Goal: Task Accomplishment & Management: Manage account settings

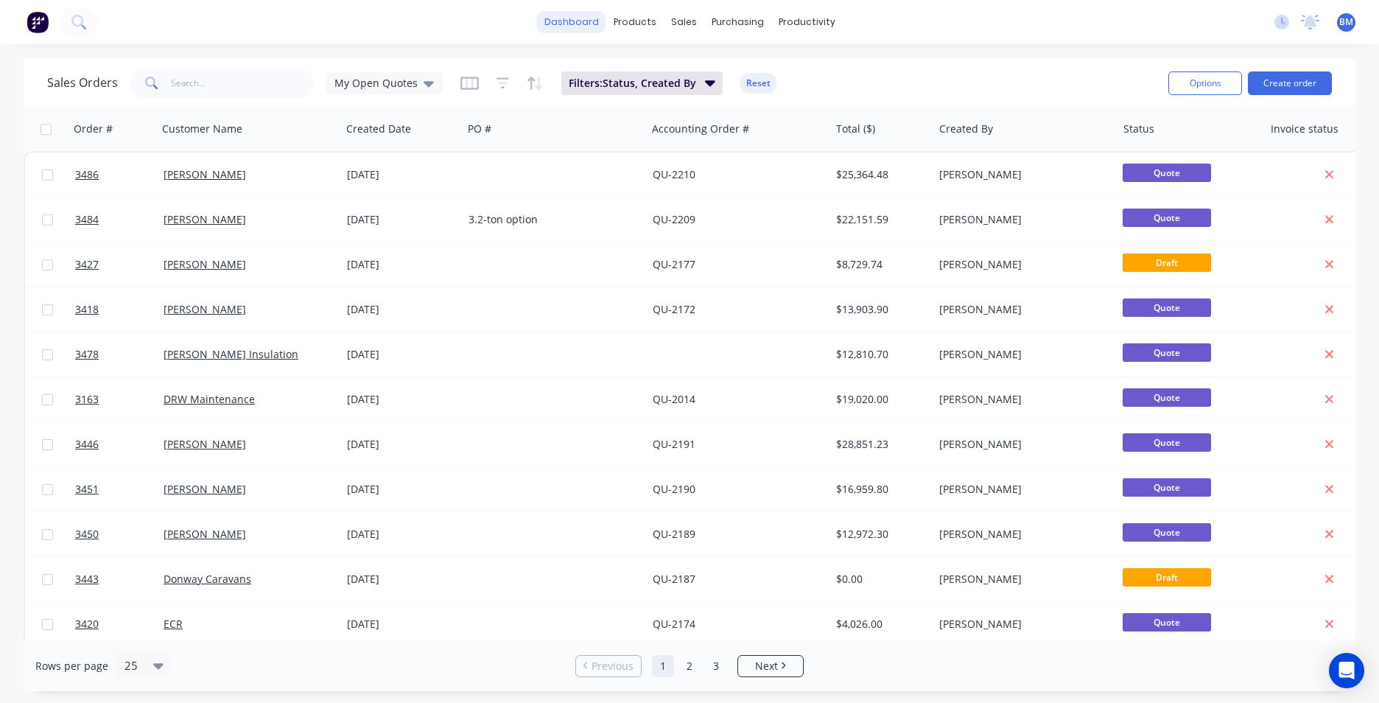
click at [571, 26] on link "dashboard" at bounding box center [571, 22] width 69 height 22
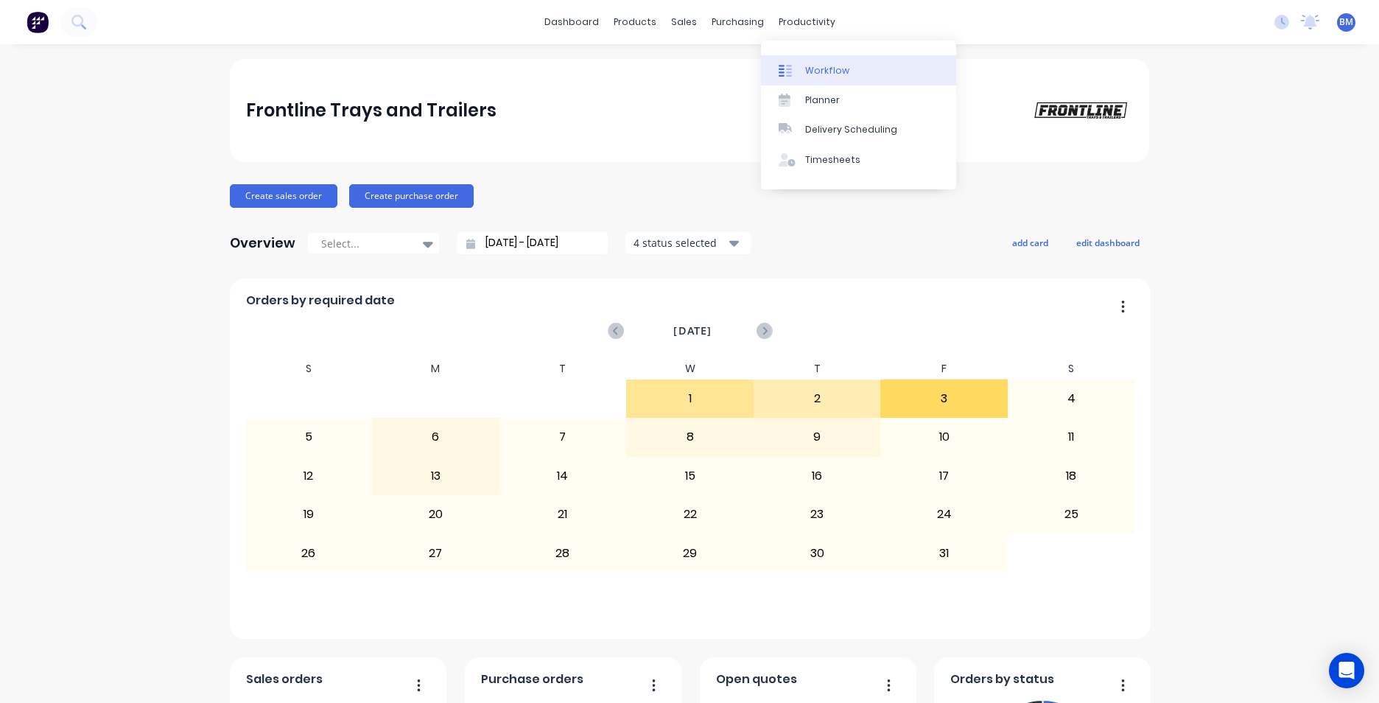
click at [812, 82] on link "Workflow" at bounding box center [858, 69] width 195 height 29
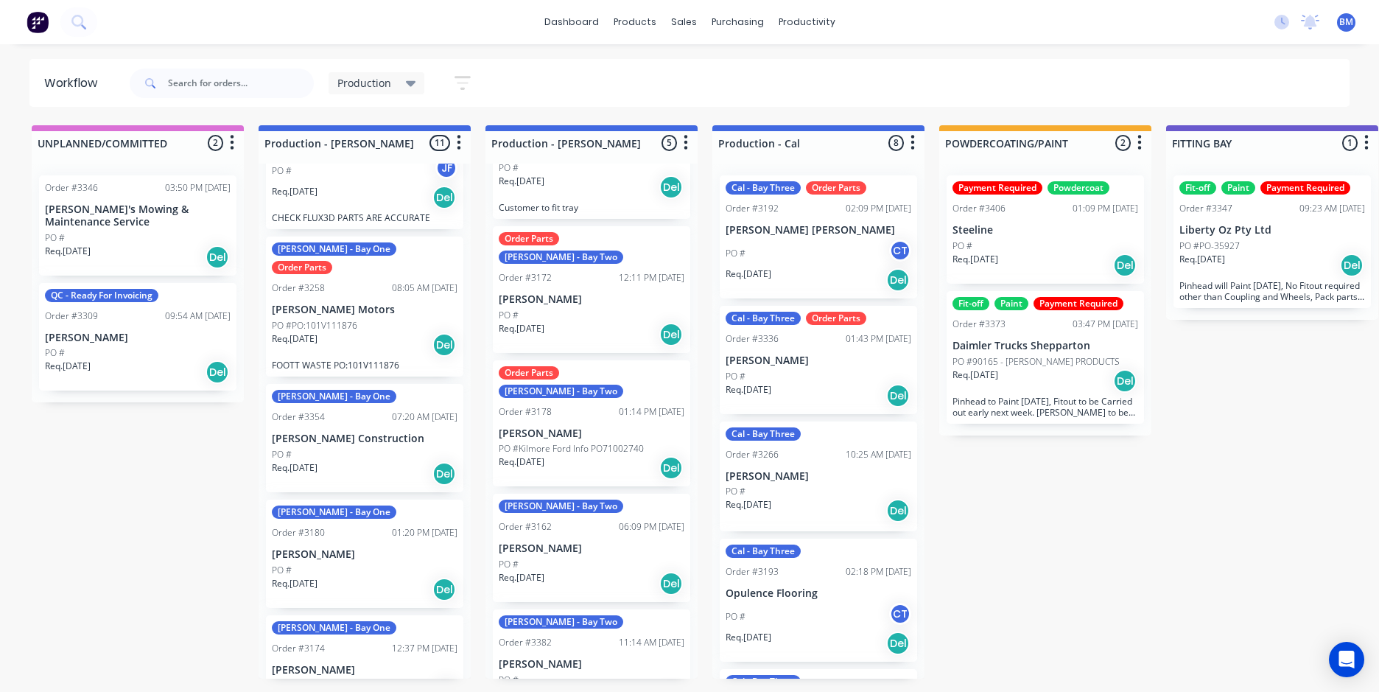
scroll to position [99, 0]
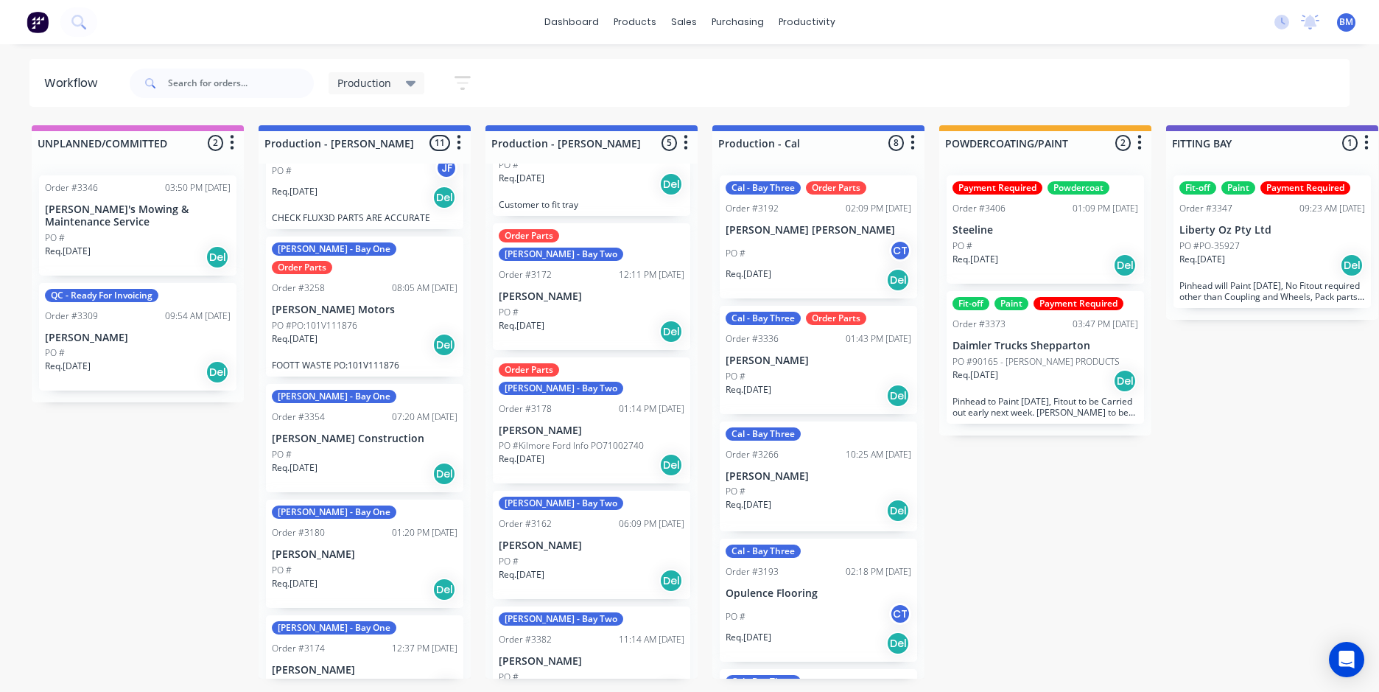
click at [567, 568] on div "Req. 04/08/25 Del" at bounding box center [592, 580] width 186 height 25
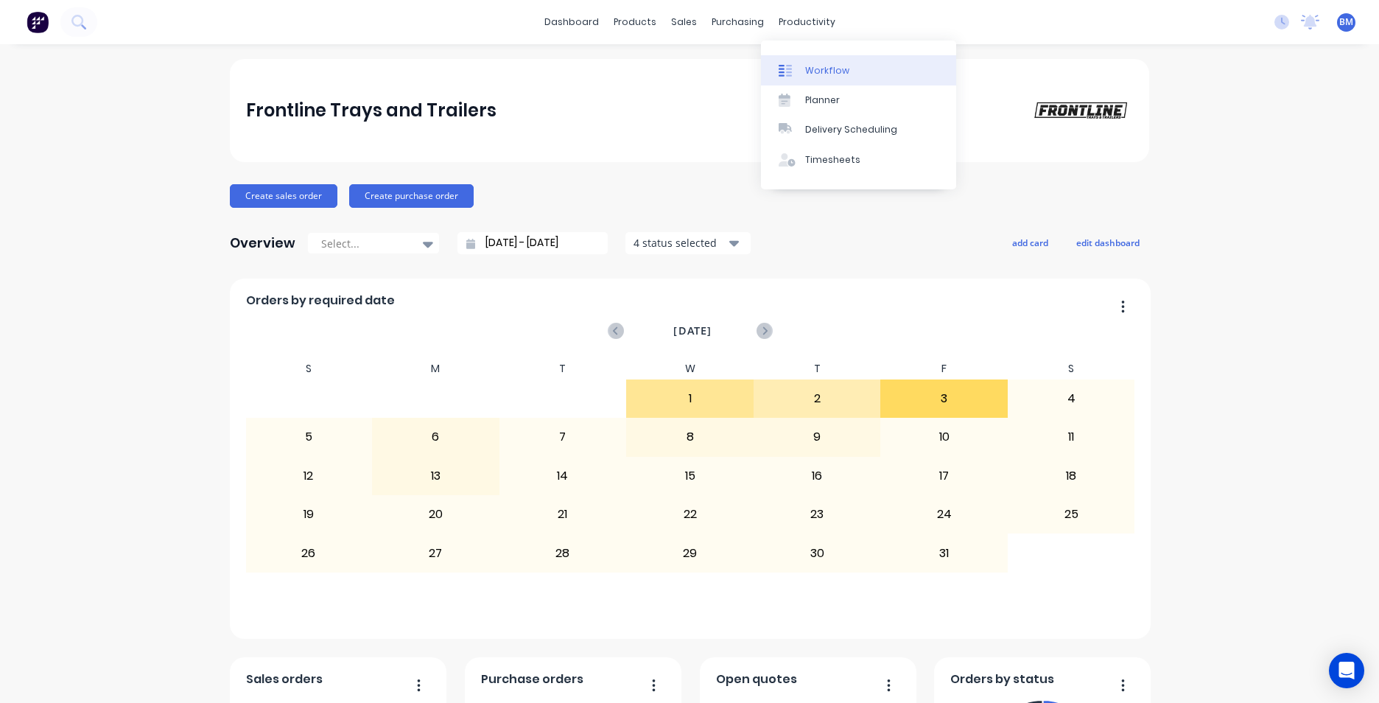
click at [810, 66] on div "Workflow" at bounding box center [827, 70] width 44 height 13
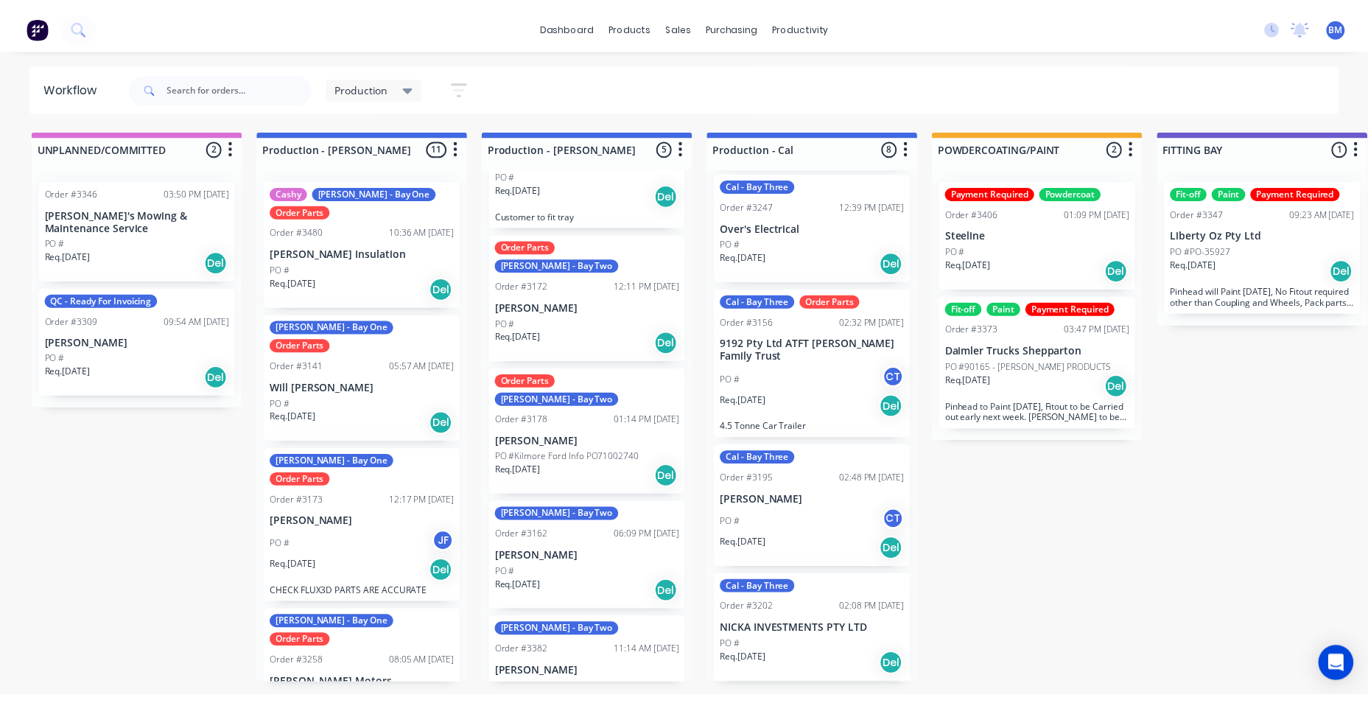
scroll to position [99, 0]
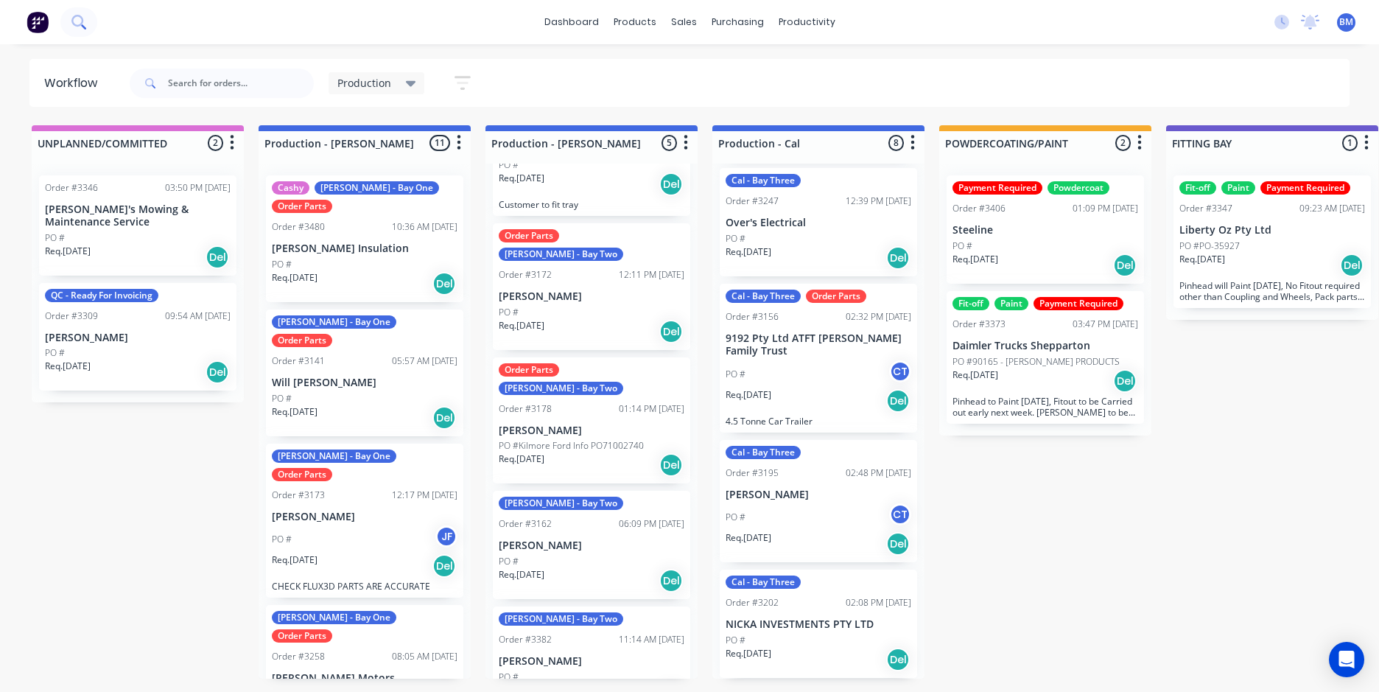
click at [89, 17] on button at bounding box center [78, 21] width 37 height 29
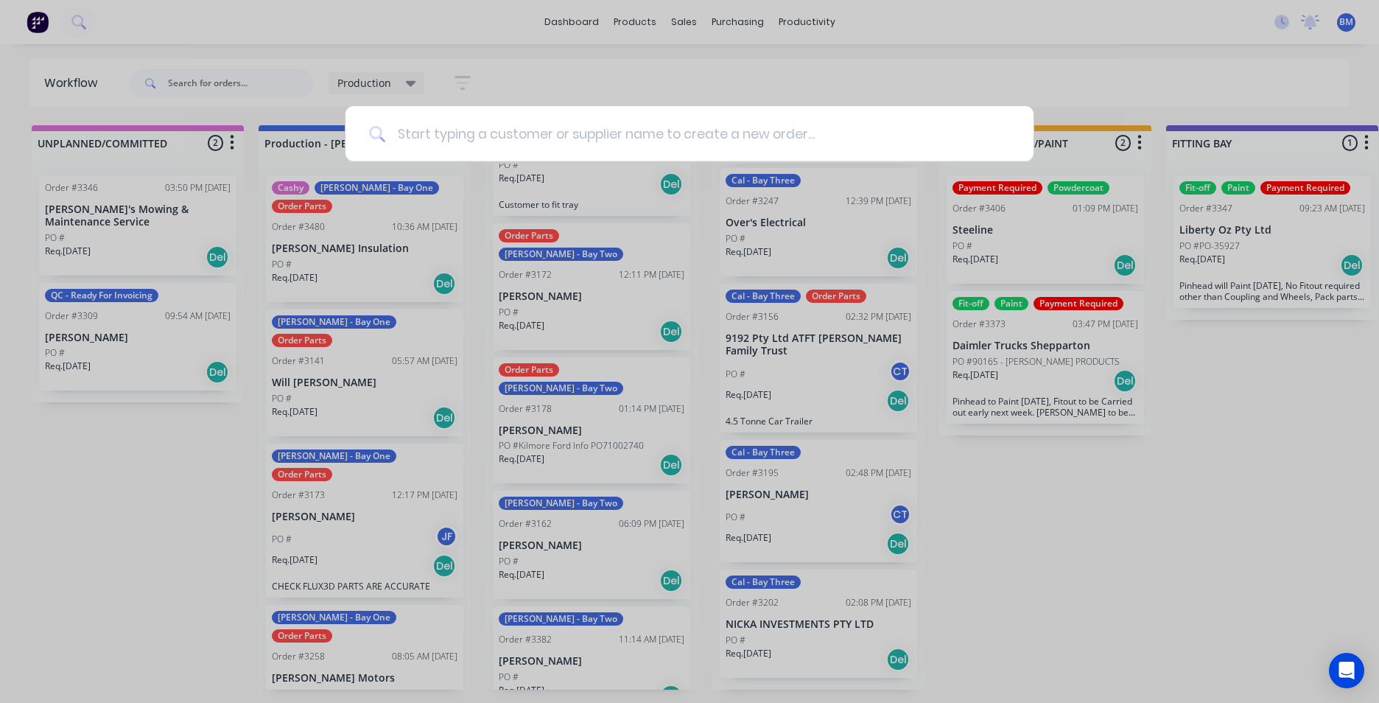
drag, startPoint x: 494, startPoint y: 136, endPoint x: 470, endPoint y: 132, distance: 24.0
click at [493, 136] on input at bounding box center [697, 133] width 625 height 55
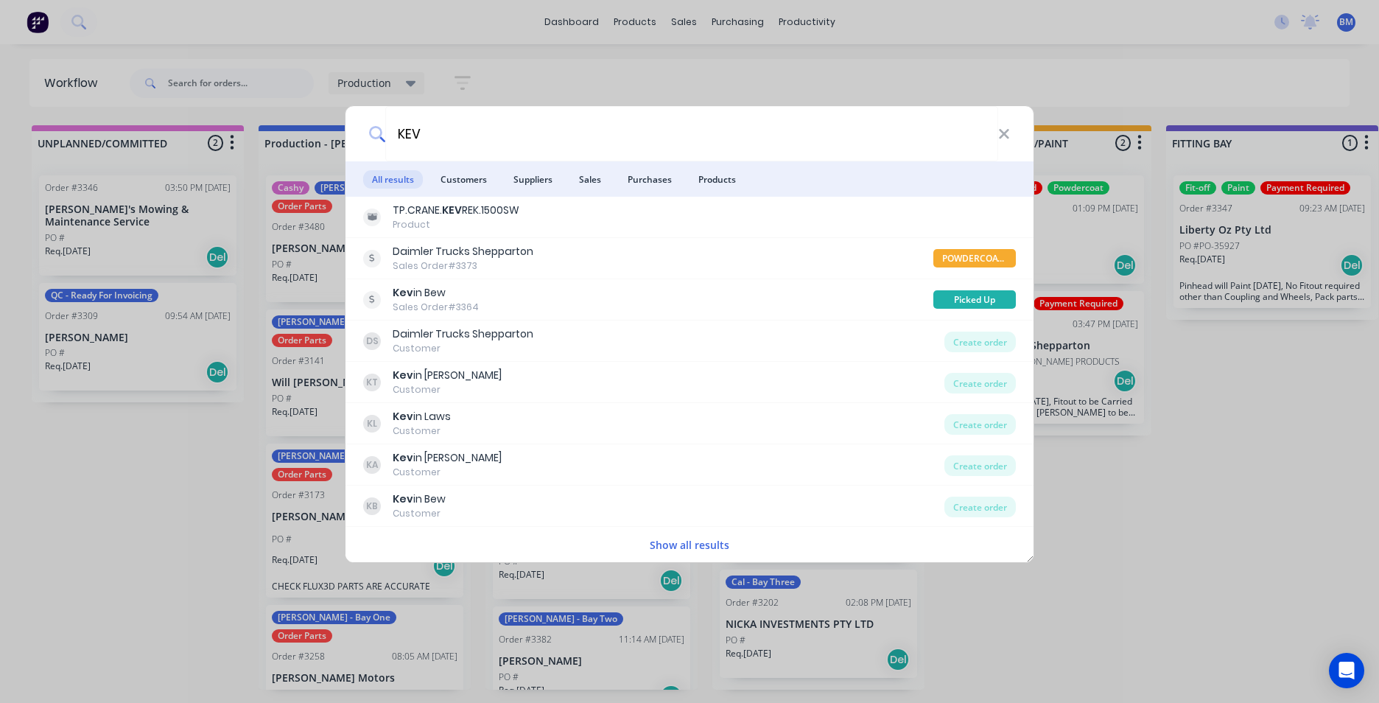
type input "KEV"
click at [1006, 140] on icon at bounding box center [1004, 134] width 12 height 16
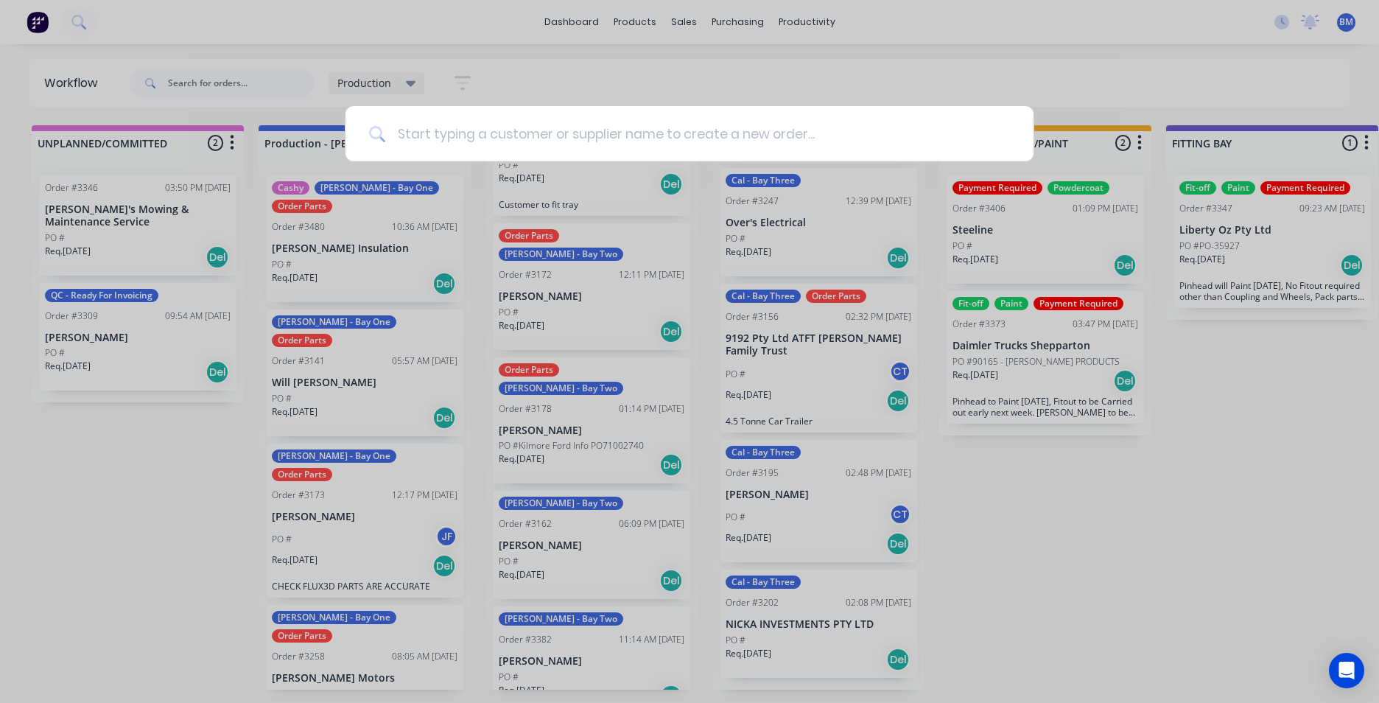
click at [643, 136] on input at bounding box center [697, 133] width 625 height 55
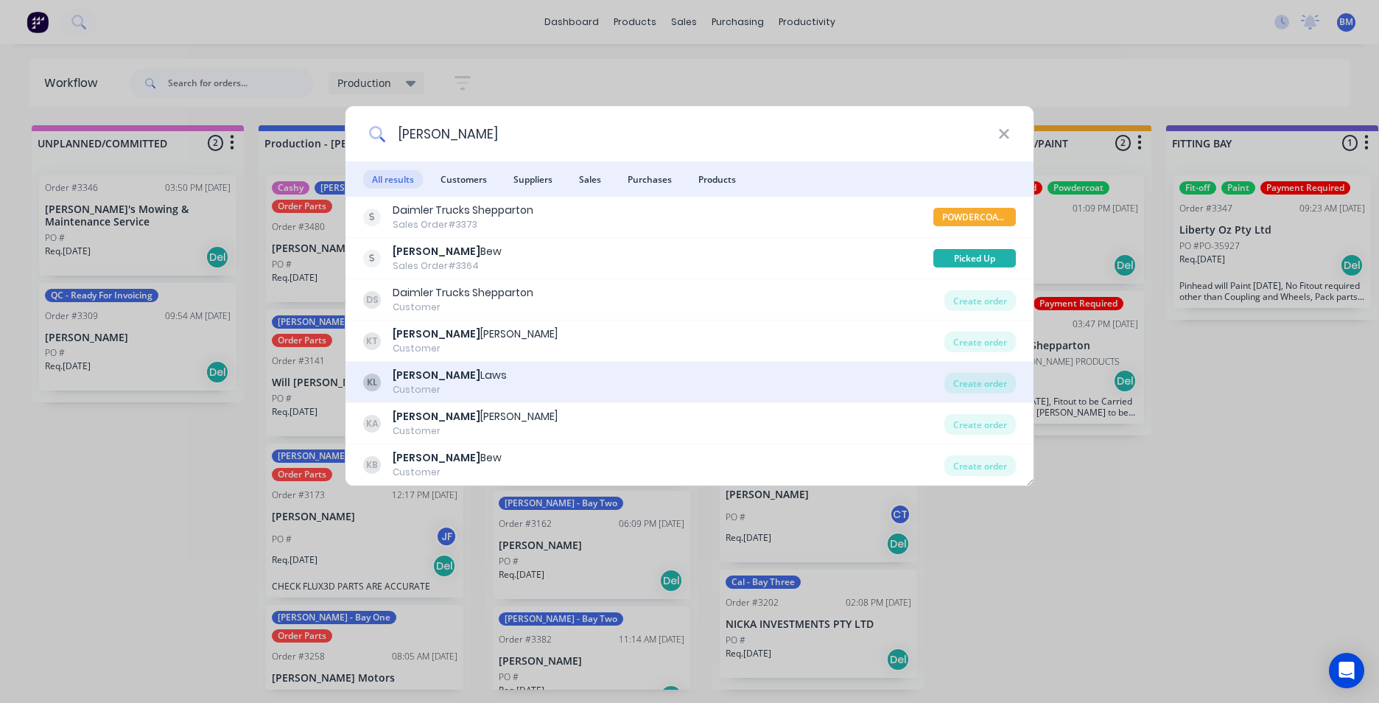
type input "KEVIN"
click at [492, 379] on div "KL Kevin Laws Customer" at bounding box center [653, 382] width 581 height 29
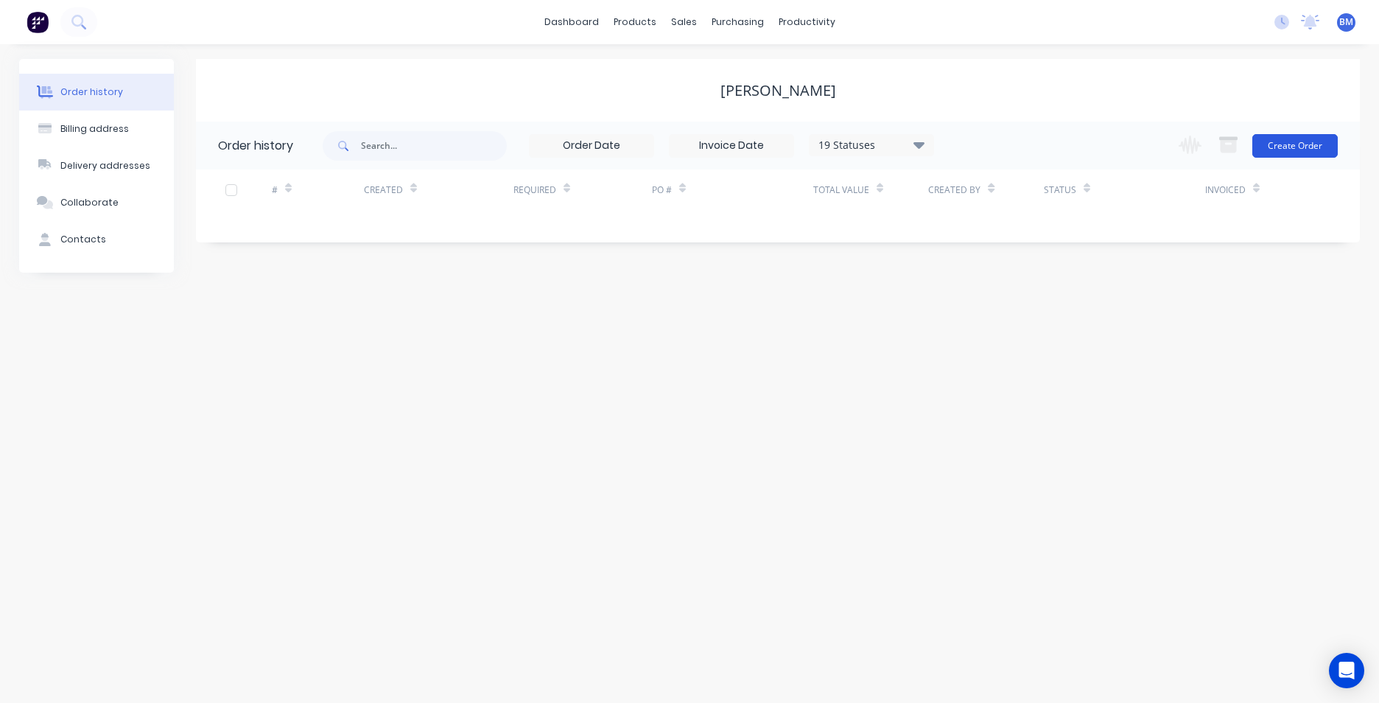
click at [1286, 139] on button "Create Order" at bounding box center [1294, 146] width 85 height 24
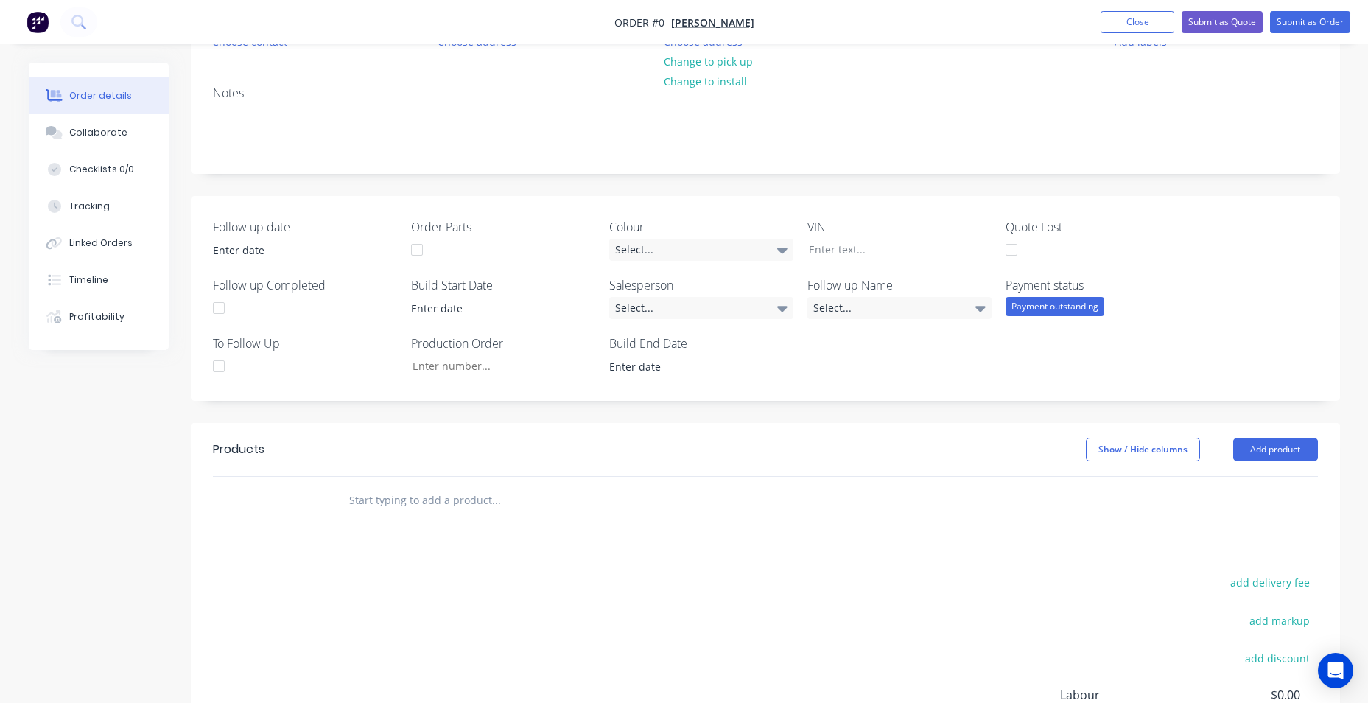
scroll to position [368, 0]
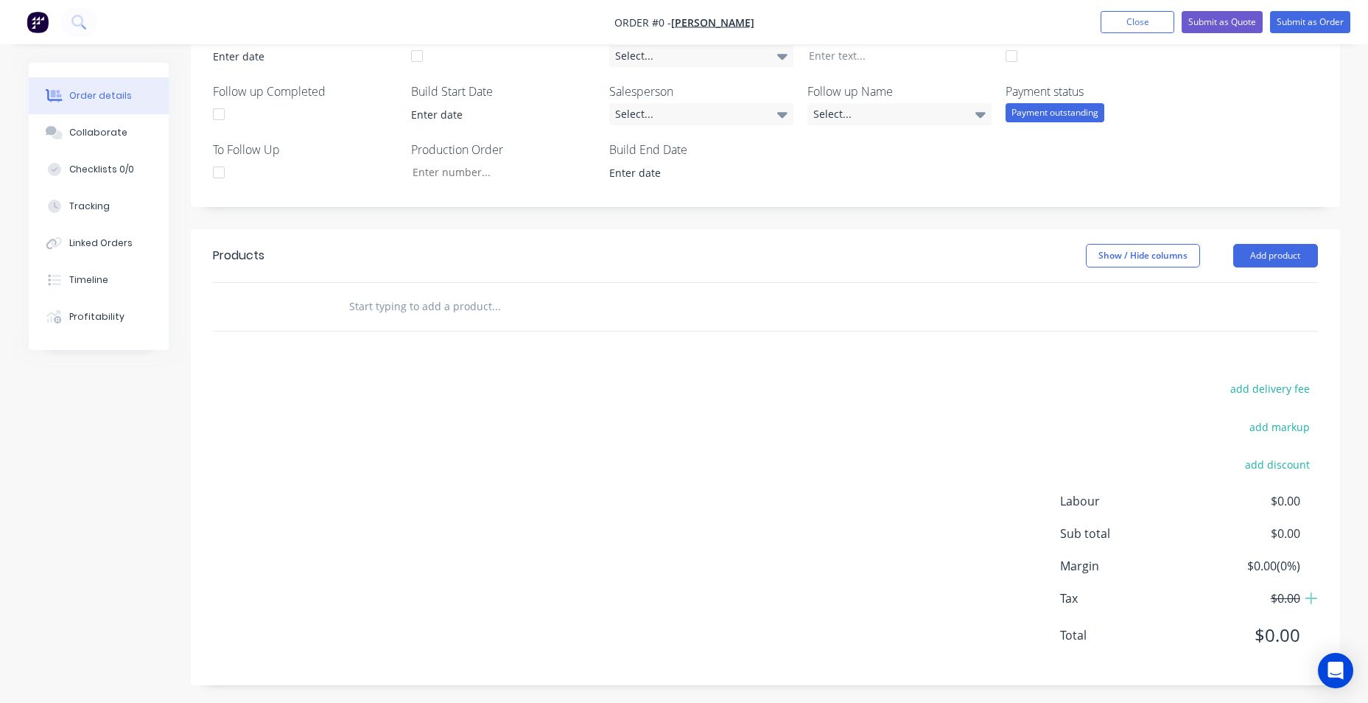
click at [379, 312] on input "text" at bounding box center [495, 306] width 295 height 29
click at [589, 294] on input "WARRENTY" at bounding box center [495, 306] width 295 height 29
type input "WARRENTY"
click at [1285, 244] on button "Add product" at bounding box center [1275, 256] width 85 height 24
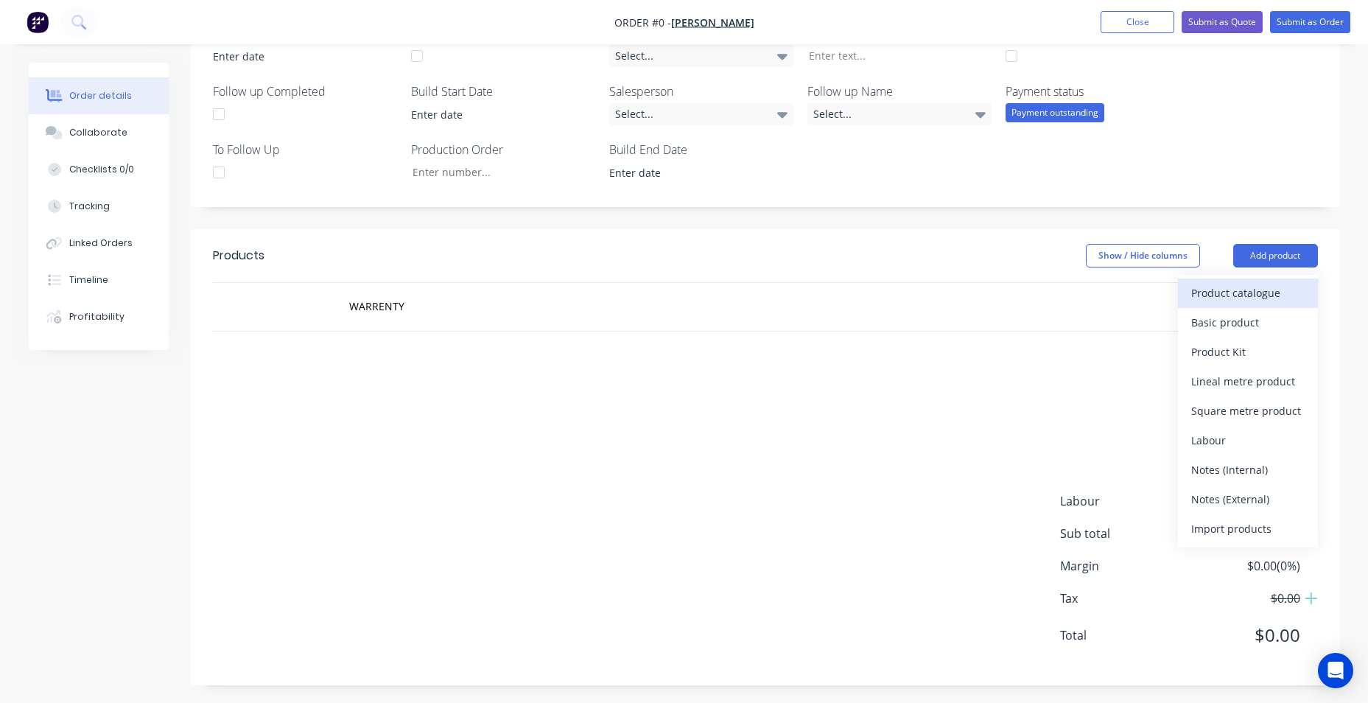
click at [1265, 287] on div "Product catalogue" at bounding box center [1247, 292] width 113 height 21
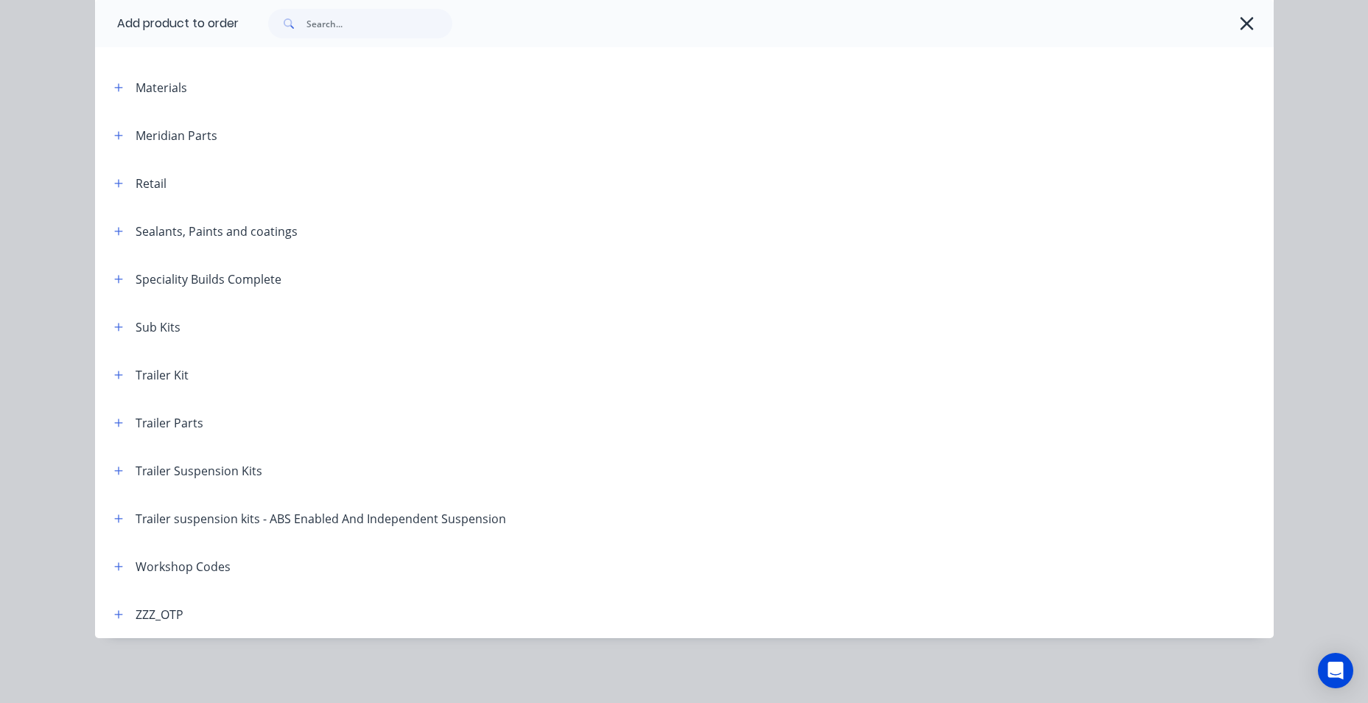
scroll to position [394, 0]
click at [115, 568] on icon "button" at bounding box center [118, 566] width 9 height 10
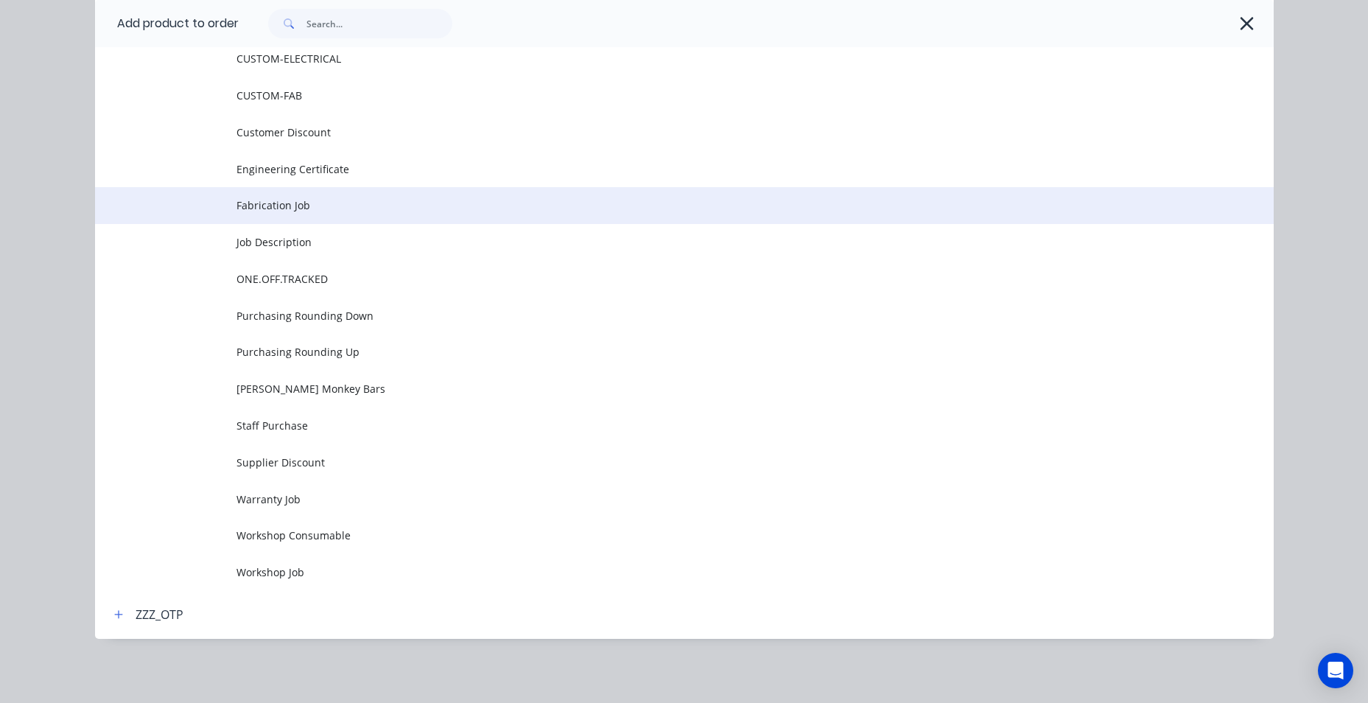
scroll to position [1212, 0]
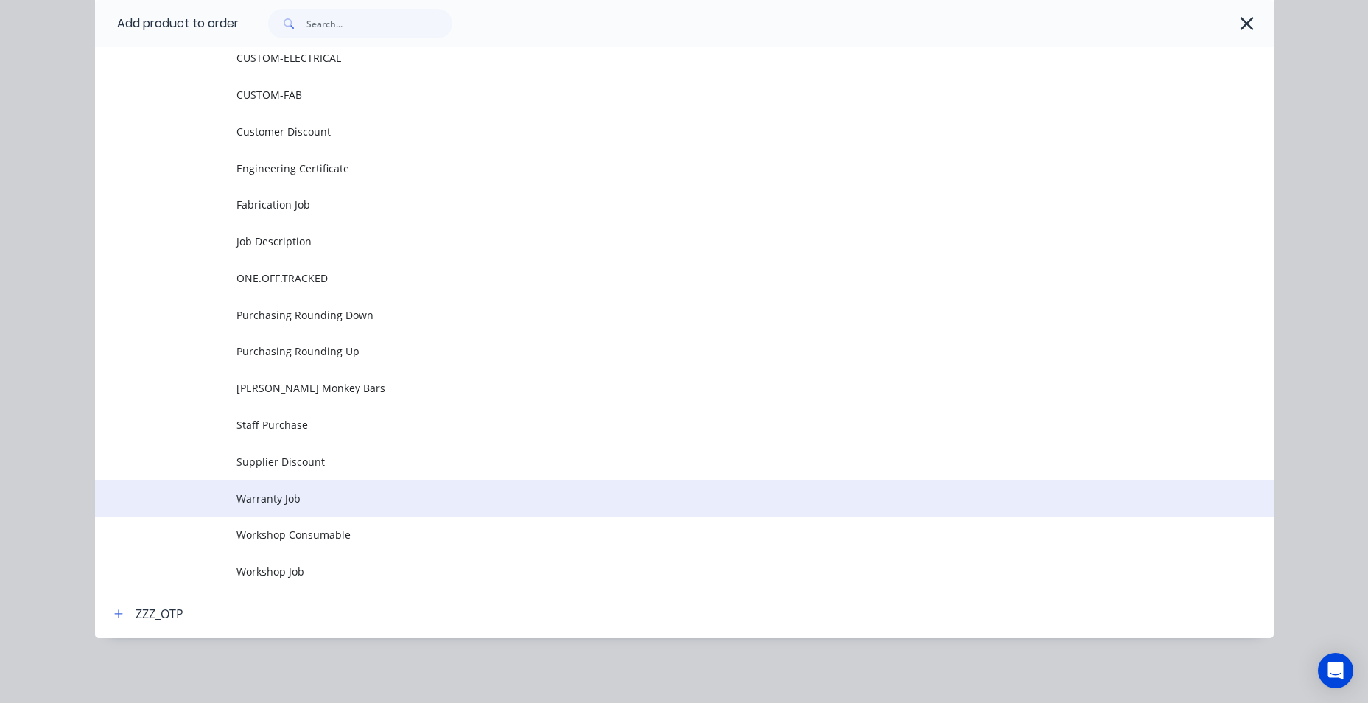
click at [328, 502] on span "Warranty Job" at bounding box center [650, 498] width 829 height 15
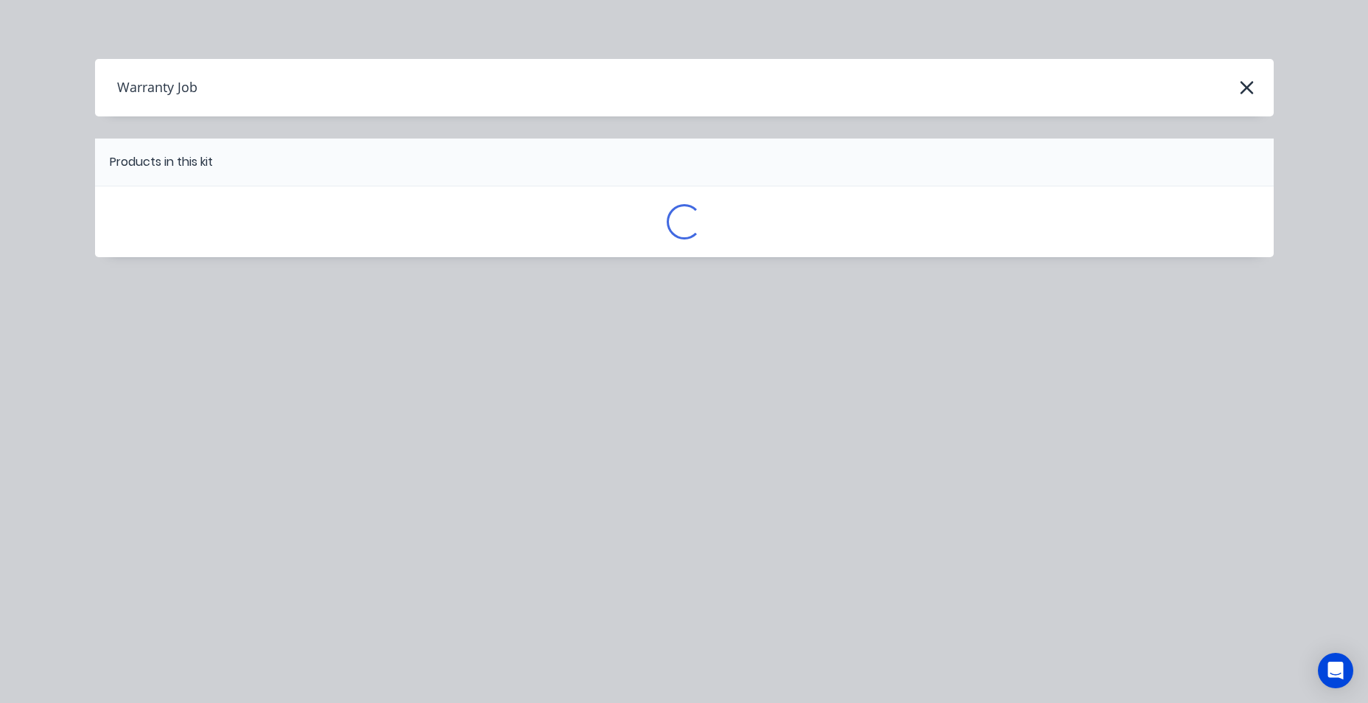
scroll to position [0, 0]
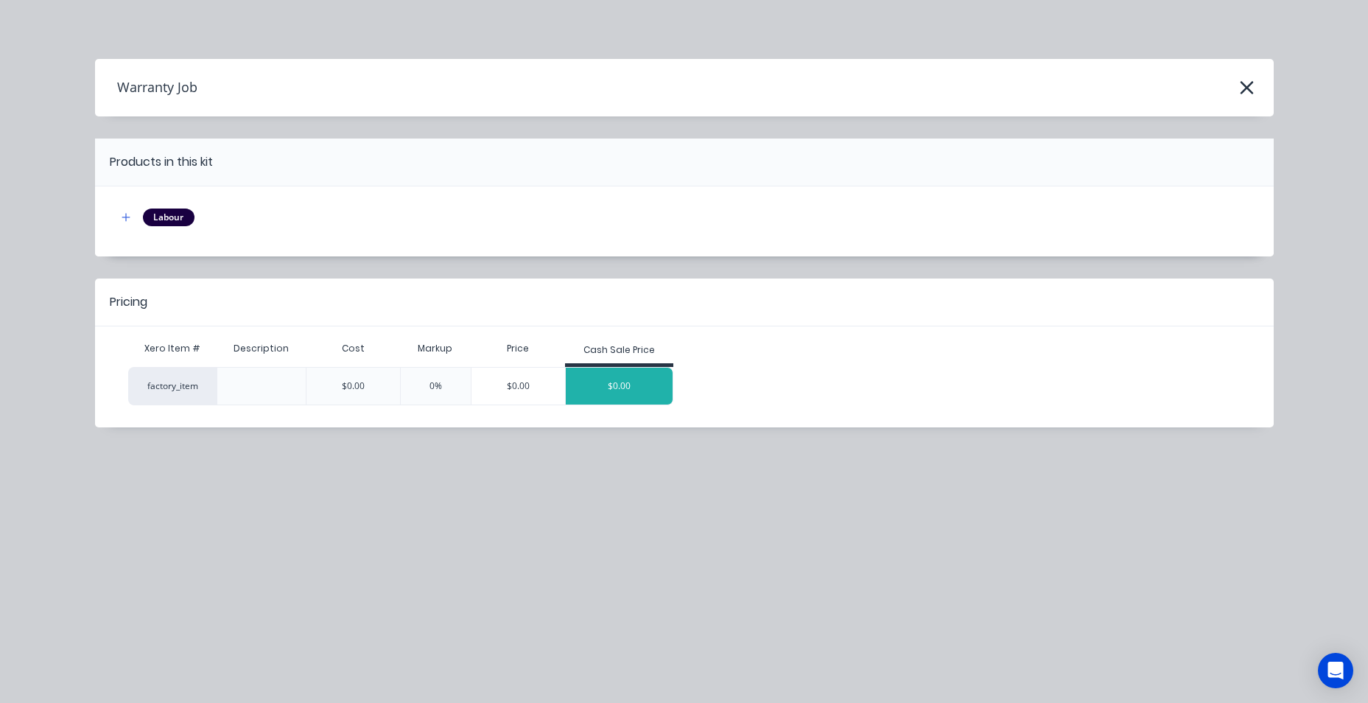
click at [627, 385] on div "$0.00" at bounding box center [620, 386] width 108 height 37
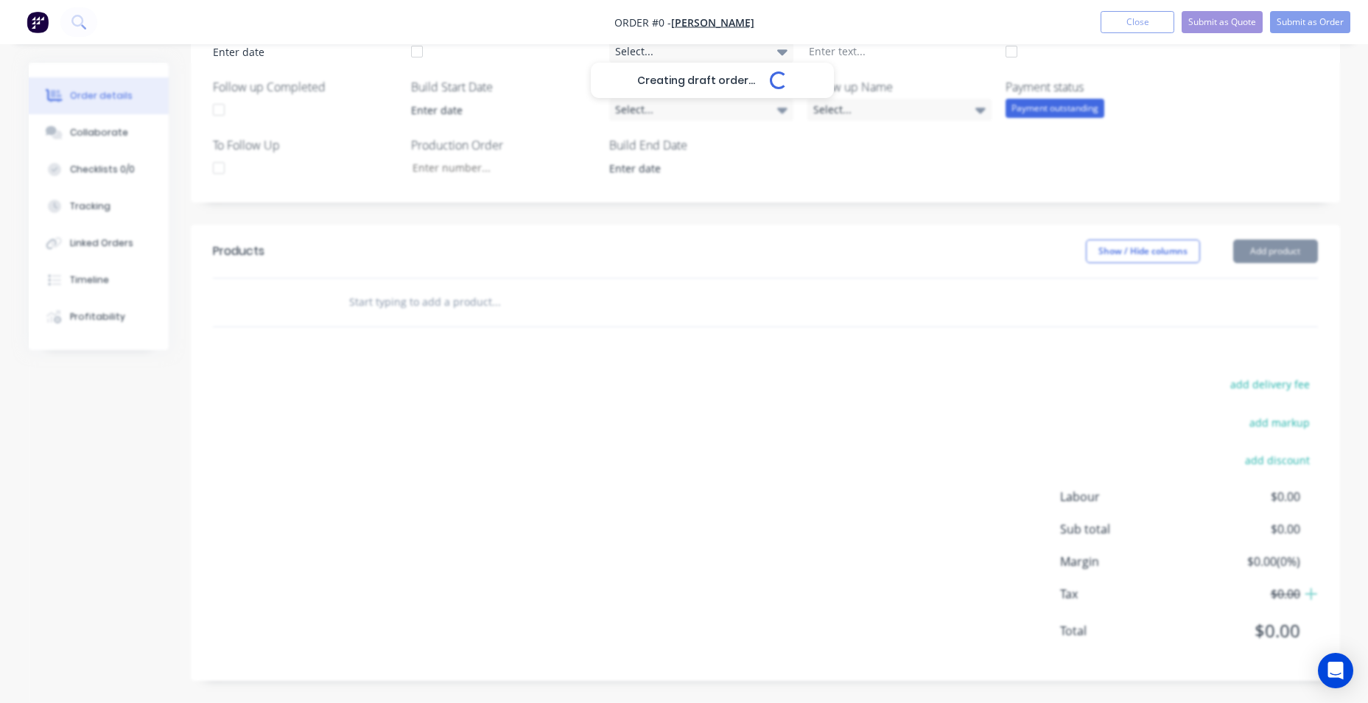
scroll to position [373, 0]
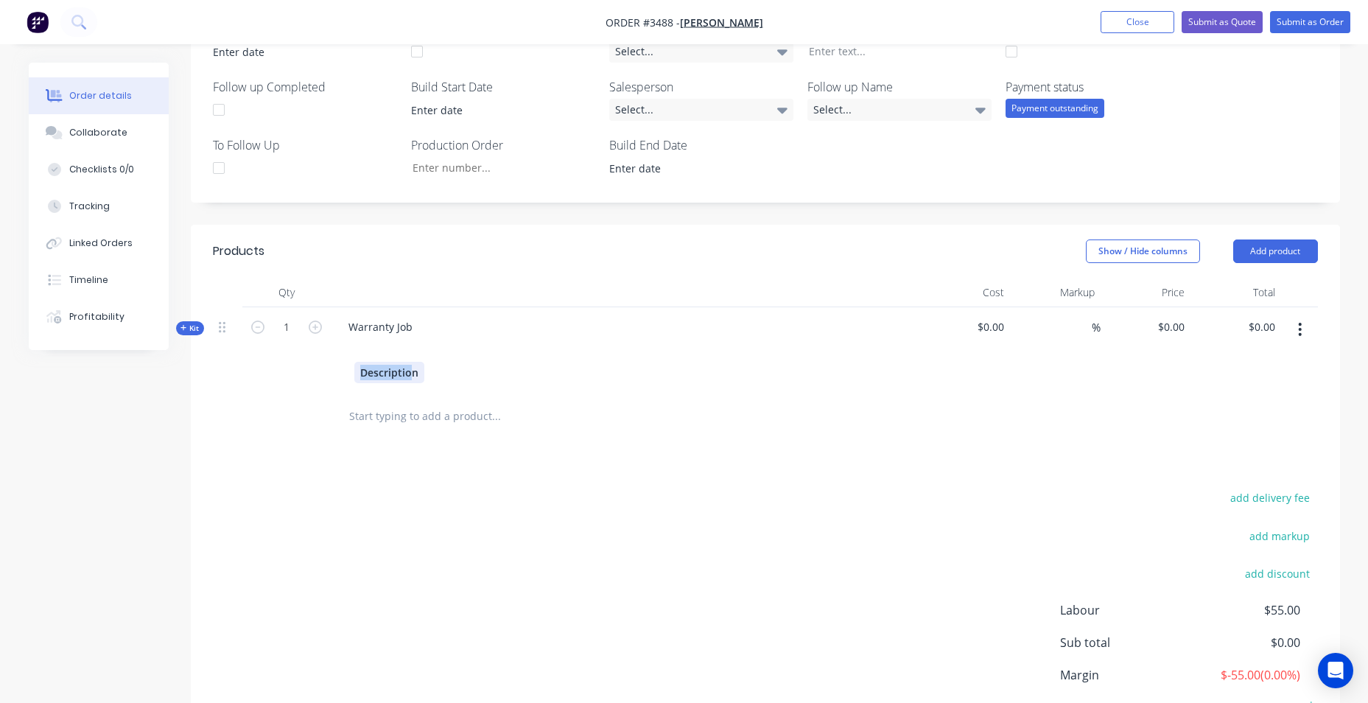
drag, startPoint x: 413, startPoint y: 373, endPoint x: 217, endPoint y: 385, distance: 197.0
click at [217, 385] on div "Kit 1 Warranty Job Description $0.00 % $0.00 $0.00 $0.00 $0.00" at bounding box center [765, 349] width 1105 height 85
click at [336, 336] on div "Warranty Job" at bounding box center [625, 349] width 589 height 85
click at [354, 346] on div at bounding box center [360, 347] width 24 height 21
click at [603, 552] on div "add delivery fee add markup add discount Labour $55.00 Sub total $0.00 Margin $…" at bounding box center [765, 630] width 1105 height 284
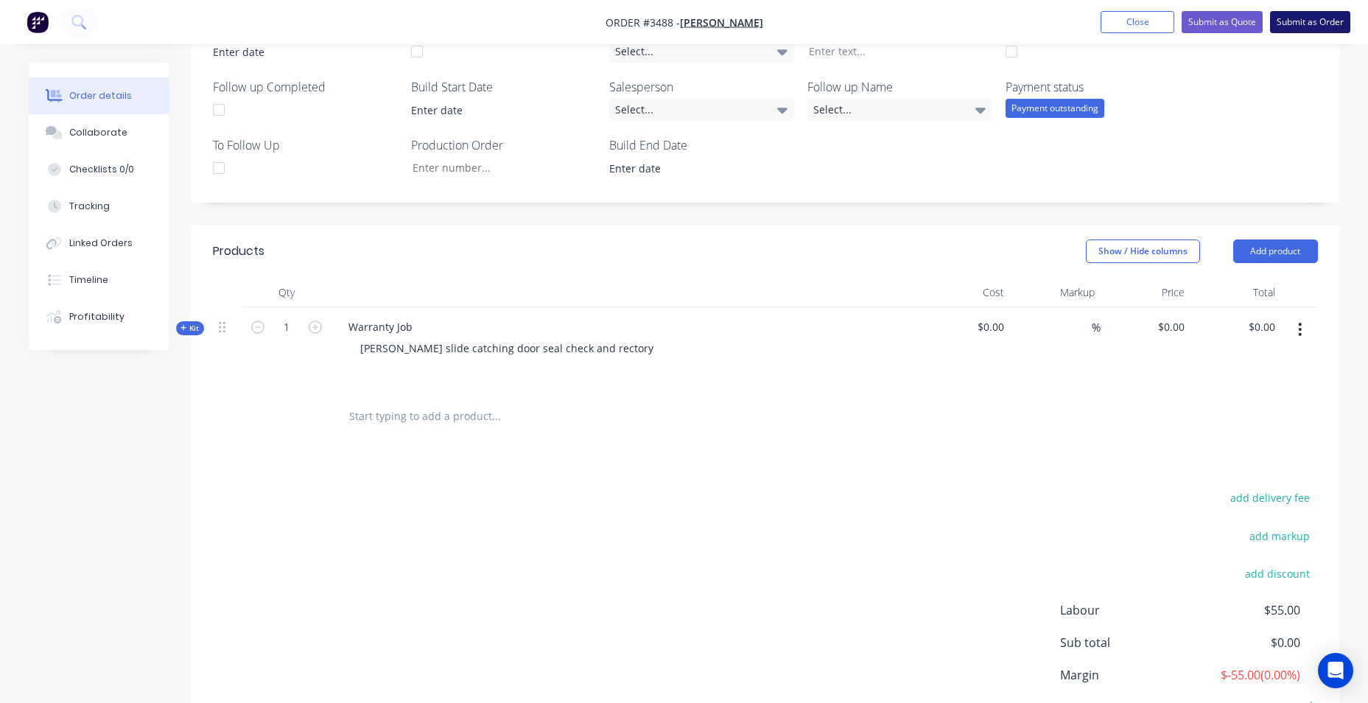
click at [1337, 16] on button "Submit as Order" at bounding box center [1310, 22] width 80 height 22
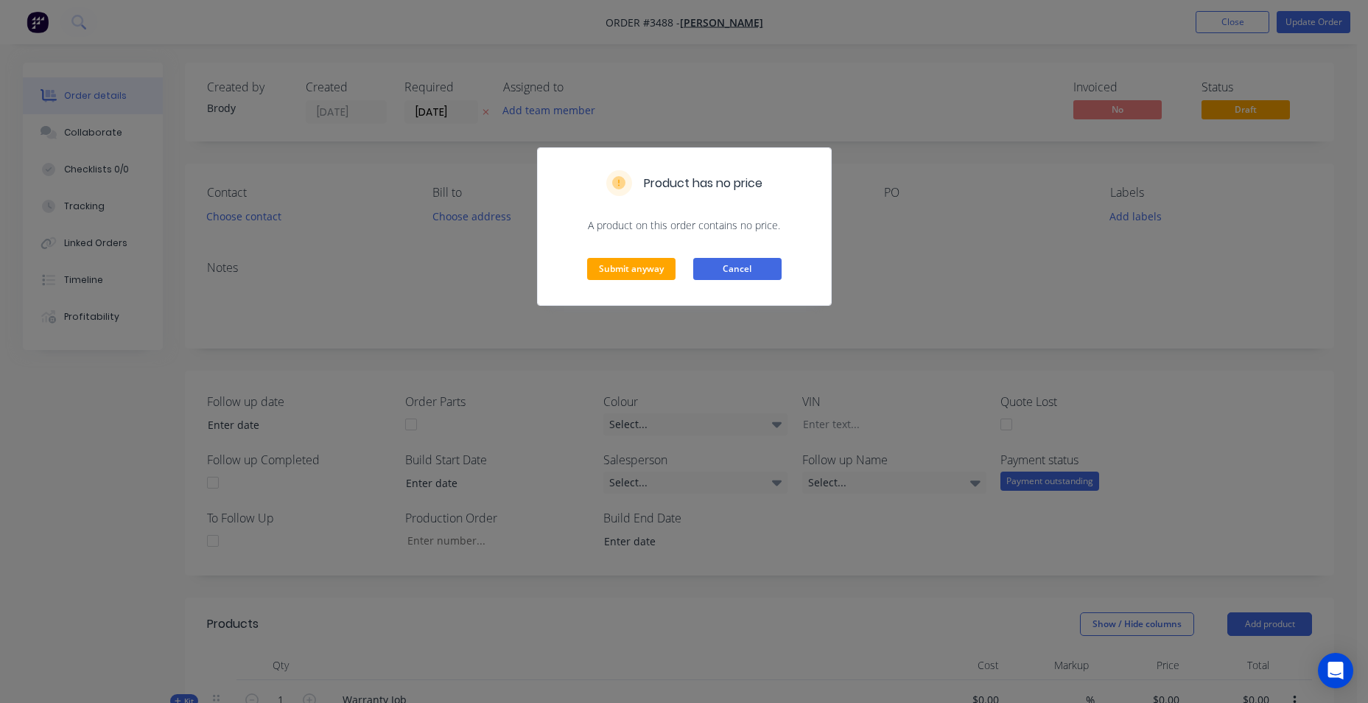
click at [750, 277] on button "Cancel" at bounding box center [737, 269] width 88 height 22
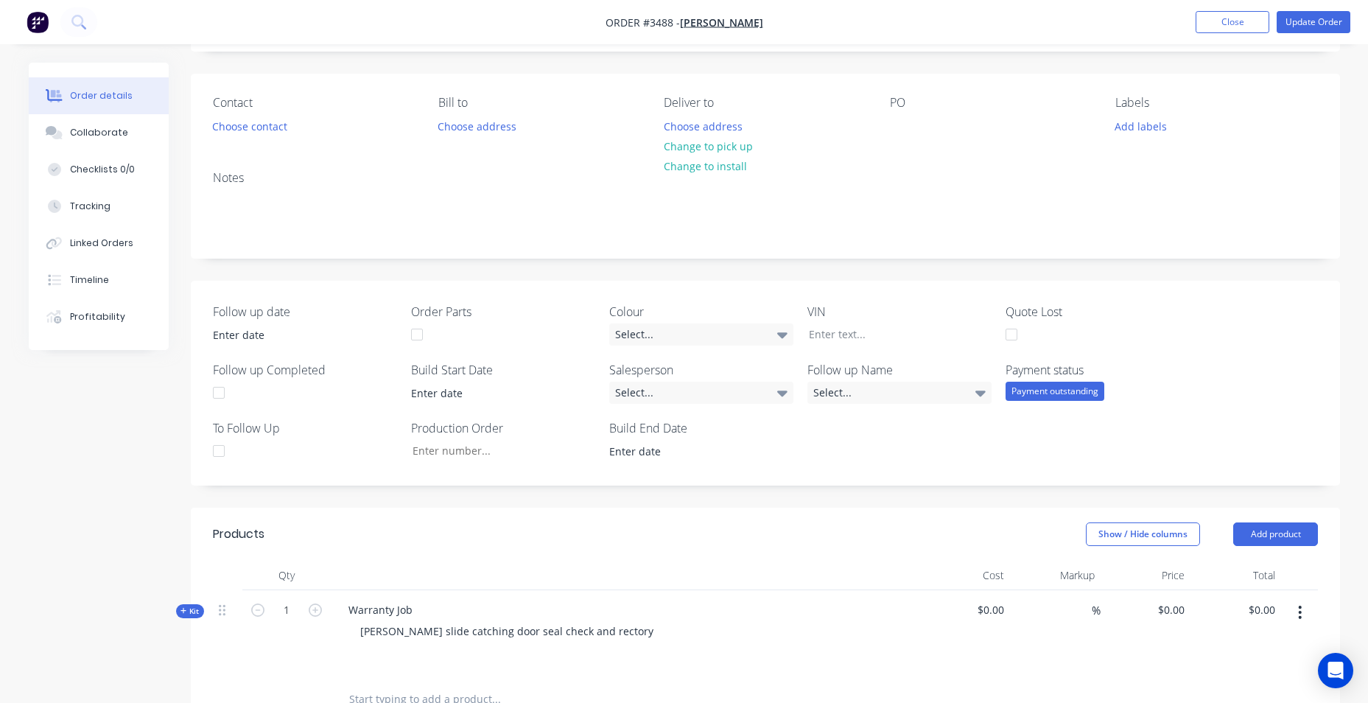
scroll to position [295, 0]
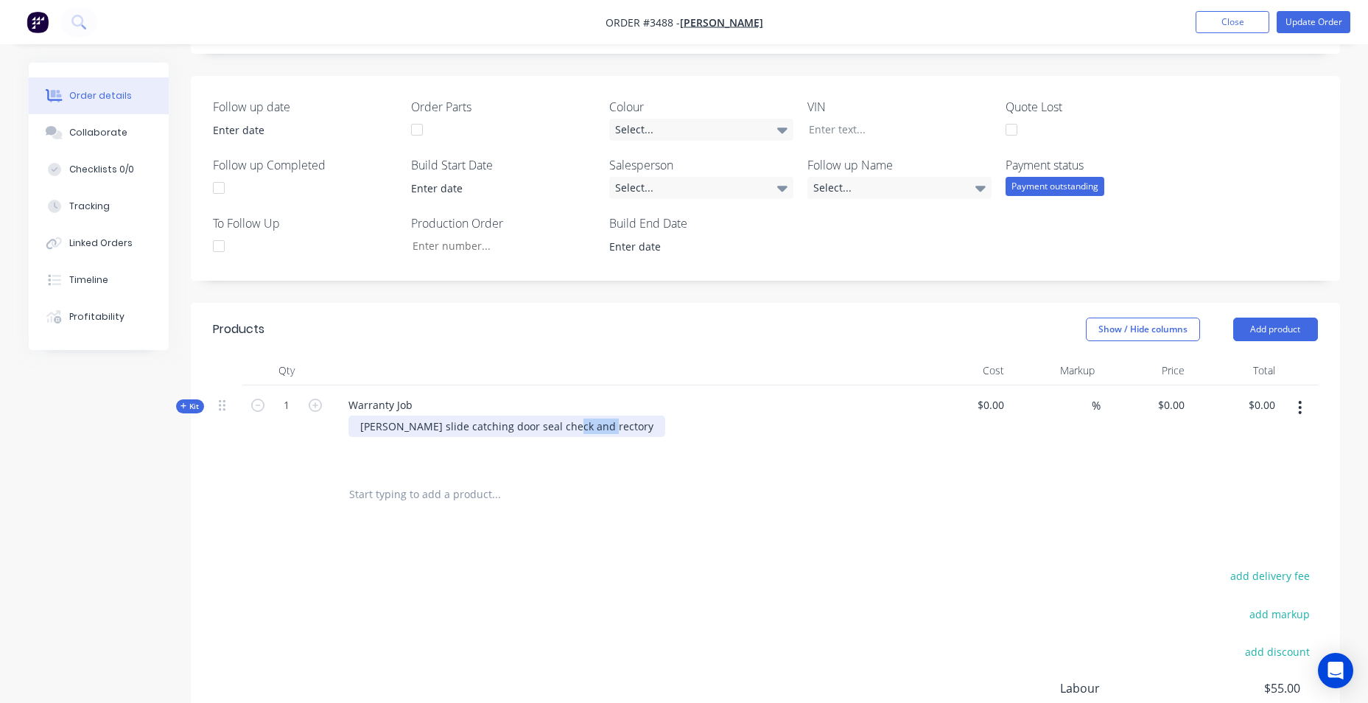
drag, startPoint x: 558, startPoint y: 426, endPoint x: 628, endPoint y: 419, distance: 69.6
click at [627, 419] on div "Fridge slide catching door seal check and rectory" at bounding box center [625, 425] width 577 height 21
click at [618, 442] on div at bounding box center [625, 450] width 542 height 21
click at [1308, 24] on button "Update Order" at bounding box center [1314, 22] width 74 height 22
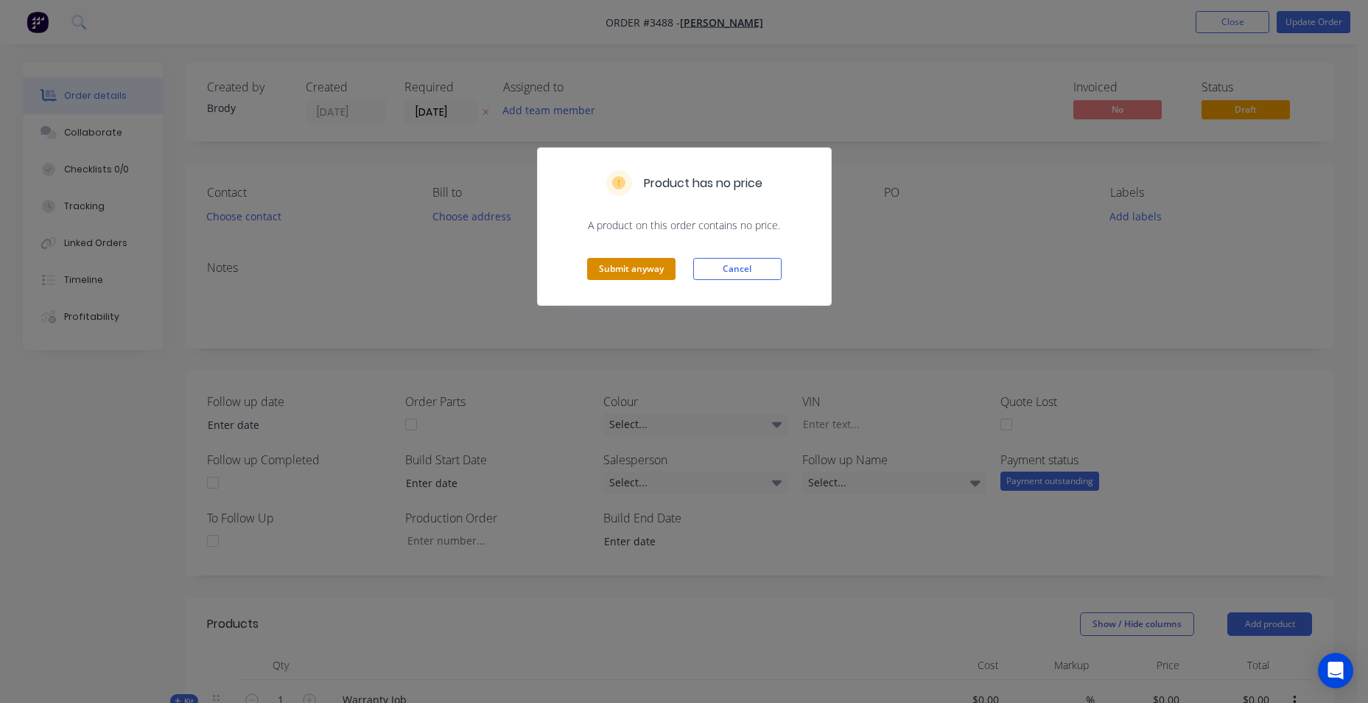
click at [649, 273] on button "Submit anyway" at bounding box center [631, 269] width 88 height 22
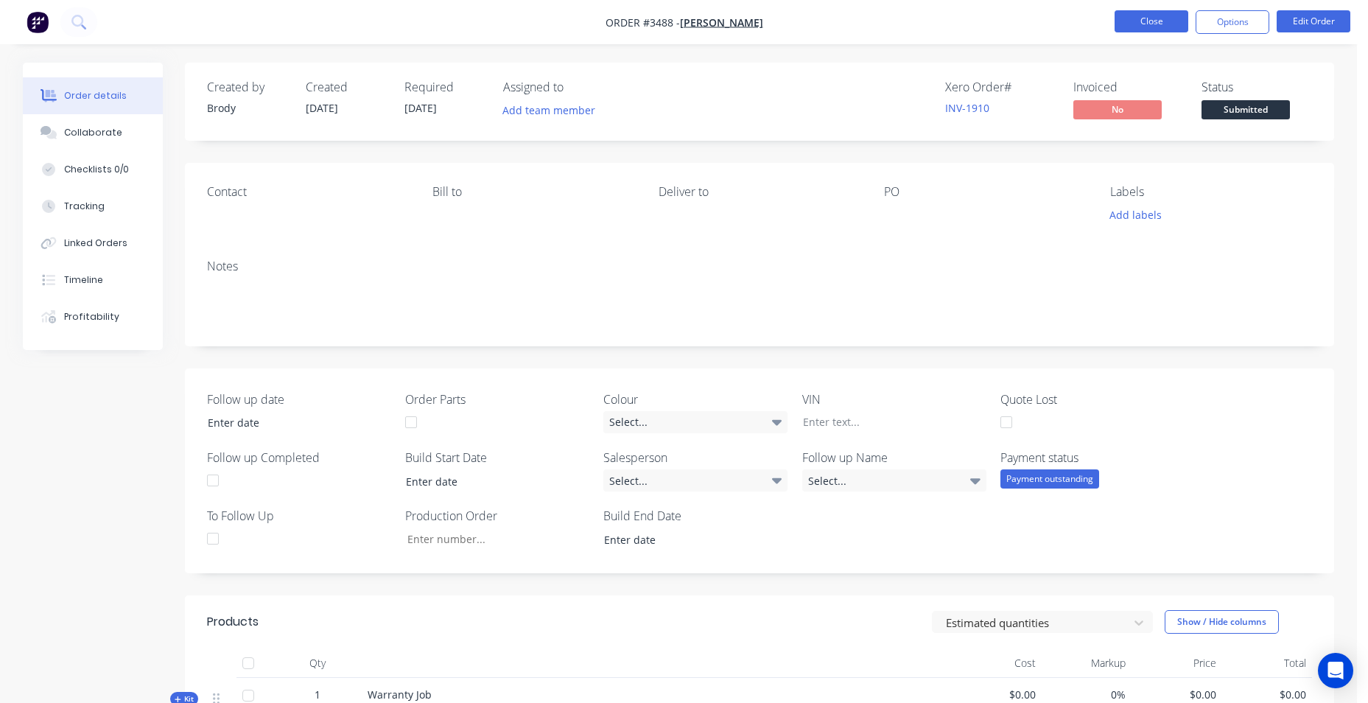
click at [1134, 15] on button "Close" at bounding box center [1151, 21] width 74 height 22
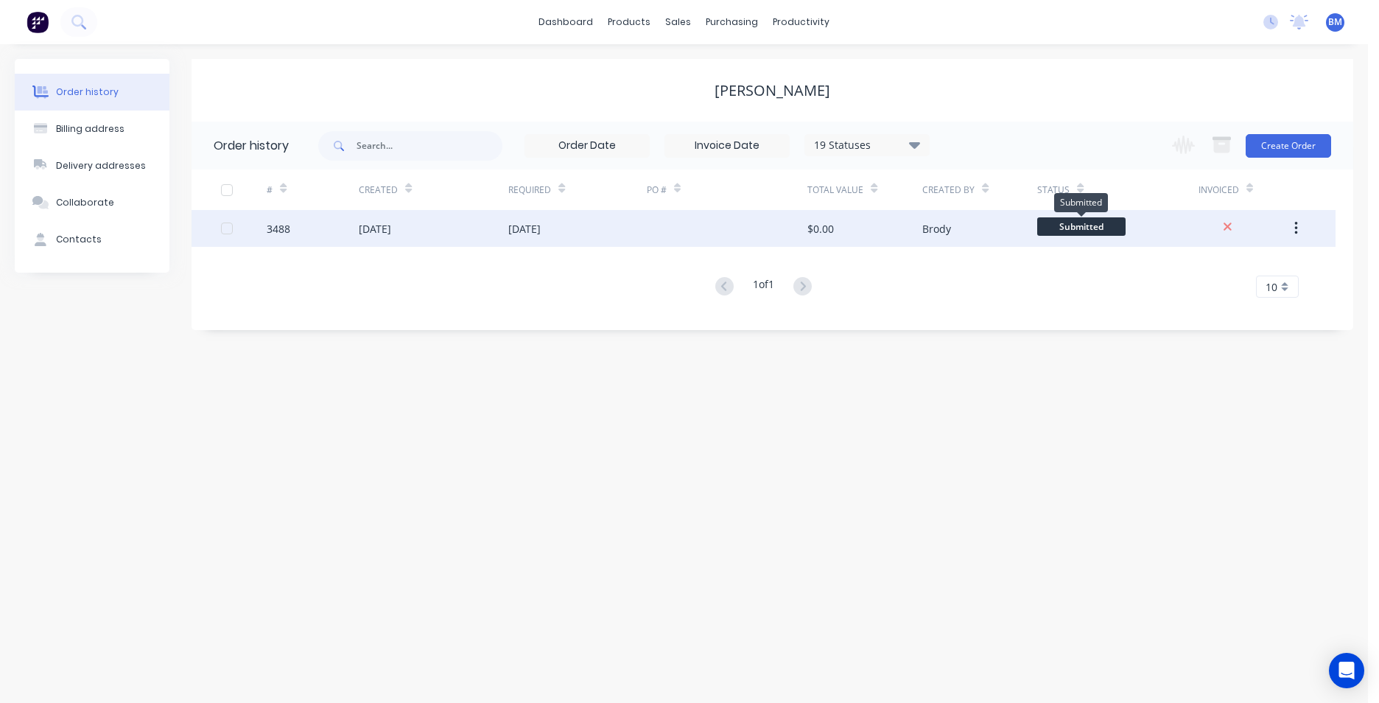
click at [1058, 222] on span "Submitted" at bounding box center [1081, 226] width 88 height 18
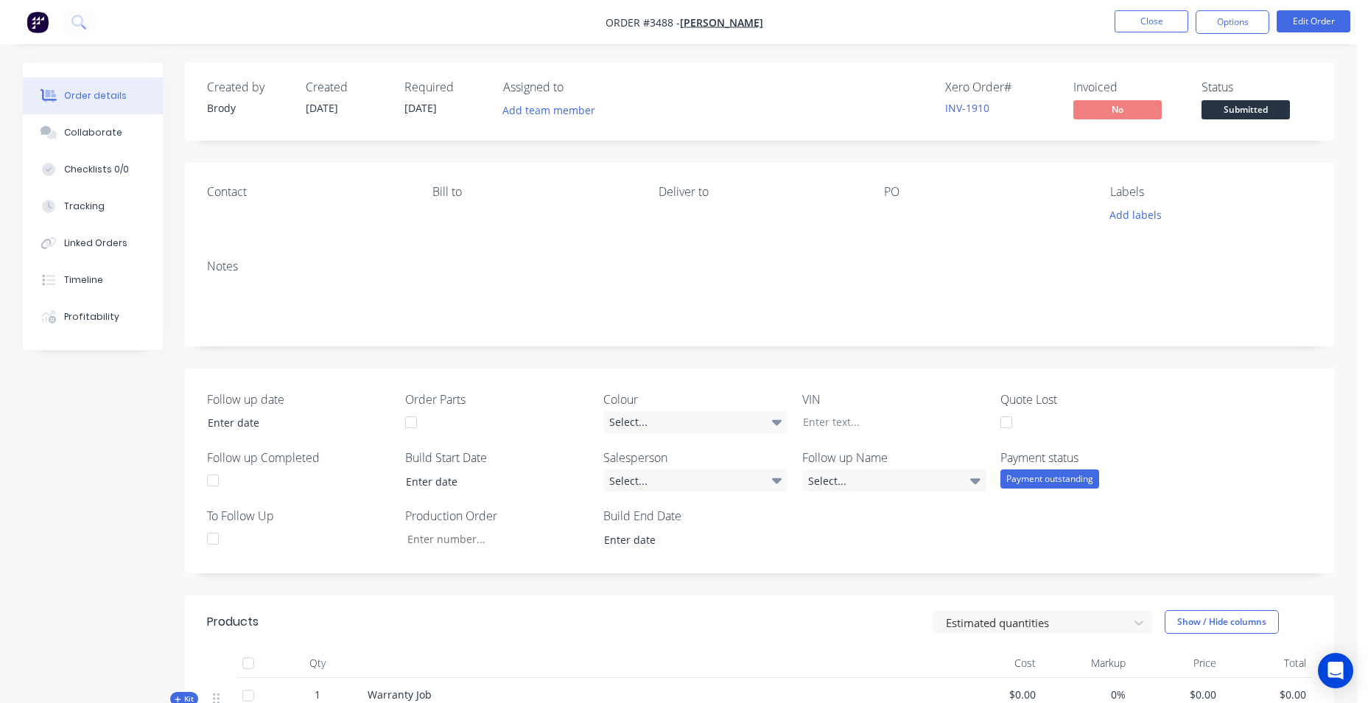
click at [1254, 110] on span "Submitted" at bounding box center [1245, 109] width 88 height 18
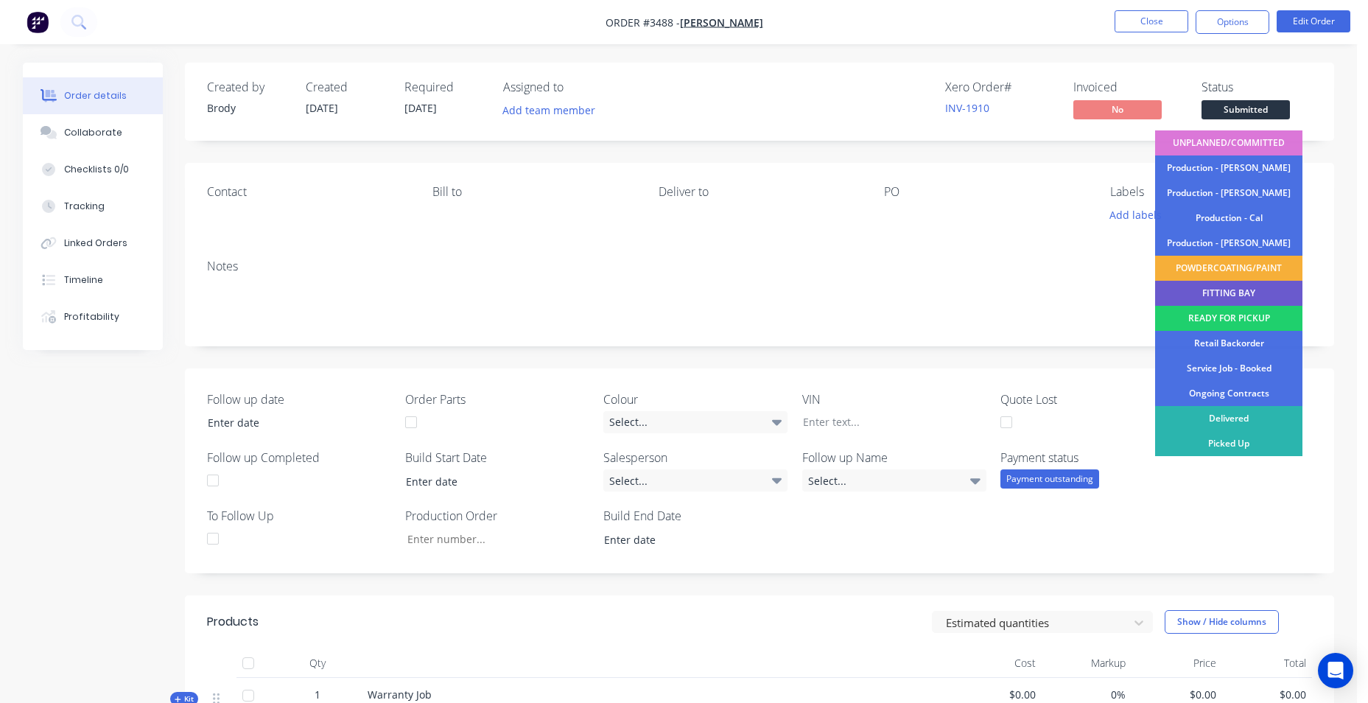
click at [1243, 299] on div "FITTING BAY" at bounding box center [1228, 293] width 147 height 25
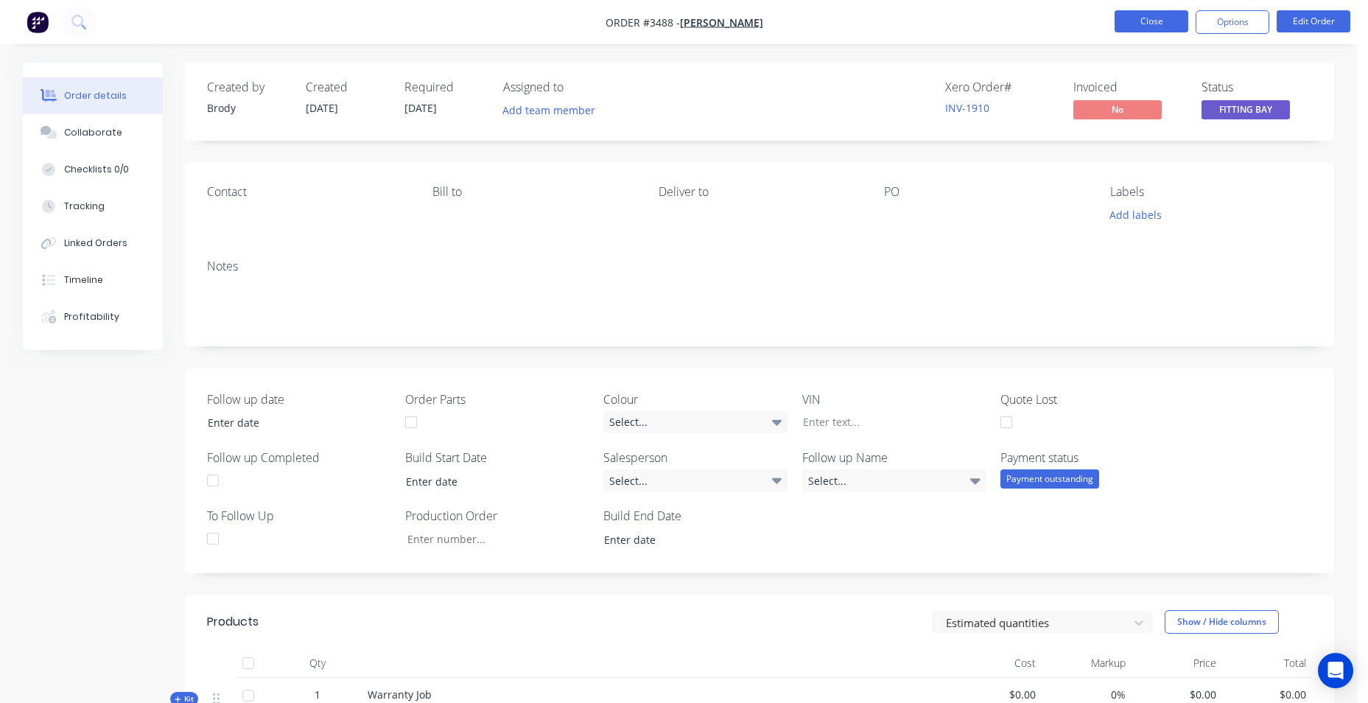
click at [1126, 21] on button "Close" at bounding box center [1151, 21] width 74 height 22
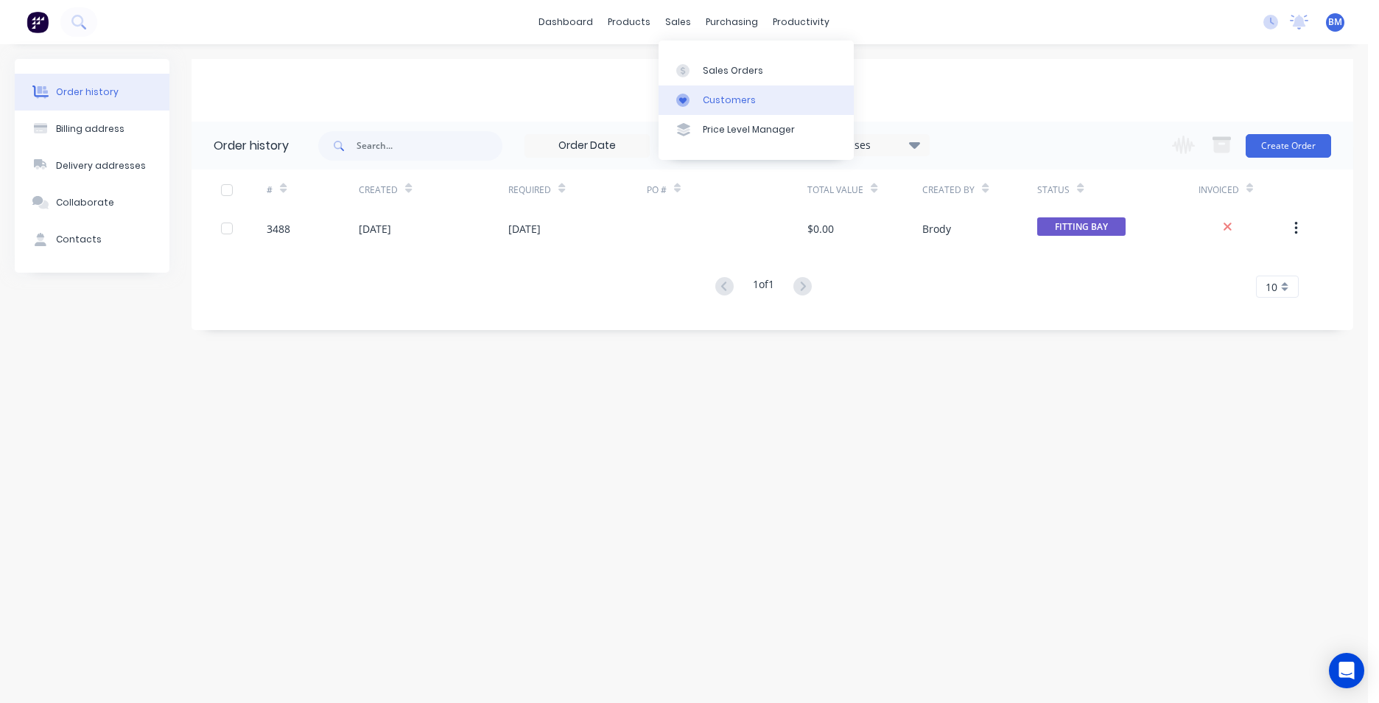
click at [689, 95] on icon at bounding box center [682, 100] width 13 height 13
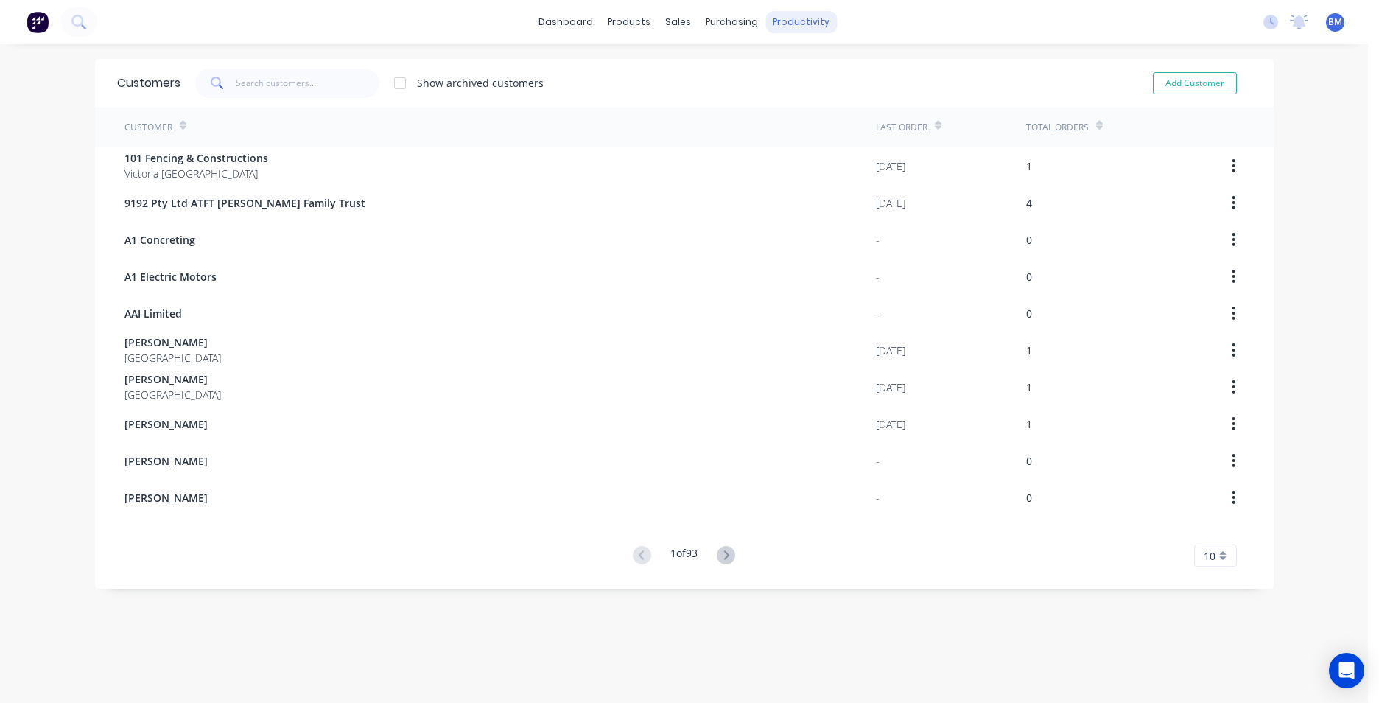
click at [796, 29] on div "productivity" at bounding box center [800, 22] width 71 height 22
click at [85, 22] on icon at bounding box center [78, 22] width 14 height 14
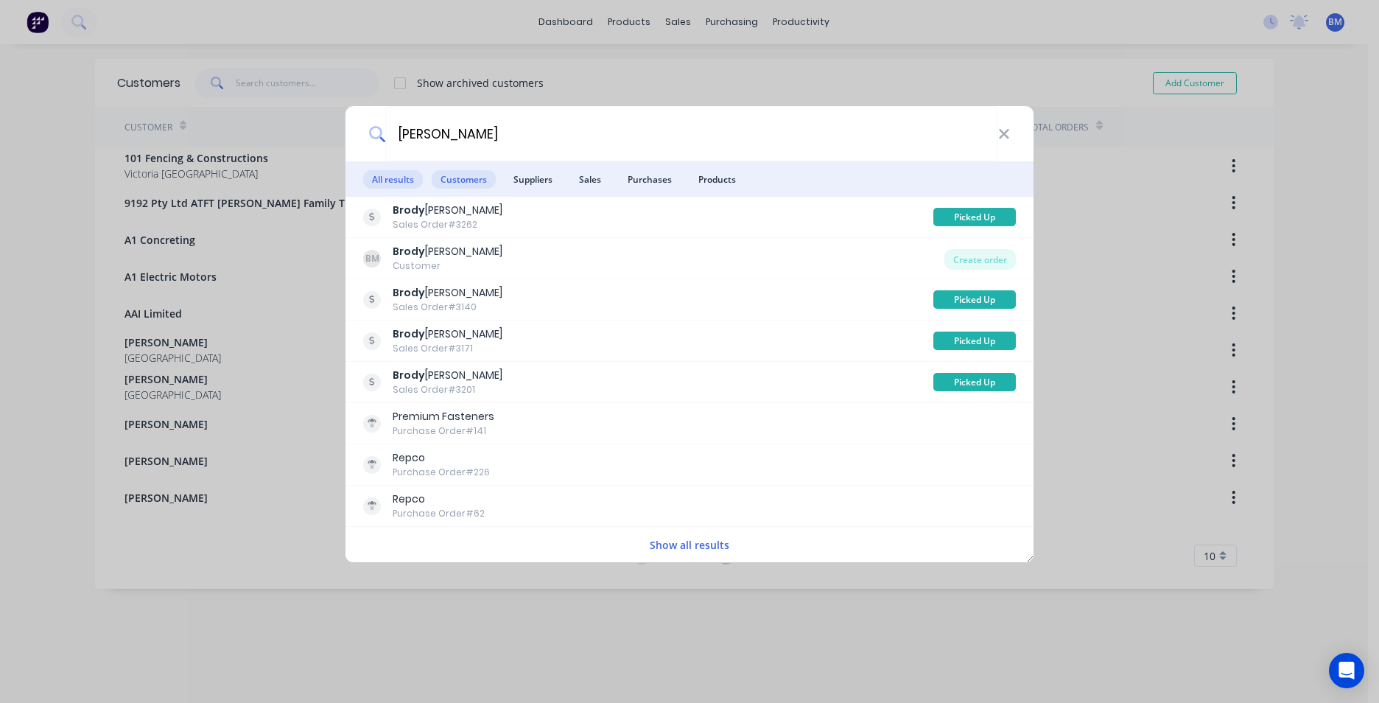
type input "brody"
click at [482, 185] on span "Customers" at bounding box center [464, 179] width 64 height 18
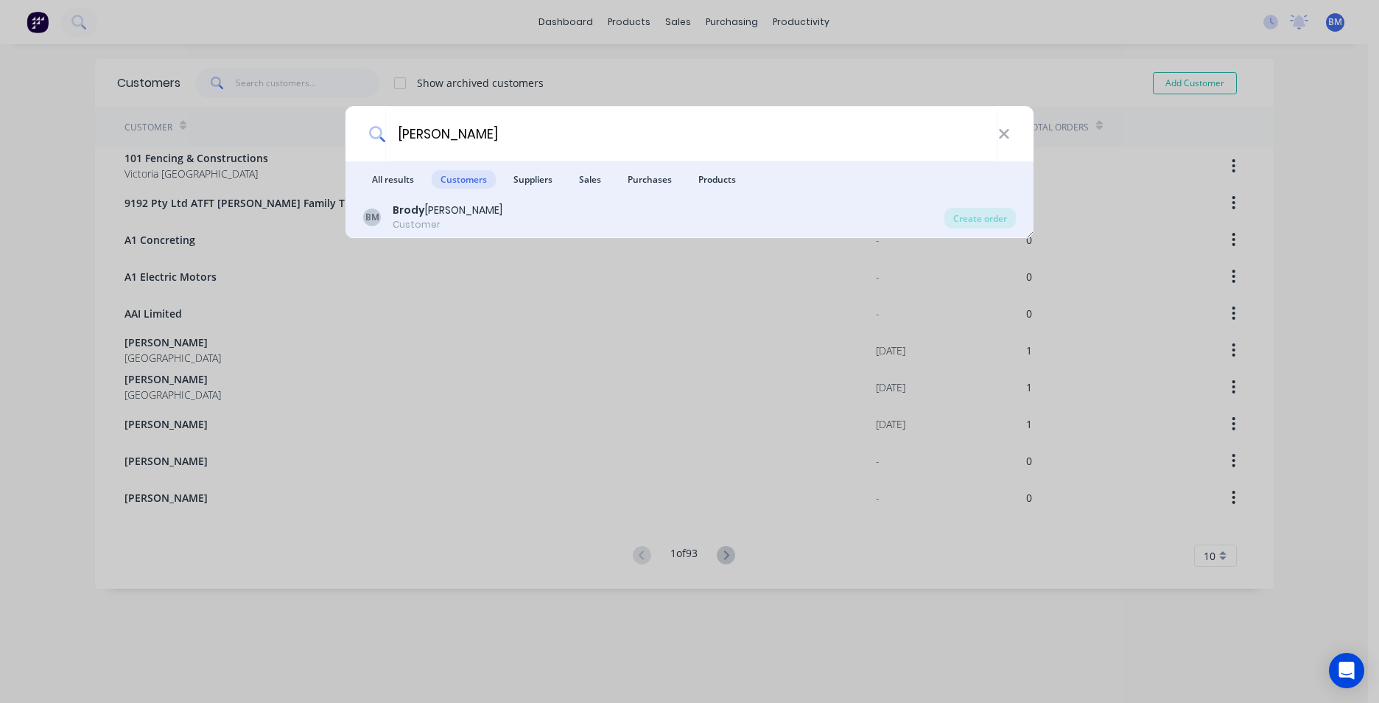
click at [473, 209] on div "Brody Montgomery" at bounding box center [448, 210] width 110 height 15
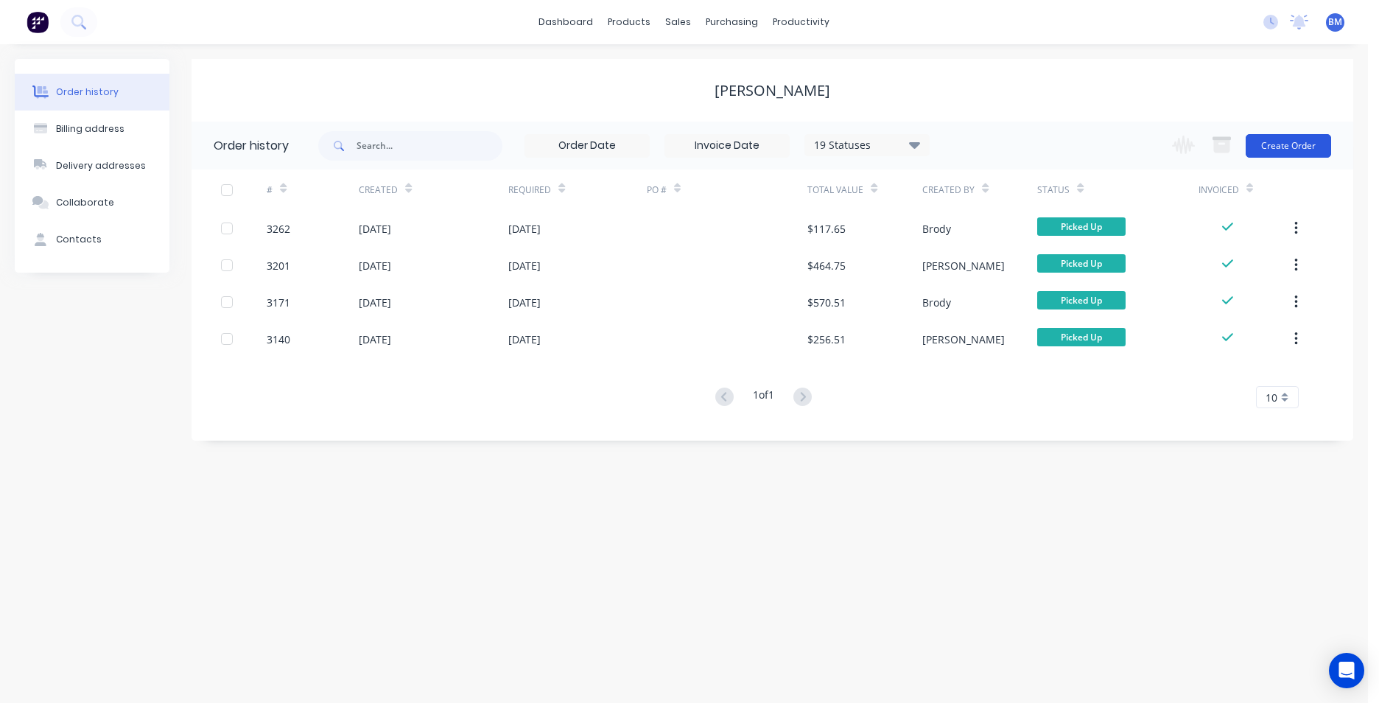
click at [1282, 154] on button "Create Order" at bounding box center [1288, 146] width 85 height 24
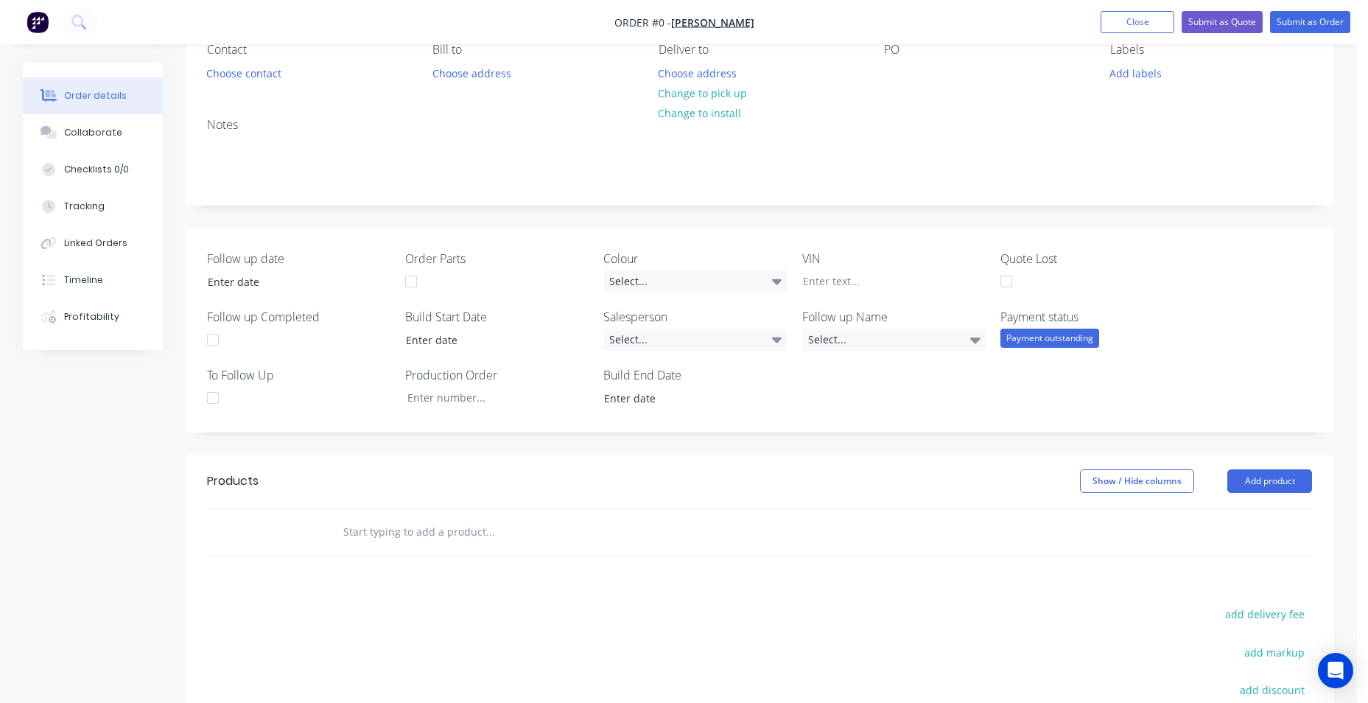
scroll to position [368, 0]
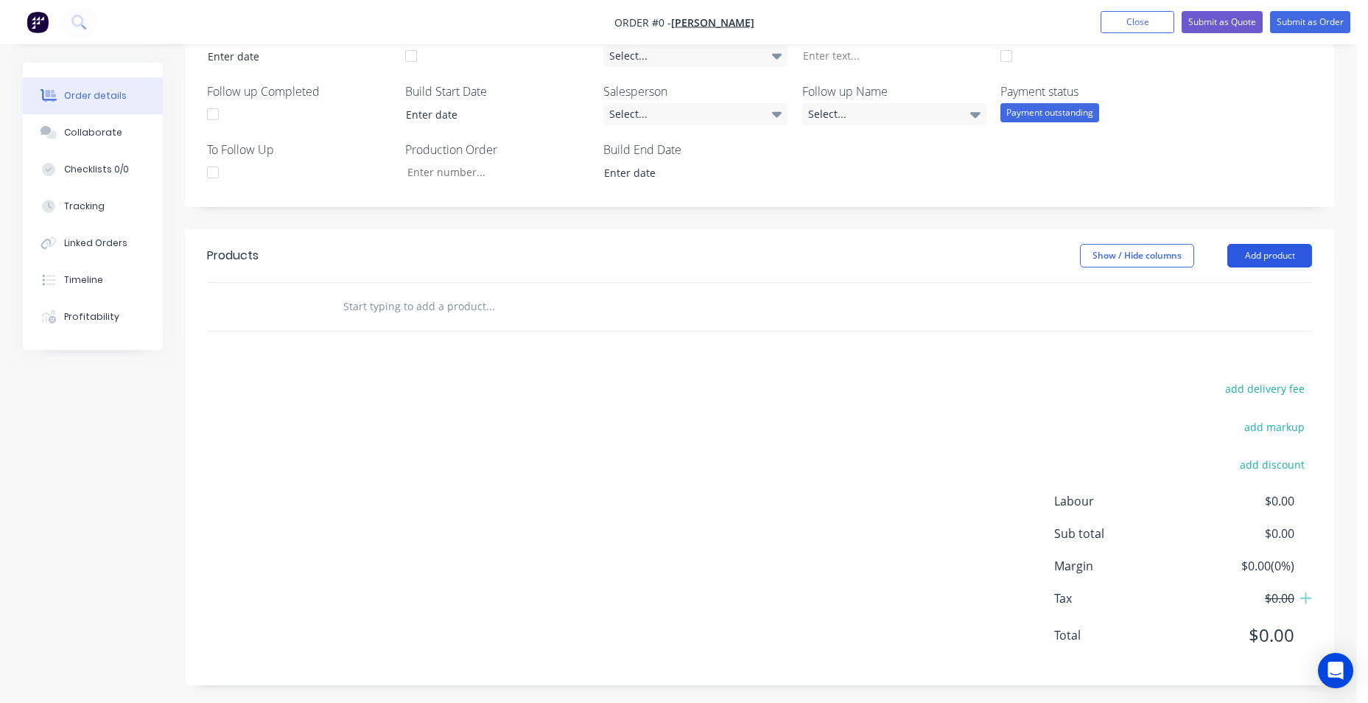
click at [1240, 261] on button "Add product" at bounding box center [1269, 256] width 85 height 24
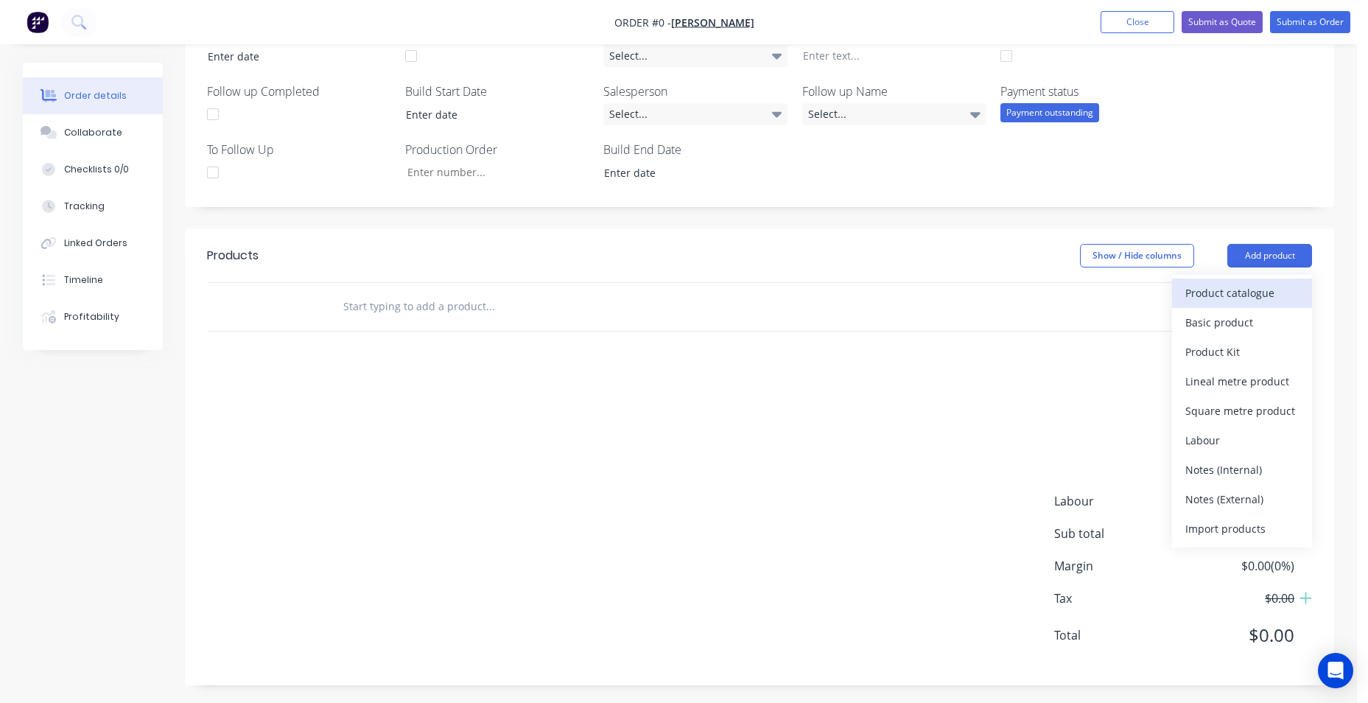
click at [1271, 301] on div "Product catalogue" at bounding box center [1241, 292] width 113 height 21
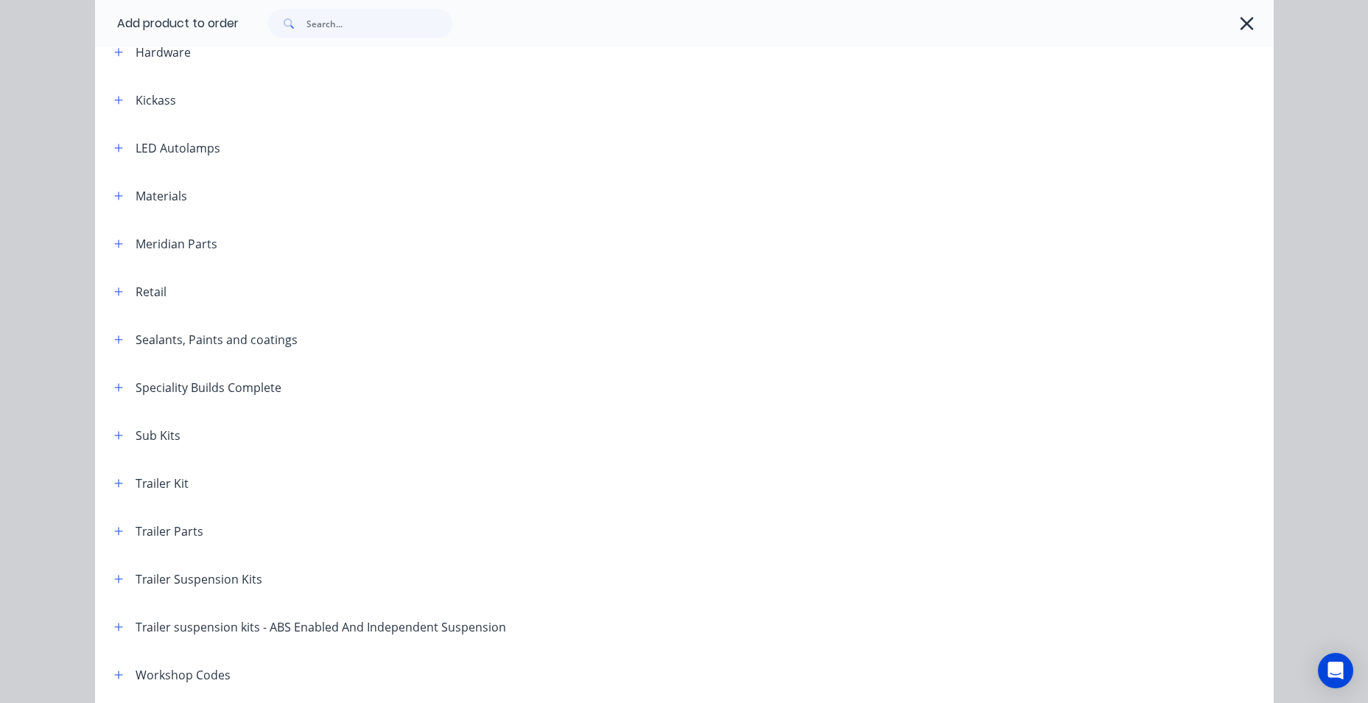
scroll to position [625, 0]
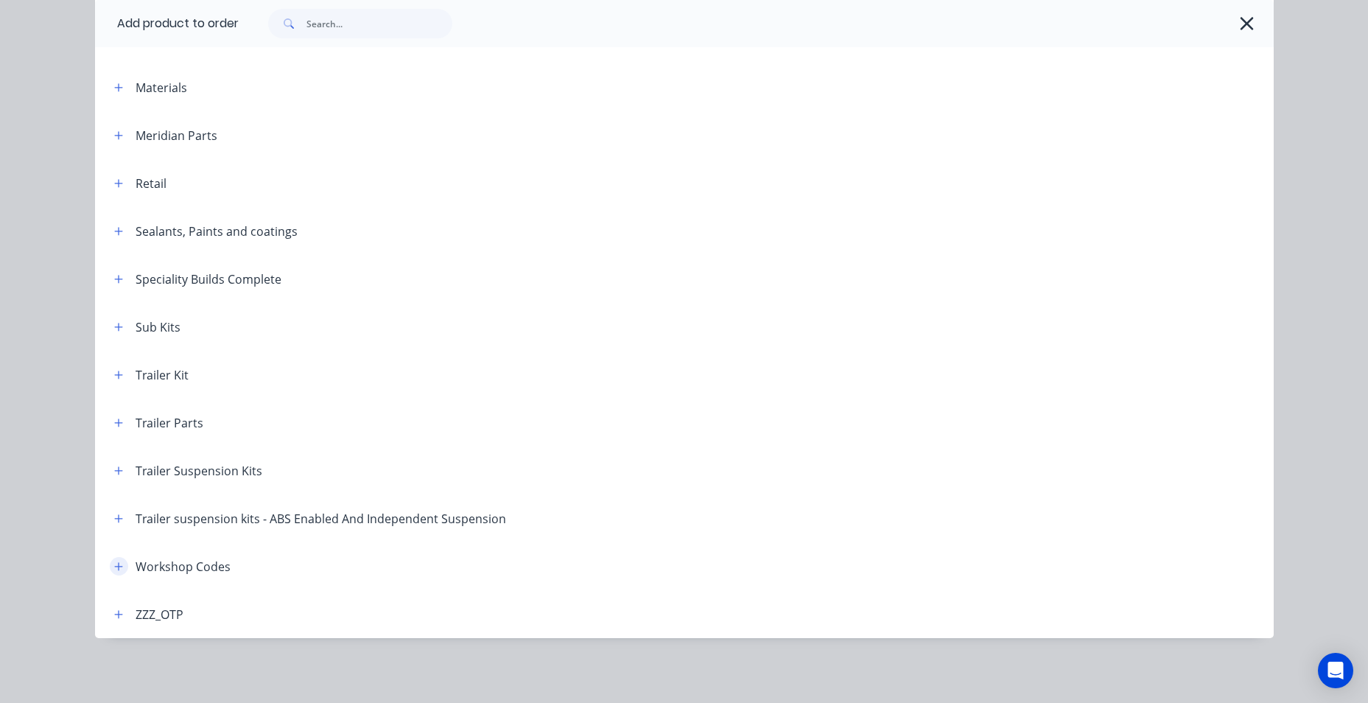
click at [118, 566] on button "button" at bounding box center [119, 566] width 18 height 18
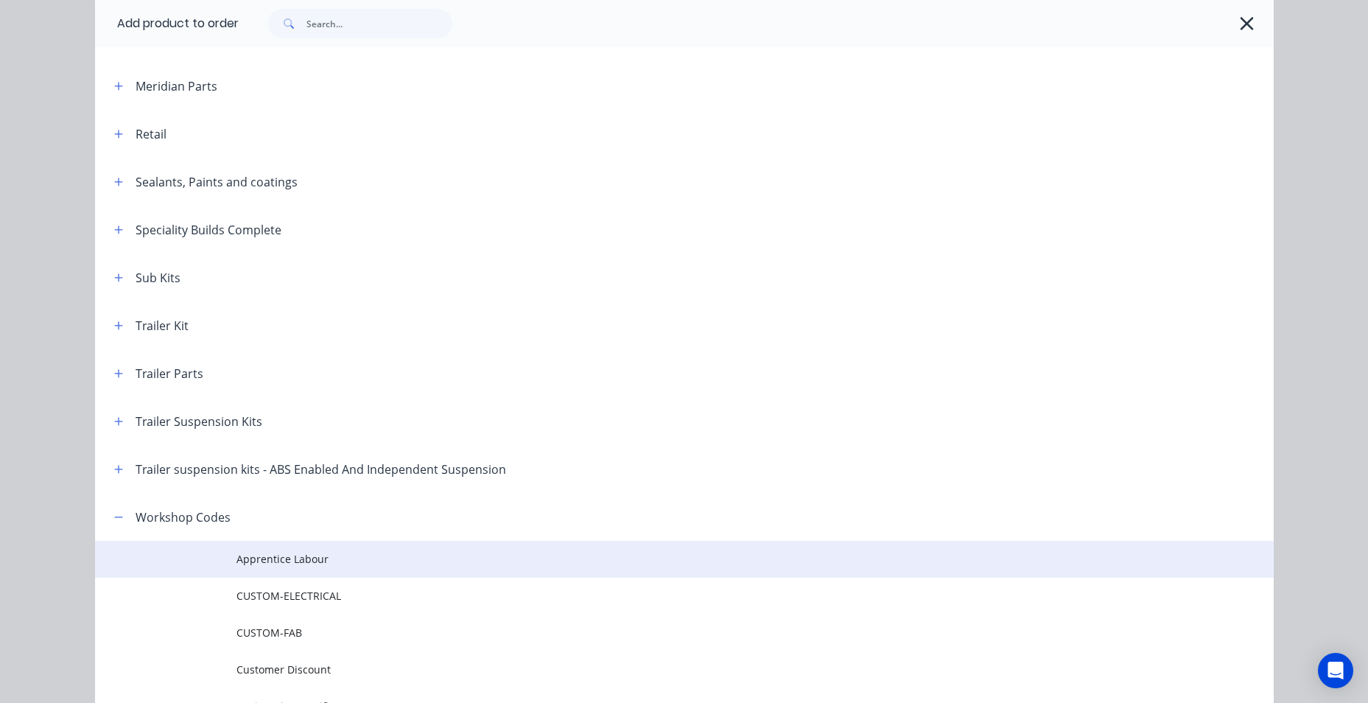
scroll to position [846, 0]
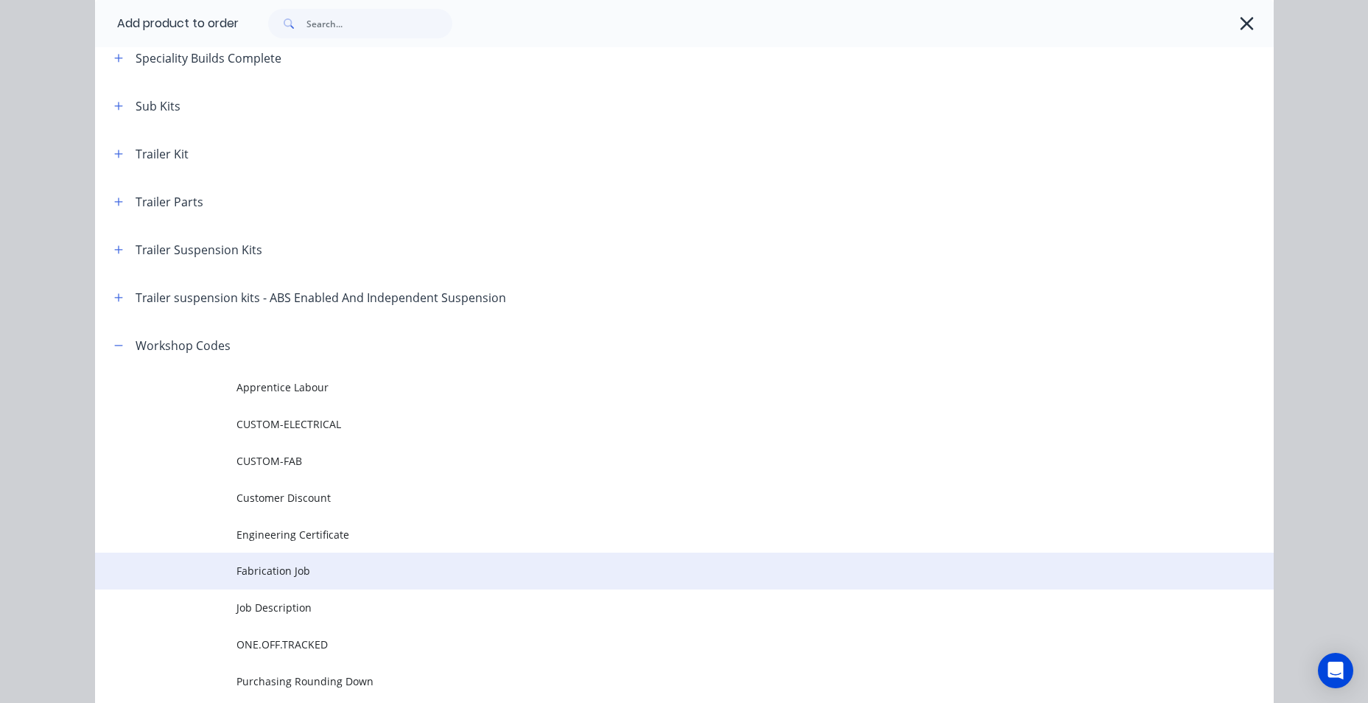
click at [307, 559] on td "Fabrication Job" at bounding box center [754, 570] width 1037 height 37
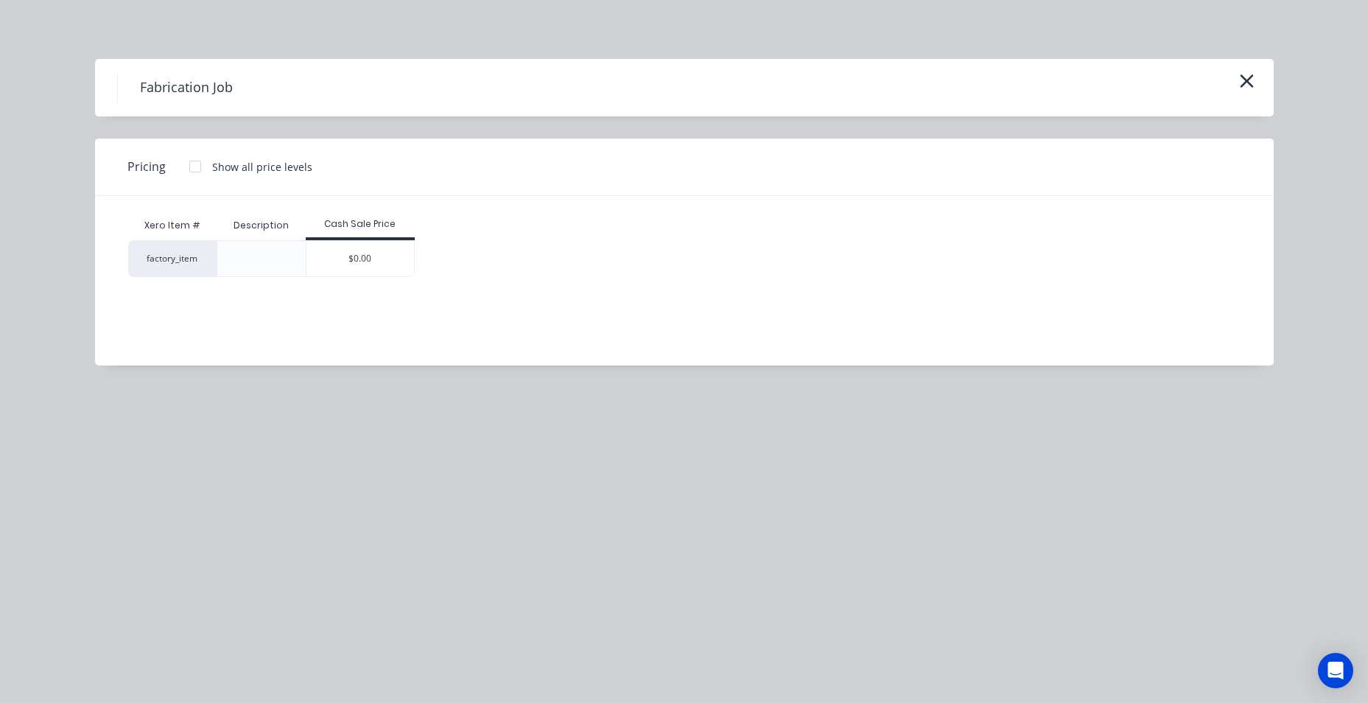
click at [385, 250] on div "$0.00" at bounding box center [360, 258] width 108 height 35
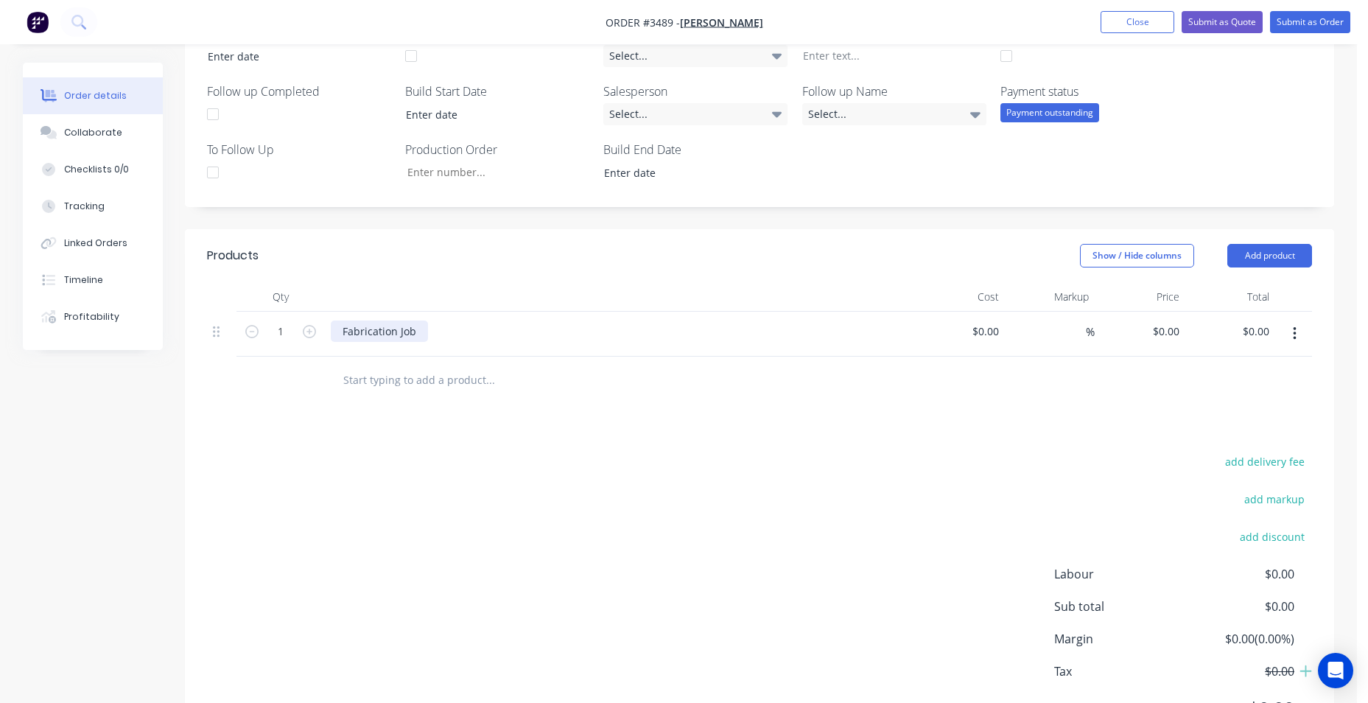
click at [426, 331] on div "Fabrication Job" at bounding box center [379, 330] width 97 height 21
click at [404, 347] on div "Fabrication Job" at bounding box center [619, 334] width 589 height 45
click at [370, 352] on div "Fabrication Job" at bounding box center [619, 334] width 589 height 45
drag, startPoint x: 370, startPoint y: 352, endPoint x: 376, endPoint y: 361, distance: 10.6
click at [374, 359] on div "Qty Cost Markup Price Total 1 Fabrication Job $0.00 $0.00 % $0.00 $0.00 $0.00 $…" at bounding box center [759, 343] width 1149 height 122
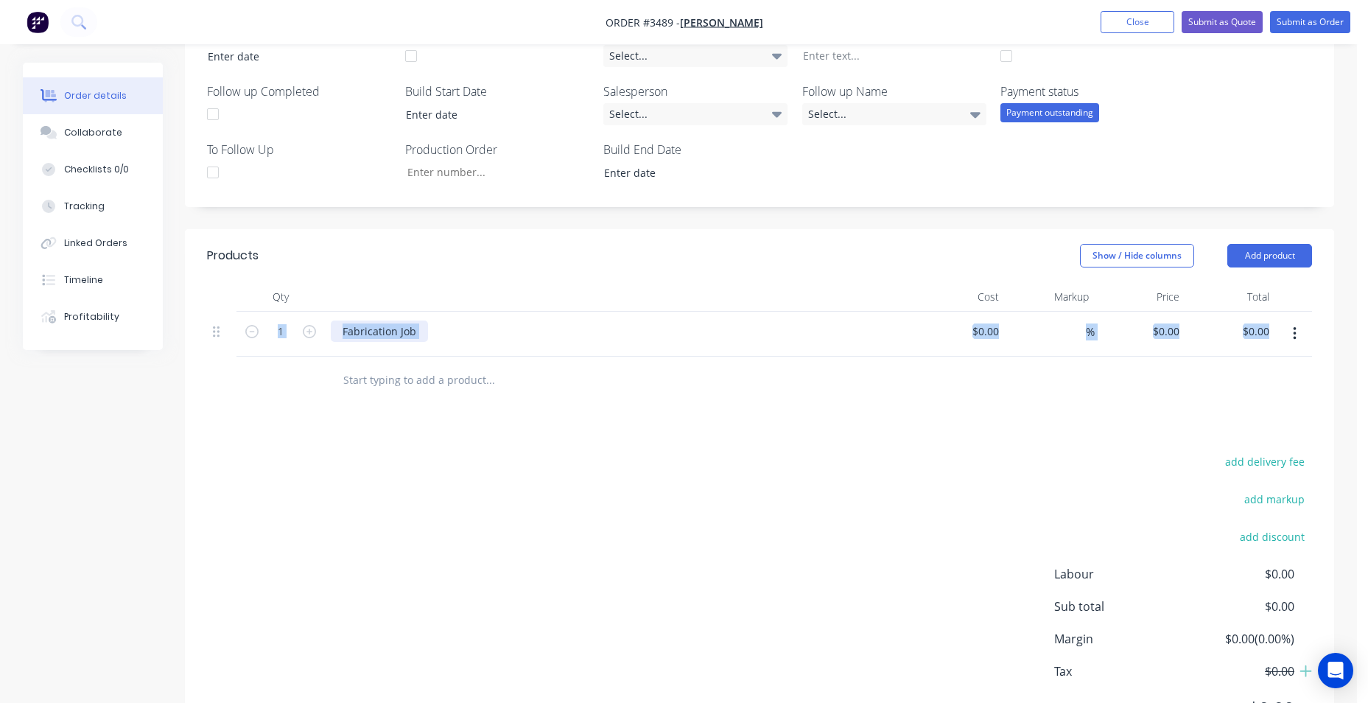
drag, startPoint x: 376, startPoint y: 361, endPoint x: 333, endPoint y: 332, distance: 51.5
click at [333, 332] on div "Fabrication Job" at bounding box center [379, 330] width 97 height 21
click at [422, 330] on div "Fabrication Job" at bounding box center [379, 330] width 97 height 21
drag, startPoint x: 383, startPoint y: 343, endPoint x: 488, endPoint y: 335, distance: 105.6
click at [386, 344] on div "Fabrication Job" at bounding box center [619, 334] width 589 height 45
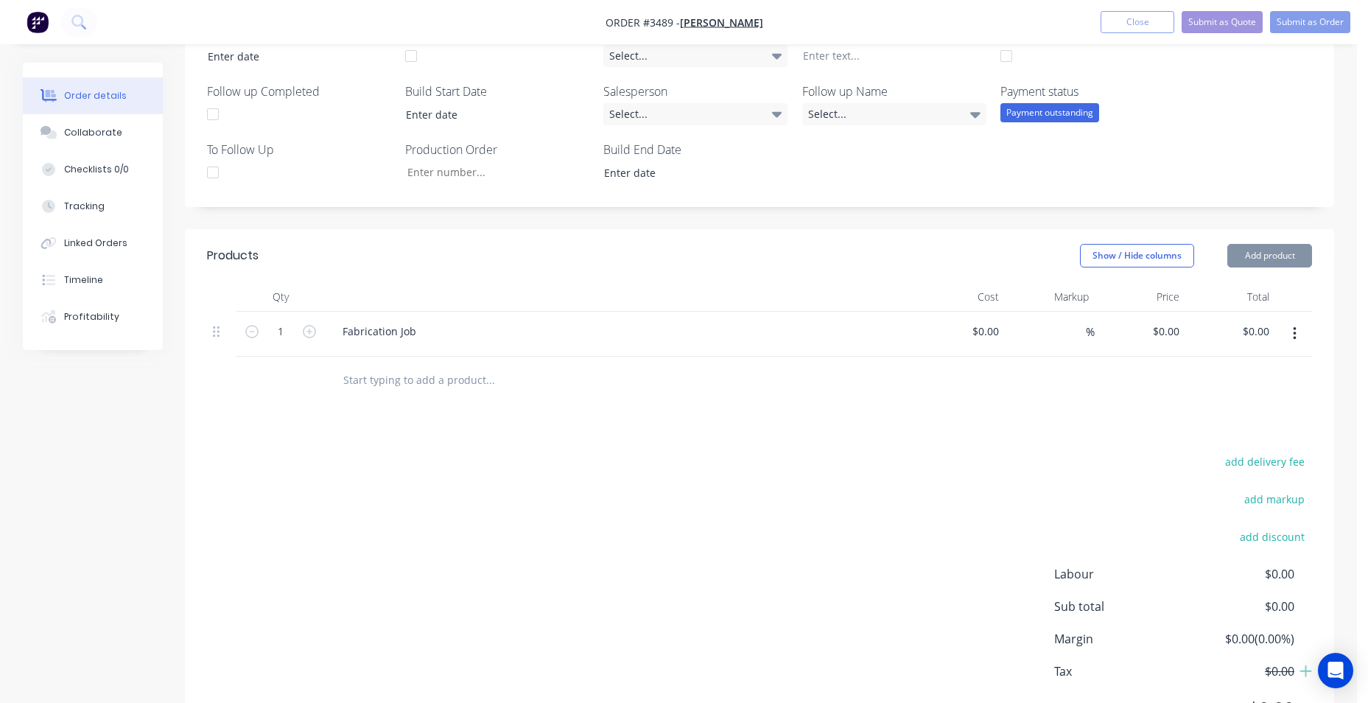
click at [488, 334] on div "Fabrication Job" at bounding box center [619, 330] width 577 height 21
drag, startPoint x: 477, startPoint y: 345, endPoint x: 417, endPoint y: 365, distance: 63.1
click at [477, 347] on div "Fabrication Job" at bounding box center [619, 334] width 589 height 45
click at [1295, 256] on button "Add product" at bounding box center [1269, 256] width 85 height 24
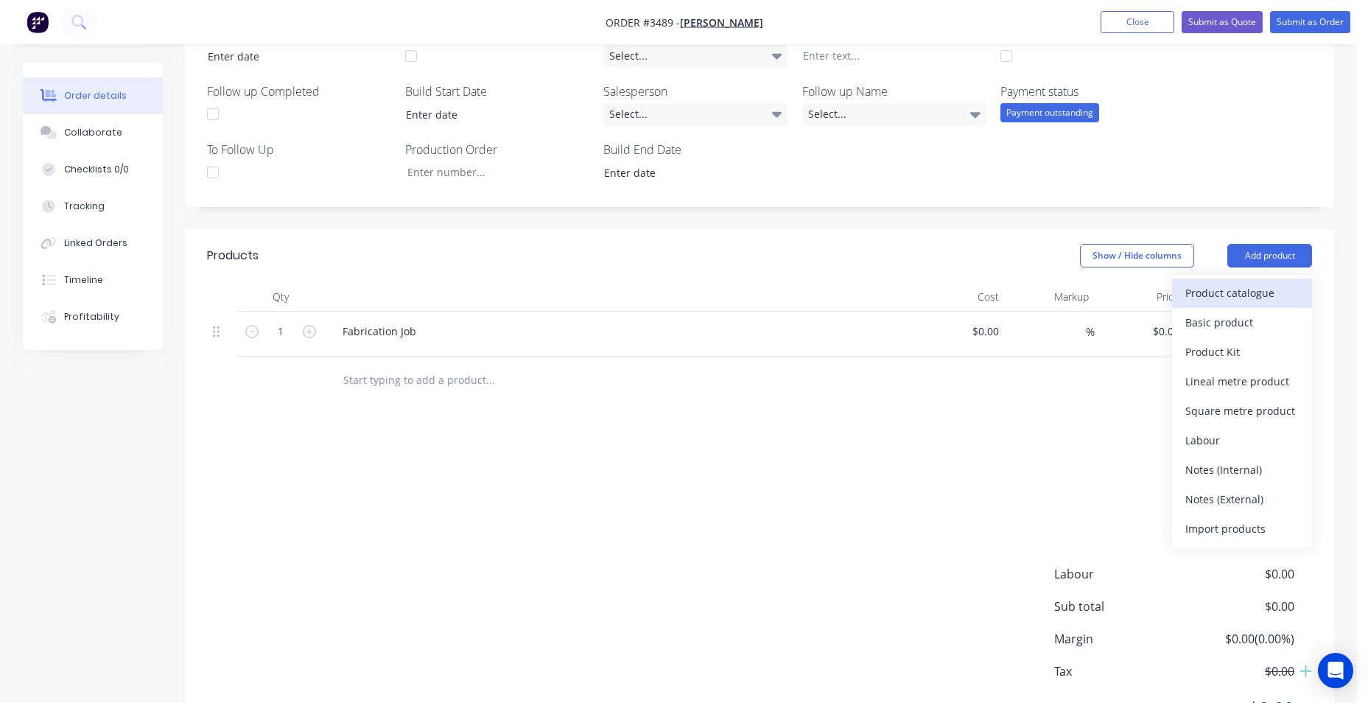
click at [1247, 300] on div "Product catalogue" at bounding box center [1241, 292] width 113 height 21
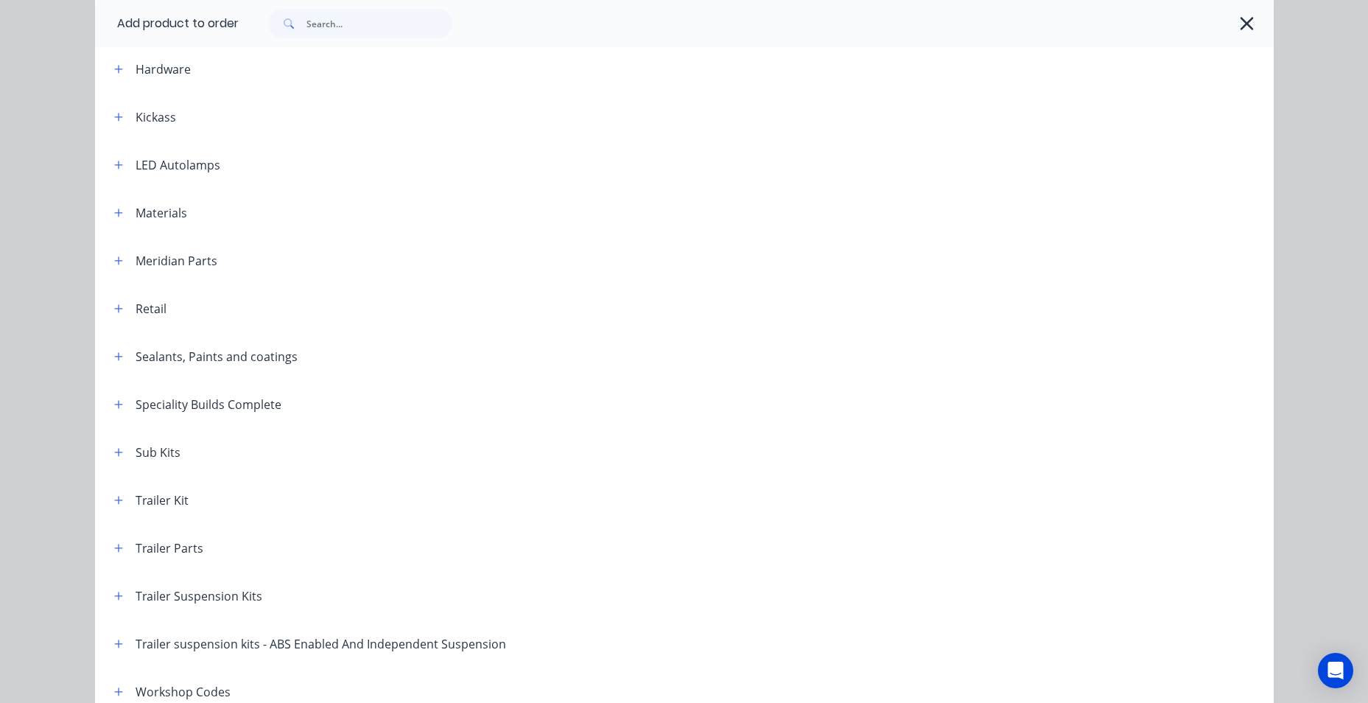
scroll to position [625, 0]
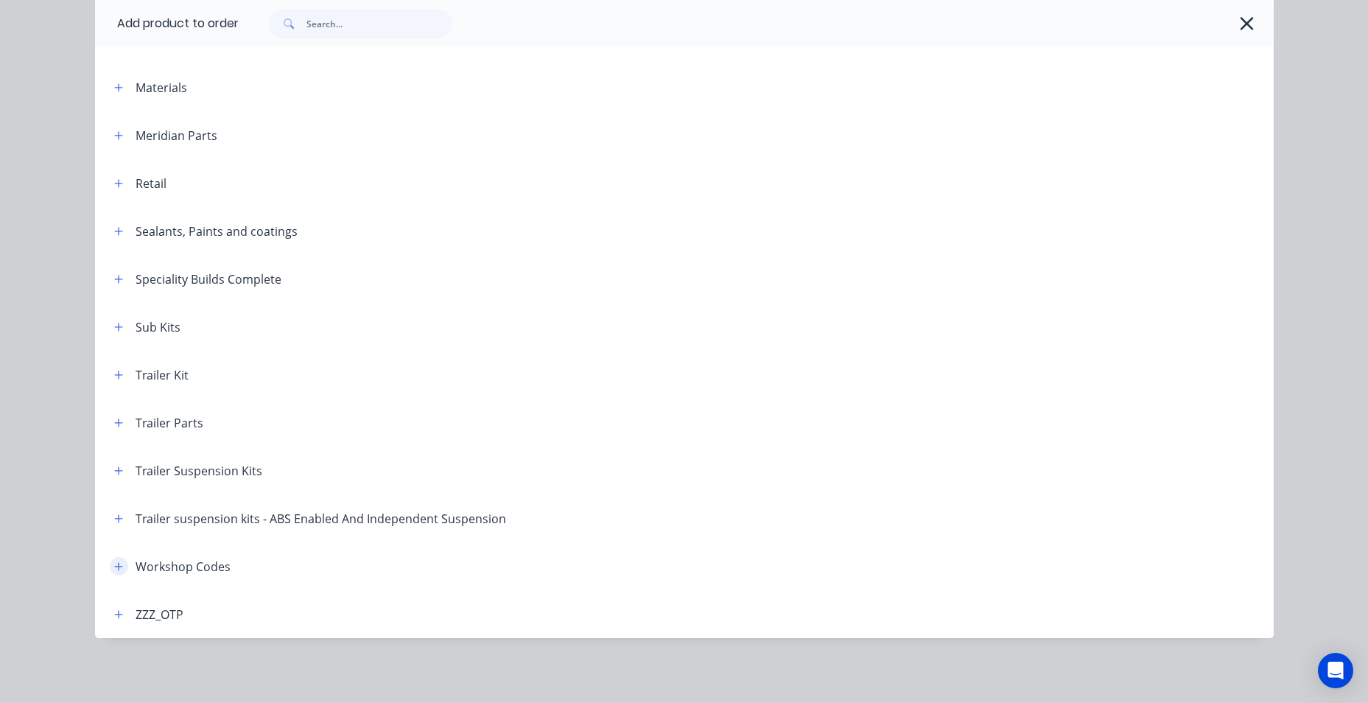
drag, startPoint x: 116, startPoint y: 565, endPoint x: 143, endPoint y: 569, distance: 27.6
click at [117, 565] on icon "button" at bounding box center [118, 566] width 9 height 10
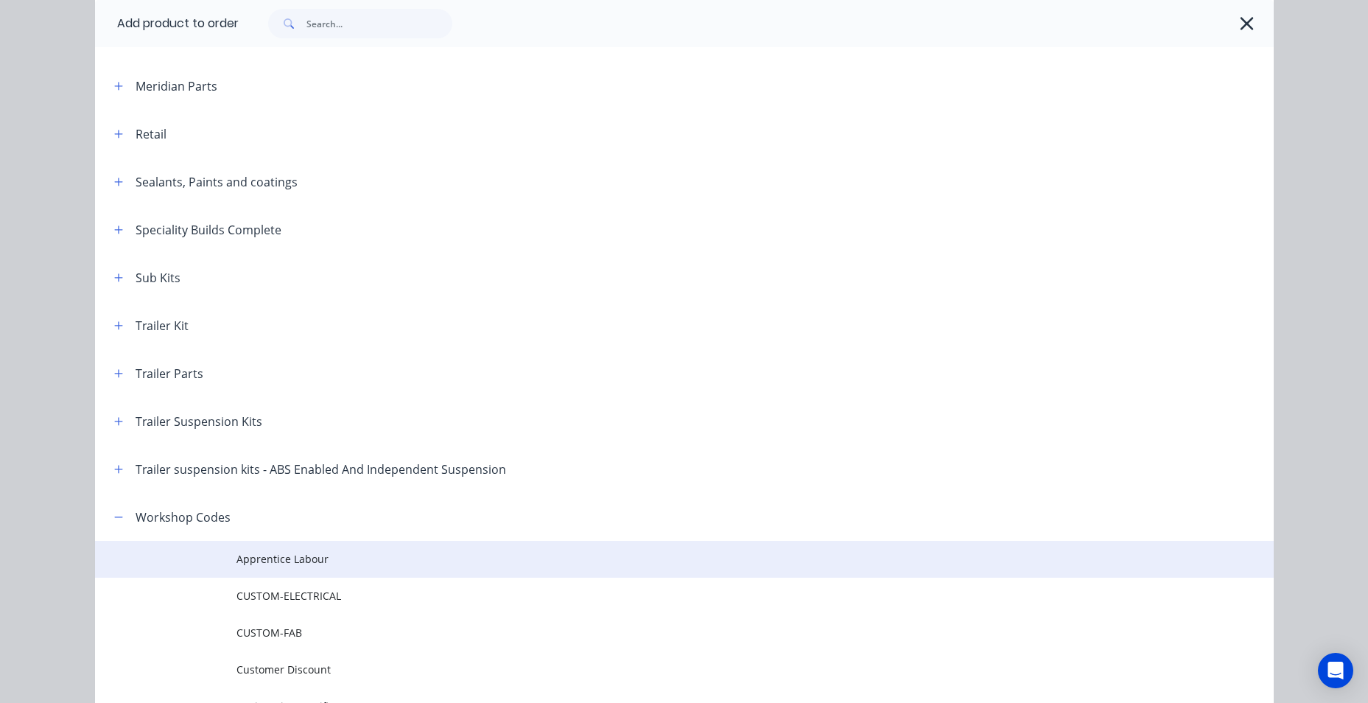
scroll to position [772, 0]
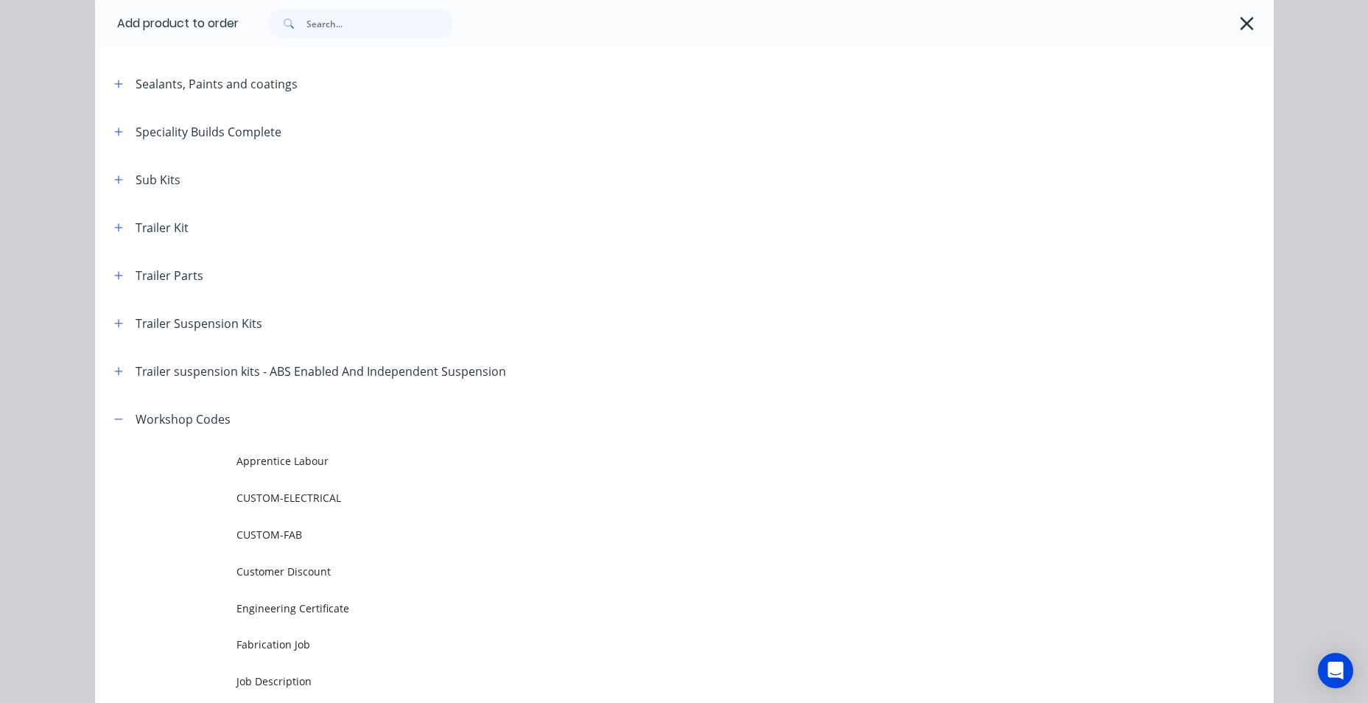
click at [242, 540] on span "CUSTOM-FAB" at bounding box center [650, 534] width 829 height 15
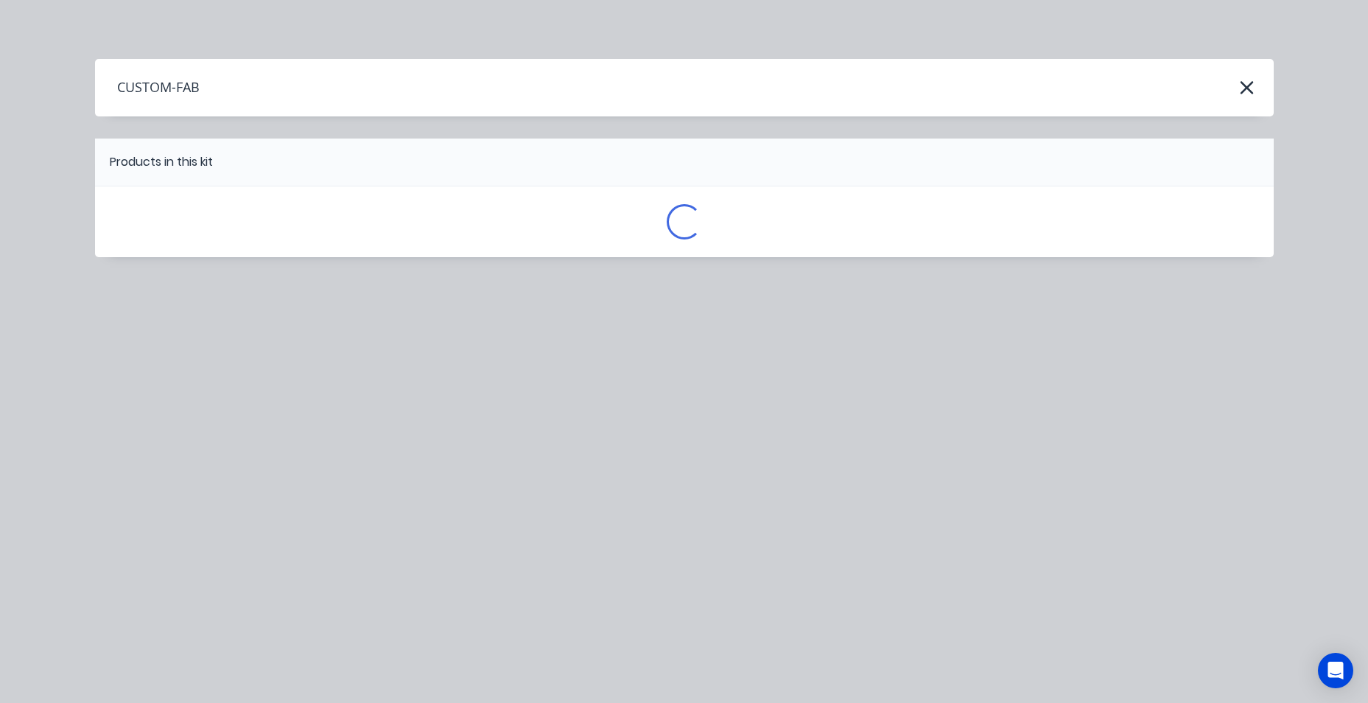
scroll to position [0, 0]
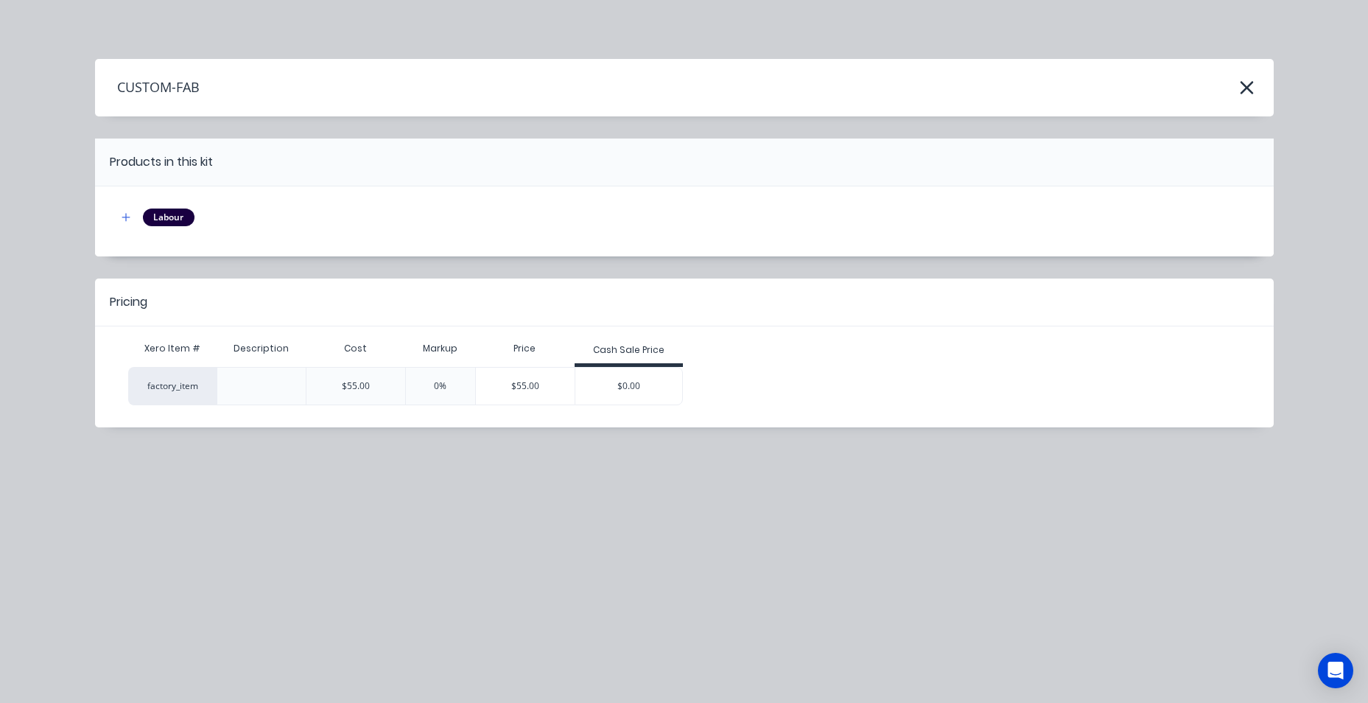
click at [661, 365] on div "Cash Sale Price" at bounding box center [629, 351] width 109 height 29
click at [650, 378] on div "$0.00" at bounding box center [629, 386] width 108 height 37
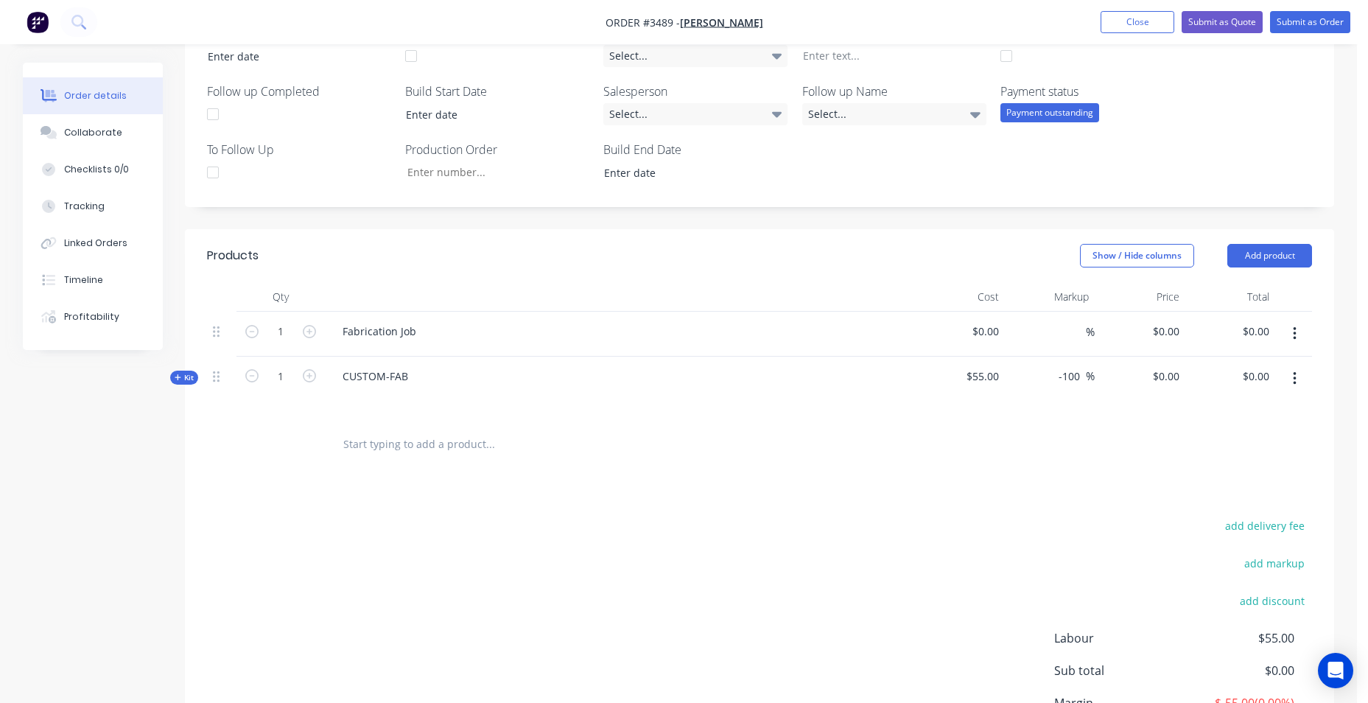
click at [379, 398] on div at bounding box center [619, 397] width 577 height 21
click at [351, 400] on div at bounding box center [355, 397] width 24 height 21
click at [1294, 333] on icon "button" at bounding box center [1294, 333] width 3 height 13
click at [1222, 469] on div "Delete" at bounding box center [1241, 460] width 113 height 21
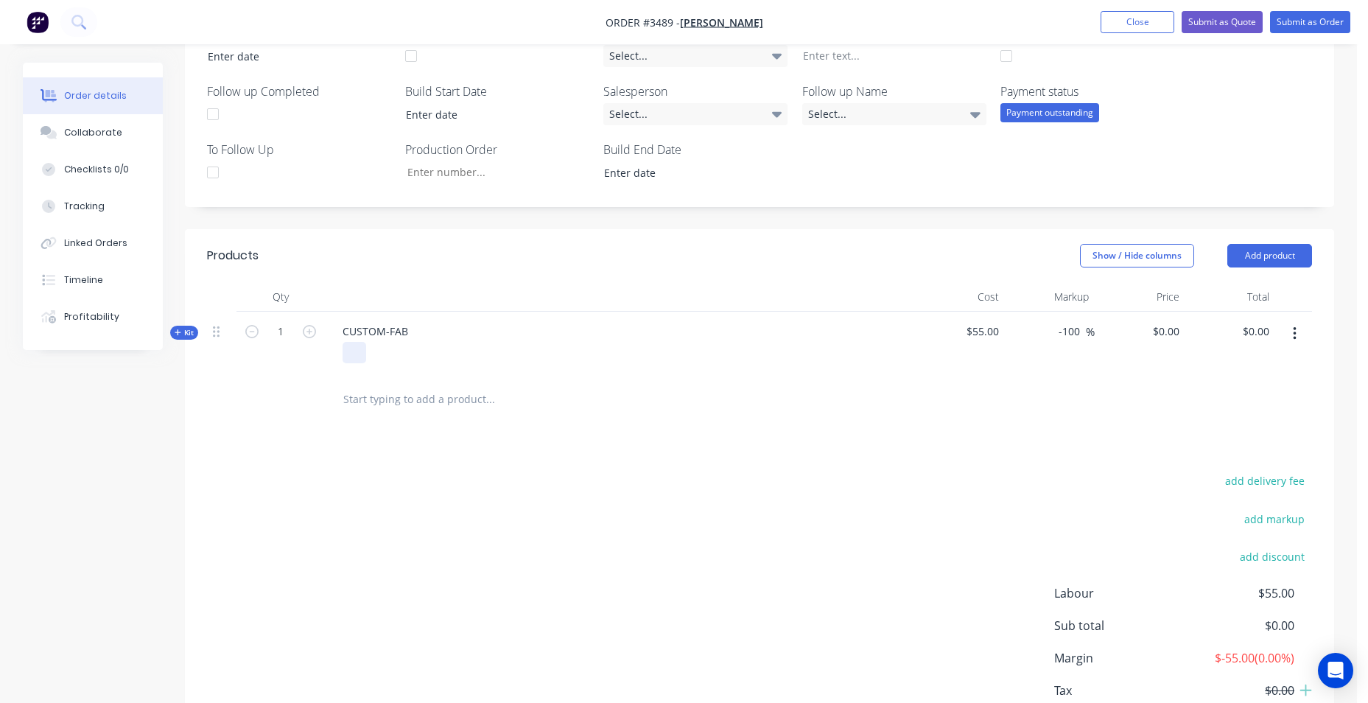
click at [356, 355] on div at bounding box center [355, 352] width 24 height 21
paste div
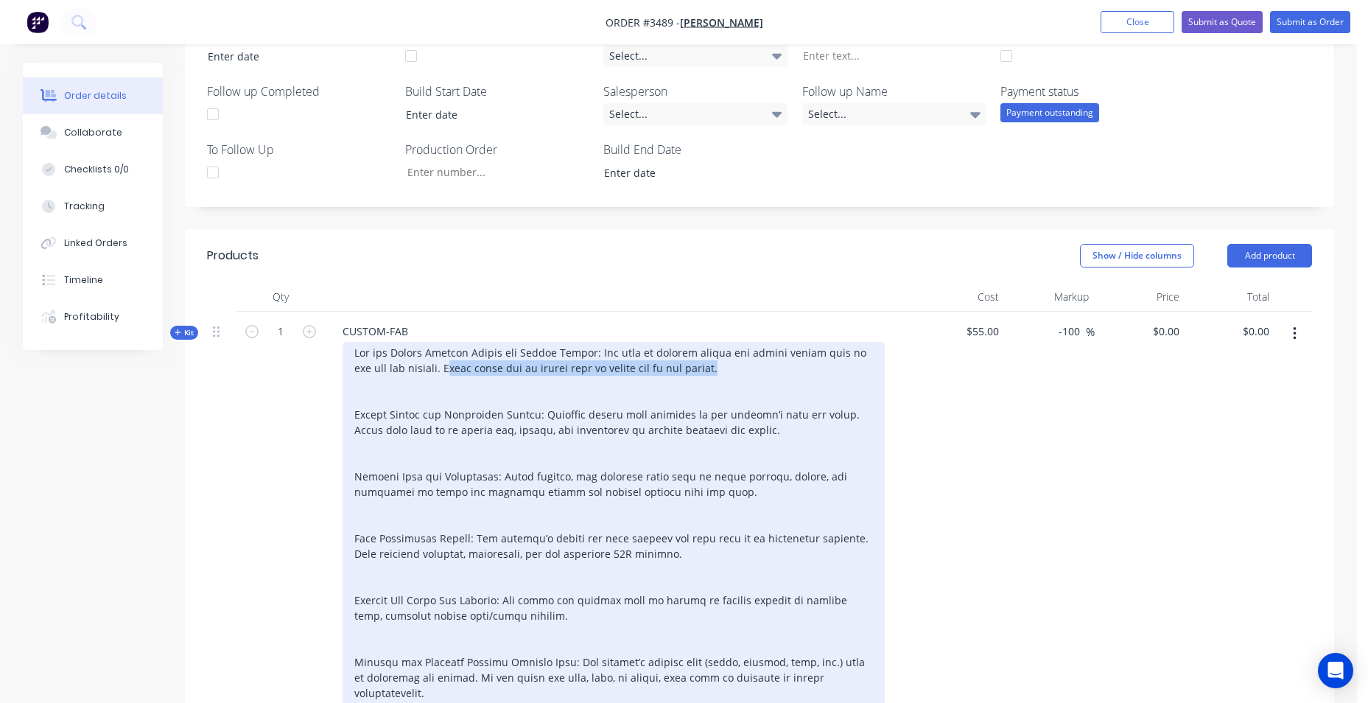
drag, startPoint x: 446, startPoint y: 369, endPoint x: 773, endPoint y: 371, distance: 327.1
click at [772, 373] on div at bounding box center [614, 561] width 542 height 439
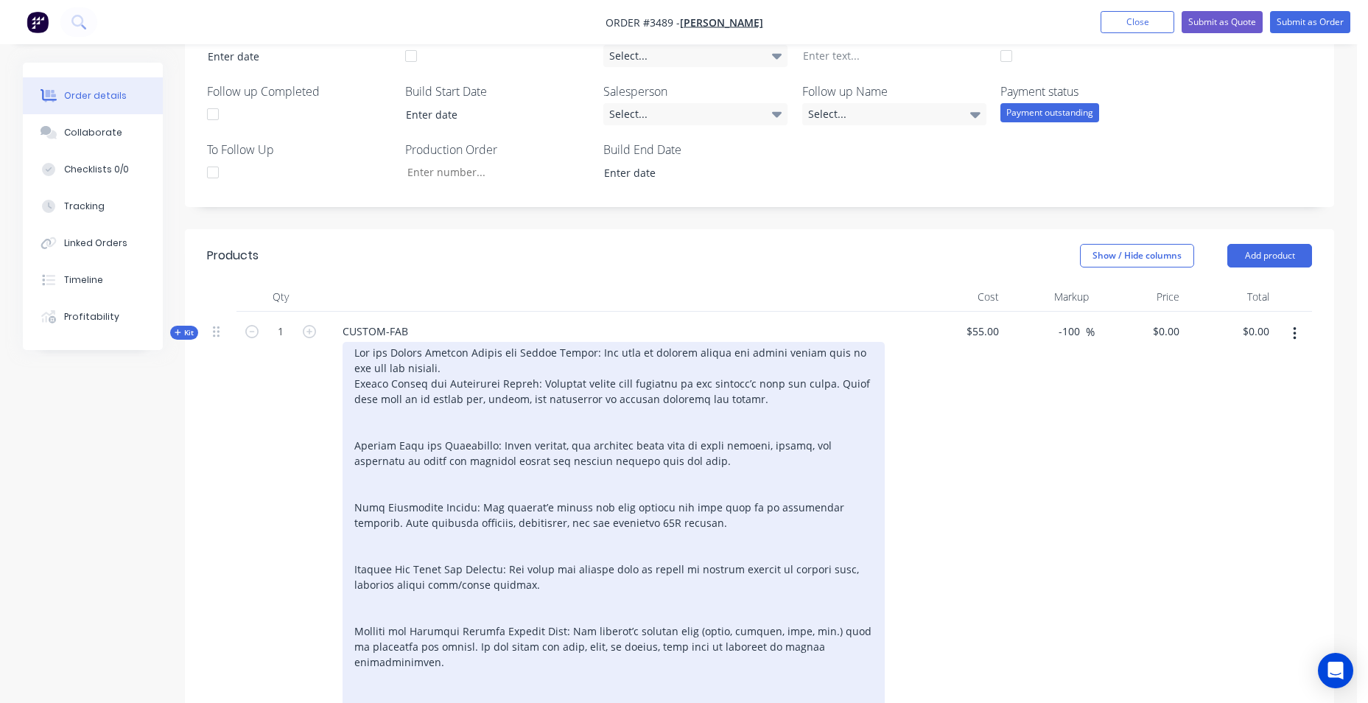
click at [355, 381] on div at bounding box center [614, 546] width 542 height 408
click at [761, 401] on div at bounding box center [614, 546] width 542 height 408
click at [352, 441] on div at bounding box center [614, 546] width 542 height 408
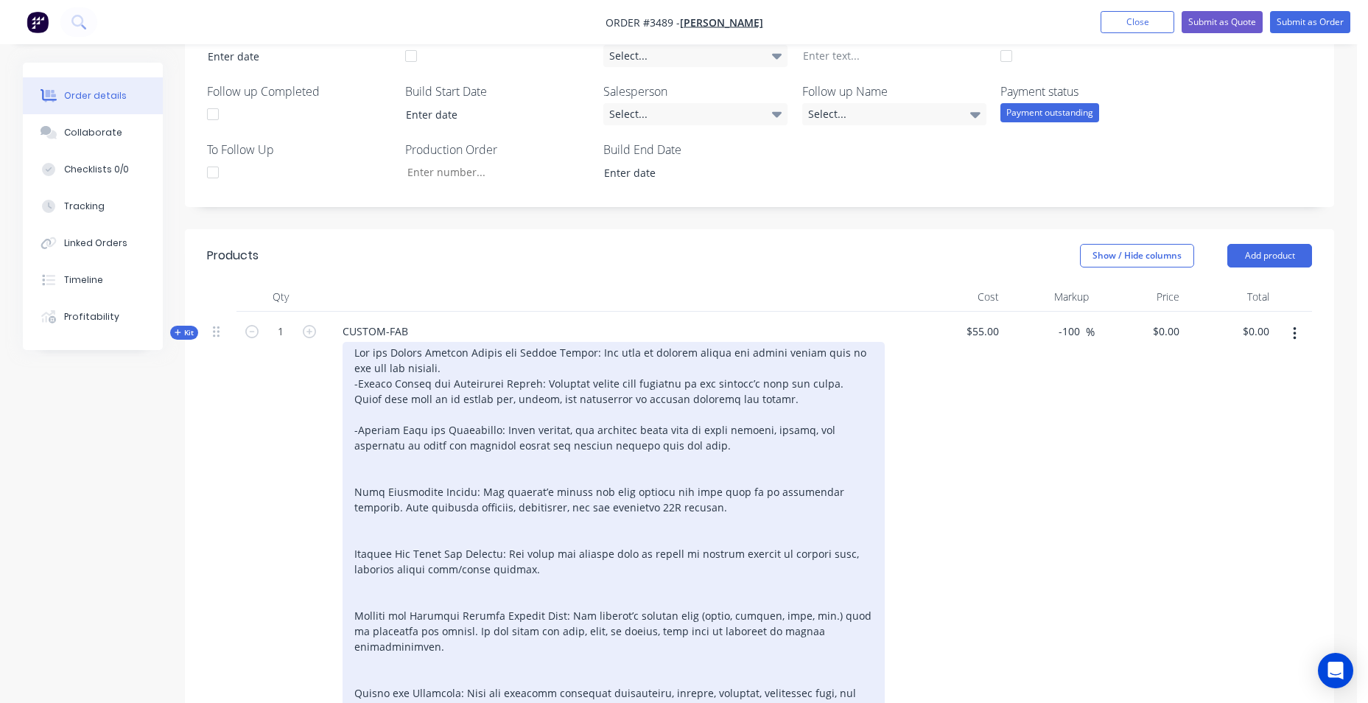
click at [673, 449] on div at bounding box center [614, 538] width 542 height 393
click at [356, 489] on div at bounding box center [614, 538] width 542 height 393
click at [353, 490] on div at bounding box center [614, 538] width 542 height 393
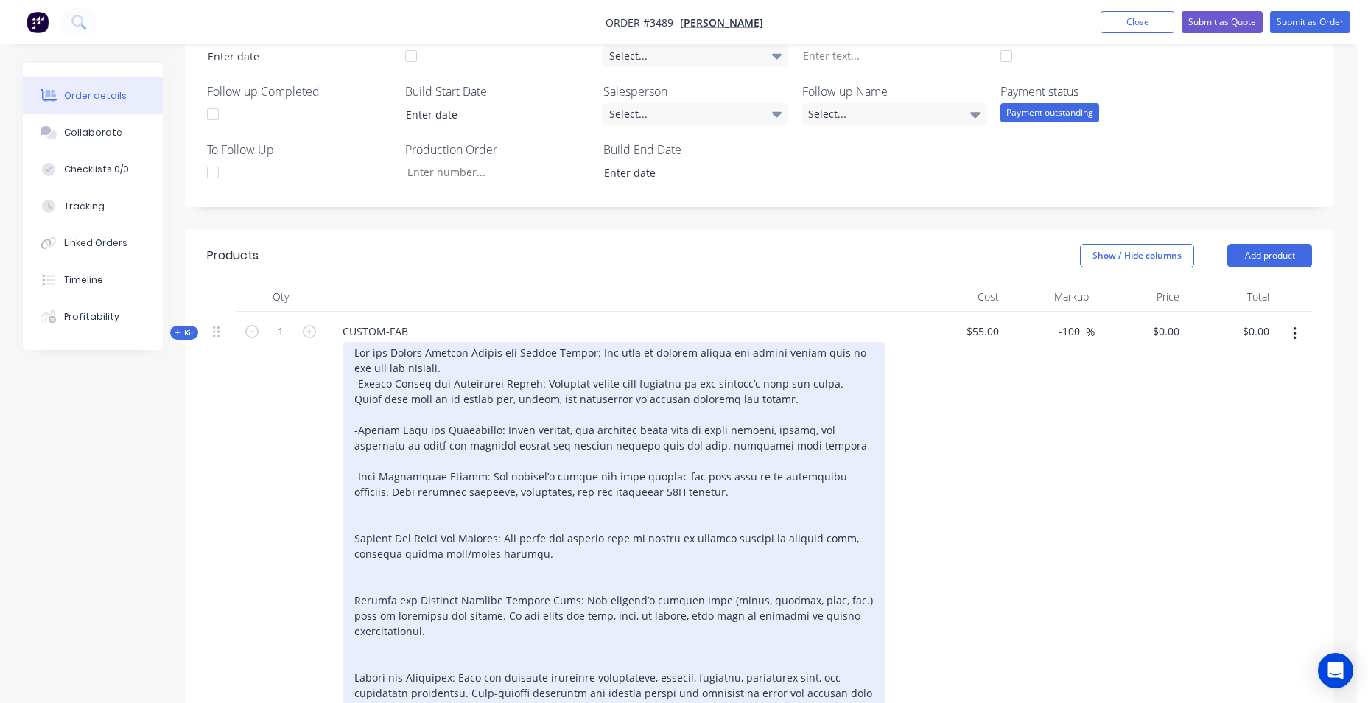
click at [352, 533] on div at bounding box center [614, 530] width 542 height 377
click at [359, 537] on div at bounding box center [614, 530] width 542 height 377
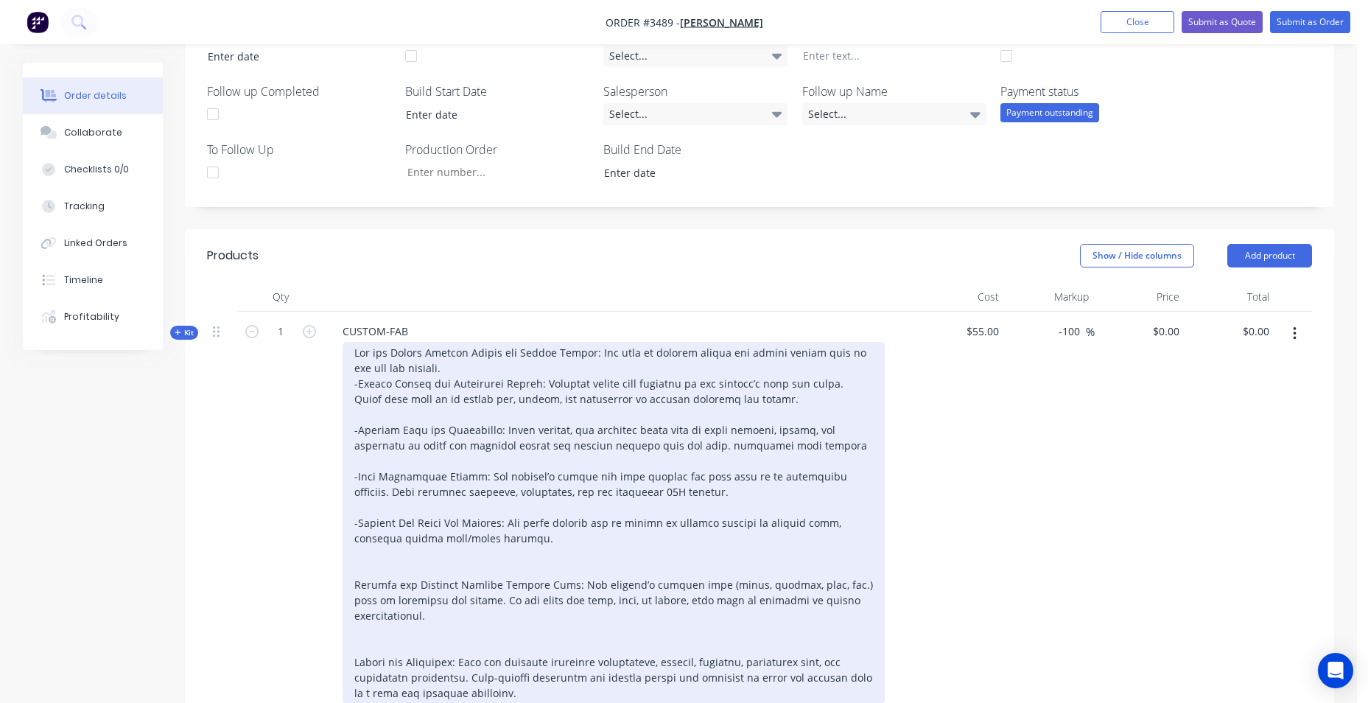
click at [352, 589] on div at bounding box center [614, 523] width 542 height 362
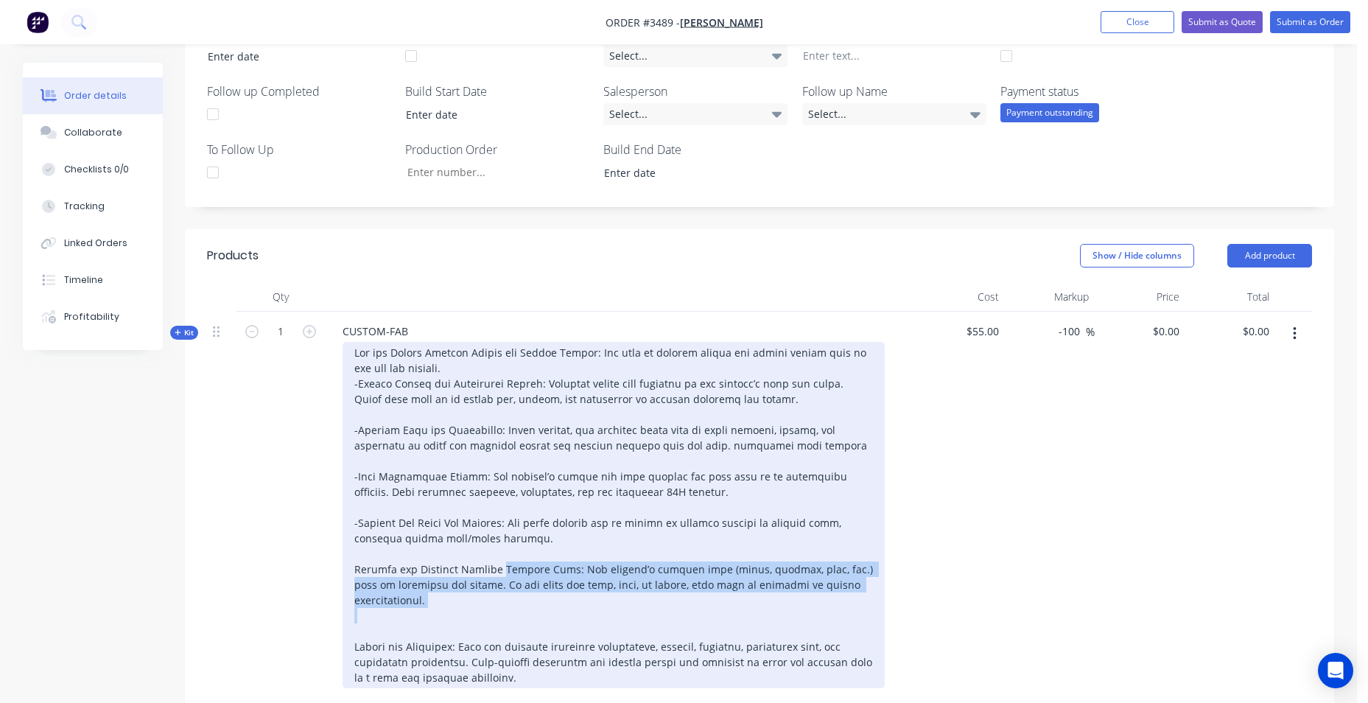
drag, startPoint x: 496, startPoint y: 570, endPoint x: 886, endPoint y: 629, distance: 394.8
click at [886, 629] on div at bounding box center [619, 515] width 577 height 346
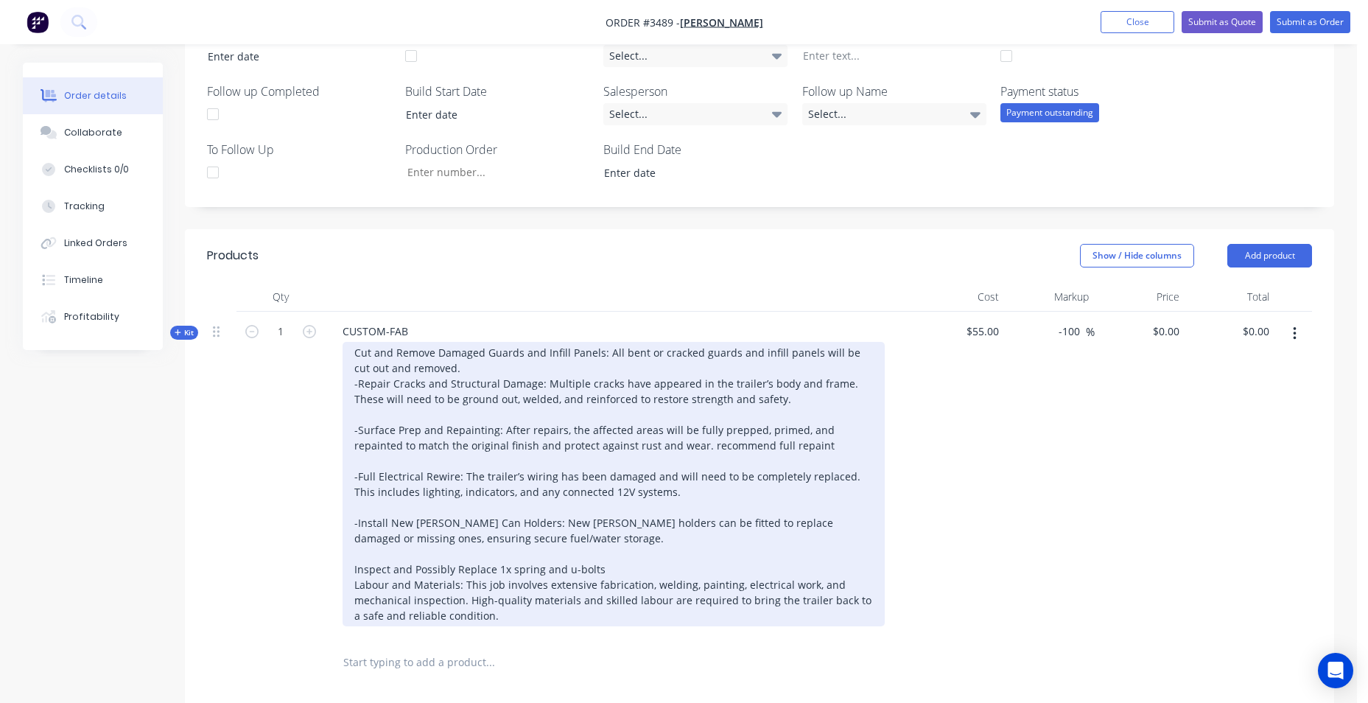
drag, startPoint x: 421, startPoint y: 620, endPoint x: 350, endPoint y: 584, distance: 80.0
click at [353, 594] on div "Cut and Remove Damaged Guards and Infill Panels: All bent or cracked guards and…" at bounding box center [614, 484] width 542 height 284
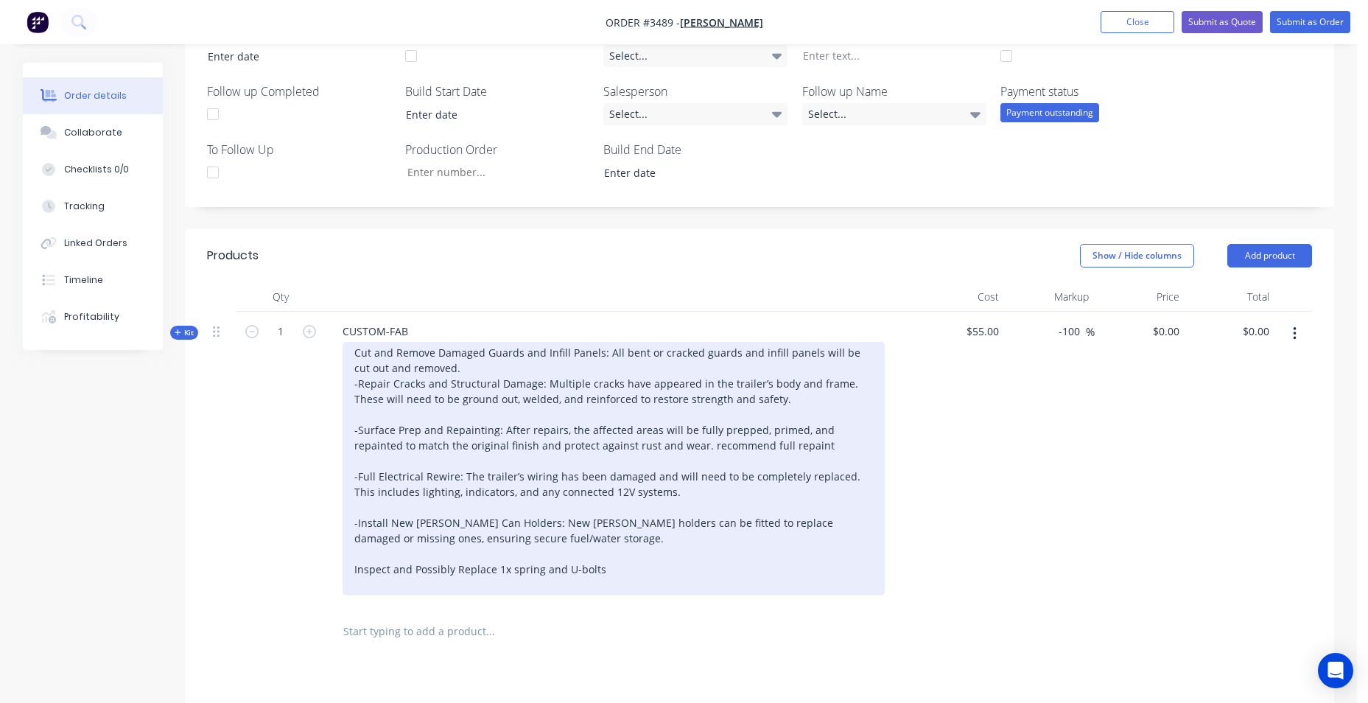
click at [708, 592] on div "Cut and Remove Damaged Guards and Infill Panels: All bent or cracked guards and…" at bounding box center [614, 468] width 542 height 253
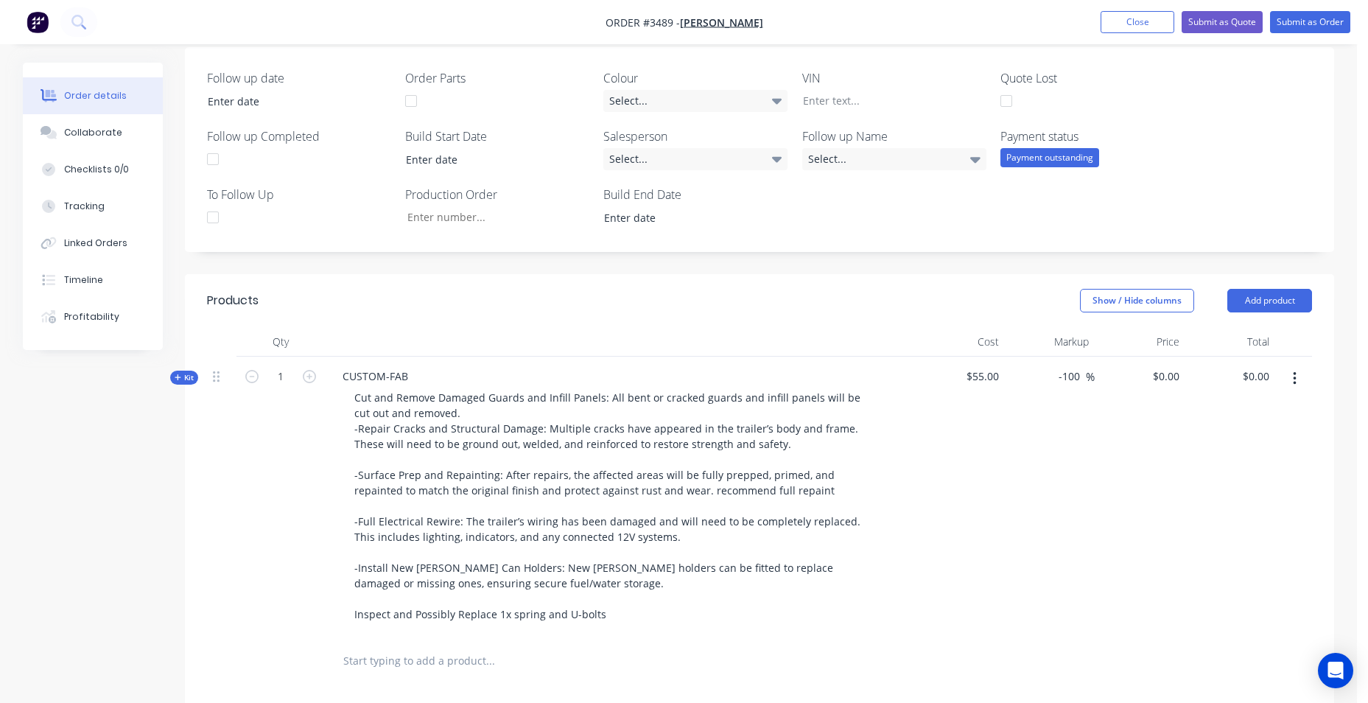
scroll to position [442, 0]
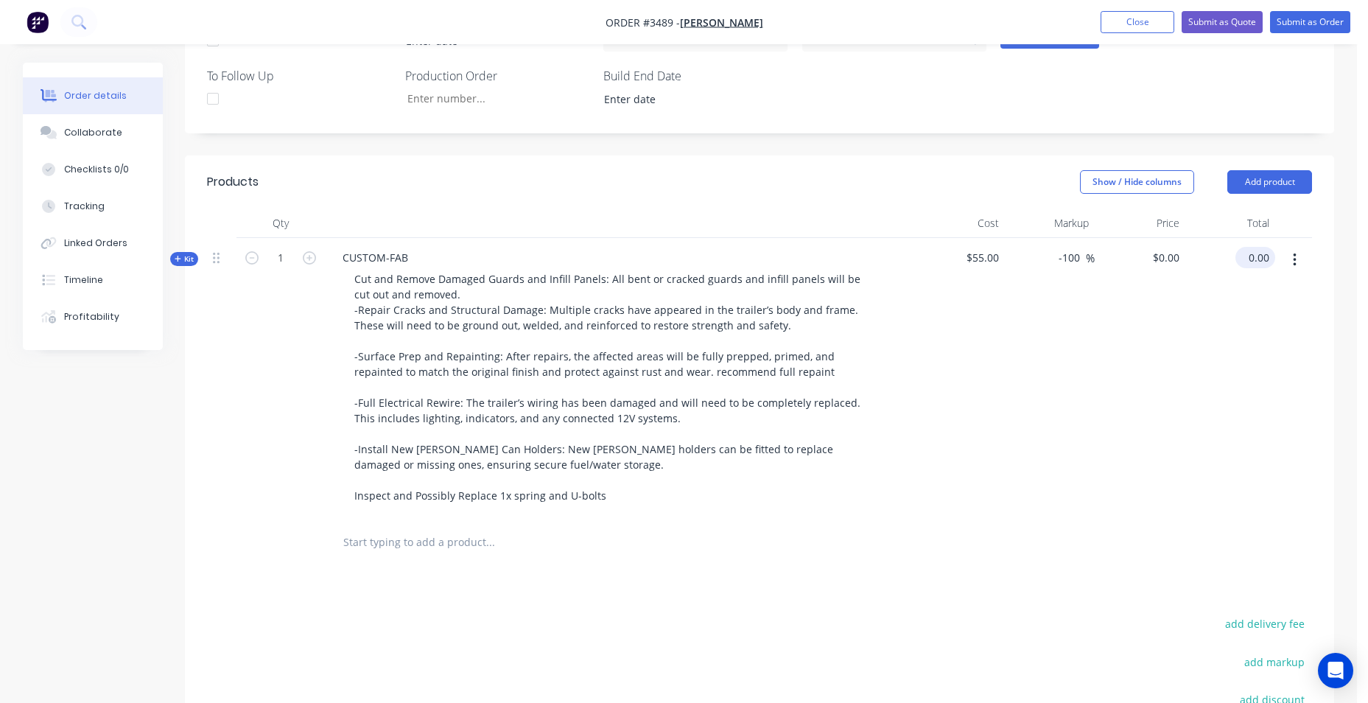
click at [1254, 264] on input "0.00" at bounding box center [1258, 257] width 34 height 21
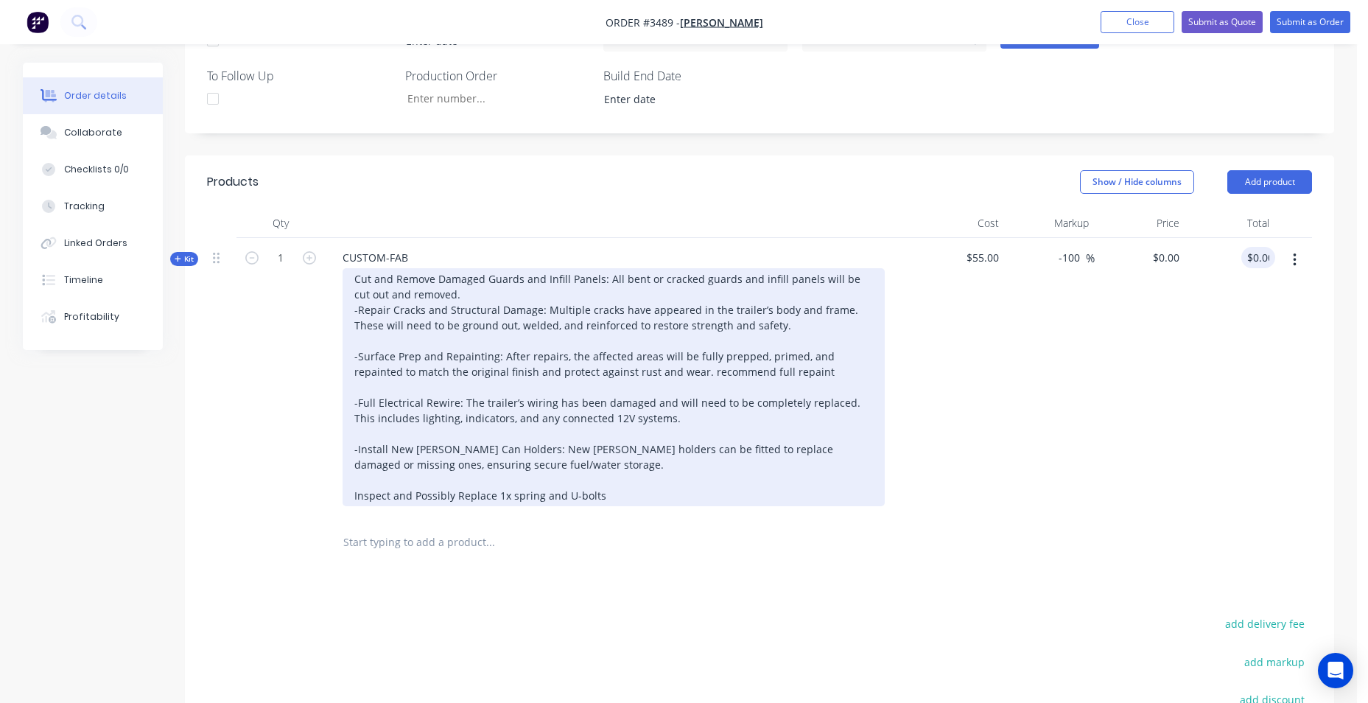
click at [633, 495] on div "Cut and Remove Damaged Guards and Infill Panels: All bent or cracked guards and…" at bounding box center [614, 387] width 542 height 238
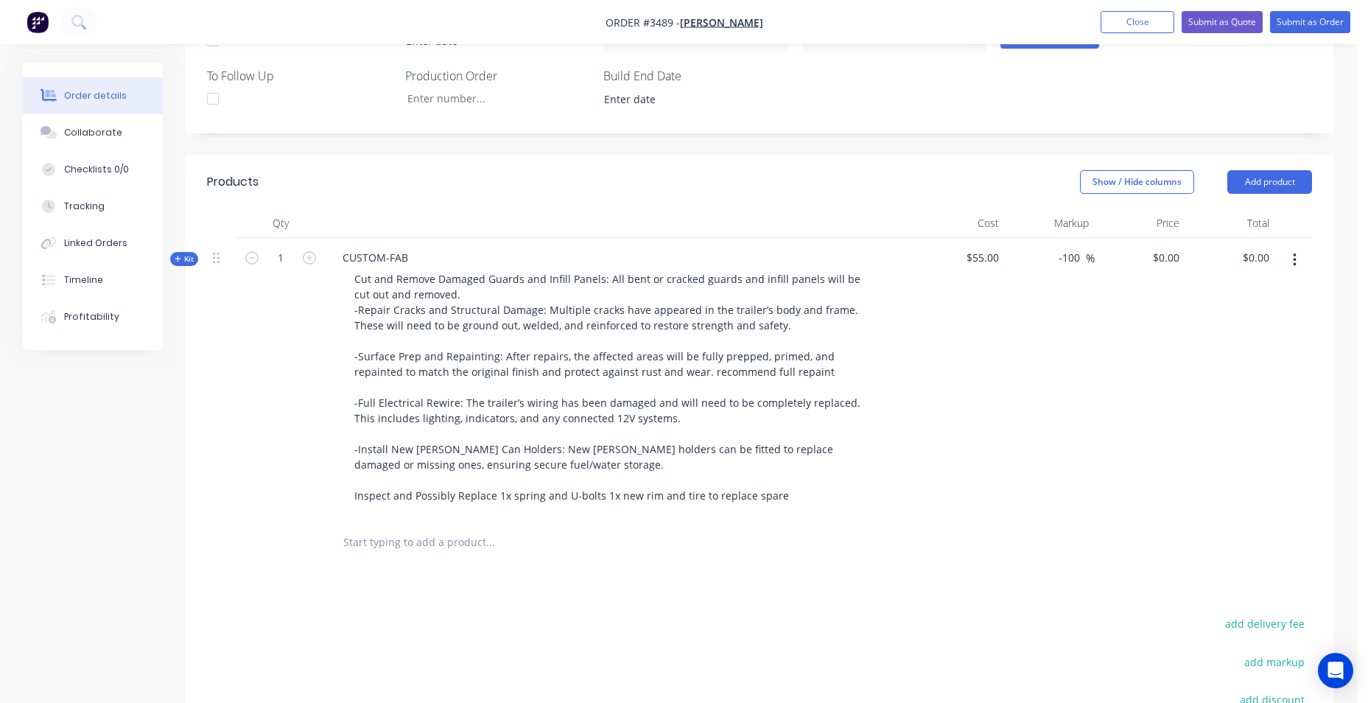
click at [849, 549] on div at bounding box center [590, 543] width 530 height 48
click at [1269, 255] on input "0.00" at bounding box center [1261, 257] width 28 height 21
click at [1000, 261] on div "$55.00" at bounding box center [959, 378] width 91 height 281
click at [993, 260] on span "$55.00" at bounding box center [959, 257] width 79 height 15
drag, startPoint x: 996, startPoint y: 259, endPoint x: 947, endPoint y: 259, distance: 49.4
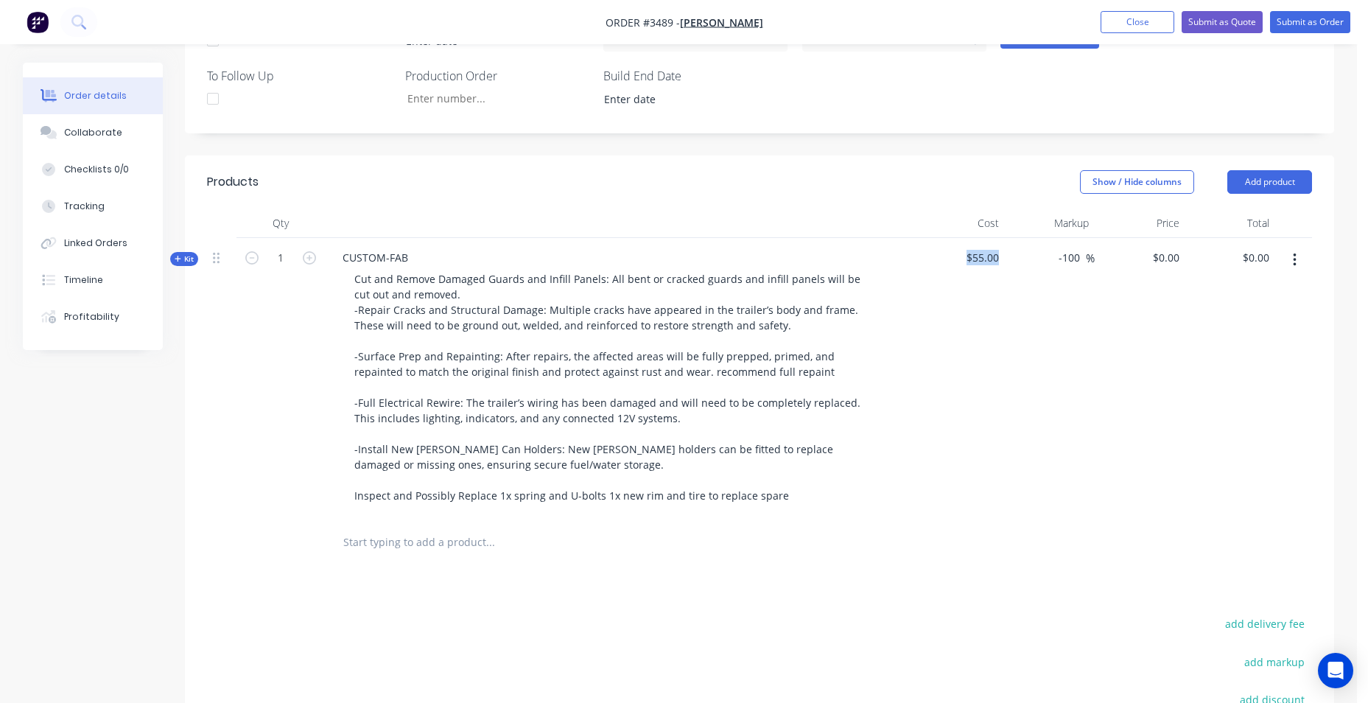
click at [947, 259] on span "$55.00" at bounding box center [959, 257] width 79 height 15
click at [1245, 261] on div "0.00 0.00" at bounding box center [1258, 257] width 34 height 21
type input "2"
type input "8856.80"
type input "16003.27"
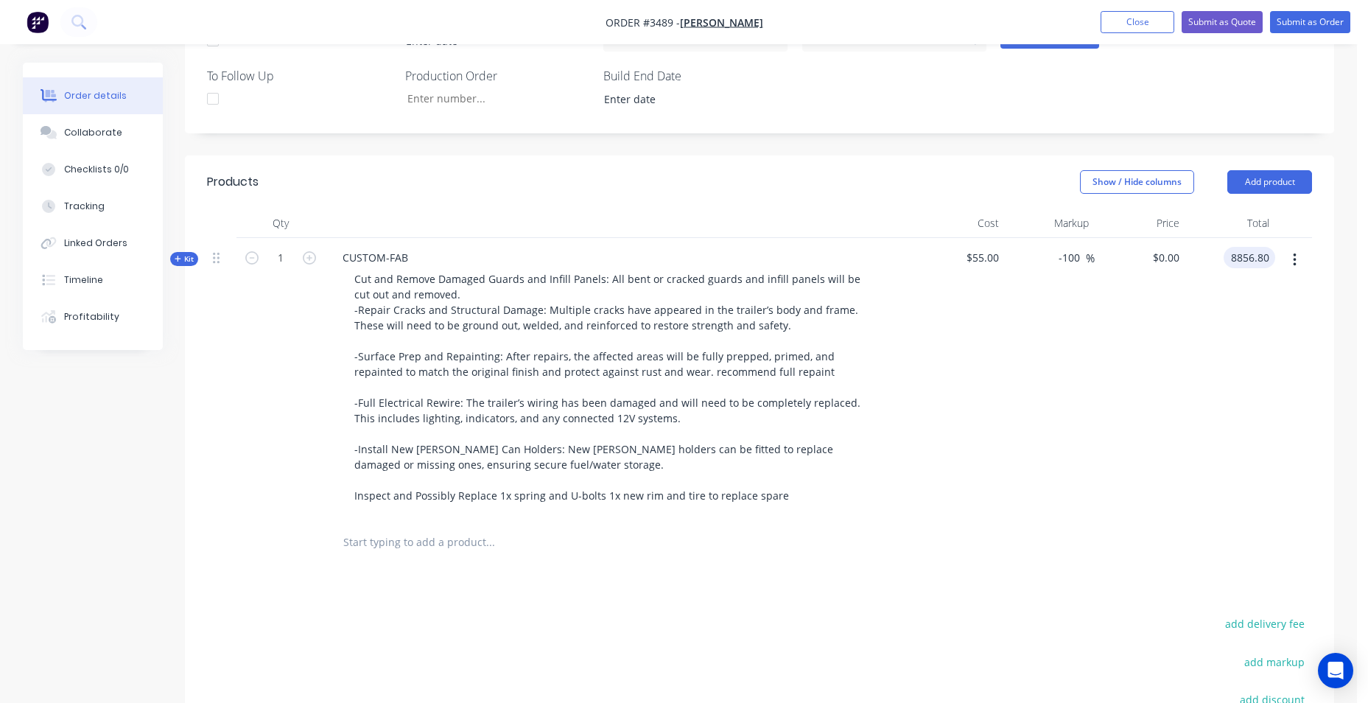
type input "$8,856.80"
click at [1059, 508] on div "16003.27 -100 %" at bounding box center [1050, 378] width 91 height 281
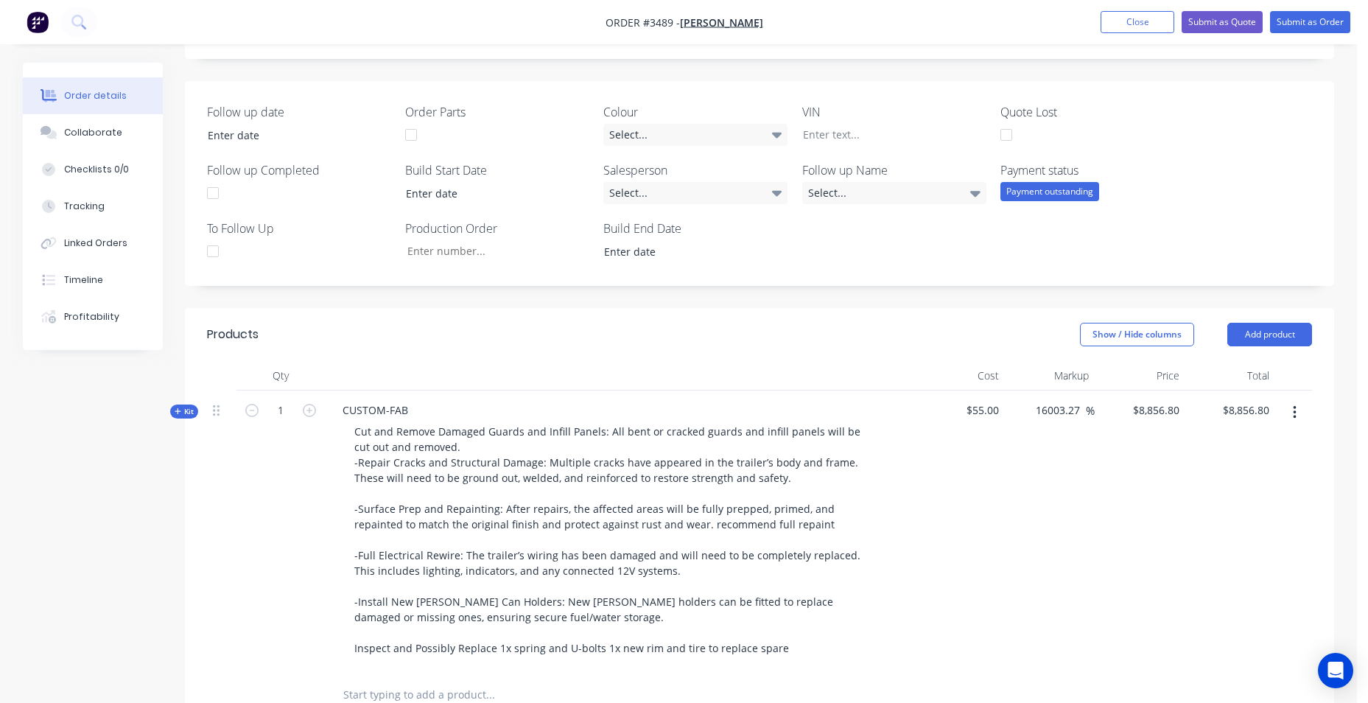
scroll to position [313, 0]
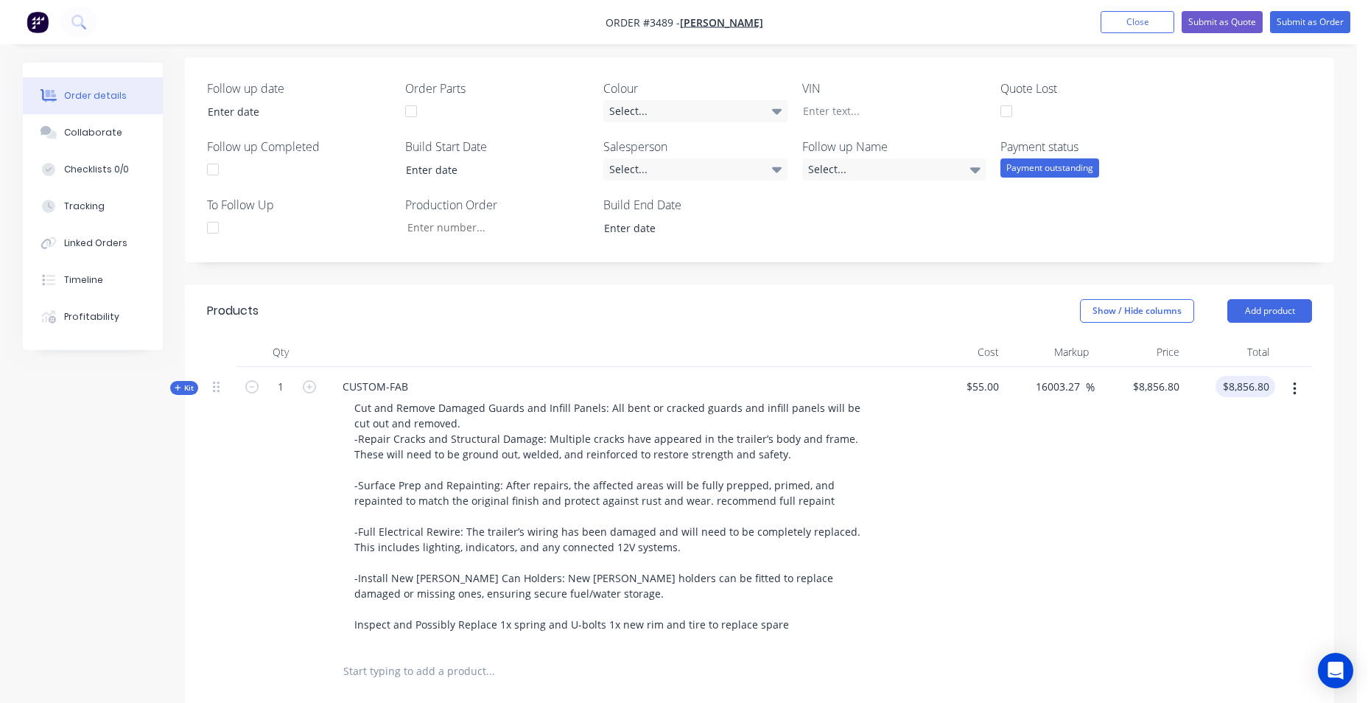
type input "8856.80"
type input "18856.81"
type input "$10,426.2455"
type input "10426.25"
click at [1268, 391] on input "10426.25" at bounding box center [1249, 386] width 52 height 21
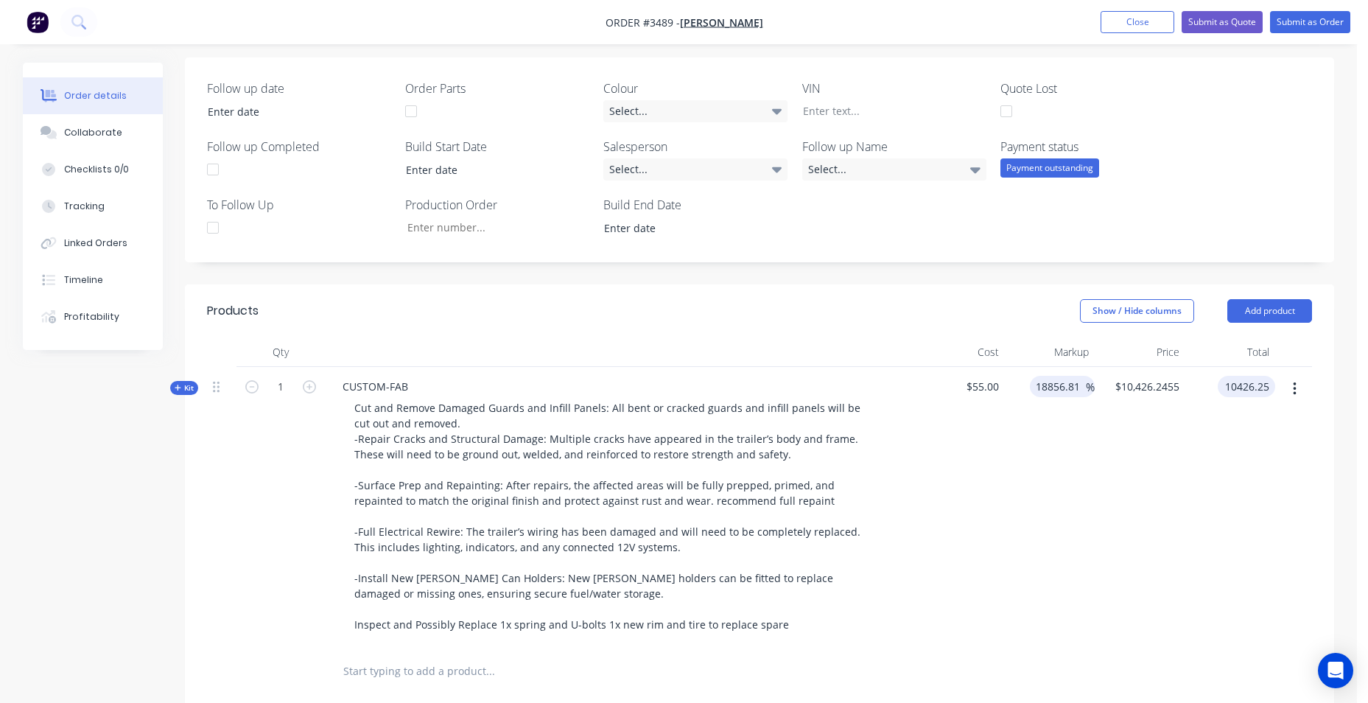
type input "18856.82"
type input "$10,426.25"
drag, startPoint x: 1084, startPoint y: 384, endPoint x: 1007, endPoint y: 390, distance: 77.6
click at [1014, 389] on div "18856.82 18856.82 %" at bounding box center [1050, 507] width 91 height 281
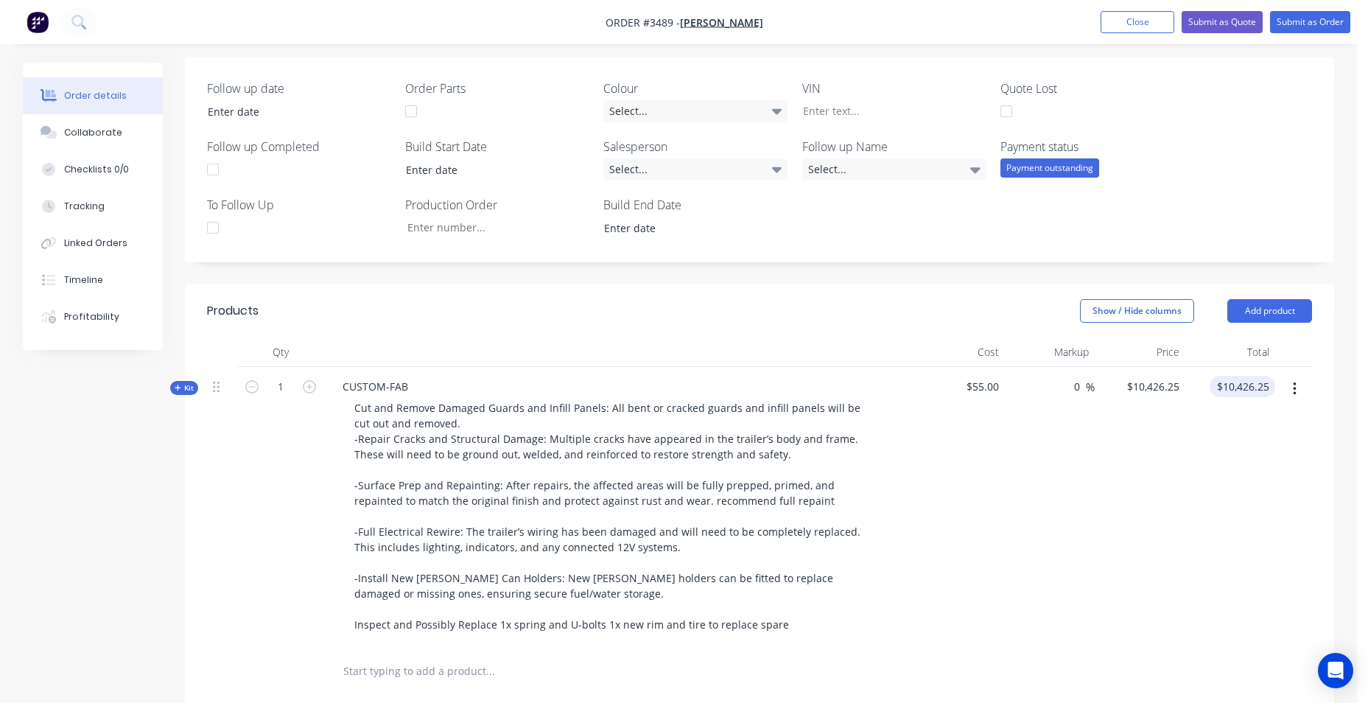
type input "0"
type input "$55.00"
click at [1251, 391] on input "55.00" at bounding box center [1245, 386] width 60 height 21
type input "7452.30"
type input "13449.64"
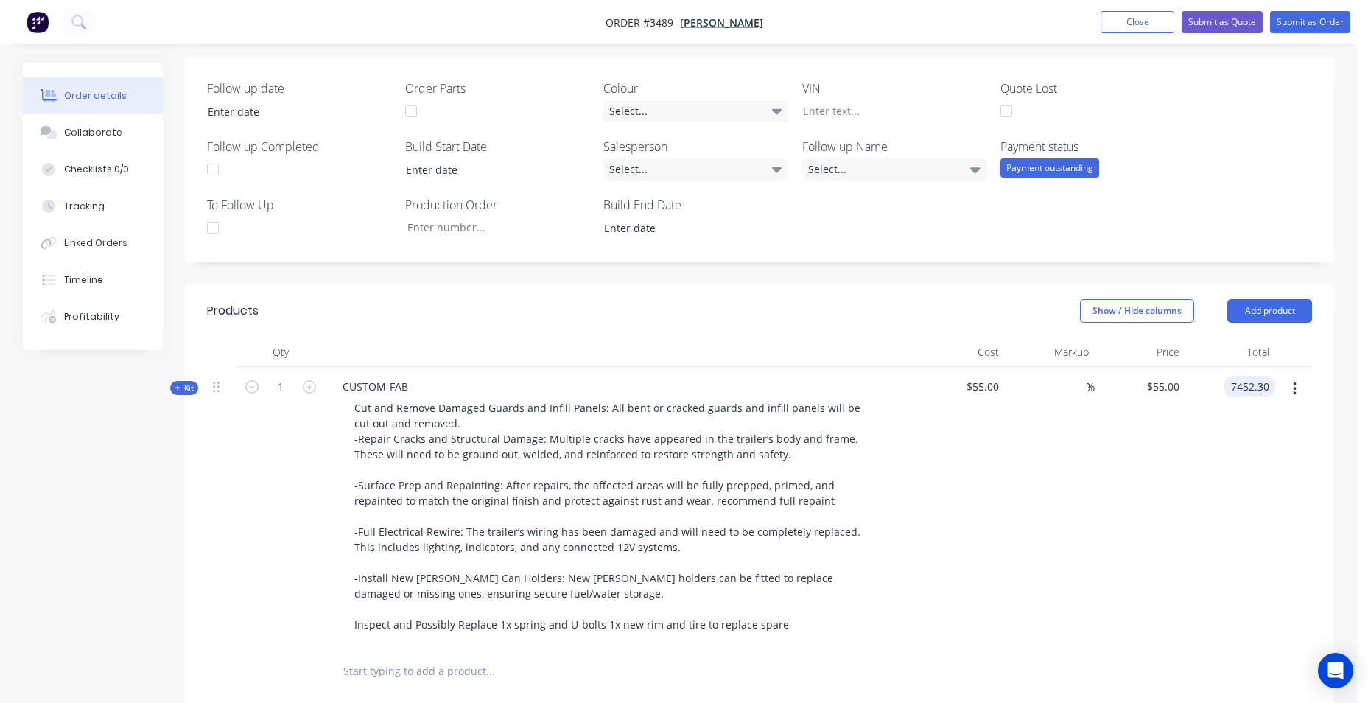
type input "$7,452.30"
click at [1201, 518] on div "$7,452.30 7452.30" at bounding box center [1230, 507] width 91 height 281
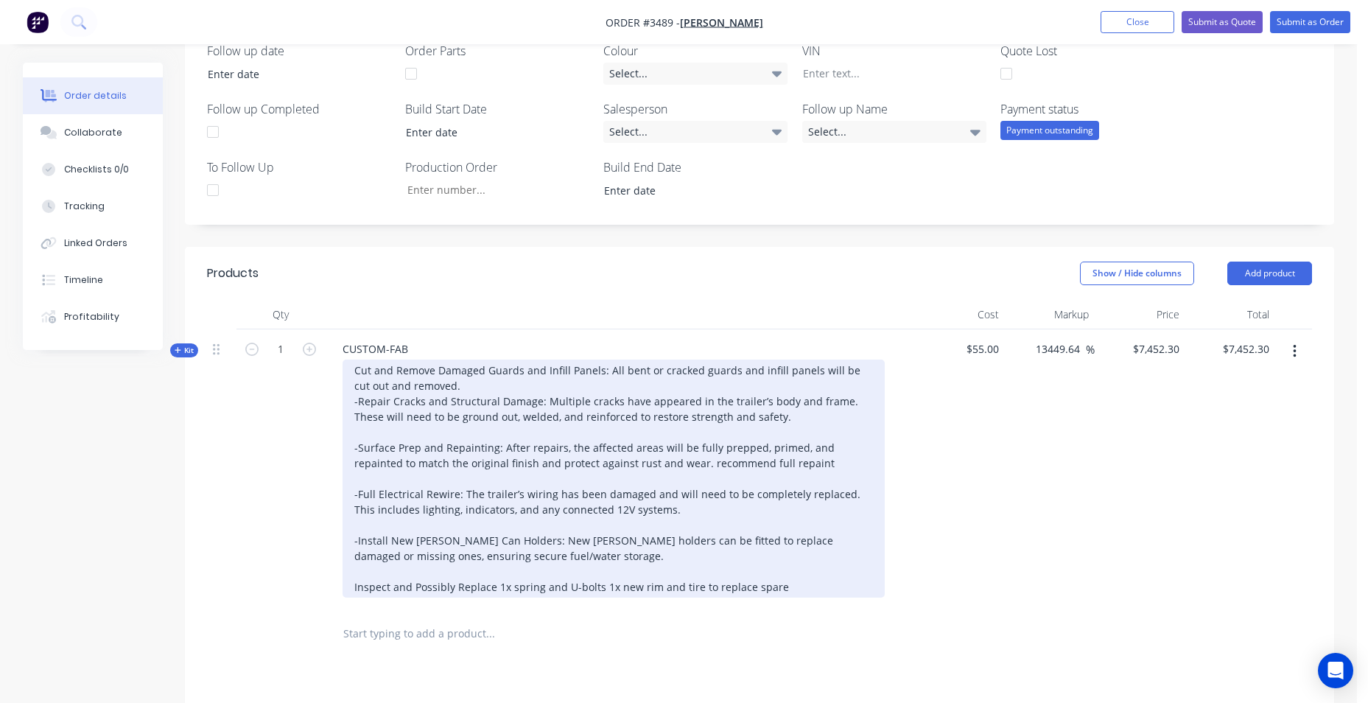
scroll to position [166, 0]
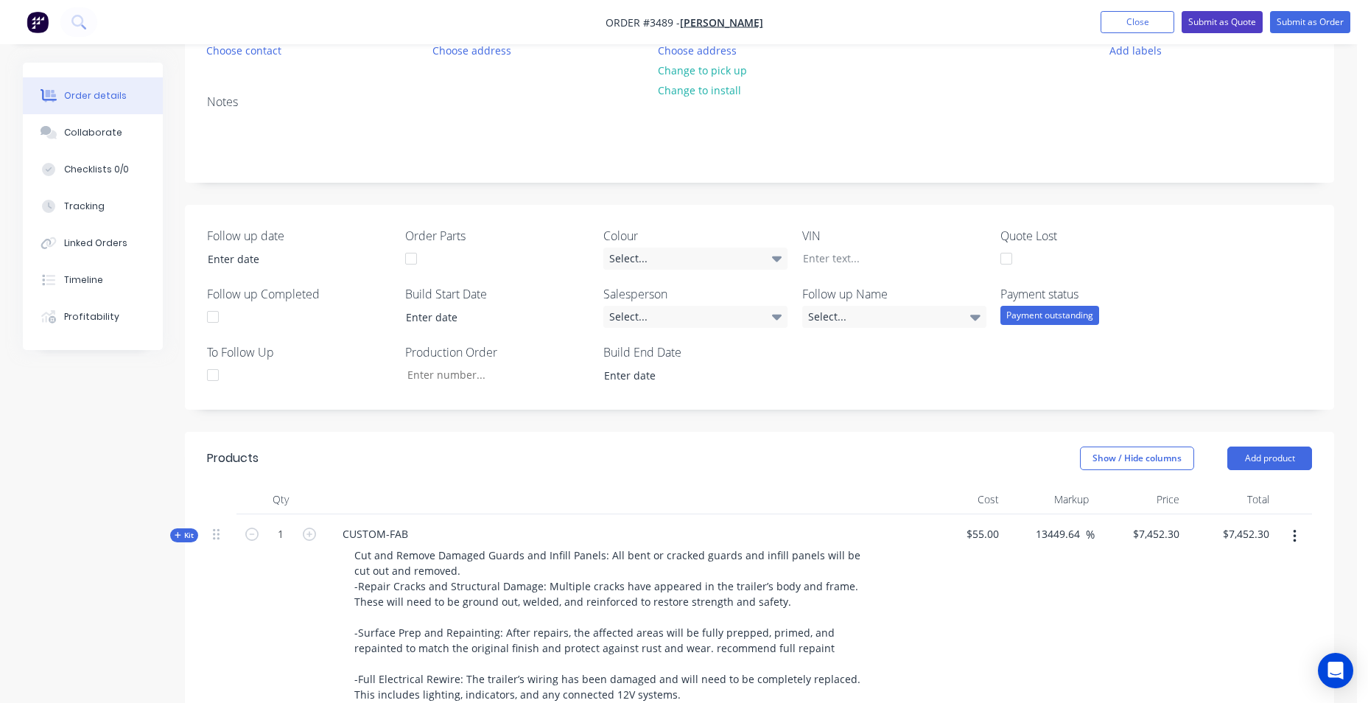
click at [1235, 22] on button "Submit as Quote" at bounding box center [1221, 22] width 81 height 22
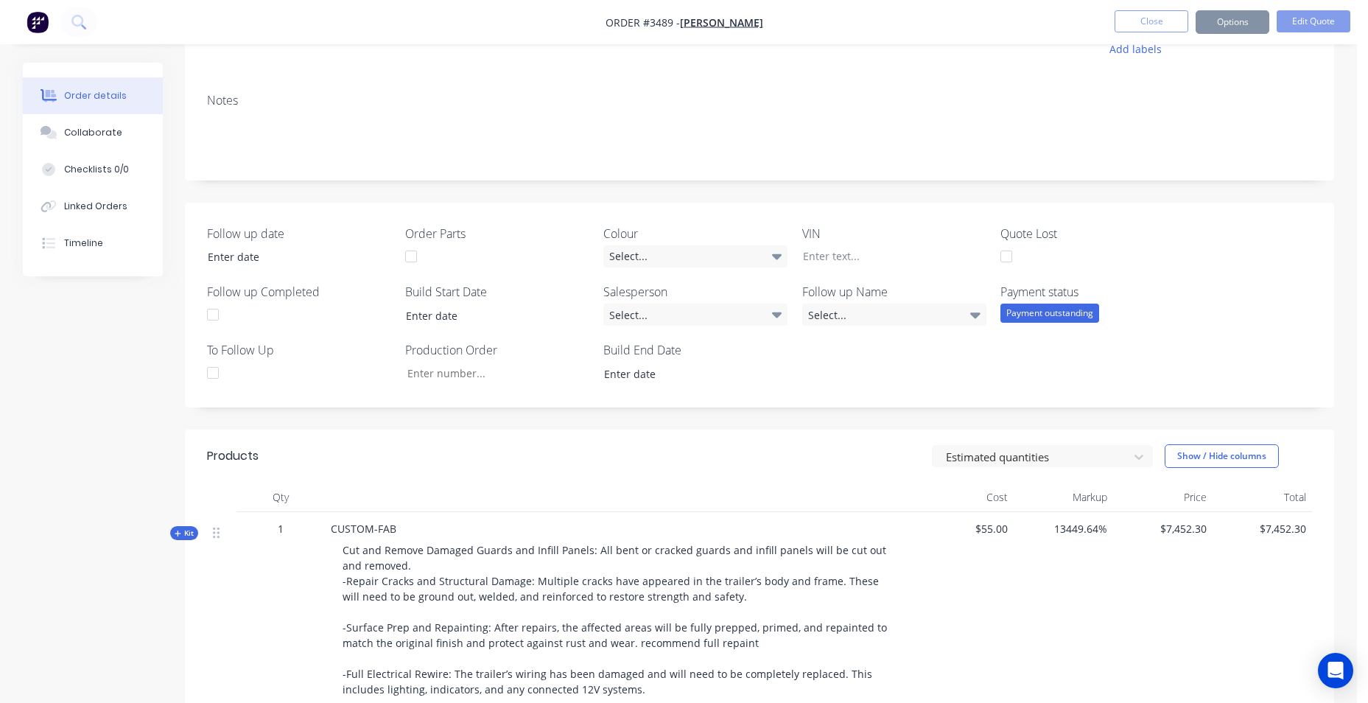
scroll to position [0, 0]
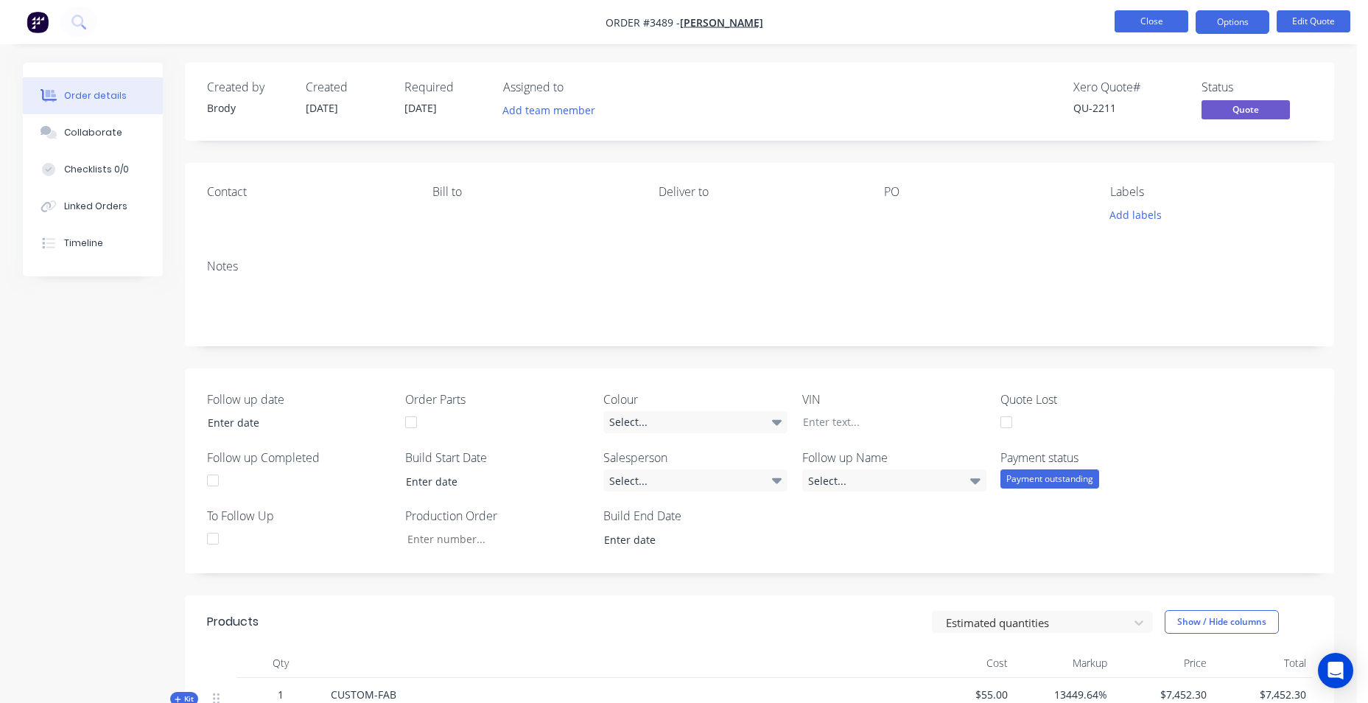
click at [1176, 14] on button "Close" at bounding box center [1151, 21] width 74 height 22
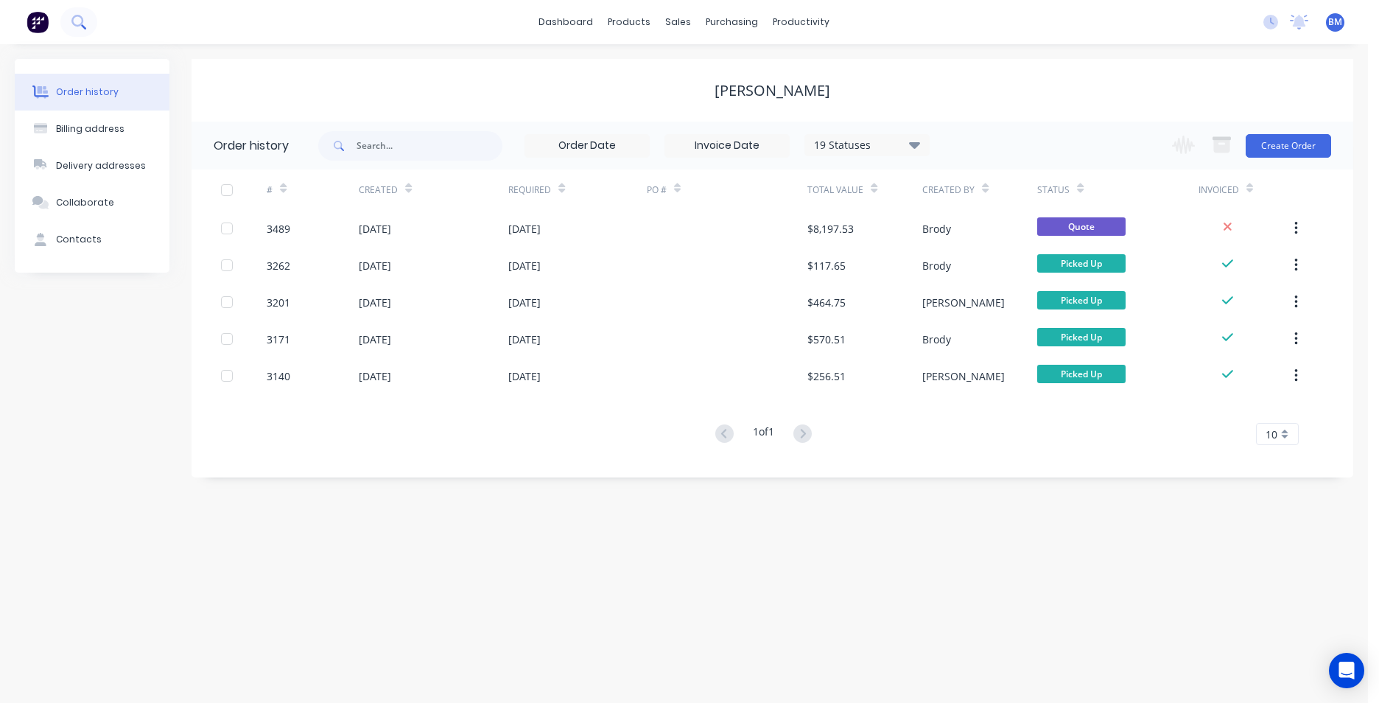
click at [81, 24] on icon at bounding box center [77, 21] width 12 height 12
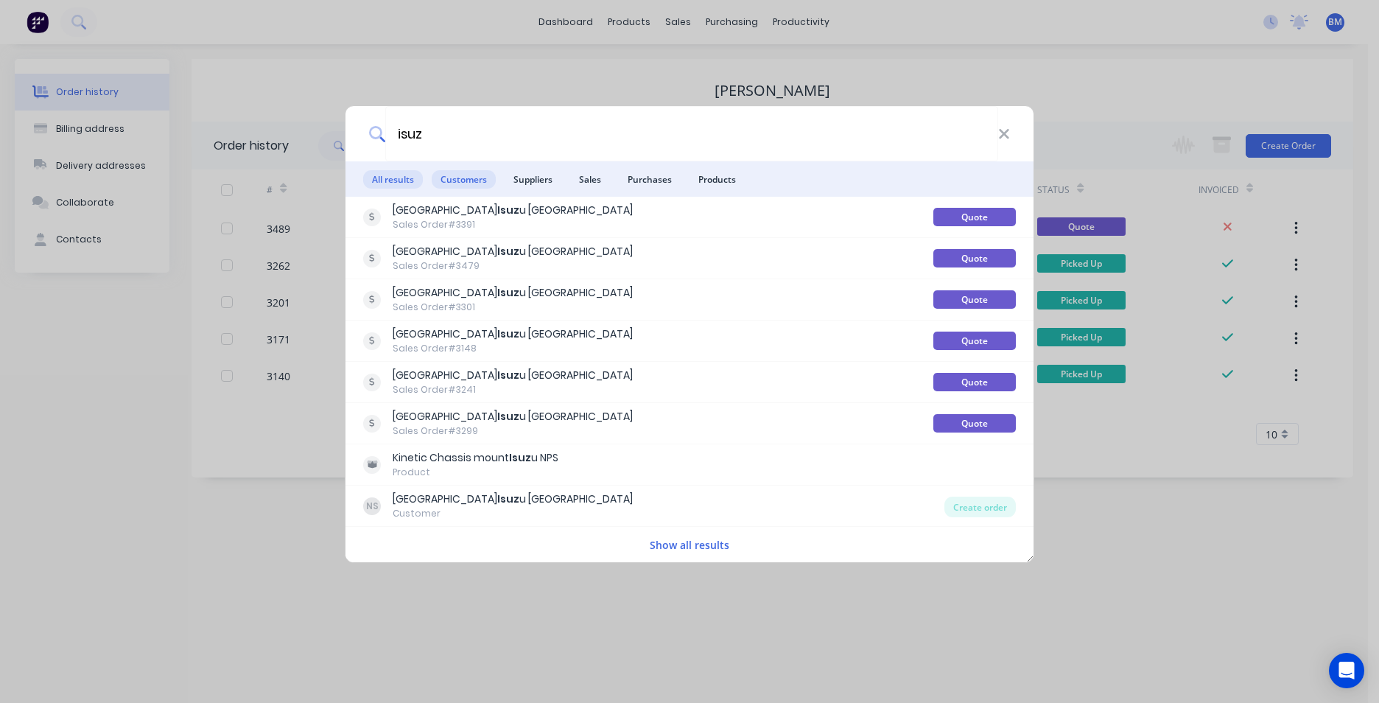
type input "isuz"
click at [464, 175] on span "Customers" at bounding box center [464, 179] width 64 height 18
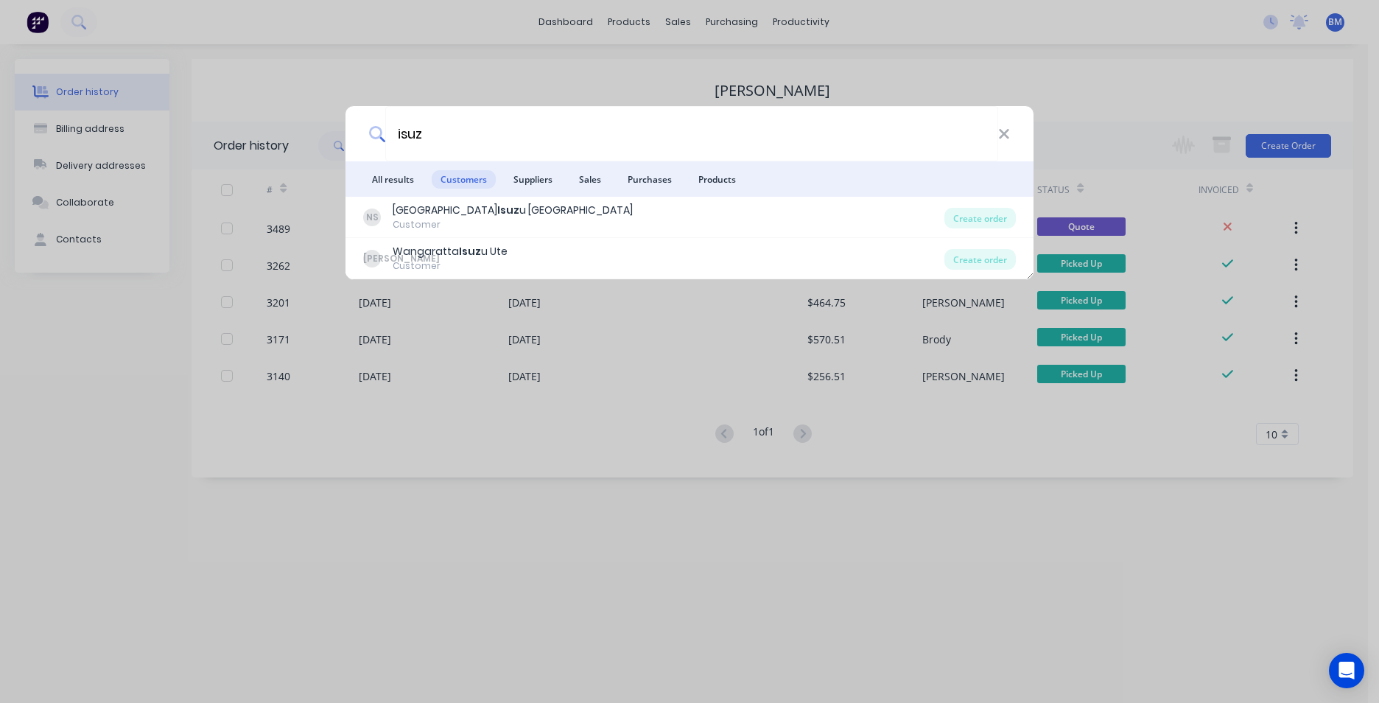
click at [508, 224] on div "Customer" at bounding box center [513, 224] width 240 height 13
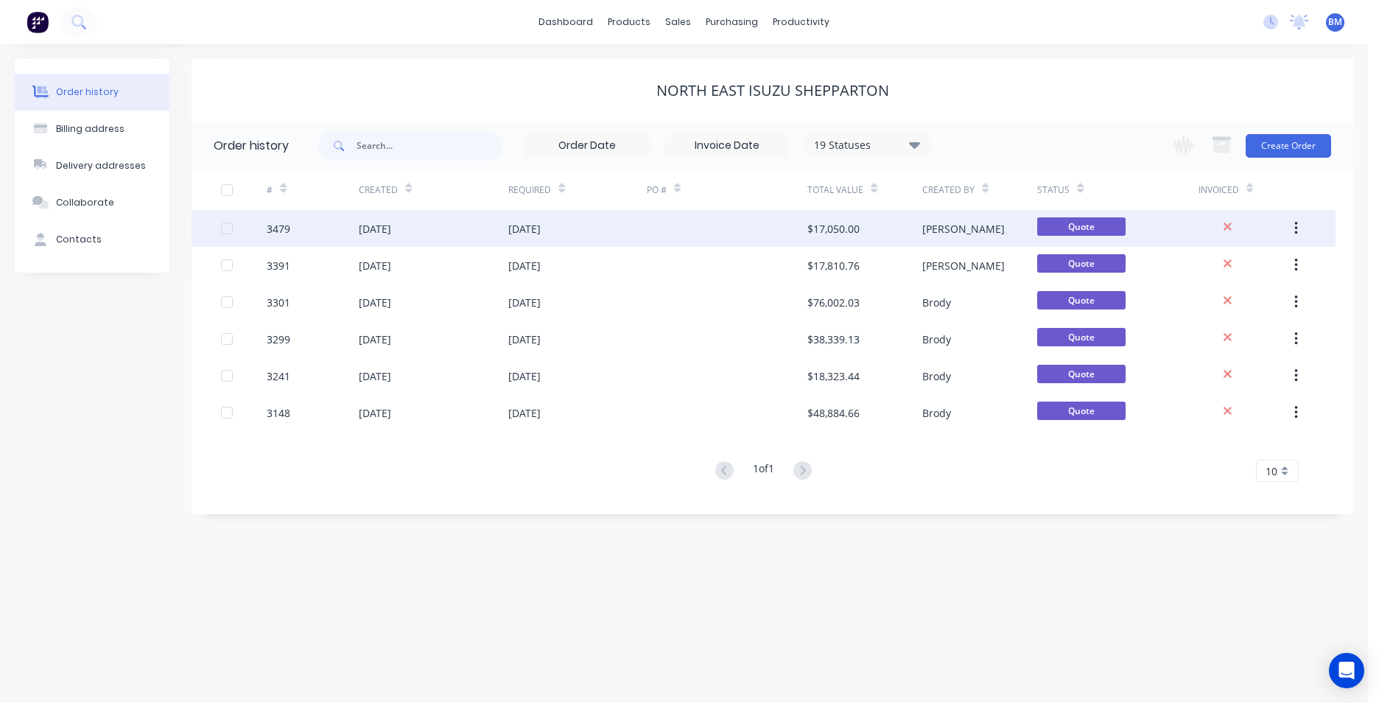
click at [611, 224] on div "[DATE]" at bounding box center [577, 228] width 138 height 37
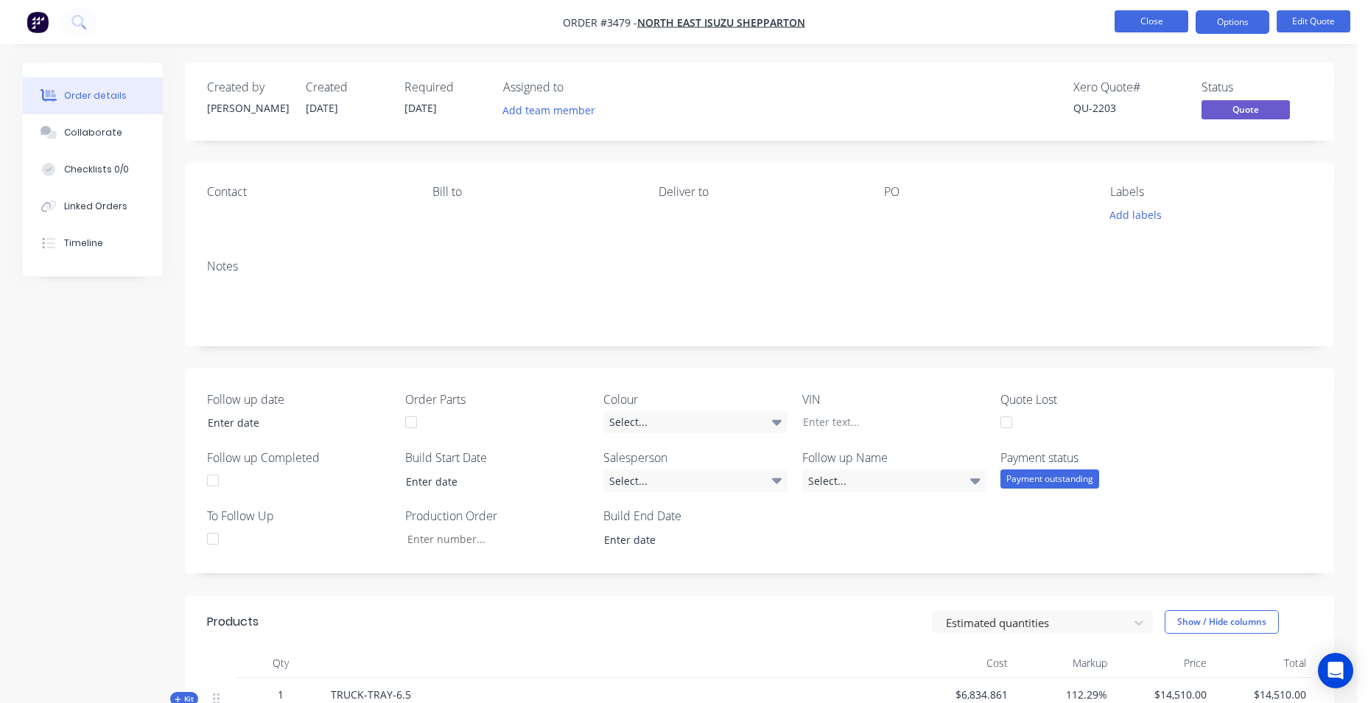
click at [1148, 14] on button "Close" at bounding box center [1151, 21] width 74 height 22
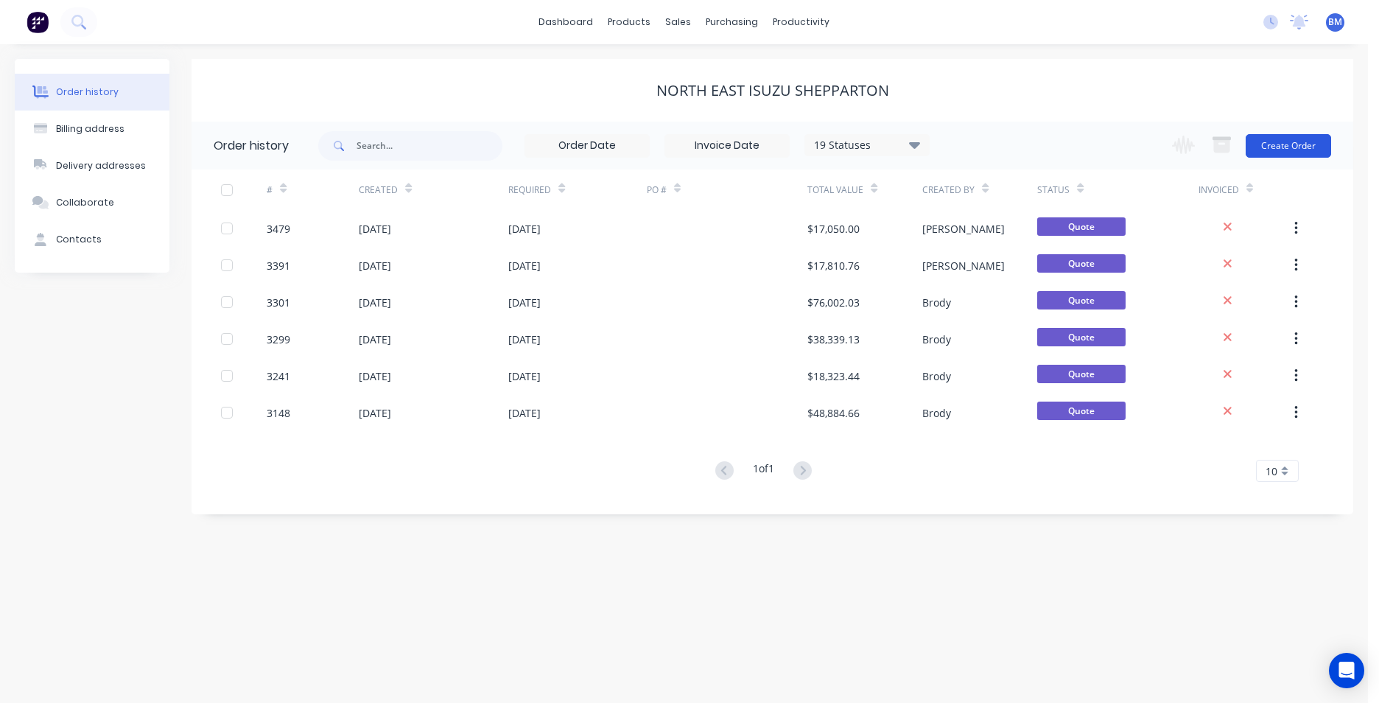
click at [1259, 140] on button "Create Order" at bounding box center [1288, 146] width 85 height 24
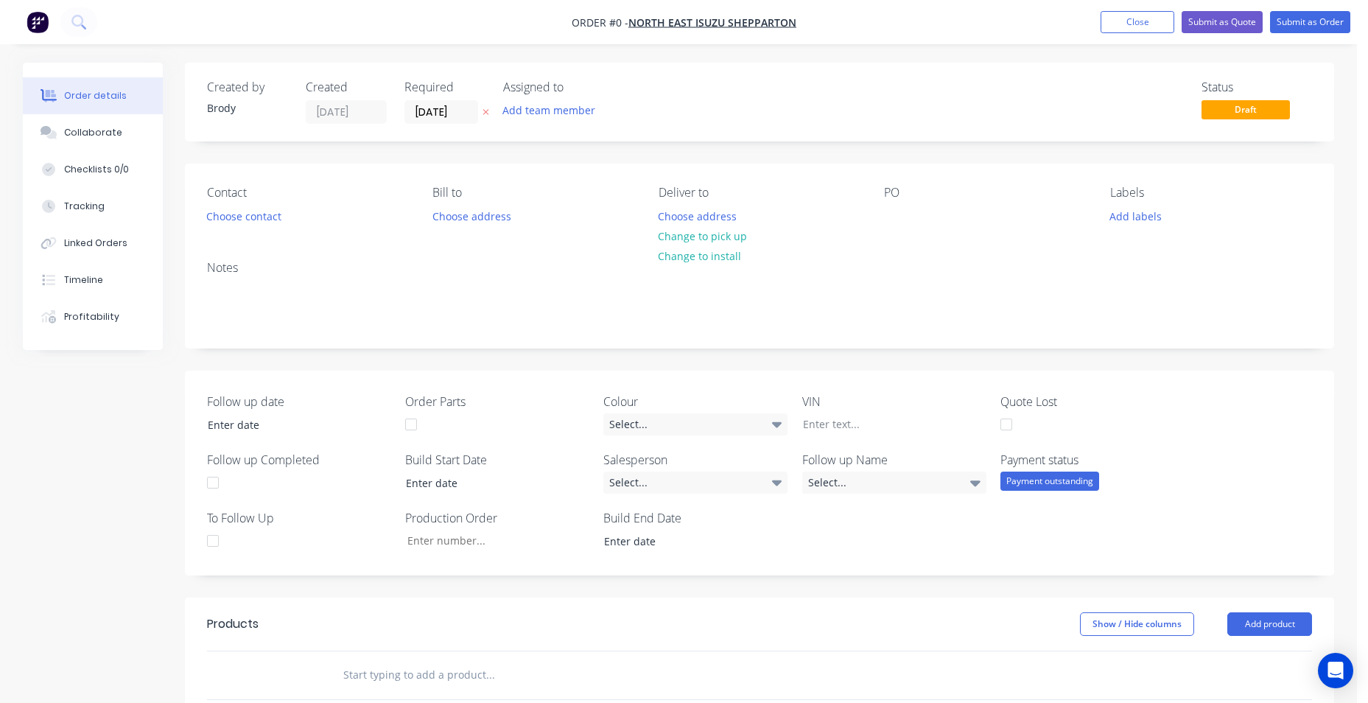
click at [38, 18] on img "button" at bounding box center [38, 22] width 22 height 22
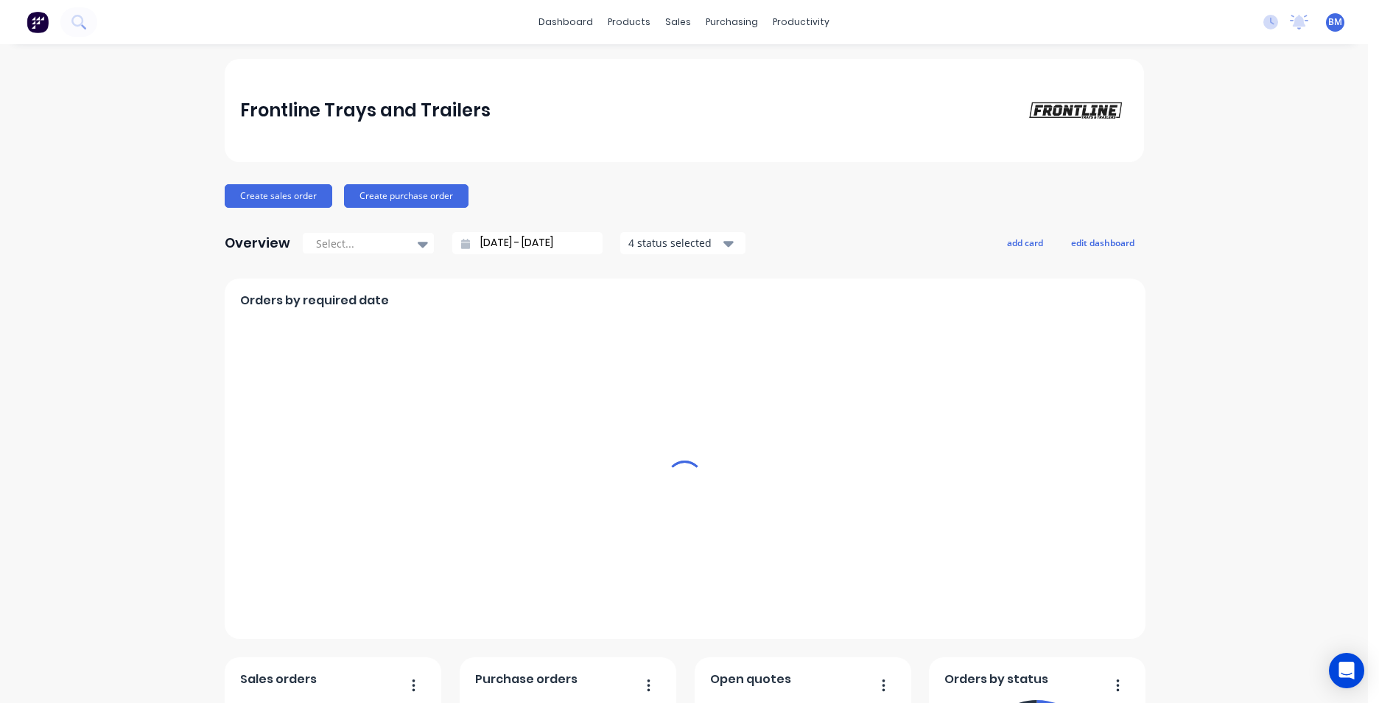
click at [805, 25] on div "productivity" at bounding box center [800, 22] width 71 height 22
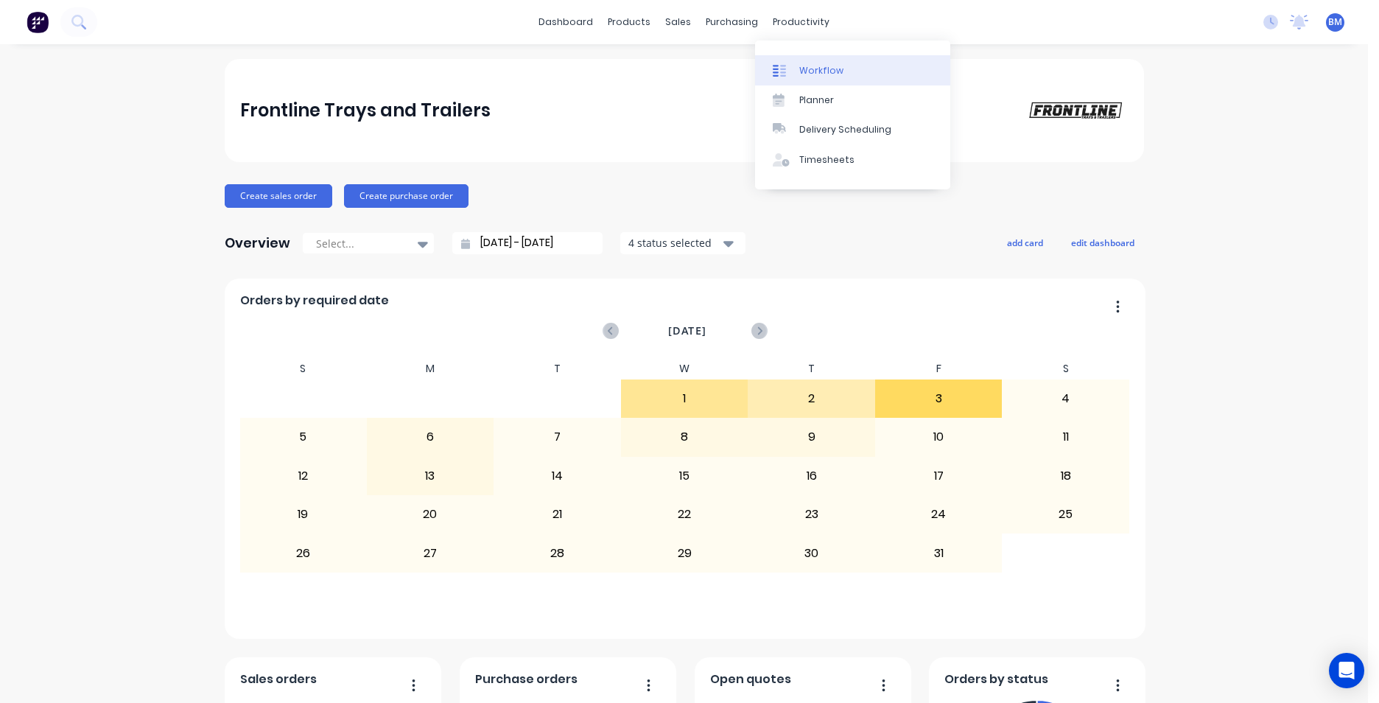
click at [802, 69] on div "Workflow" at bounding box center [821, 70] width 44 height 13
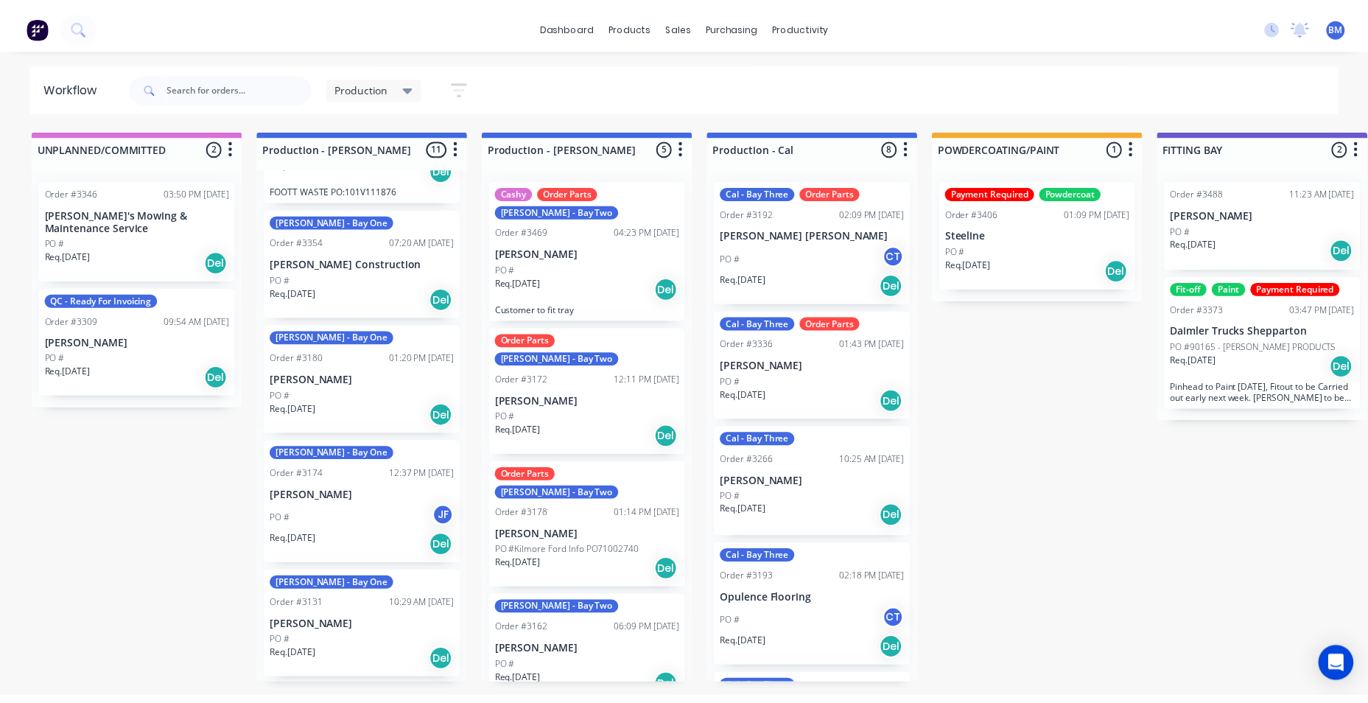
scroll to position [663, 0]
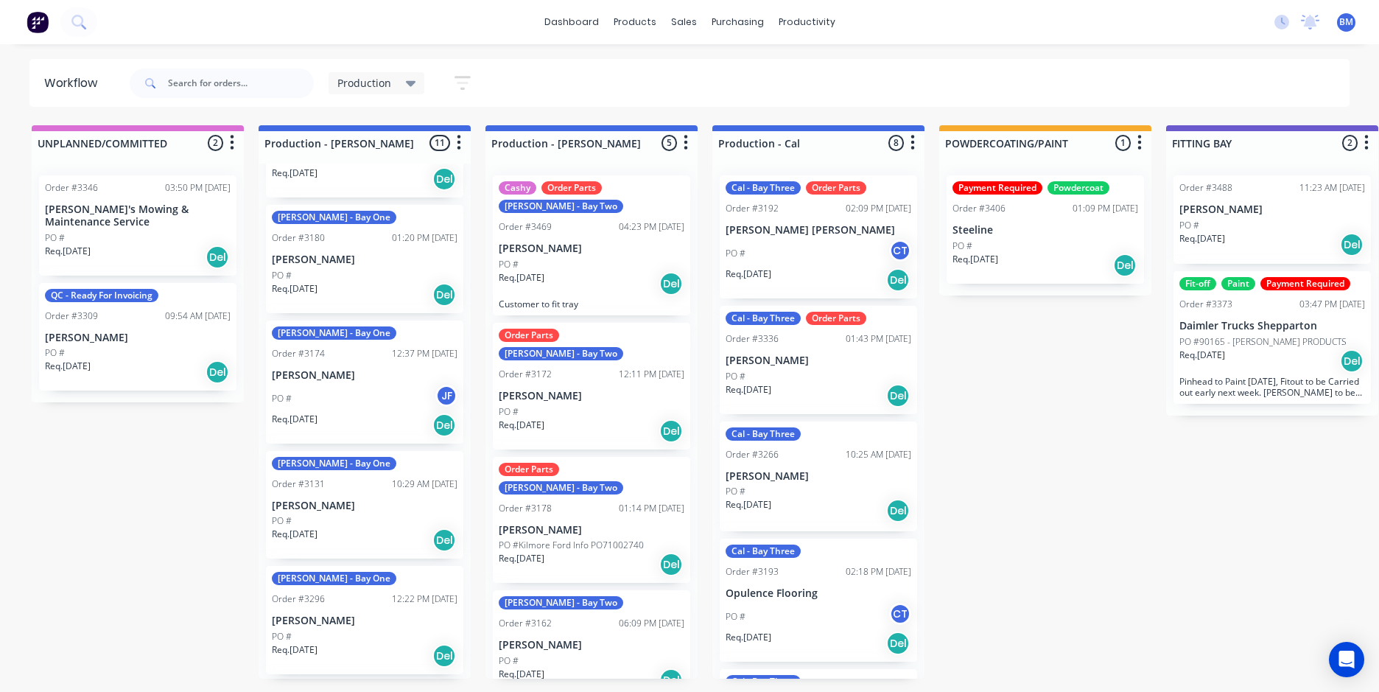
click at [336, 514] on div "PO #" at bounding box center [365, 520] width 186 height 13
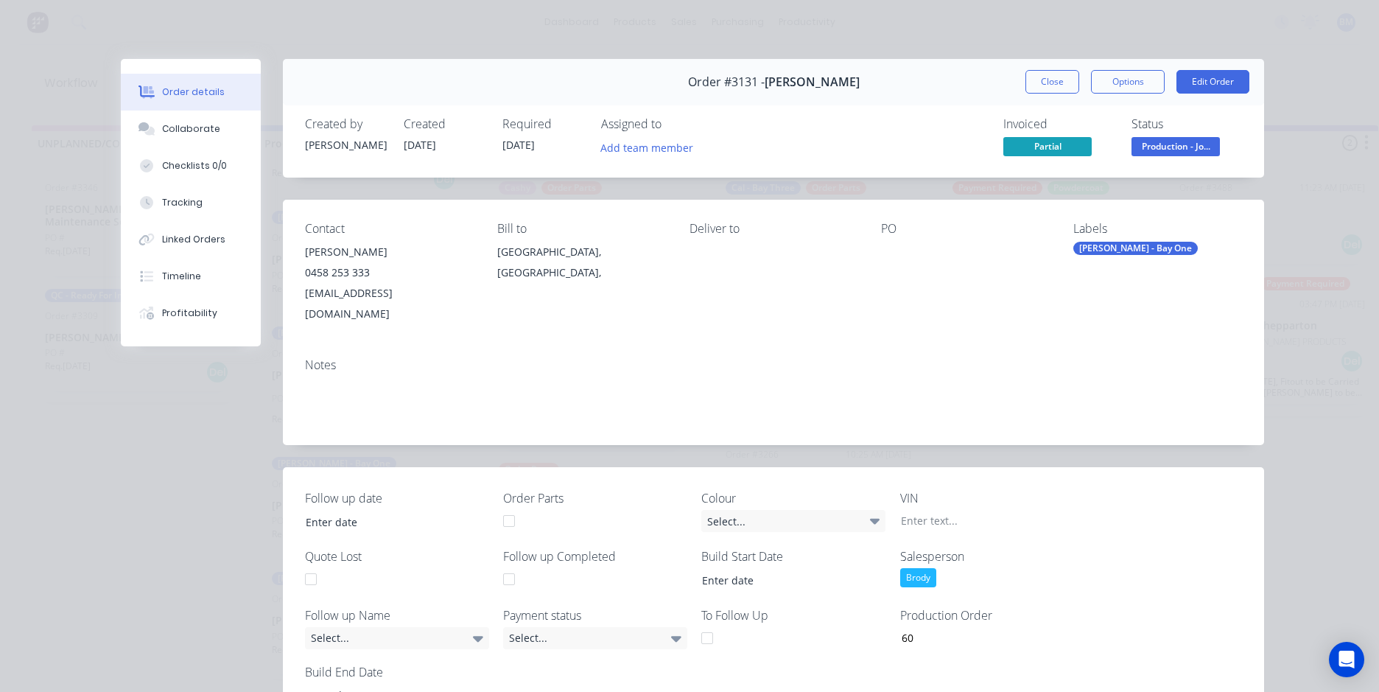
click at [914, 38] on div "Order details Collaborate Checklists 0/0 Tracking Linked Orders Timeline Profit…" at bounding box center [689, 346] width 1379 height 692
click at [1033, 82] on button "Close" at bounding box center [1052, 82] width 54 height 24
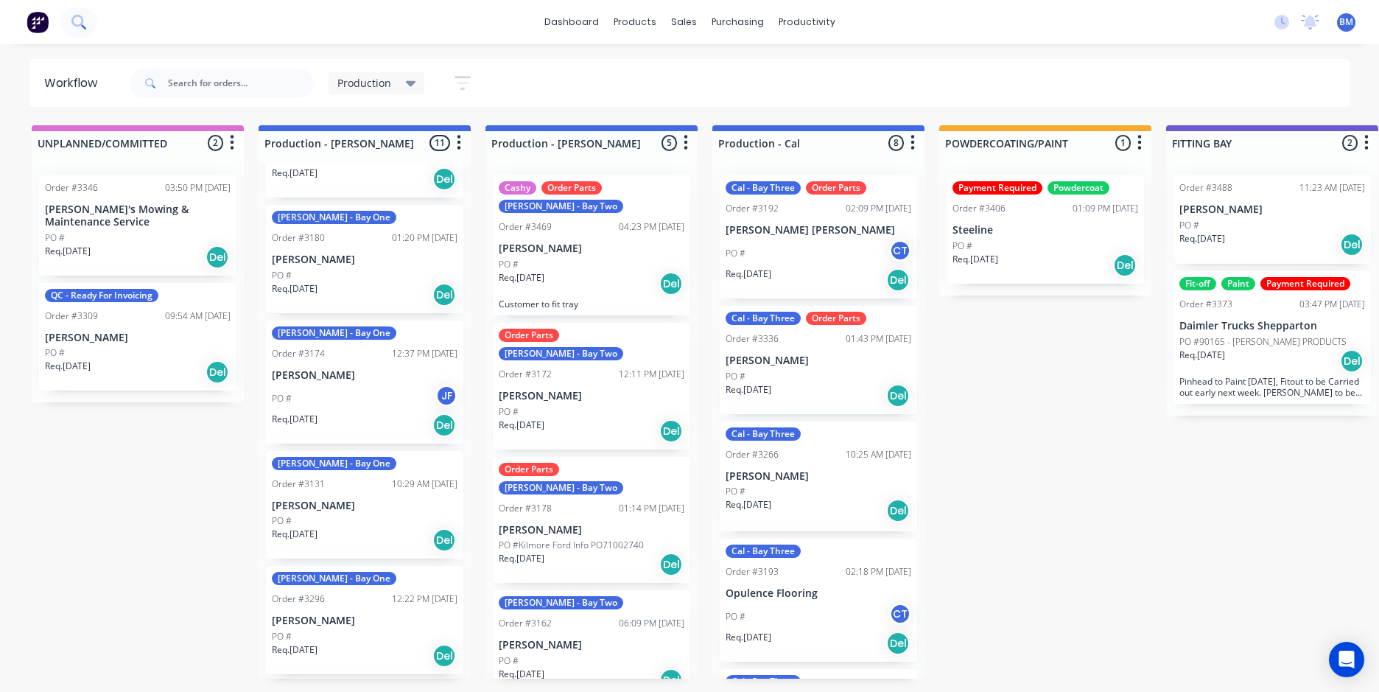
click at [70, 24] on button at bounding box center [78, 21] width 37 height 29
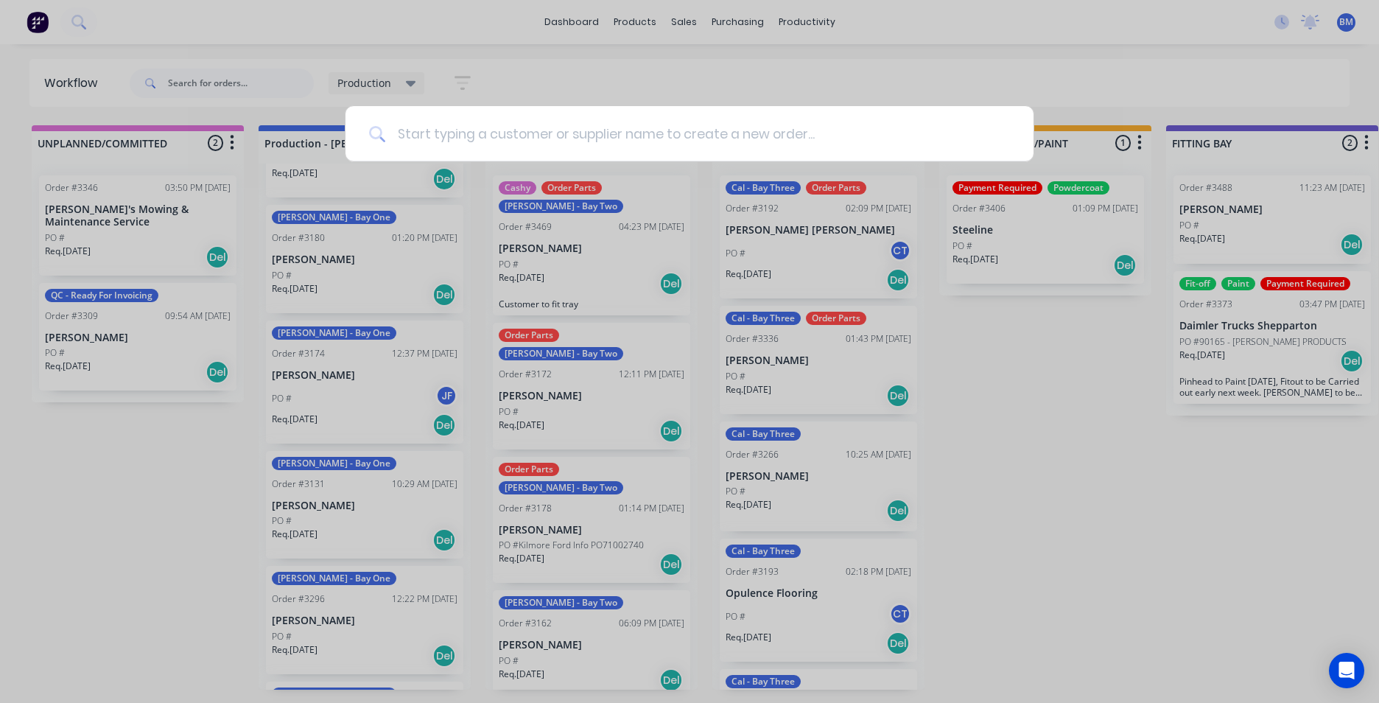
click at [466, 132] on input at bounding box center [697, 133] width 625 height 55
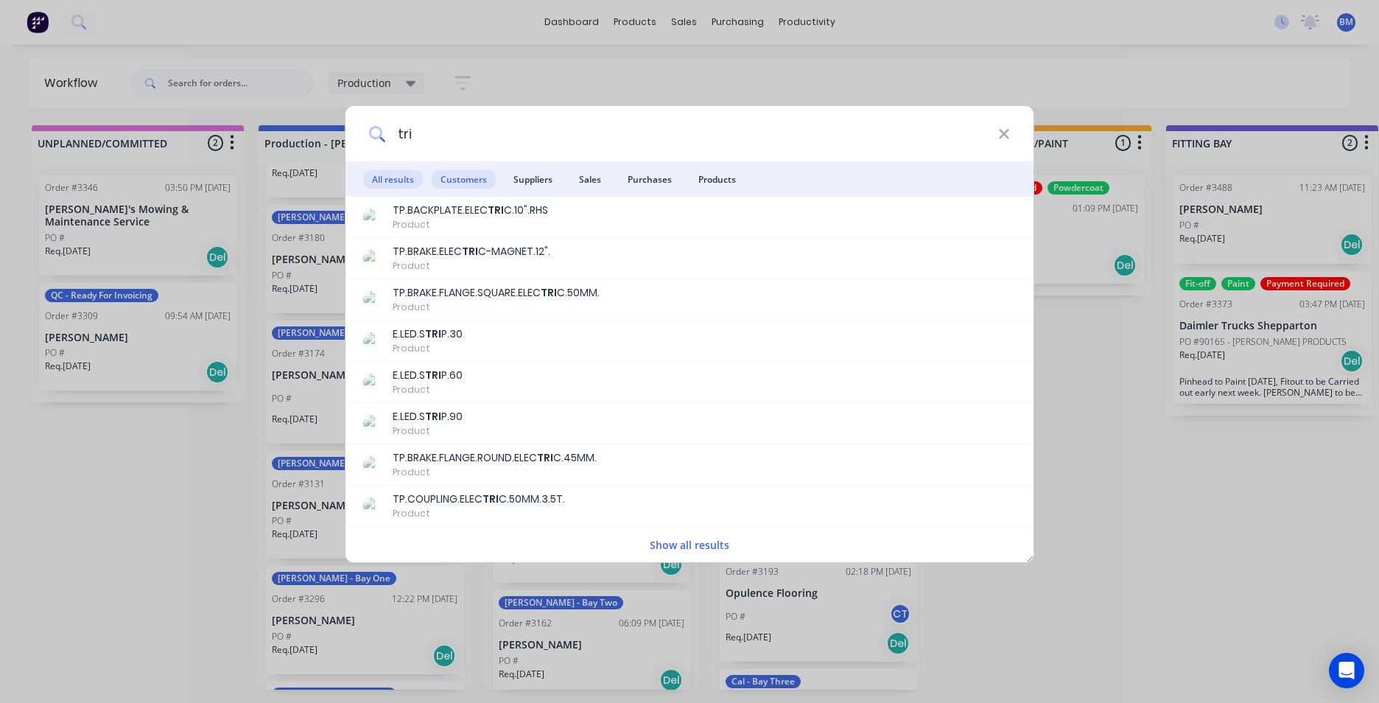
type input "tri"
click at [471, 176] on span "Customers" at bounding box center [464, 179] width 64 height 18
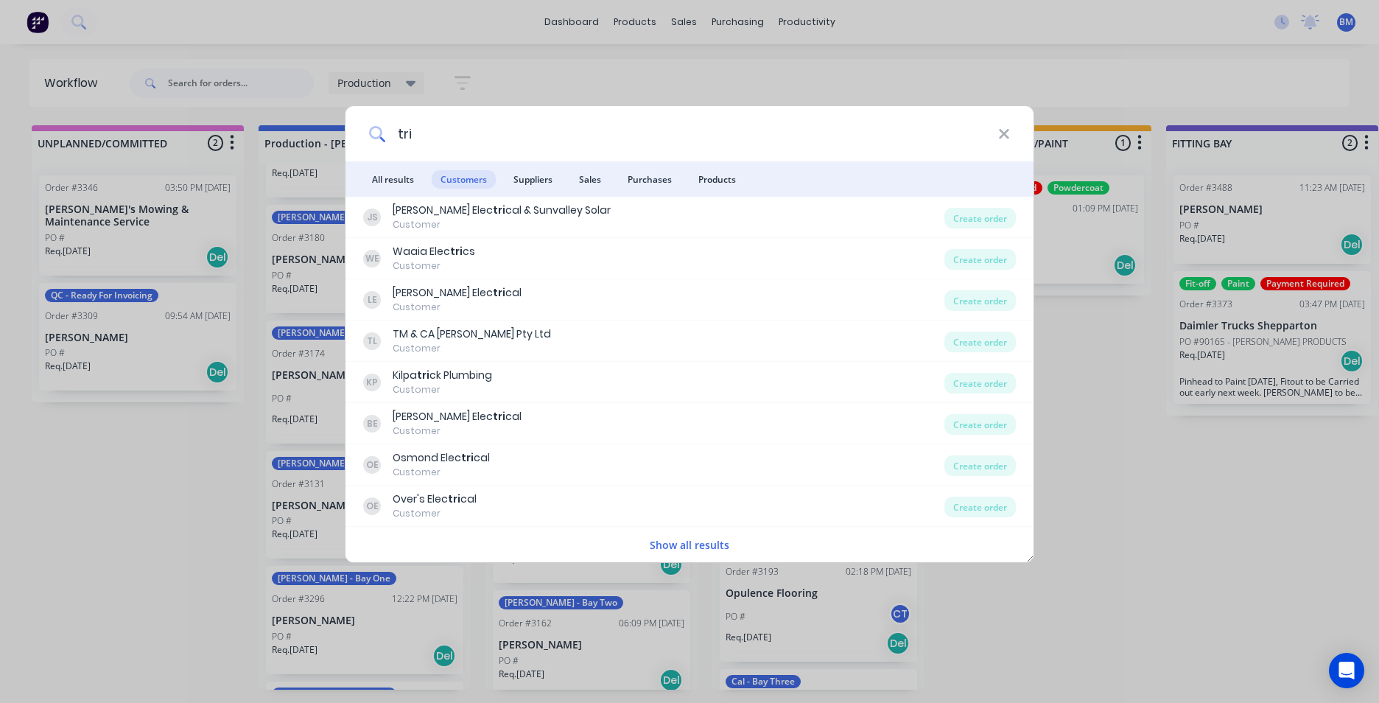
drag, startPoint x: 378, startPoint y: 131, endPoint x: 278, endPoint y: 136, distance: 100.3
click at [278, 136] on div "tri All results Customers Suppliers Sales Purchases Products JS Johnstone Elec …" at bounding box center [689, 351] width 1379 height 703
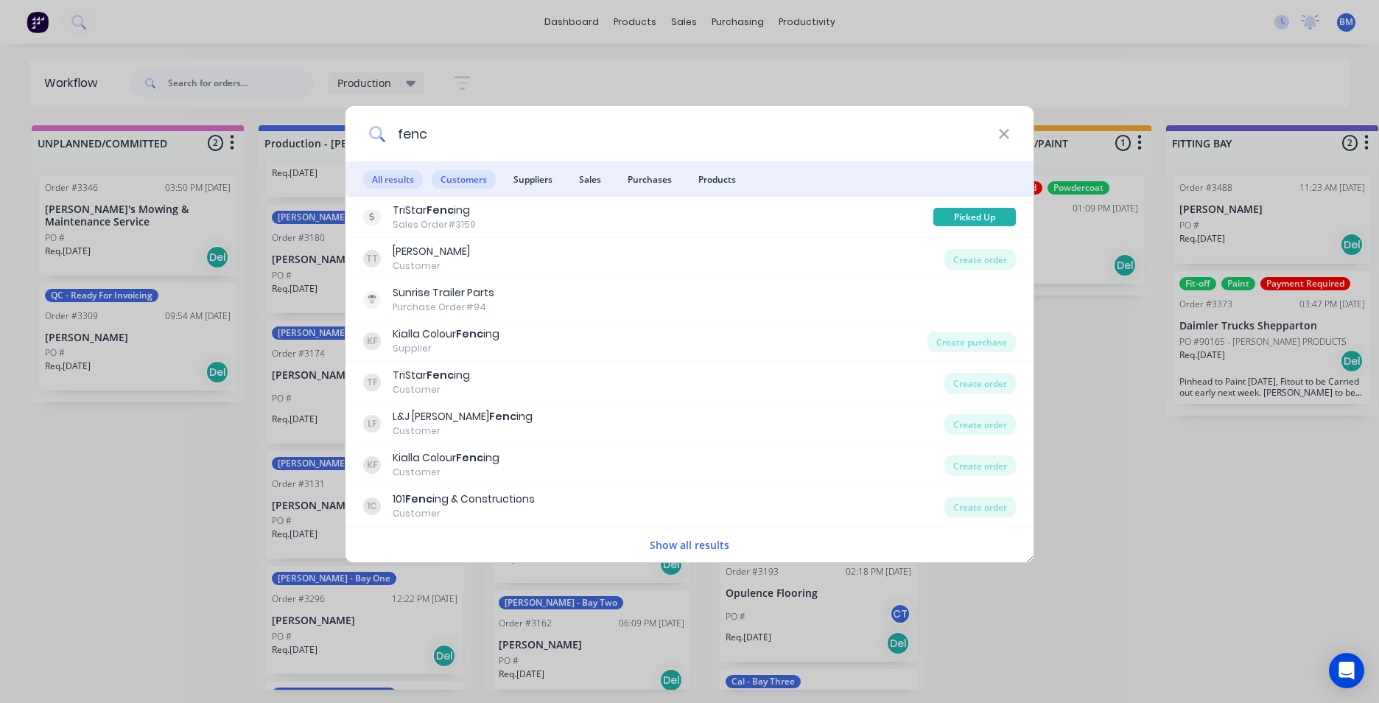
type input "fenc"
click at [466, 180] on span "Customers" at bounding box center [464, 179] width 64 height 18
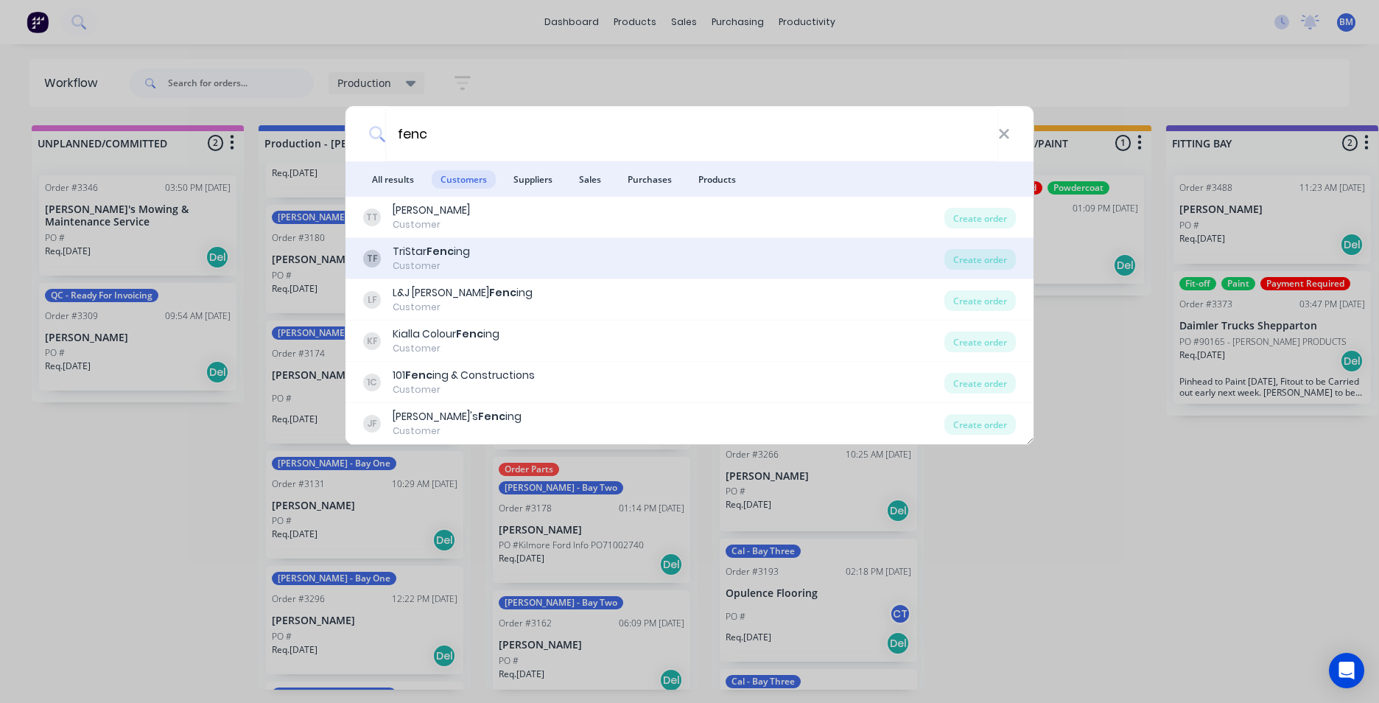
click at [471, 242] on div "TF TriStar Fenc ing Customer Create order" at bounding box center [689, 258] width 688 height 41
click at [420, 257] on div "TriStar Fenc ing" at bounding box center [431, 251] width 77 height 15
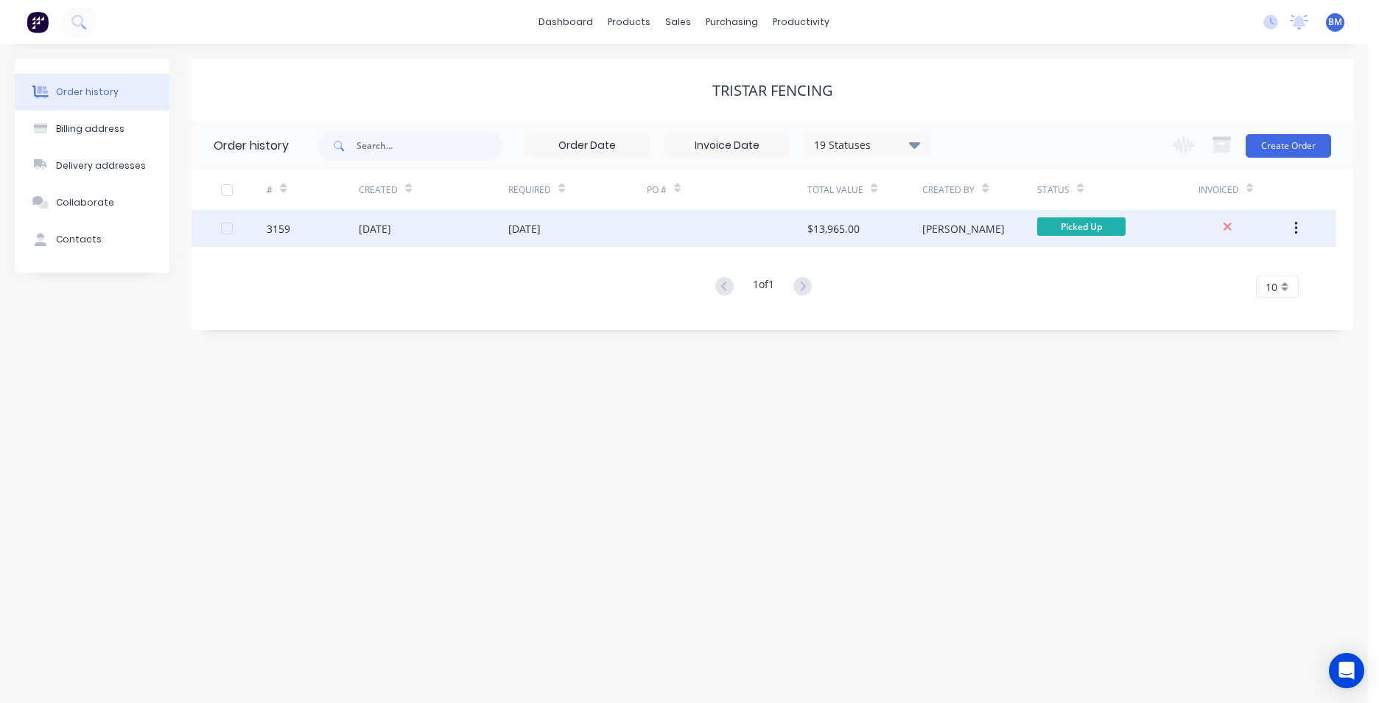
click at [422, 229] on div "[DATE]" at bounding box center [434, 228] width 150 height 37
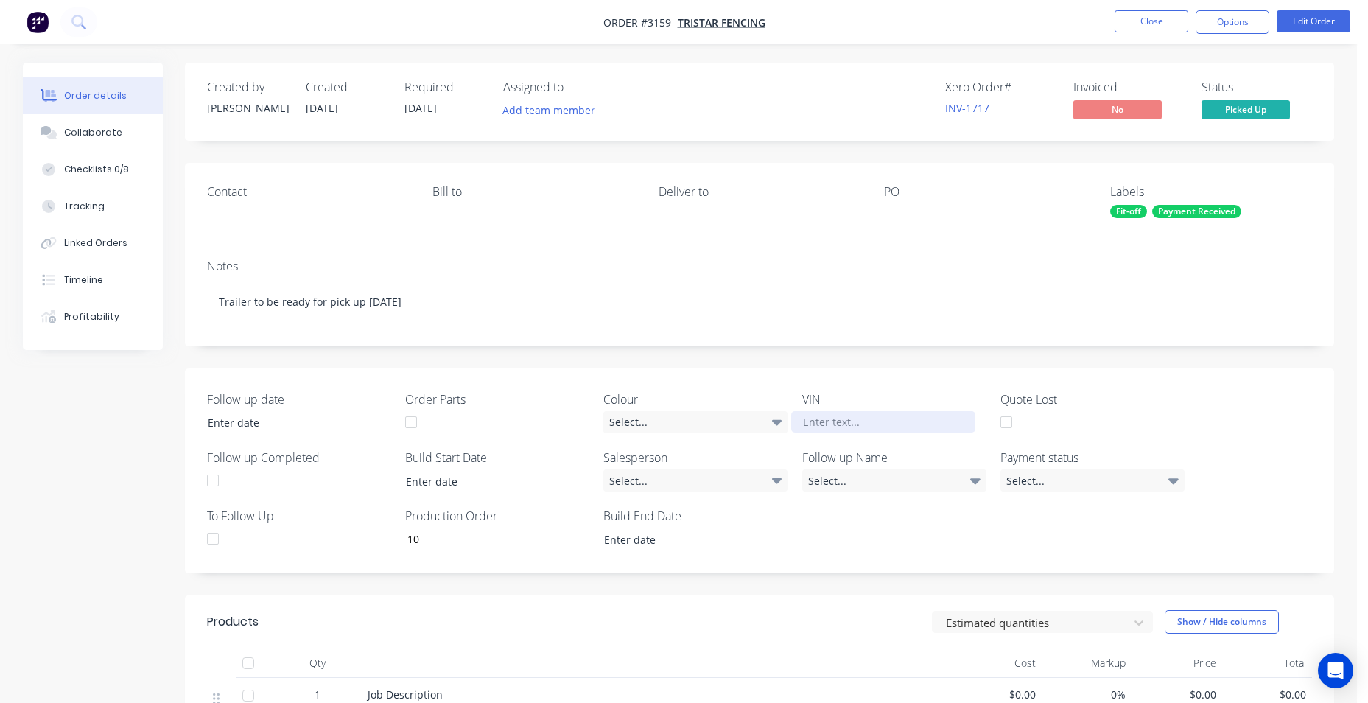
click at [816, 425] on div at bounding box center [883, 421] width 184 height 21
click at [32, 13] on img "button" at bounding box center [38, 22] width 22 height 22
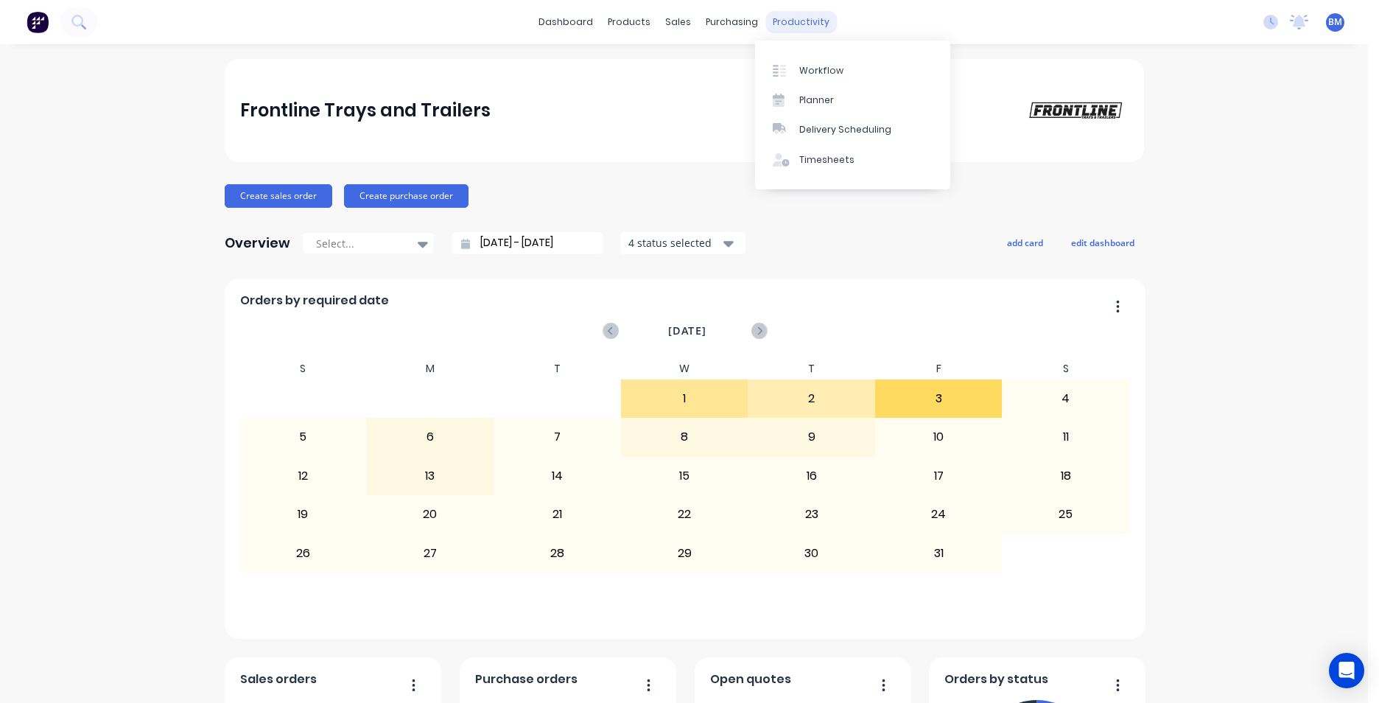
click at [800, 19] on div "productivity" at bounding box center [800, 22] width 71 height 22
click at [798, 76] on link "Workflow" at bounding box center [852, 69] width 195 height 29
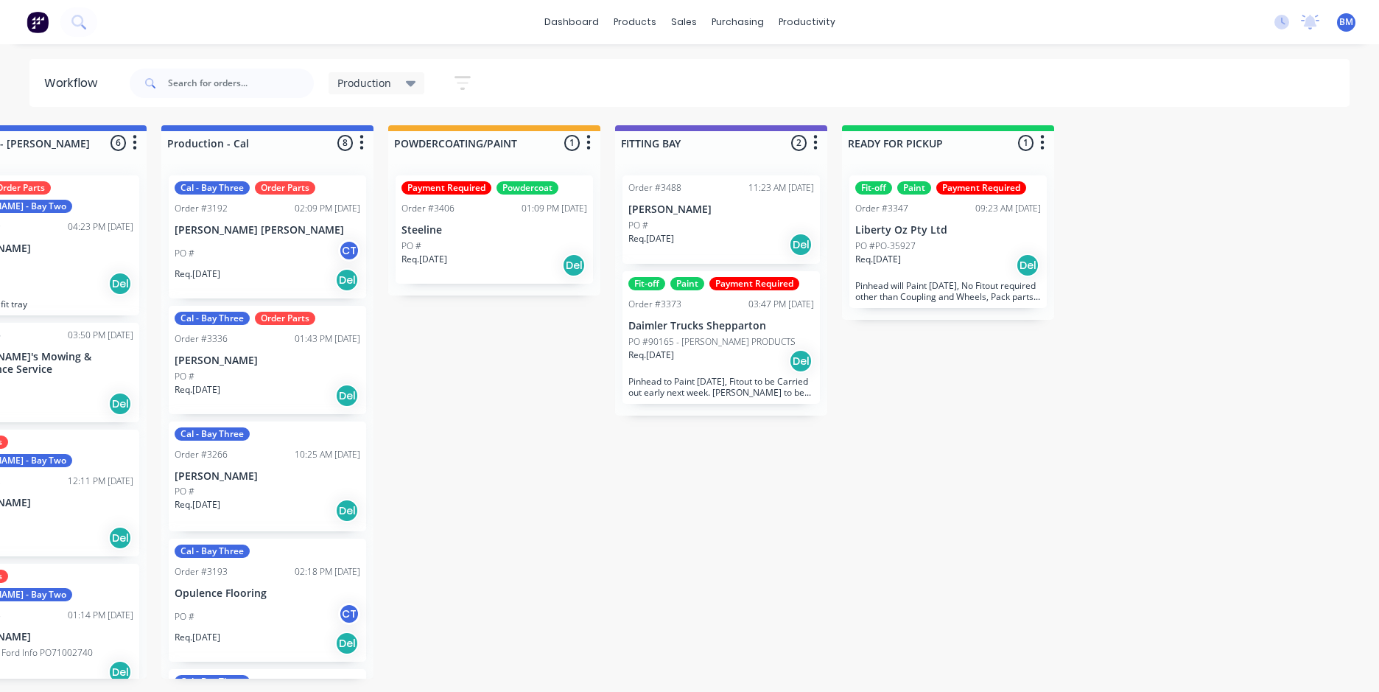
scroll to position [0, 553]
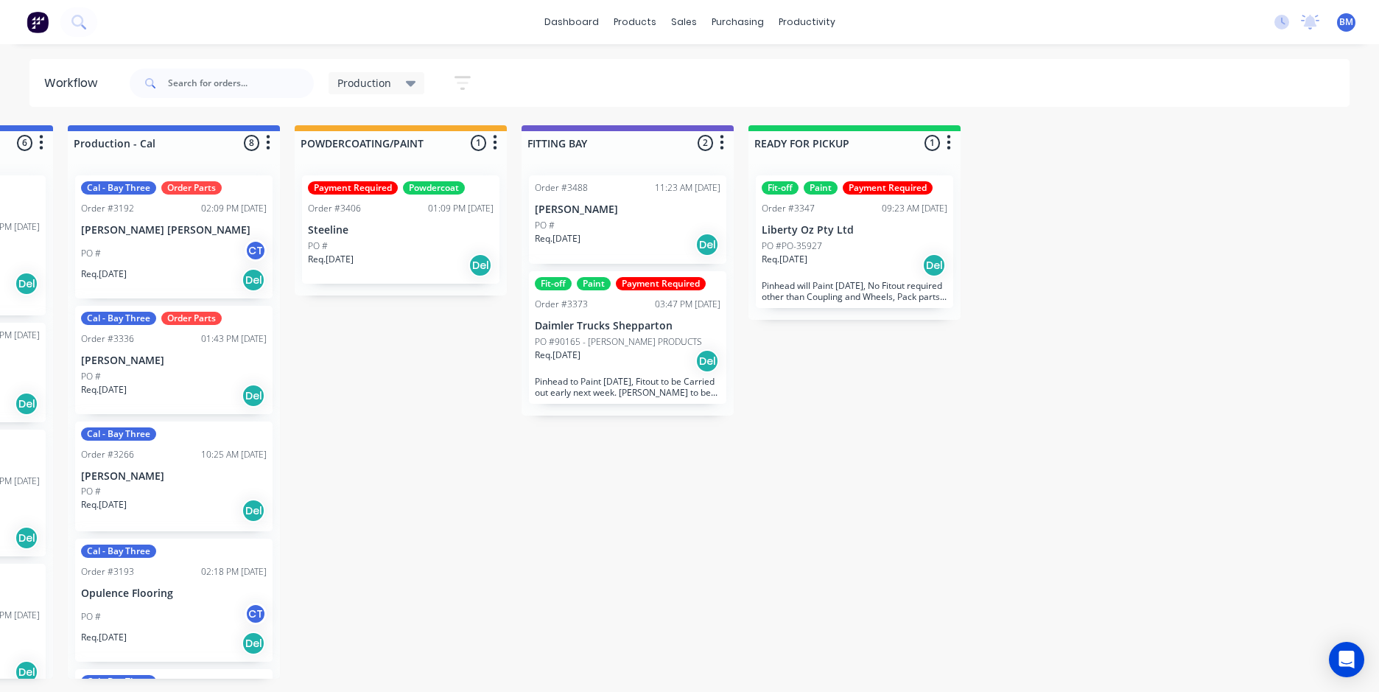
scroll to position [0, 675]
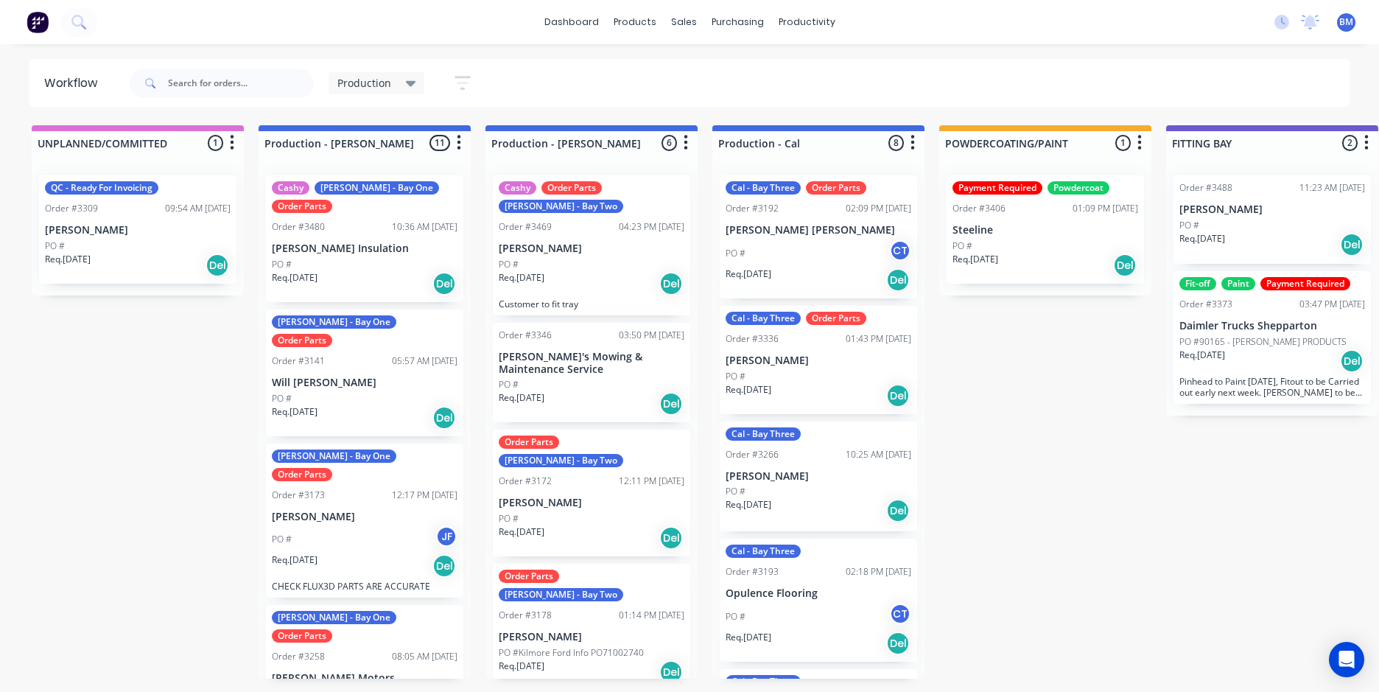
click at [412, 81] on icon at bounding box center [411, 84] width 10 height 6
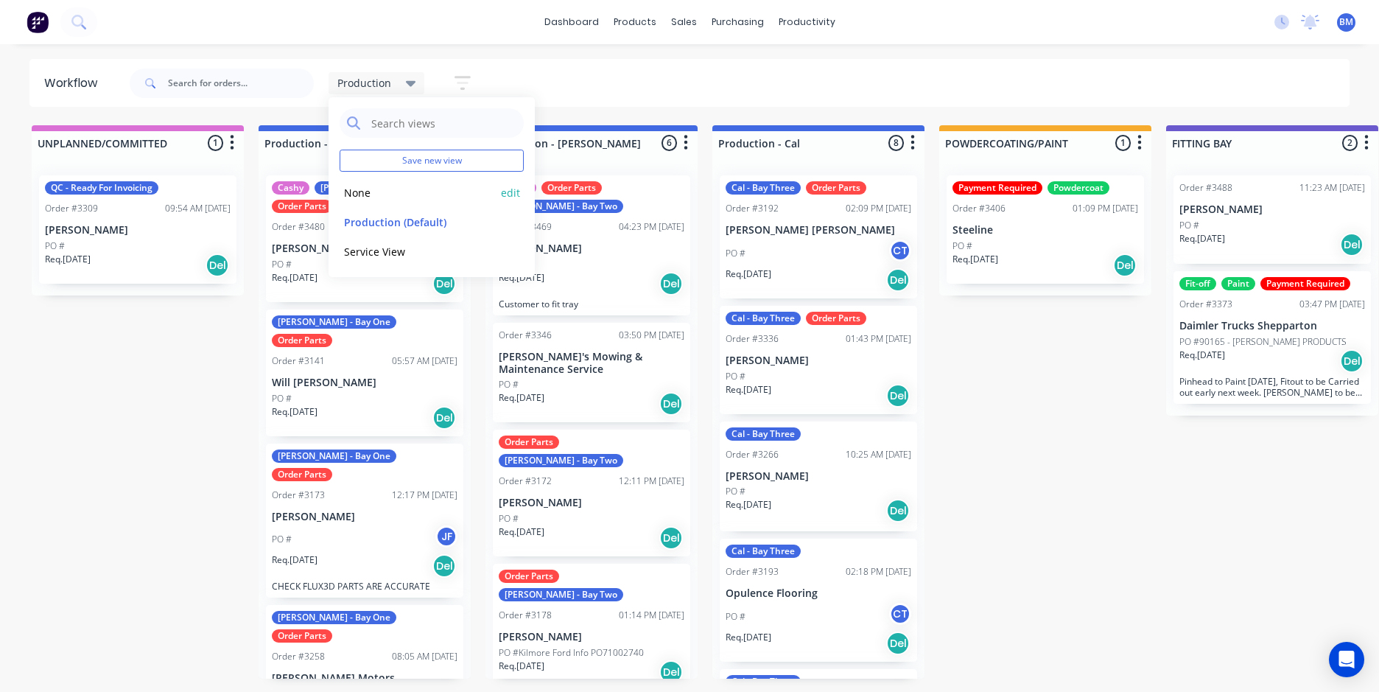
click at [379, 193] on button "None" at bounding box center [418, 192] width 157 height 17
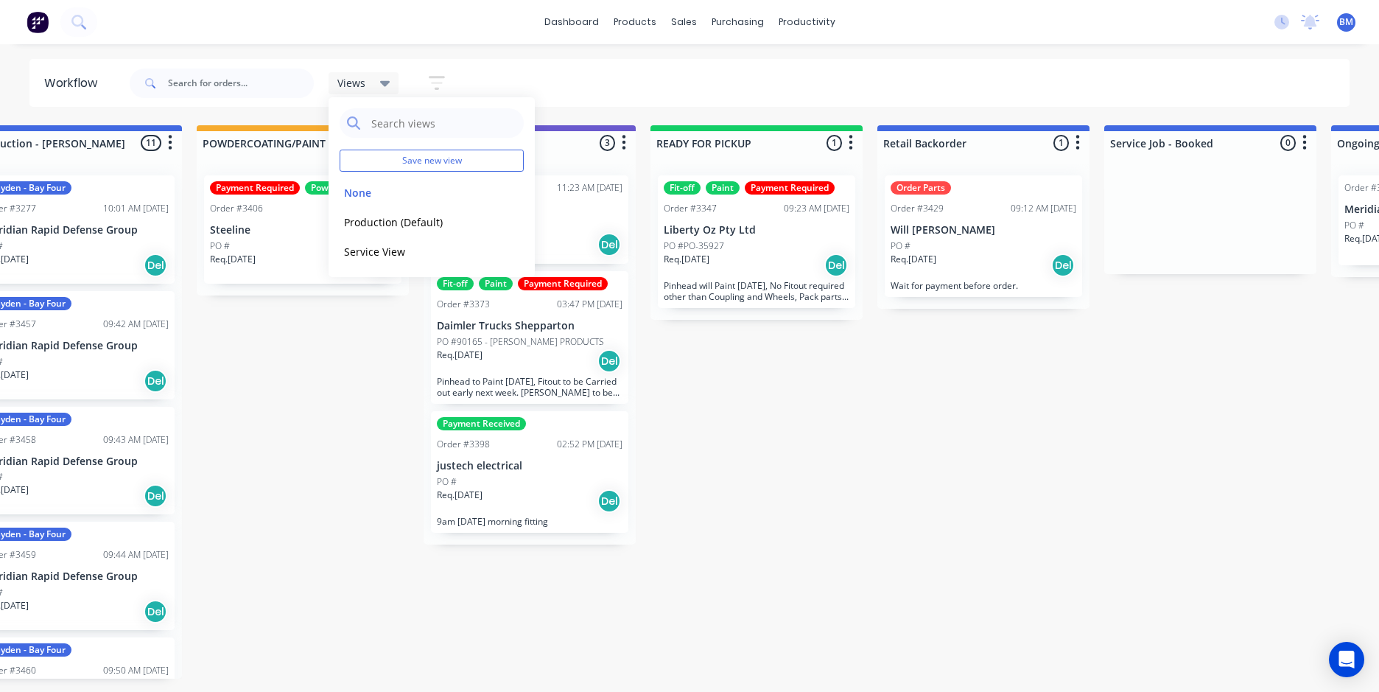
scroll to position [0, 1206]
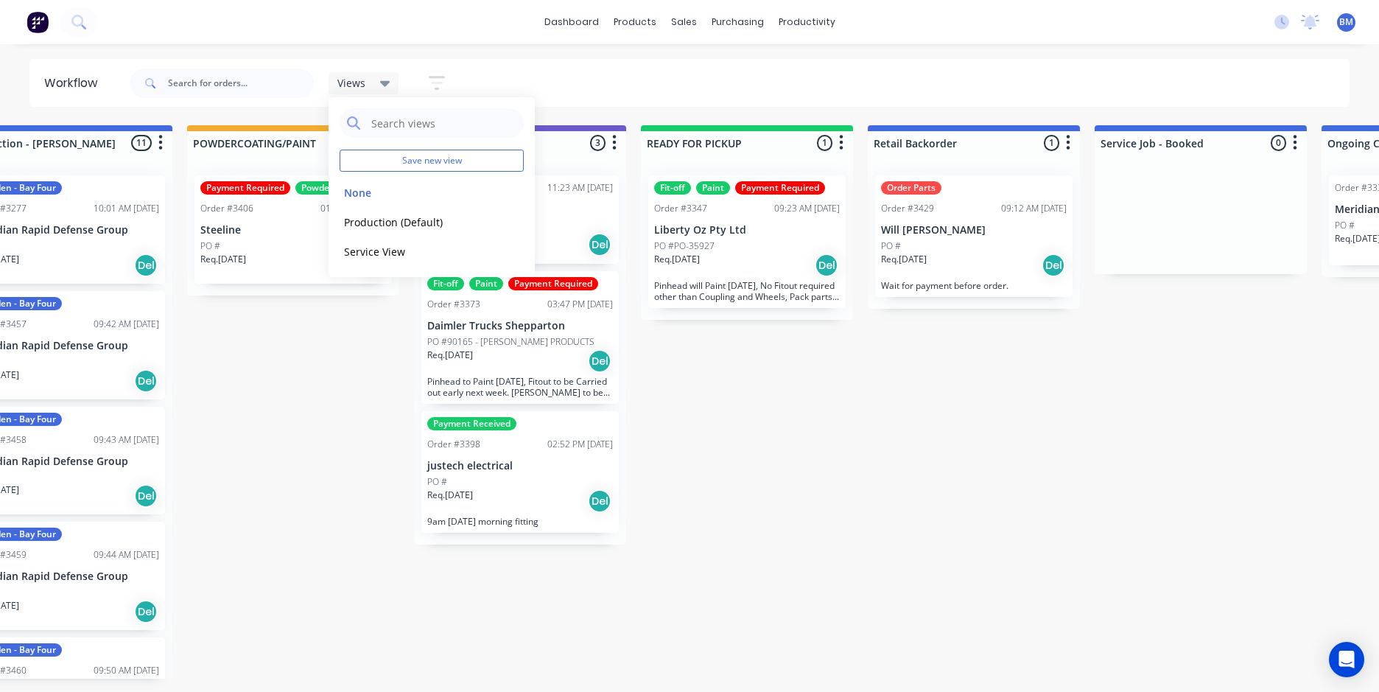
click at [949, 424] on div "Submitted 1 Summaries Total order value Invoiced to date To be invoiced Order #…" at bounding box center [331, 401] width 3097 height 553
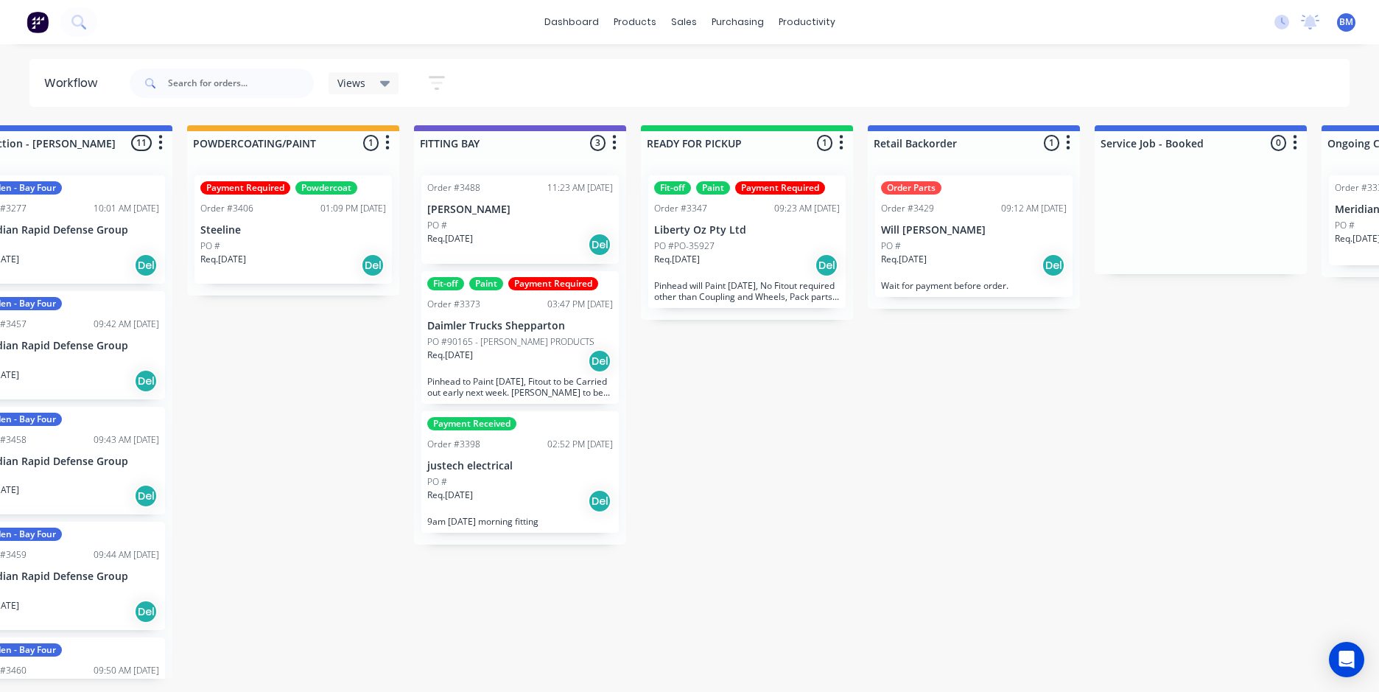
click at [477, 531] on div "Payment Received Order #3398 02:52 PM 16/09/25 justech electrical PO # Req. 16/…" at bounding box center [519, 472] width 197 height 122
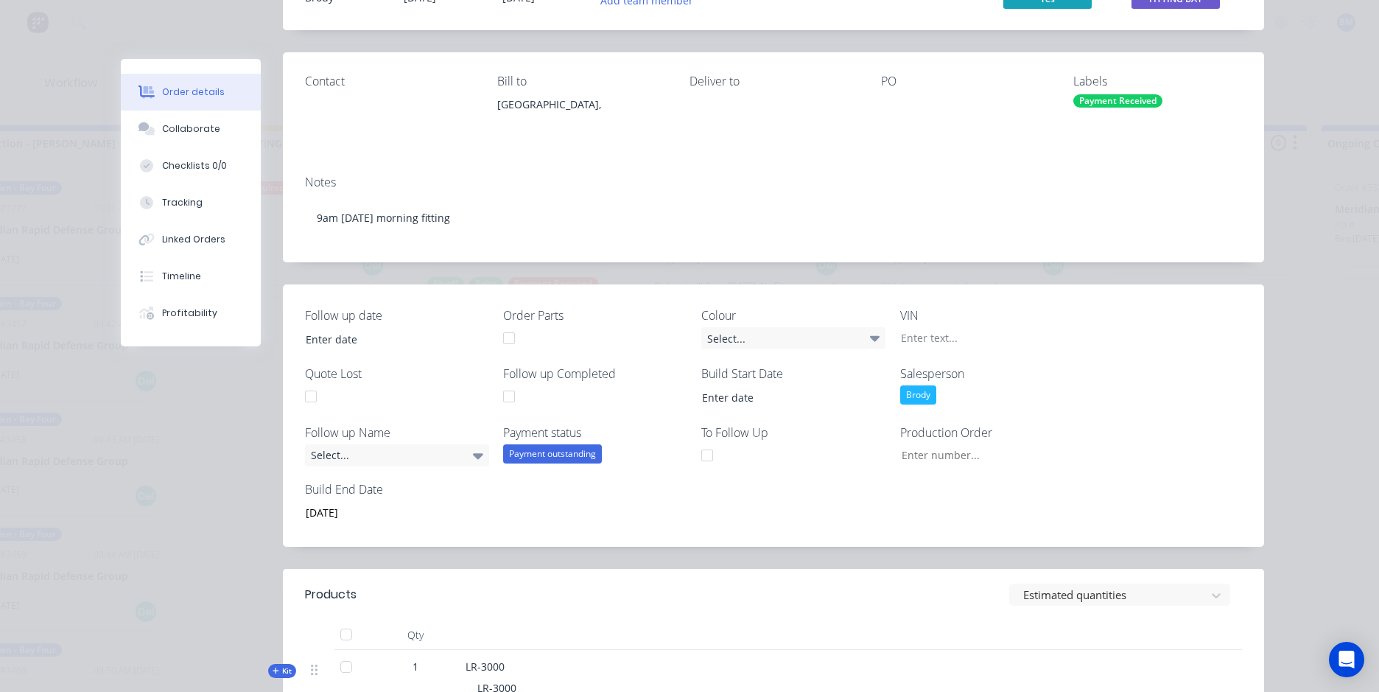
scroll to position [0, 0]
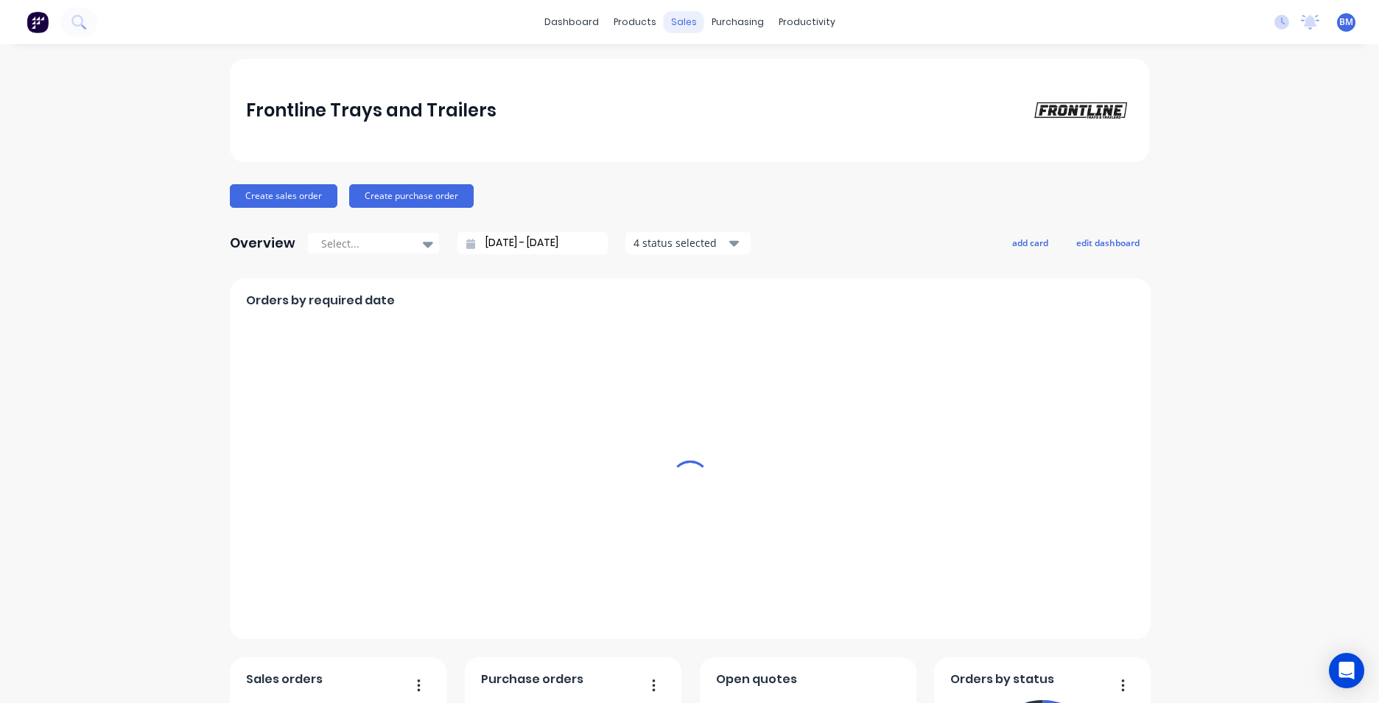
click at [682, 24] on div "sales" at bounding box center [684, 22] width 41 height 22
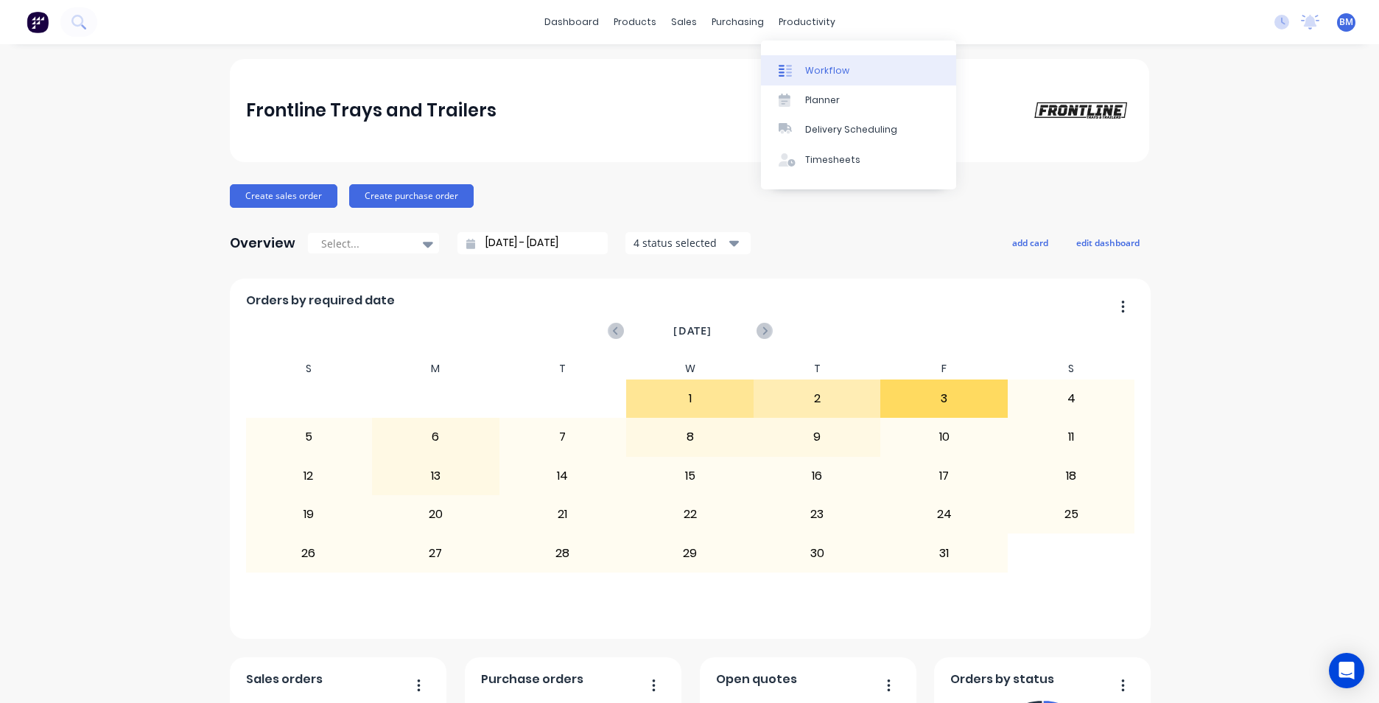
click at [815, 67] on div "Workflow" at bounding box center [827, 70] width 44 height 13
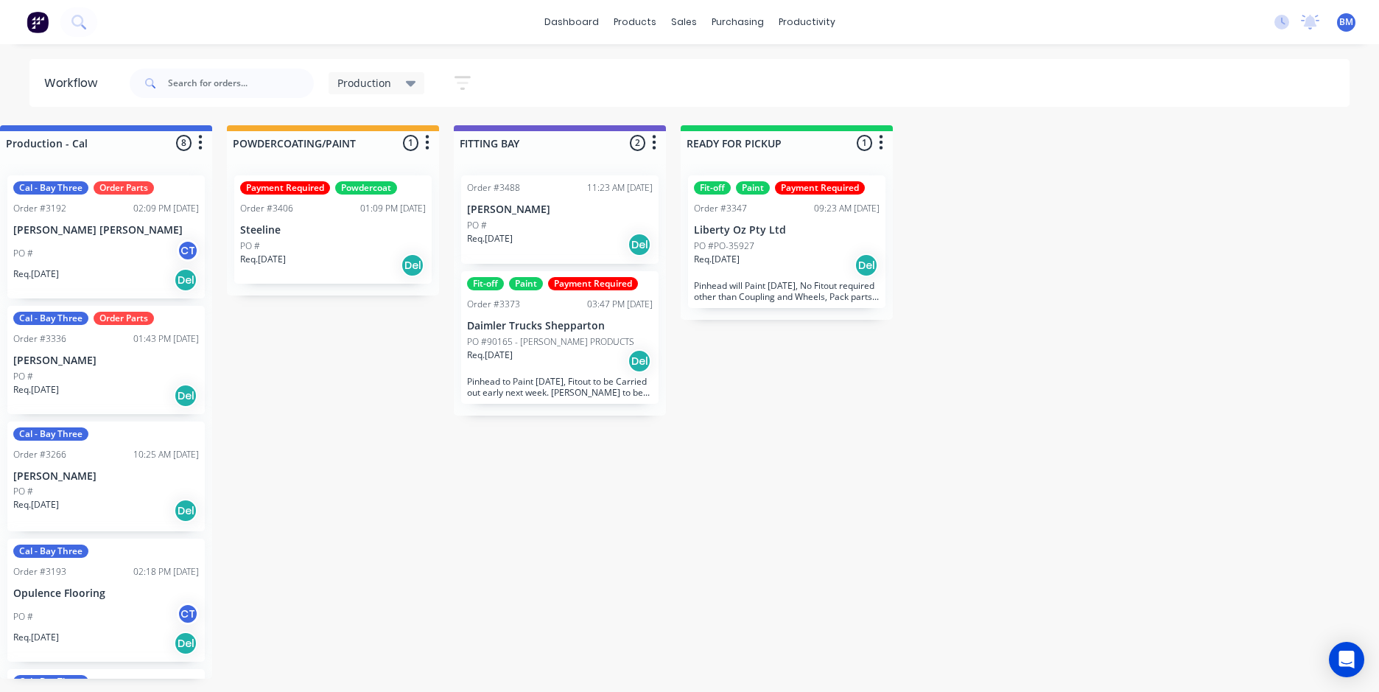
scroll to position [0, 773]
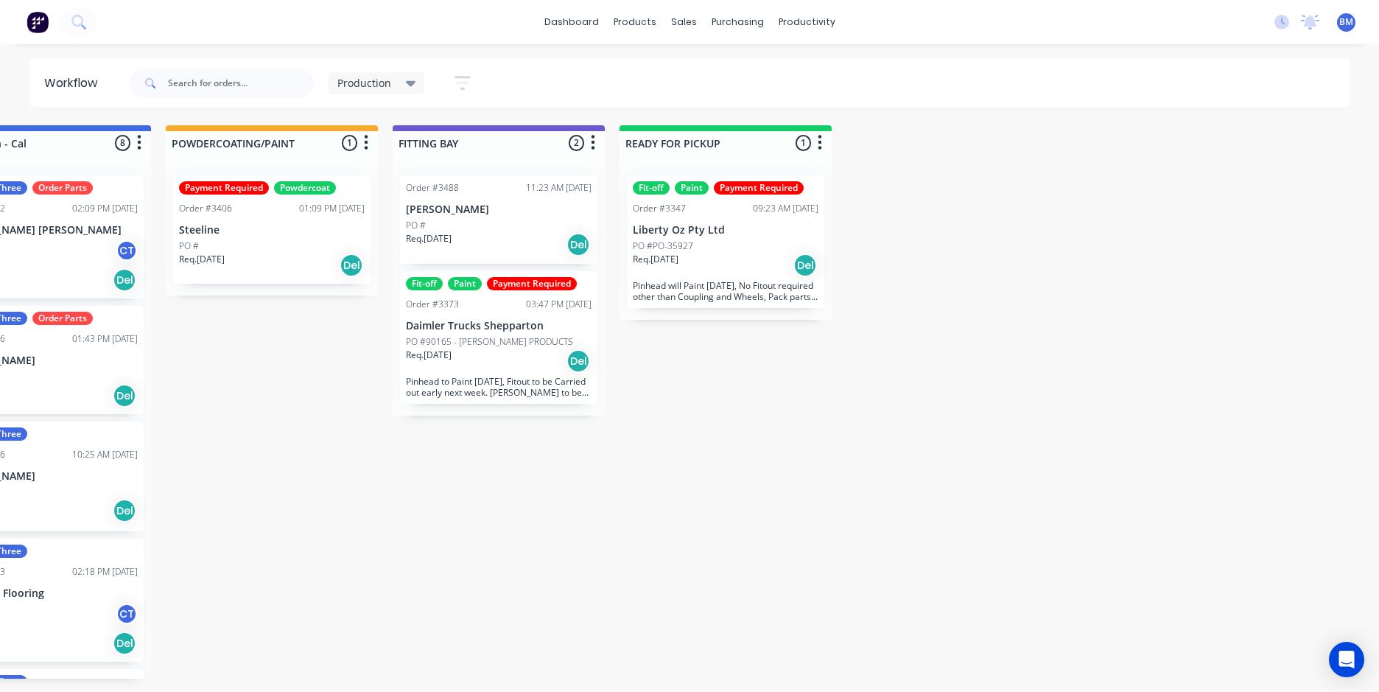
click at [488, 203] on p "[PERSON_NAME]" at bounding box center [499, 209] width 186 height 13
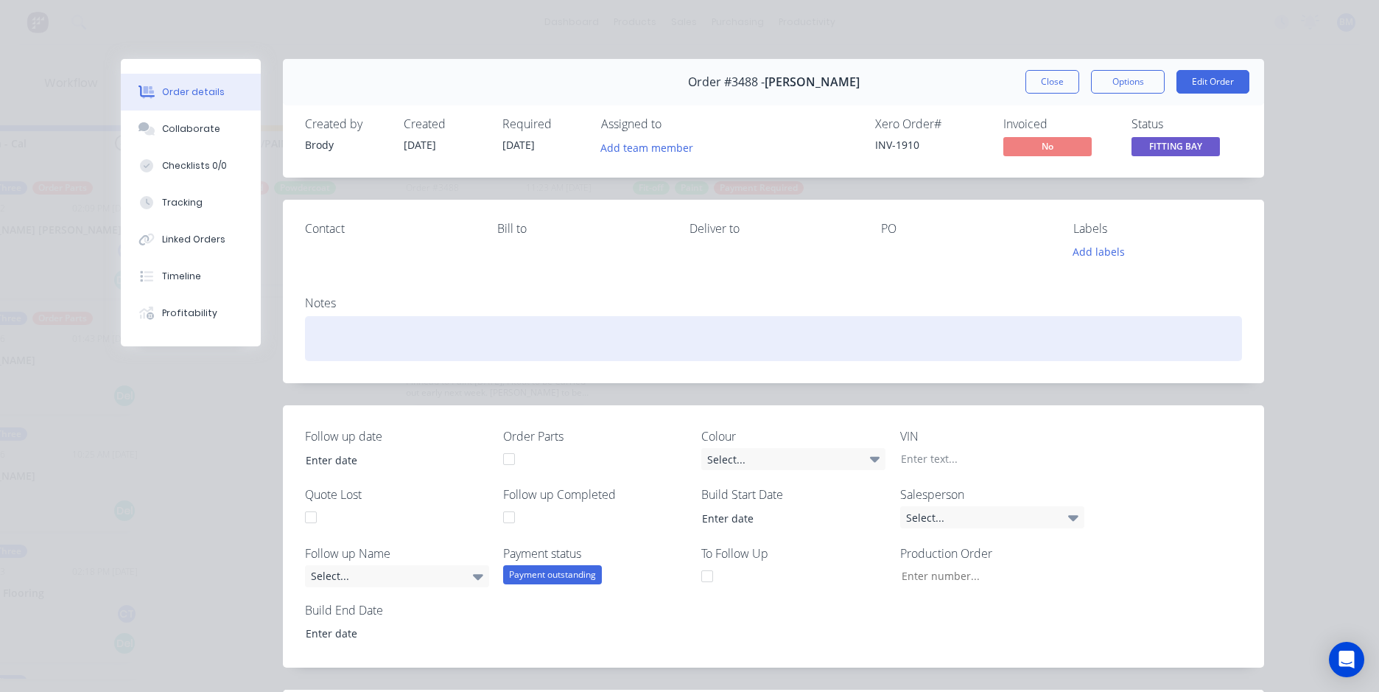
click at [363, 348] on div at bounding box center [773, 338] width 937 height 45
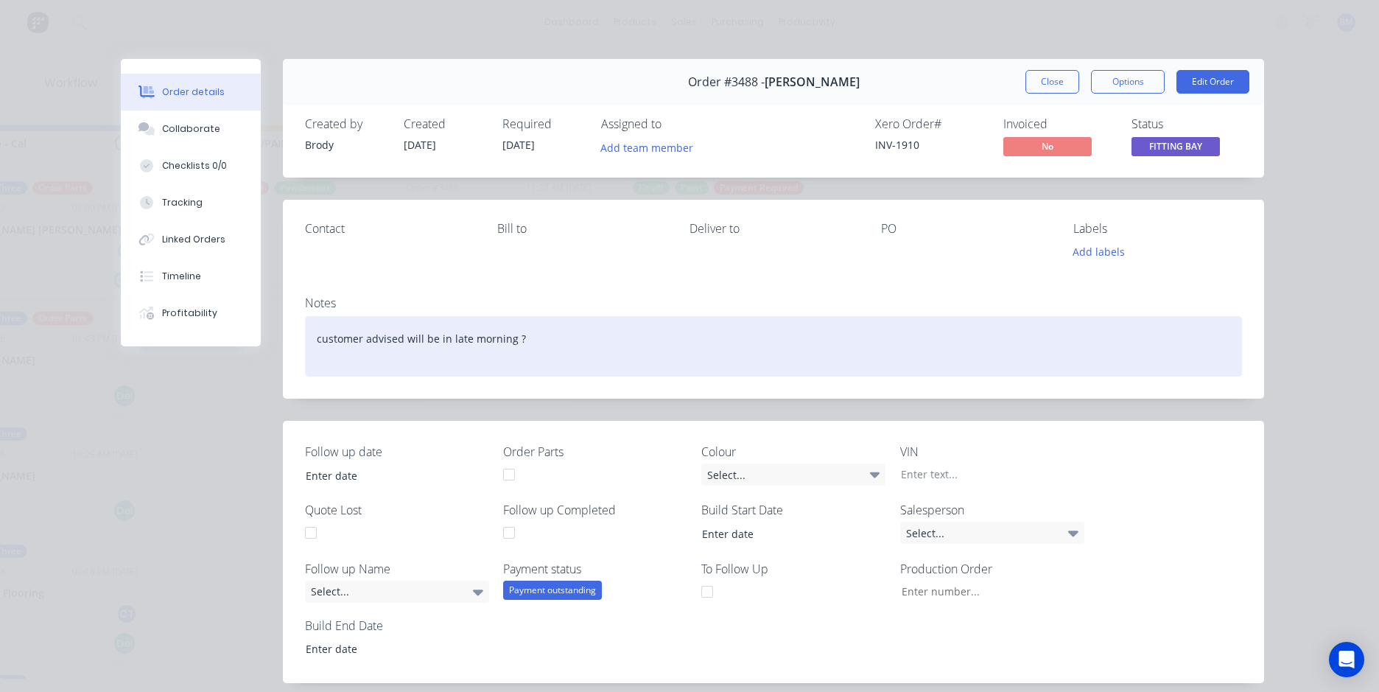
click at [628, 337] on div "customer advised will be in late morning ?" at bounding box center [773, 346] width 937 height 60
click at [592, 334] on div "customer advised will be in late morning ? 10.00" at bounding box center [773, 346] width 937 height 60
click at [608, 343] on div "customer advised will be in late morning? 10.00 wed 15th" at bounding box center [773, 346] width 937 height 60
click at [550, 339] on div "customer advised will be in late morning? 10.00 wed 15th" at bounding box center [773, 346] width 937 height 60
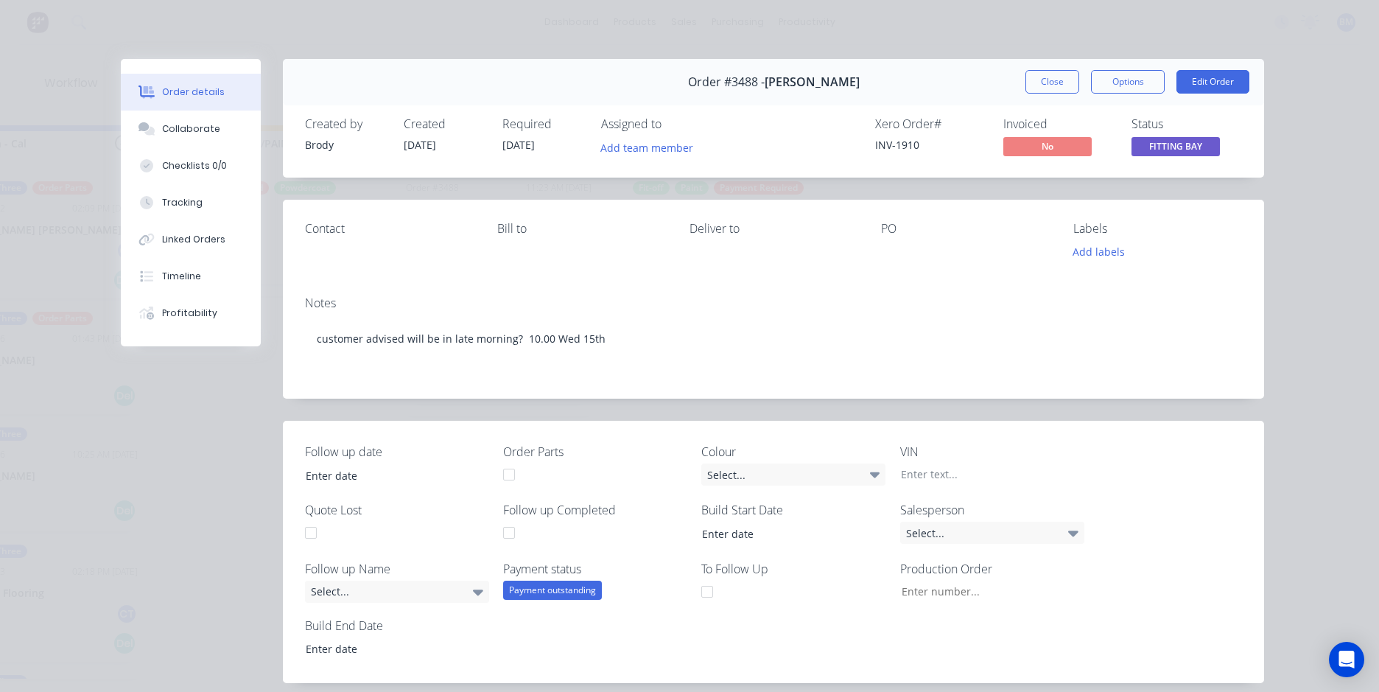
click at [637, 382] on div "Notes customer advised will be in late morning? 10.00 Wed 15th" at bounding box center [773, 341] width 981 height 114
click at [1016, 83] on div "Order #3488 - Kevin Laws Close Options Edit Order" at bounding box center [773, 82] width 981 height 46
click at [1026, 80] on button "Close" at bounding box center [1052, 82] width 54 height 24
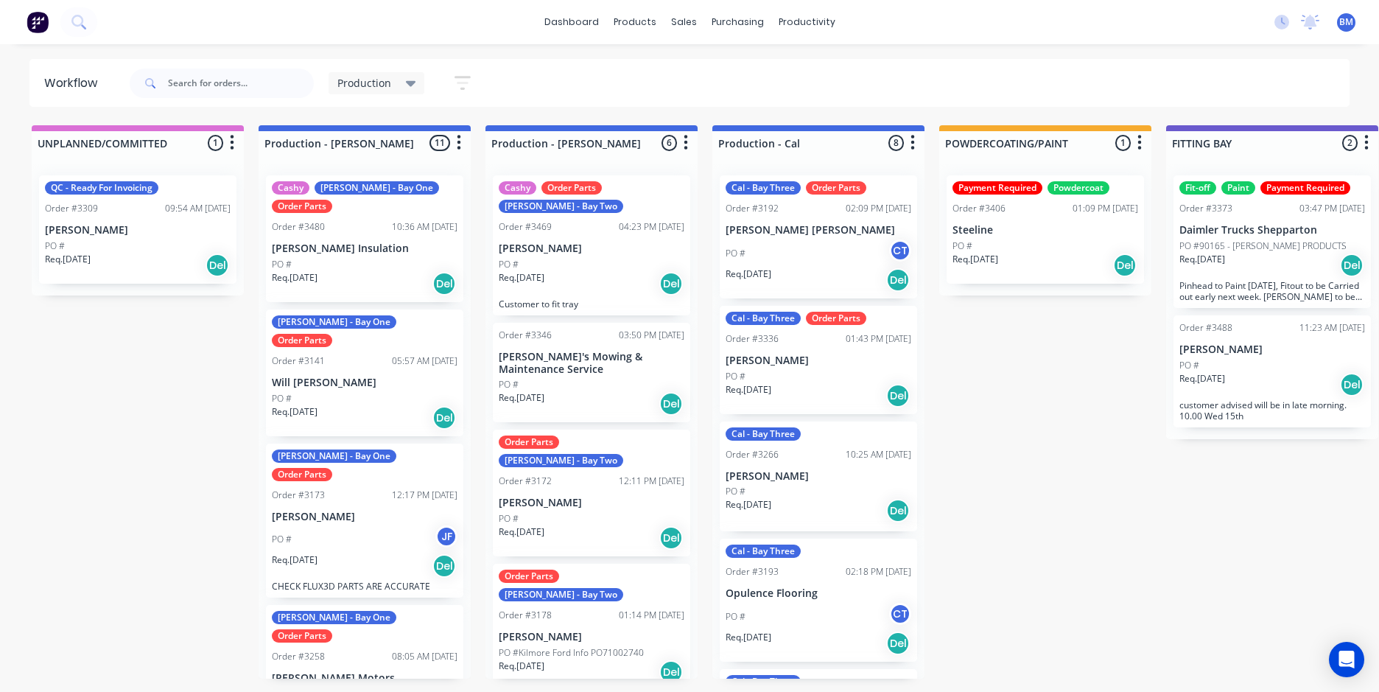
click at [376, 85] on span "Production" at bounding box center [364, 82] width 54 height 15
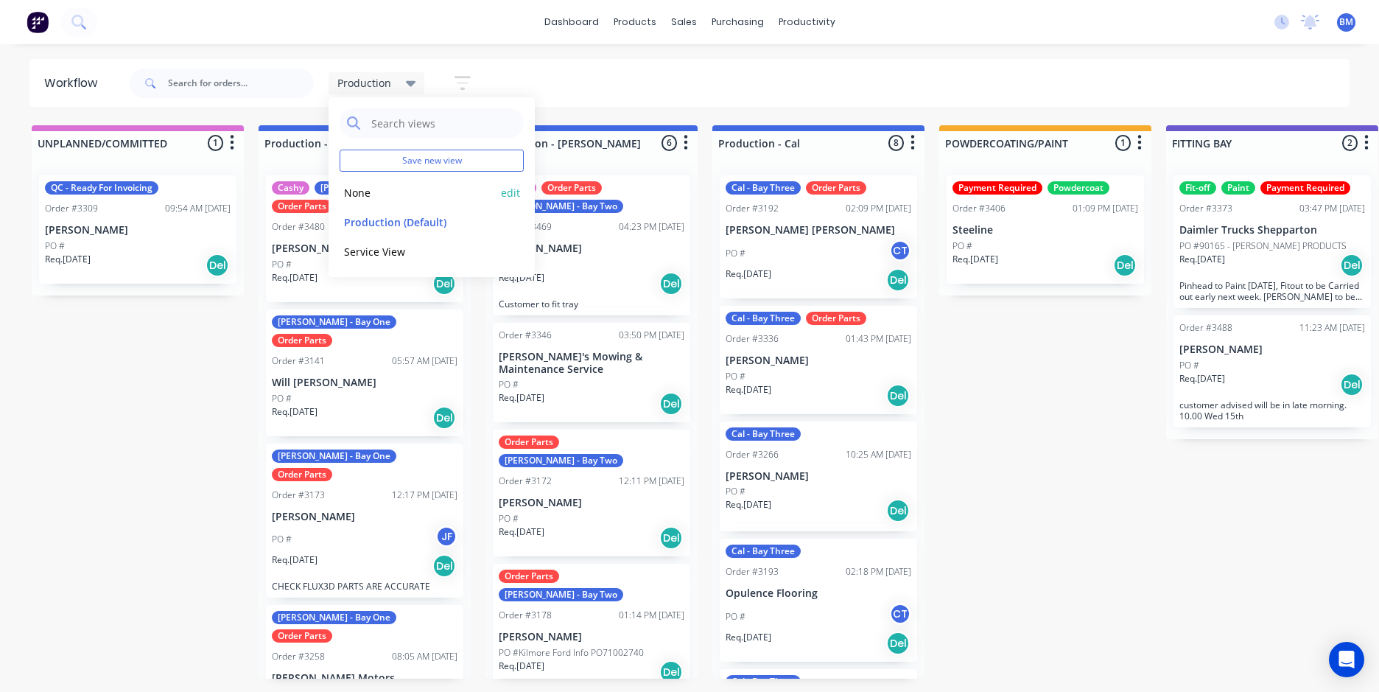
click at [368, 192] on button "None" at bounding box center [418, 192] width 157 height 17
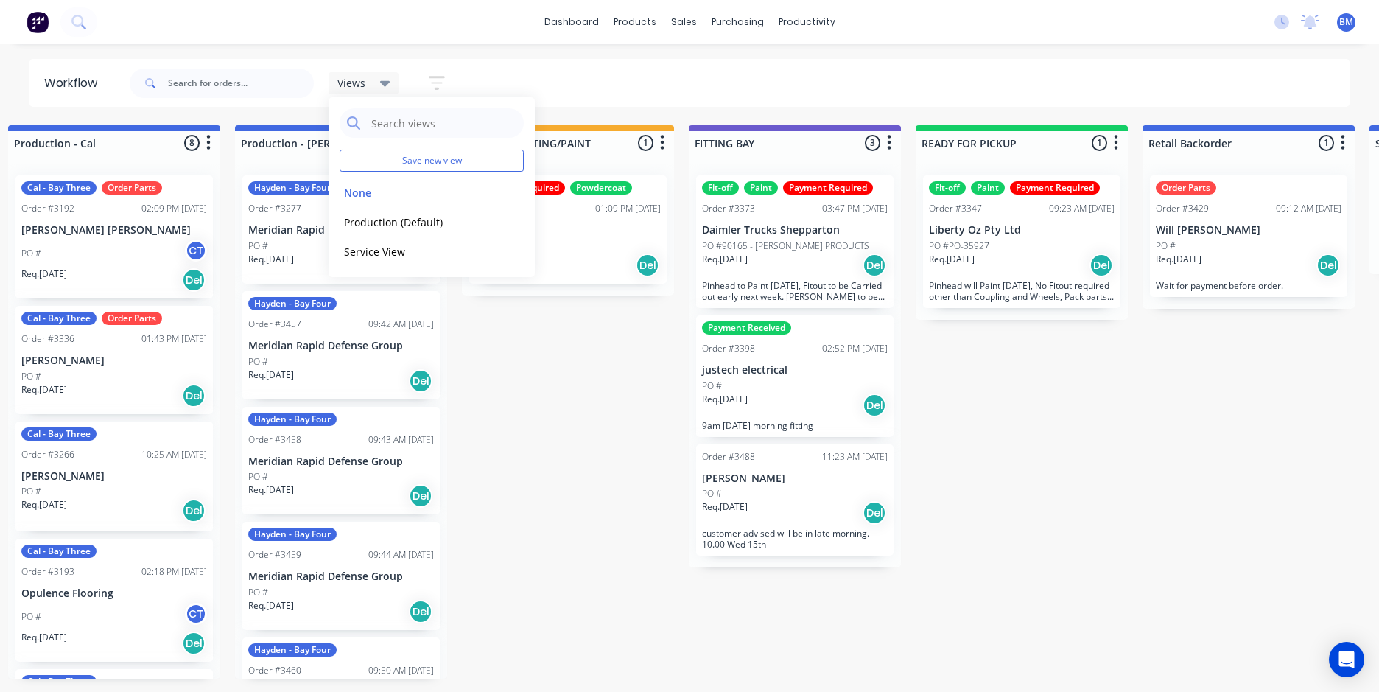
scroll to position [0, 936]
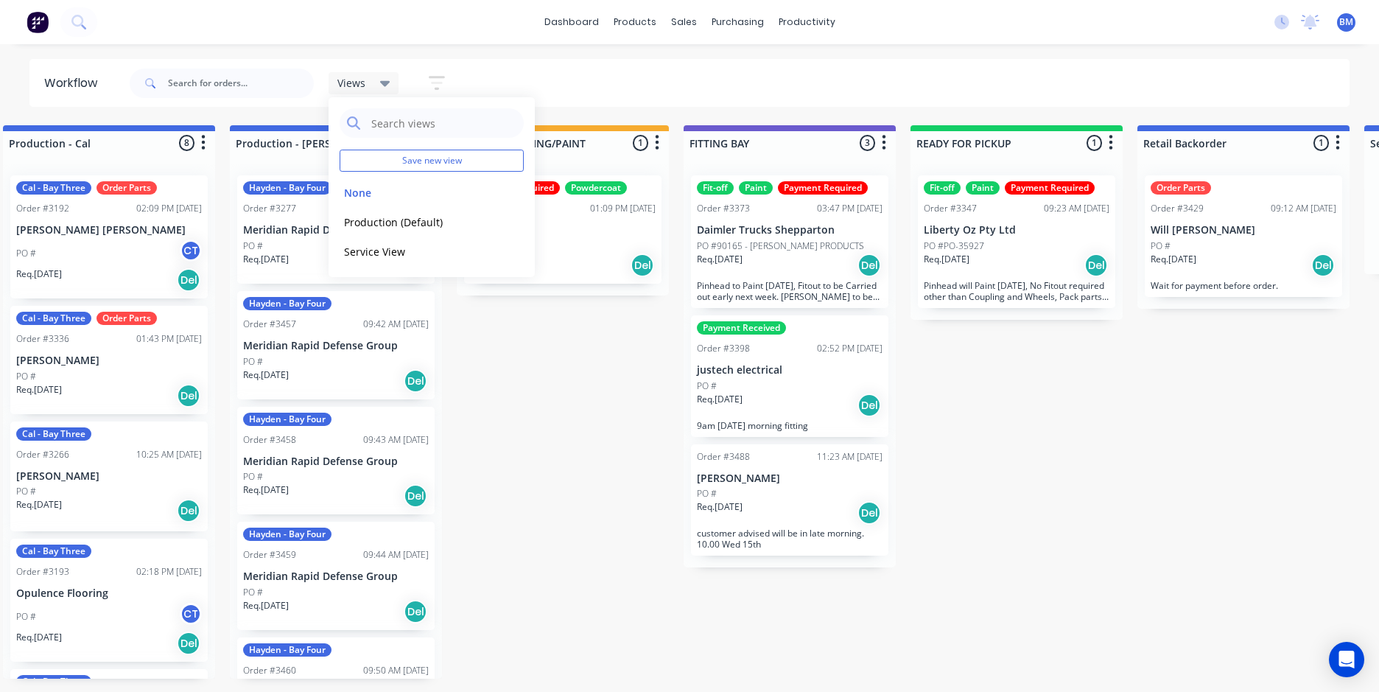
click at [387, 85] on icon at bounding box center [385, 83] width 10 height 16
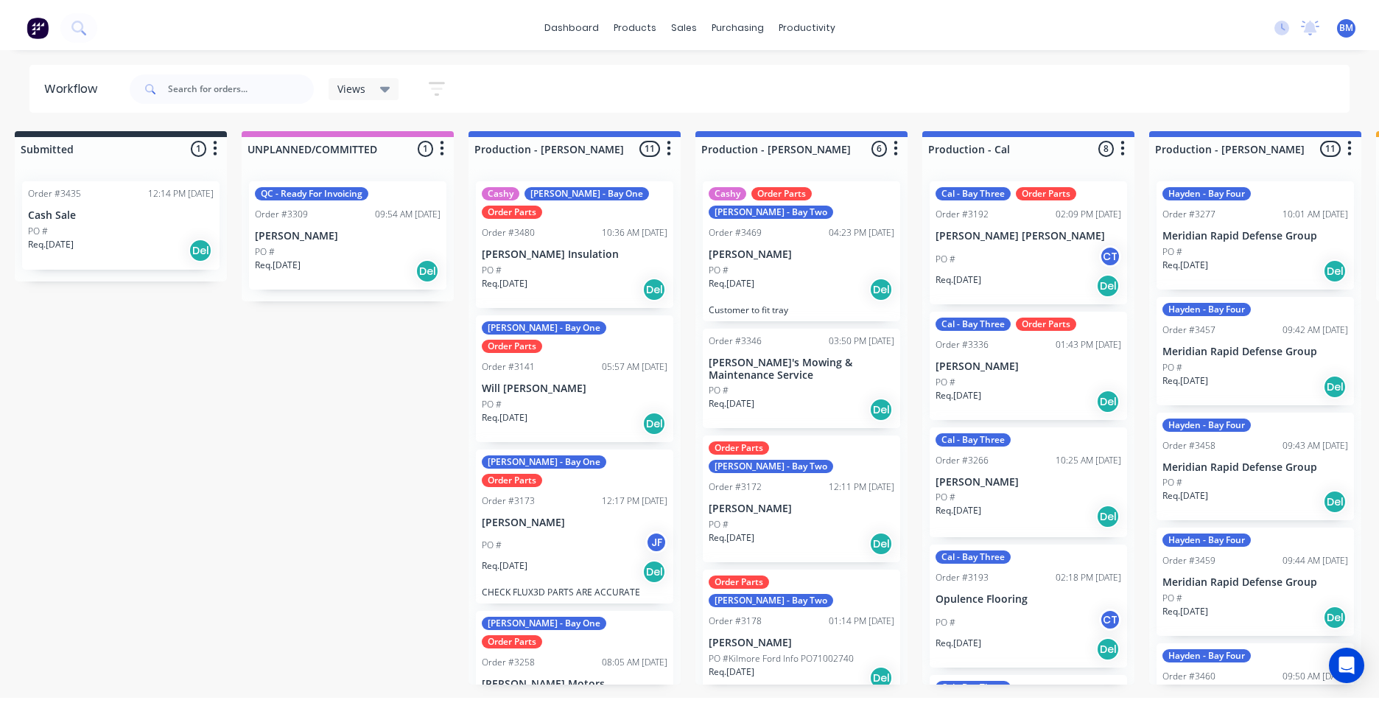
scroll to position [0, 0]
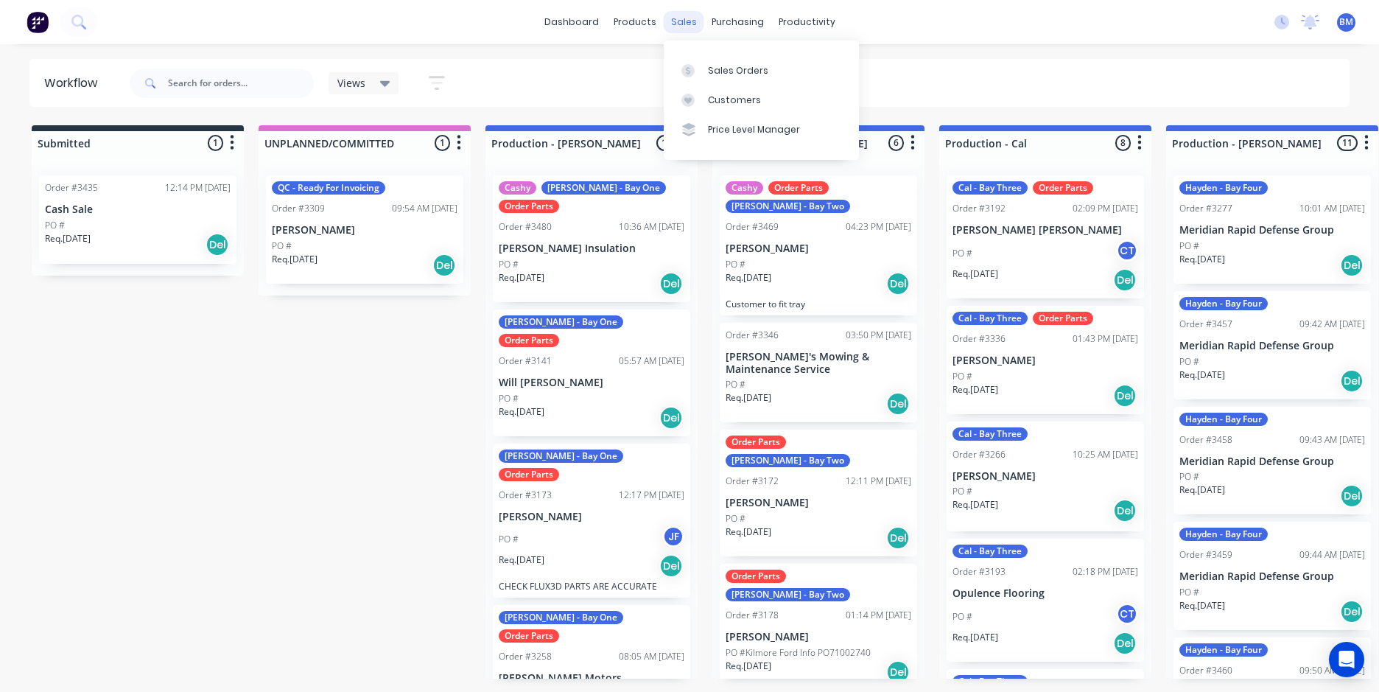
click at [683, 31] on div "sales" at bounding box center [684, 22] width 41 height 22
click at [731, 100] on div "Customers" at bounding box center [734, 100] width 53 height 13
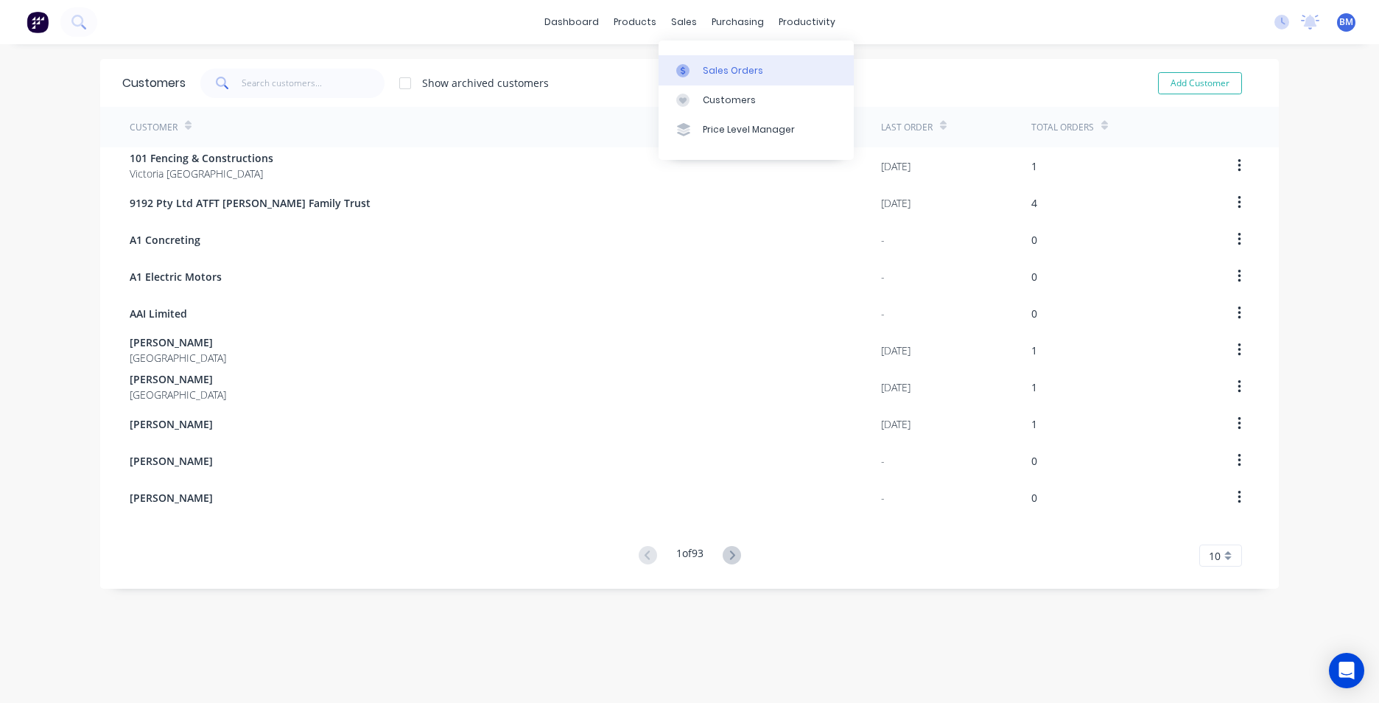
click at [683, 69] on icon at bounding box center [682, 70] width 13 height 13
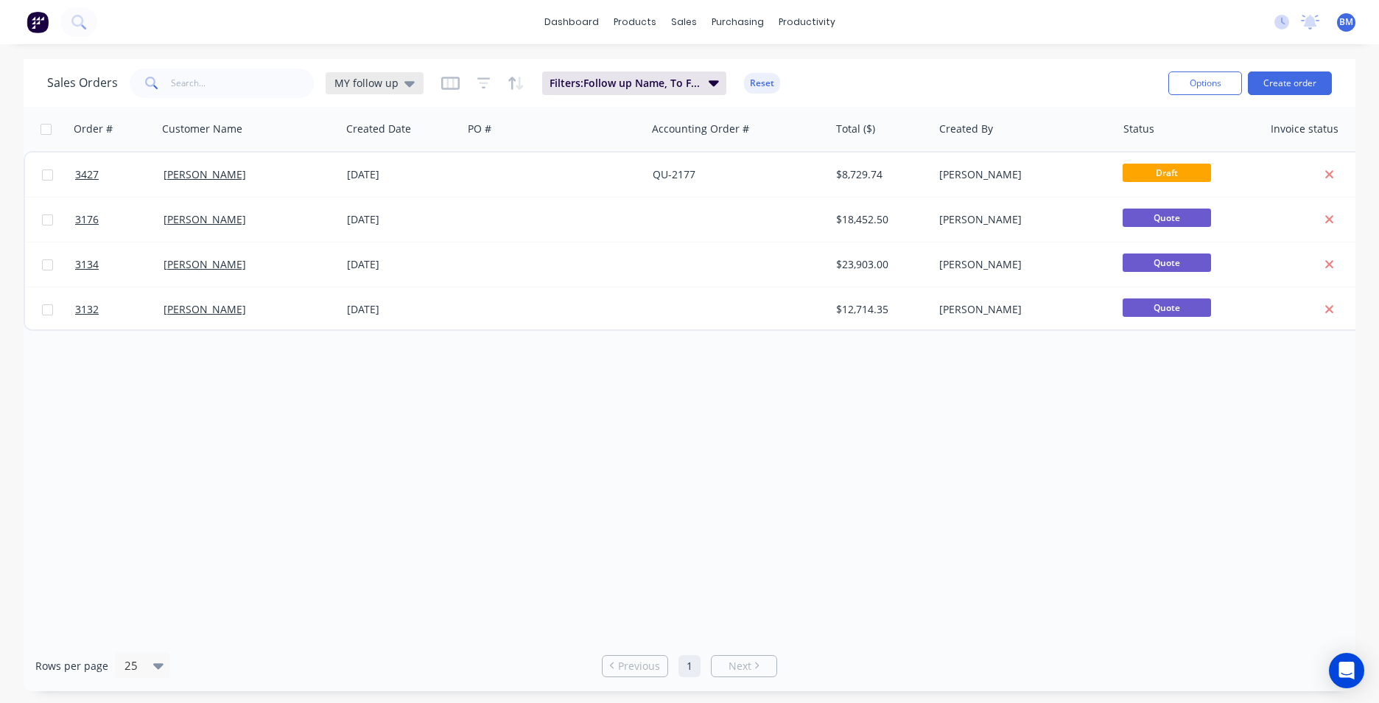
click at [410, 84] on icon at bounding box center [409, 83] width 10 height 16
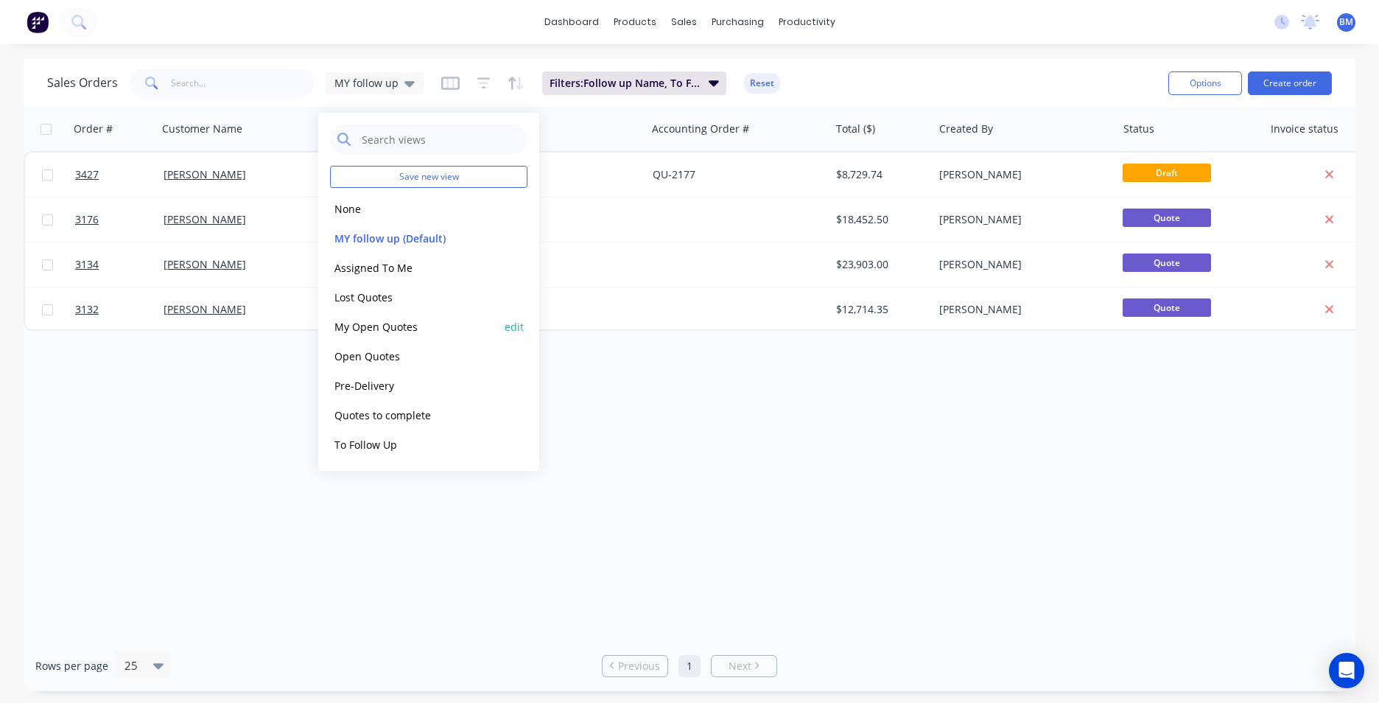
click at [403, 326] on button "My Open Quotes" at bounding box center [414, 326] width 168 height 17
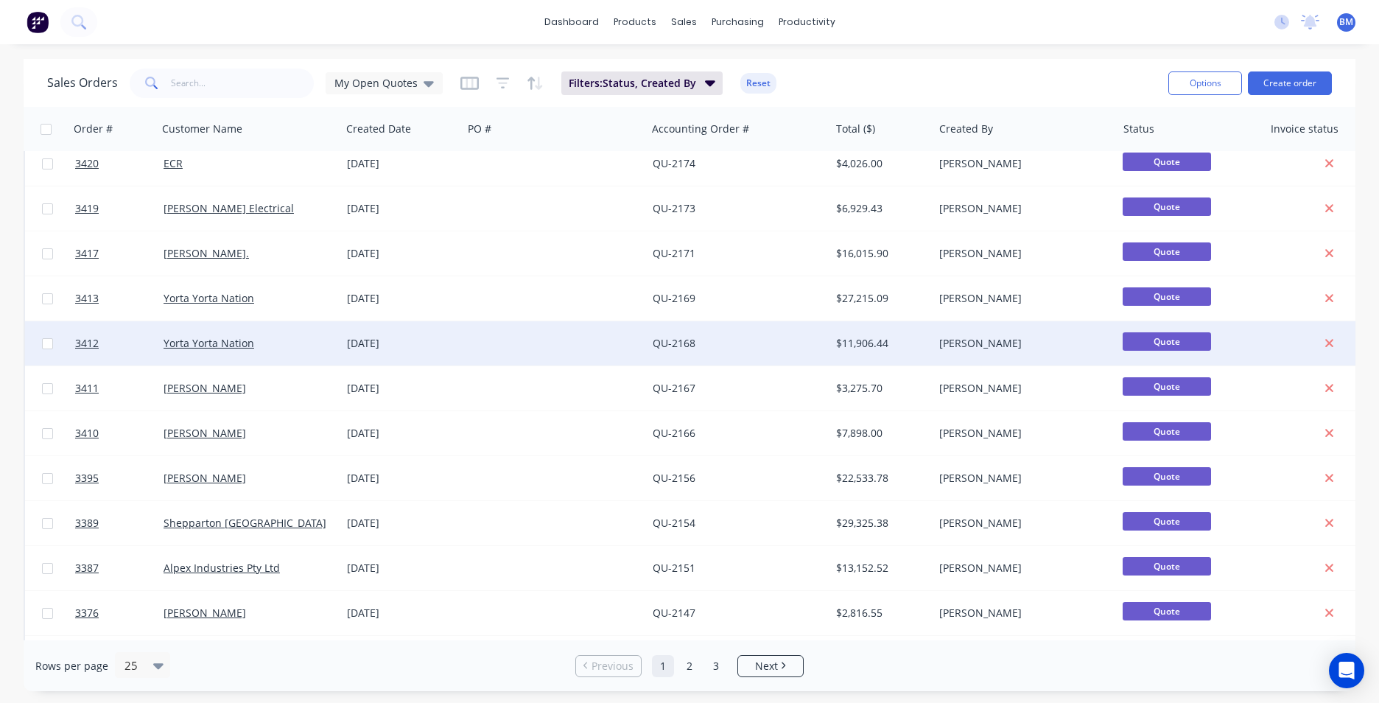
scroll to position [589, 0]
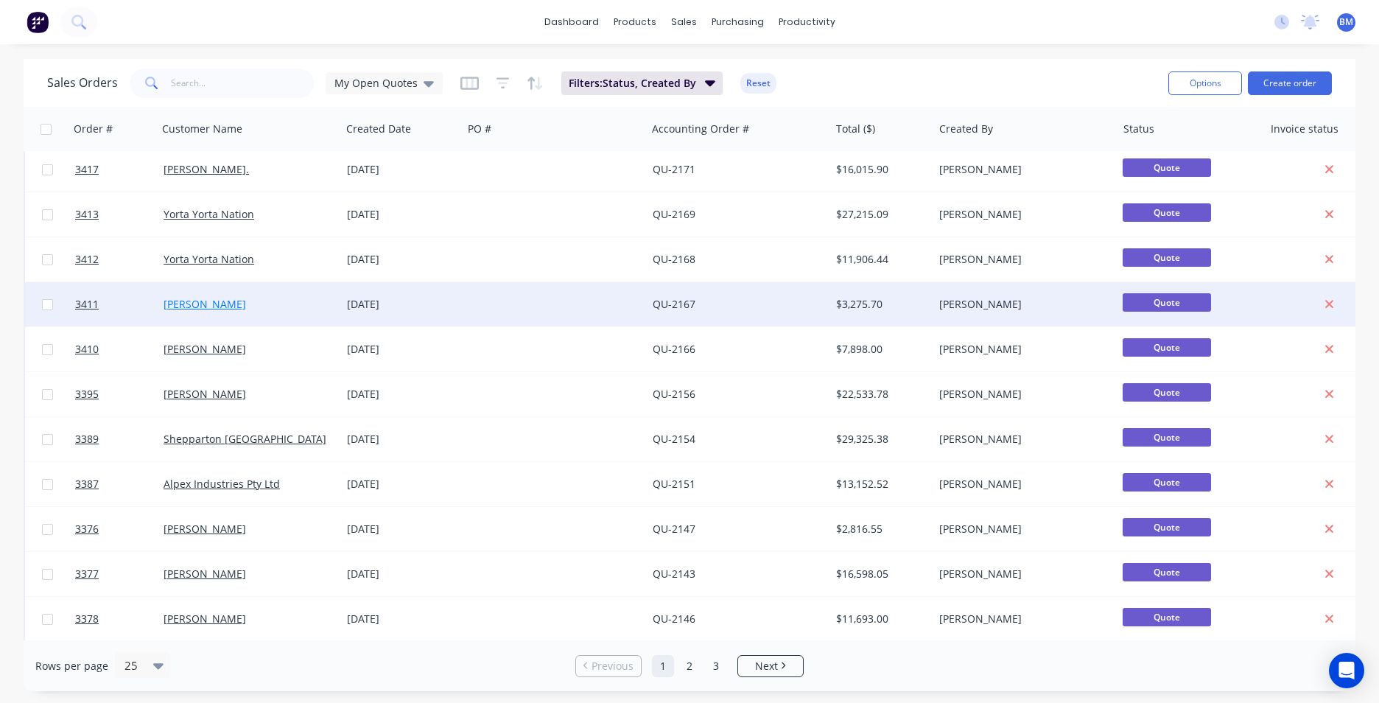
click at [246, 308] on link "[PERSON_NAME]" at bounding box center [205, 304] width 82 height 14
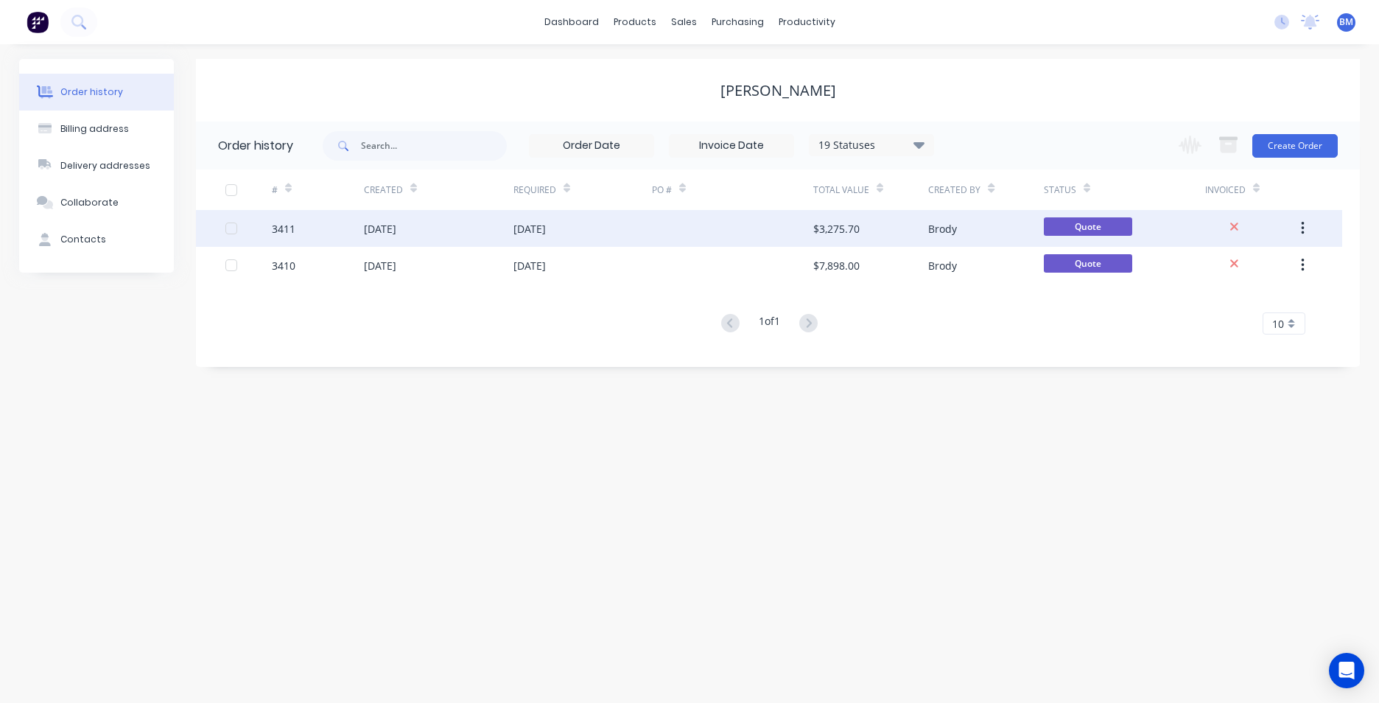
click at [432, 234] on div "[DATE]" at bounding box center [439, 228] width 150 height 37
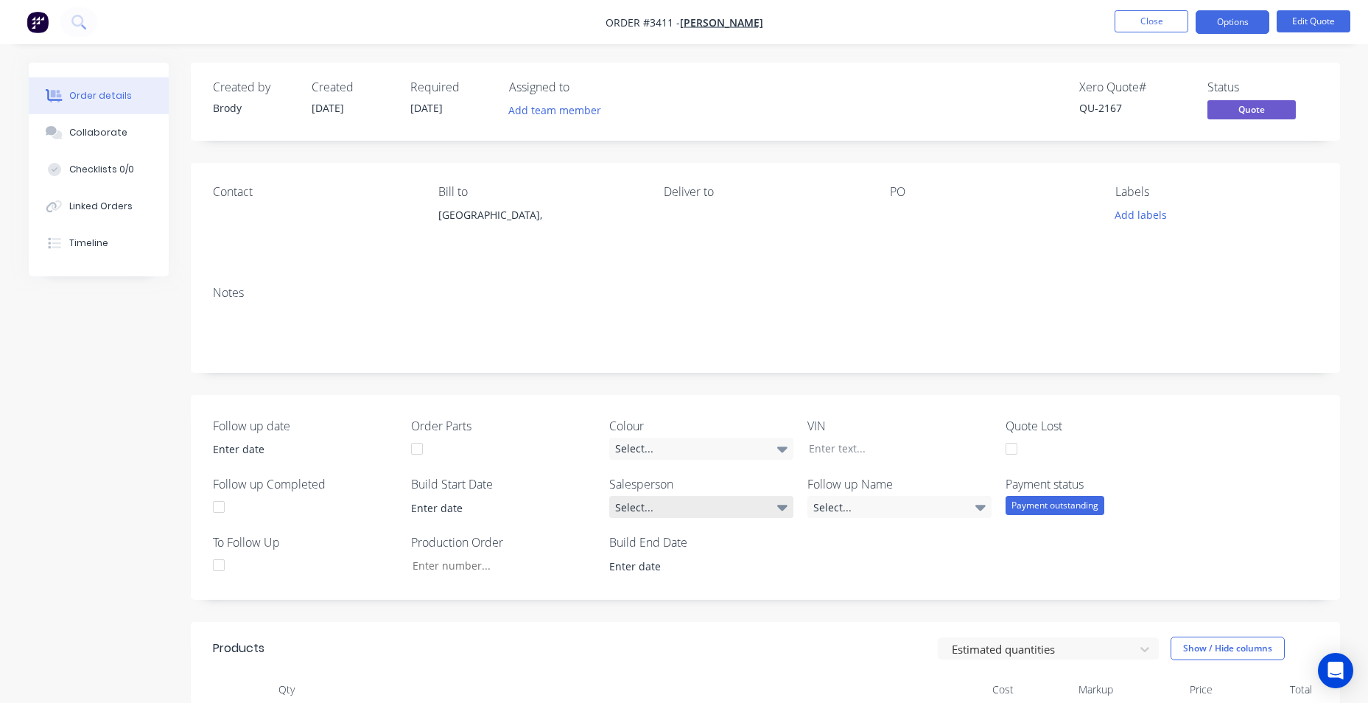
click at [649, 499] on div "Select..." at bounding box center [701, 507] width 184 height 22
click at [1151, 15] on button "Close" at bounding box center [1151, 21] width 74 height 22
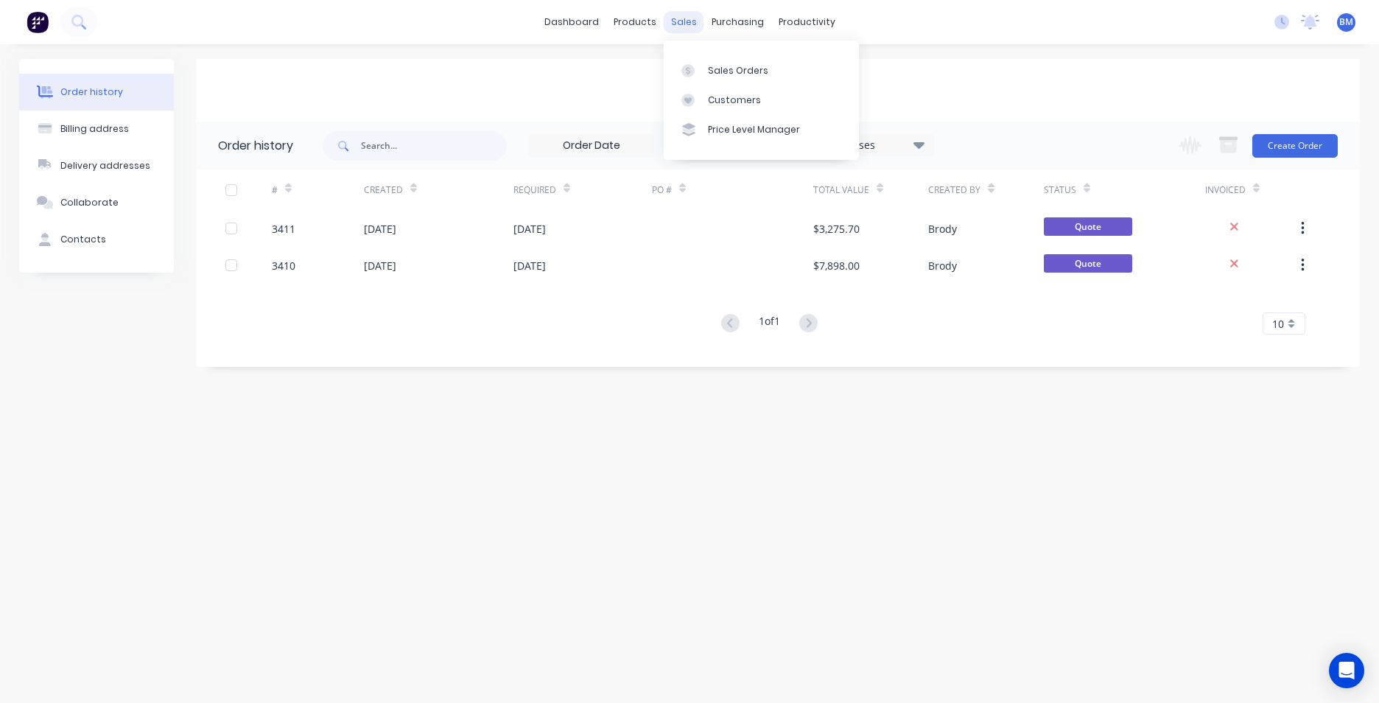
click at [674, 14] on div "sales" at bounding box center [684, 22] width 41 height 22
drag, startPoint x: 674, startPoint y: 14, endPoint x: 678, endPoint y: 25, distance: 11.9
click at [678, 25] on div "sales" at bounding box center [684, 22] width 41 height 22
click at [706, 72] on link "Sales Orders" at bounding box center [761, 69] width 195 height 29
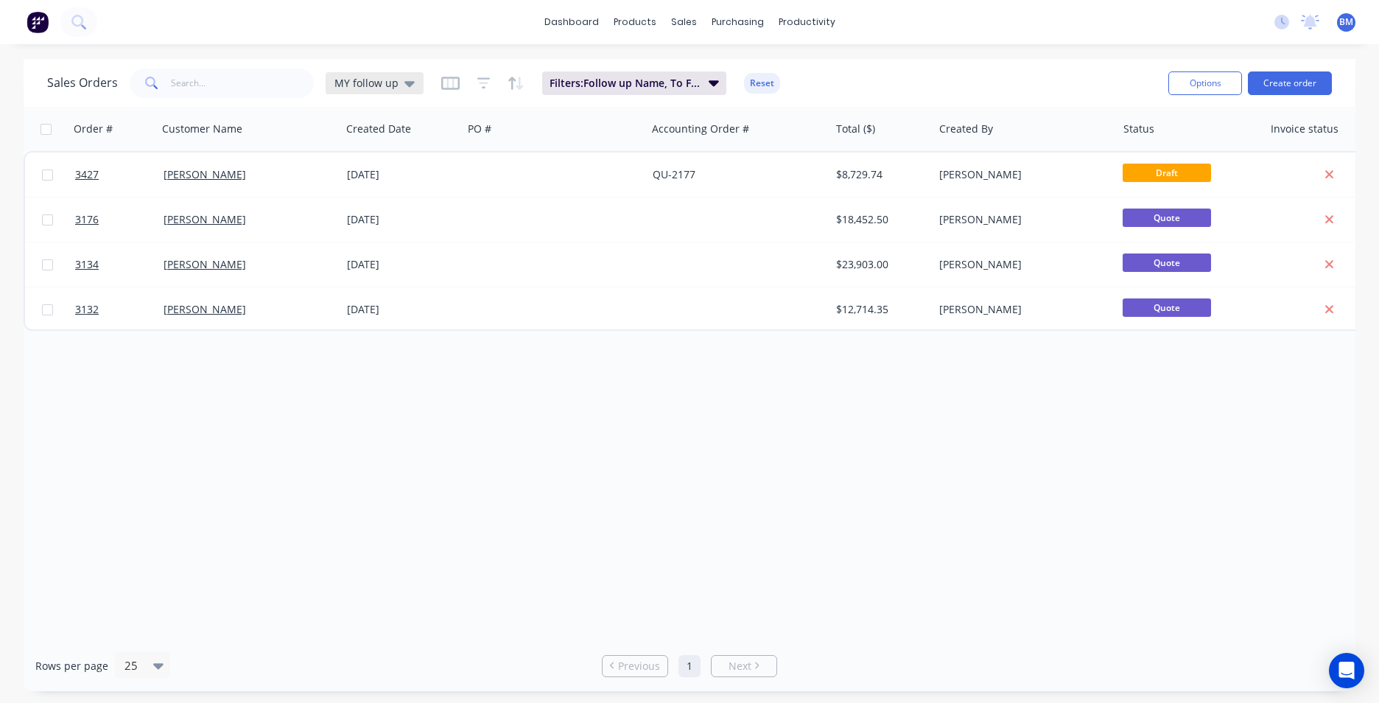
click at [398, 82] on div "MY follow up" at bounding box center [374, 83] width 80 height 13
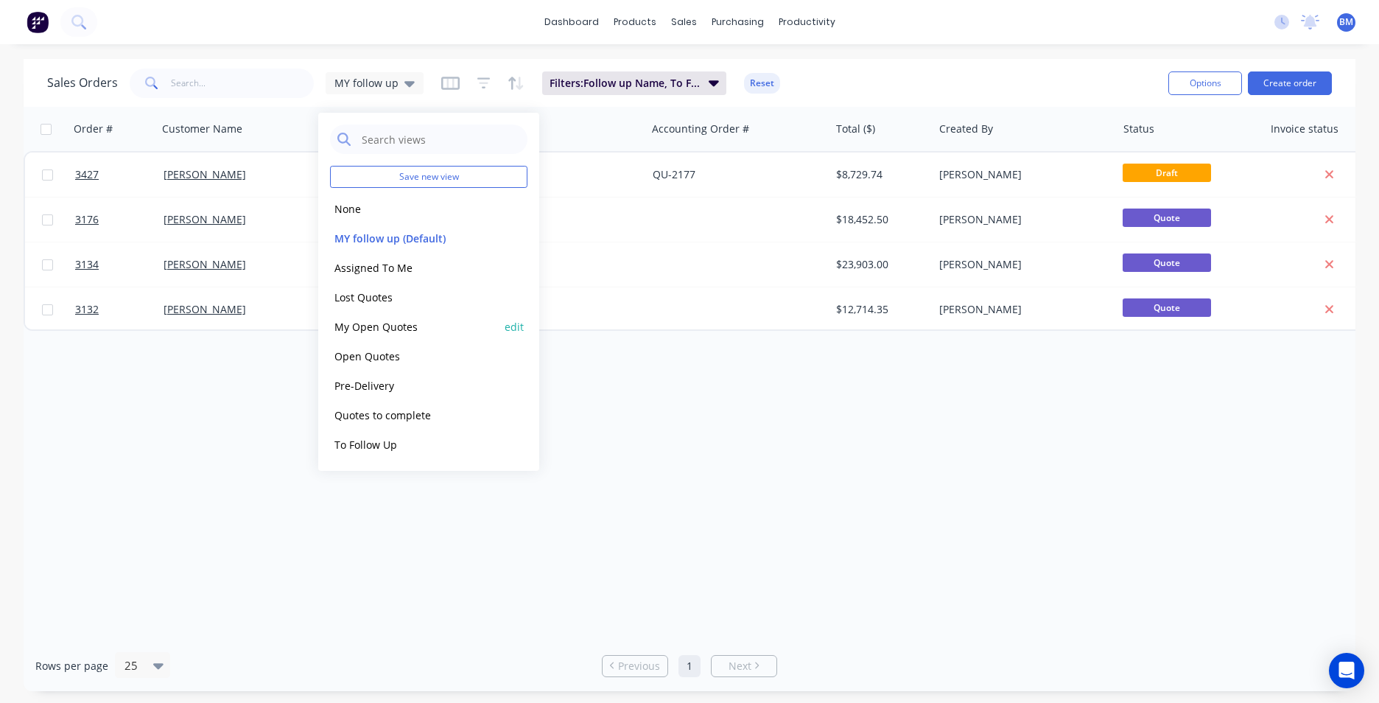
click at [371, 323] on button "My Open Quotes" at bounding box center [414, 326] width 168 height 17
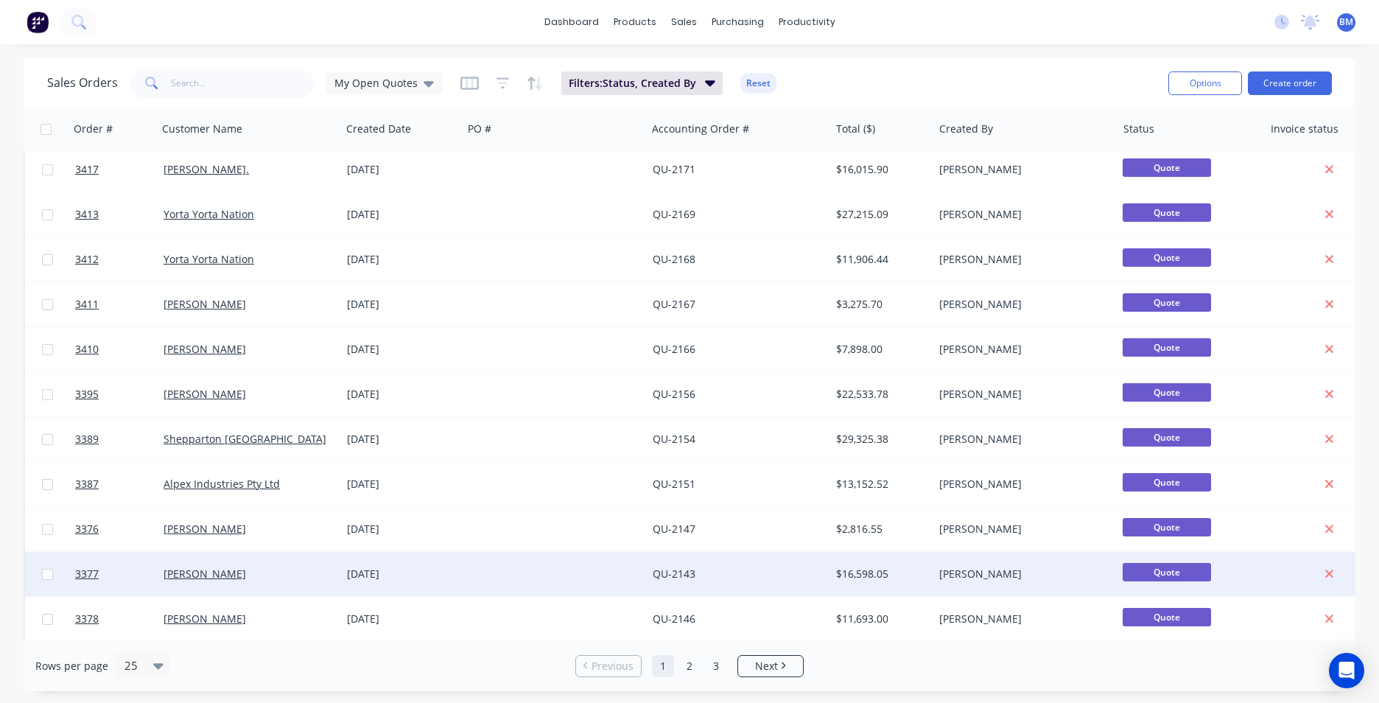
scroll to position [642, 0]
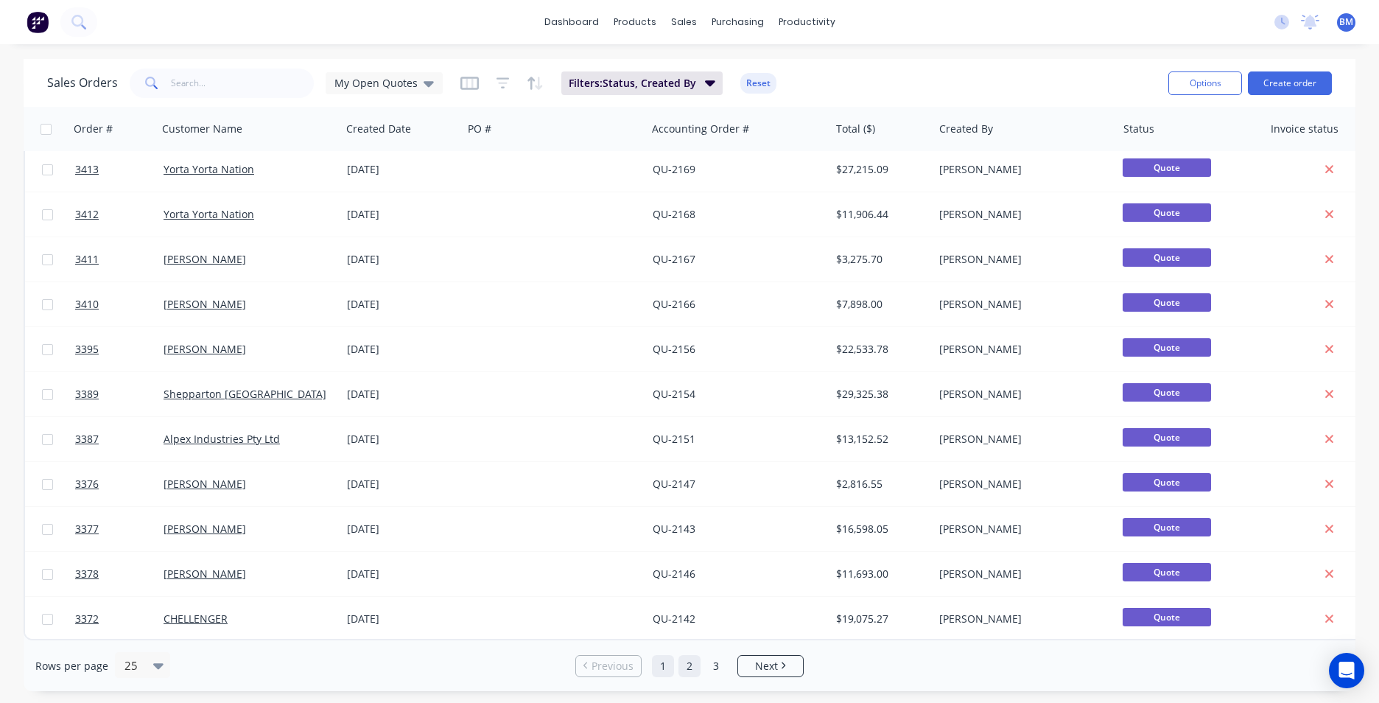
click at [692, 676] on link "2" at bounding box center [689, 666] width 22 height 22
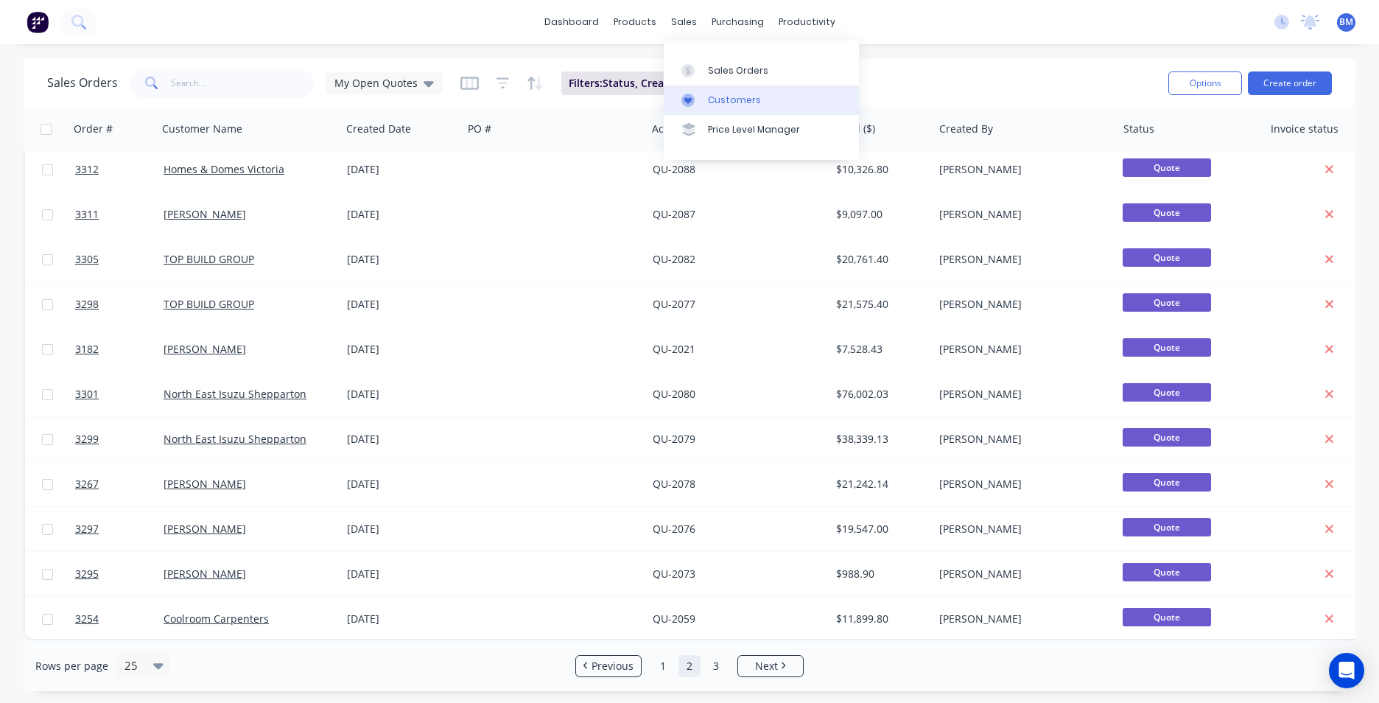
click at [706, 96] on link "Customers" at bounding box center [761, 99] width 195 height 29
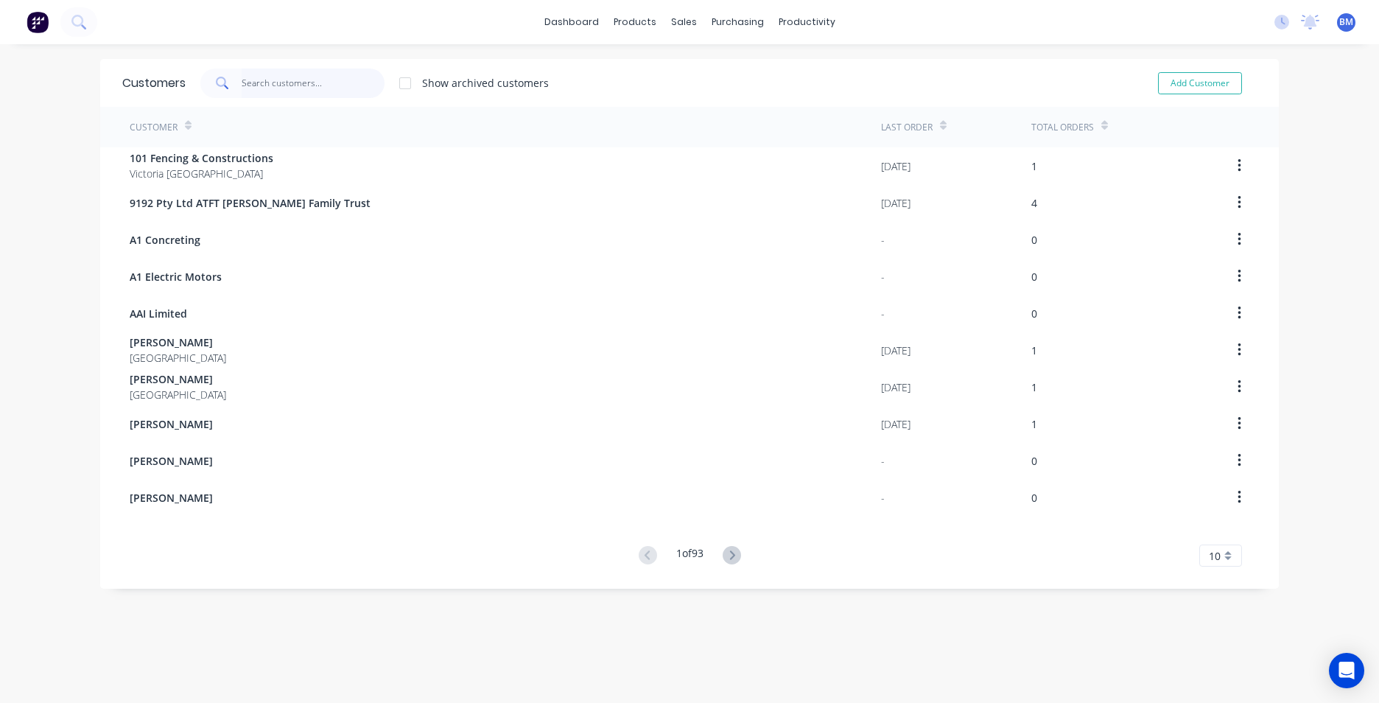
click at [316, 88] on input "text" at bounding box center [314, 83] width 144 height 29
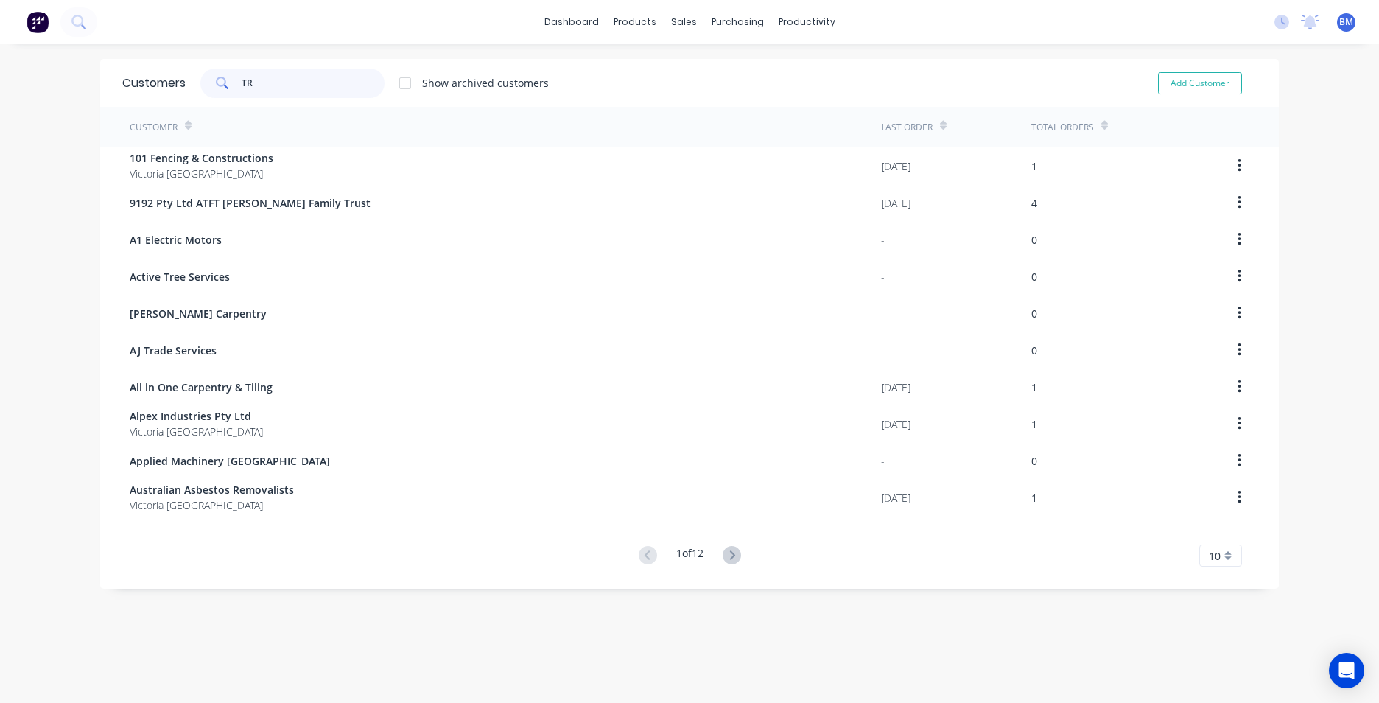
type input "T"
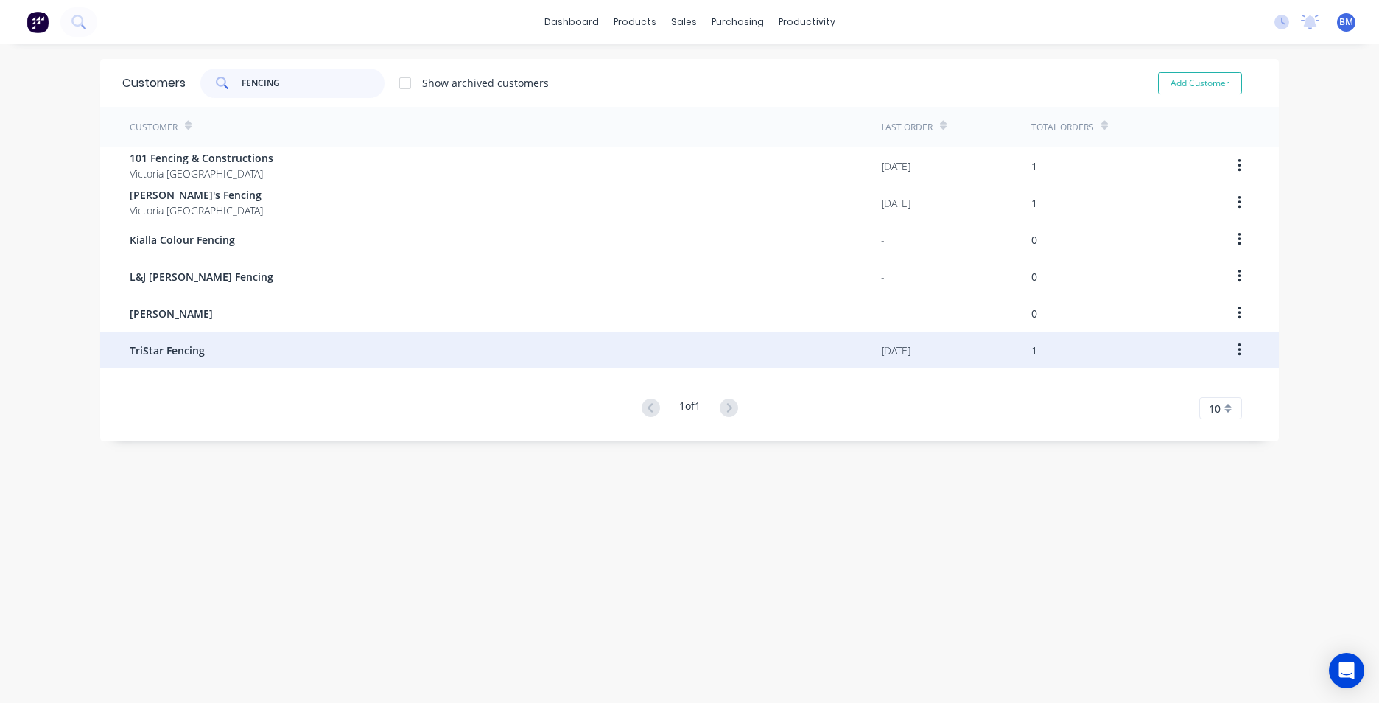
type input "FENCING"
click at [371, 346] on div "TriStar Fencing" at bounding box center [505, 349] width 751 height 37
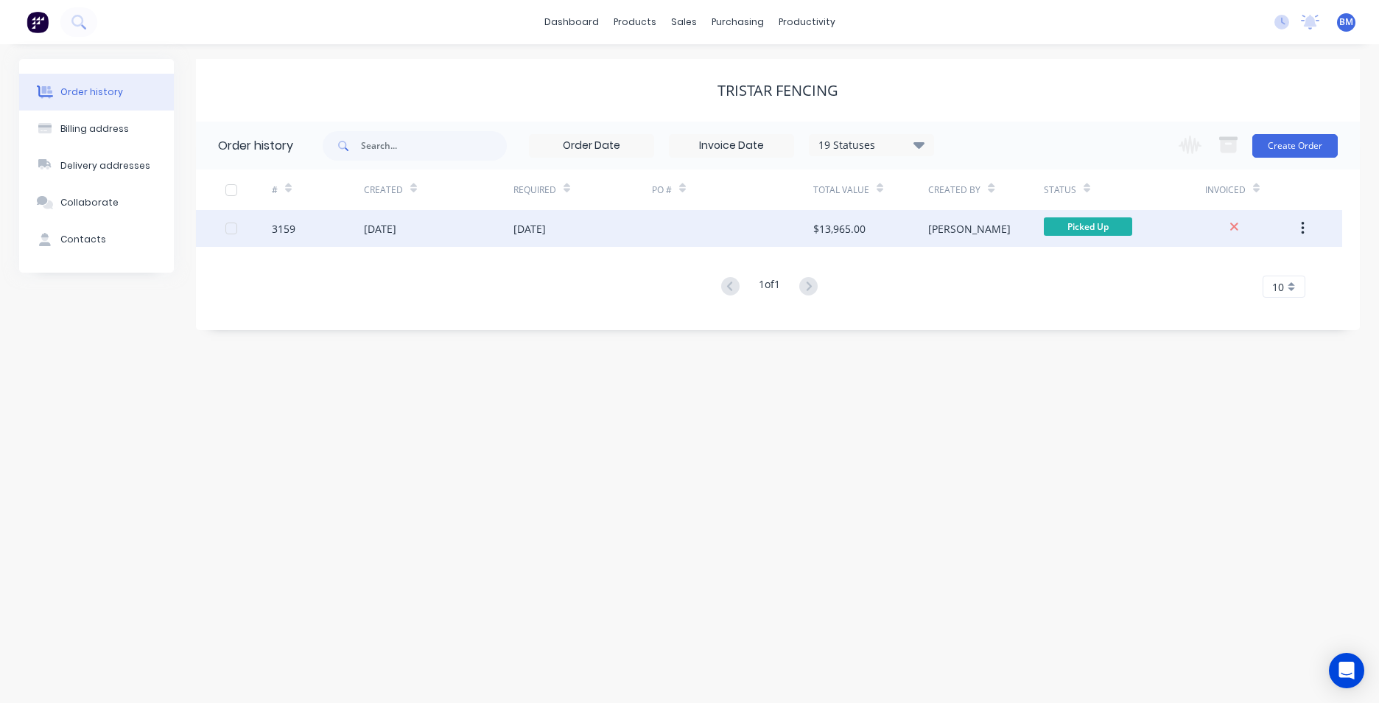
click at [865, 233] on div "$13,965.00" at bounding box center [839, 228] width 52 height 15
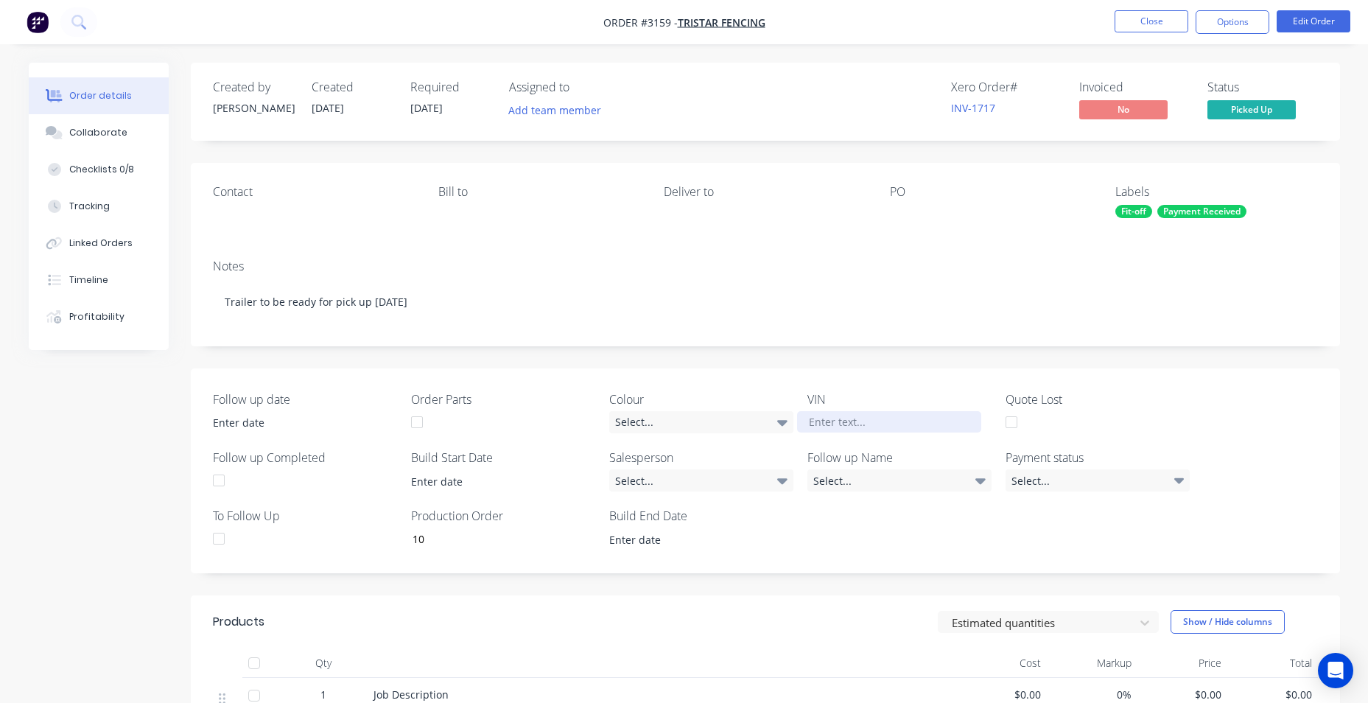
click at [817, 415] on div at bounding box center [889, 421] width 184 height 21
paste div
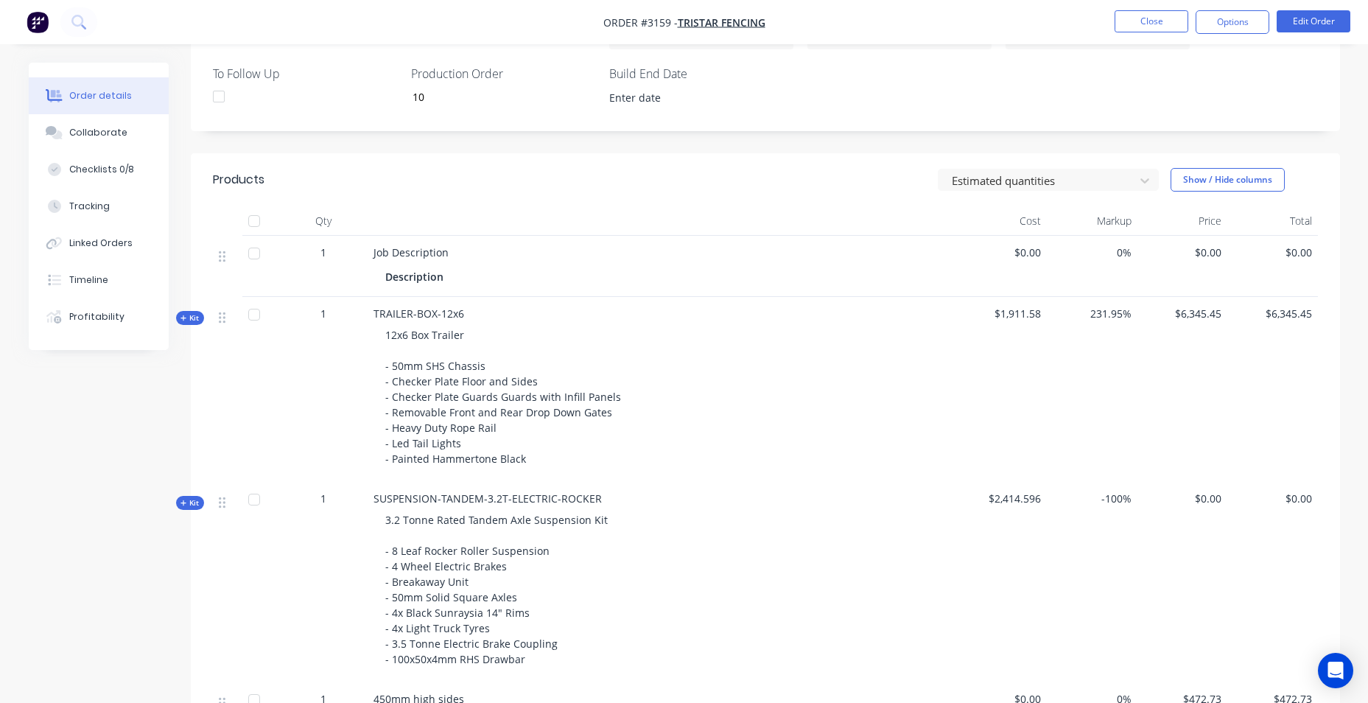
click at [417, 267] on div "Description" at bounding box center [417, 276] width 64 height 21
click at [418, 277] on div "Description" at bounding box center [417, 276] width 64 height 21
click at [437, 273] on div "Description" at bounding box center [417, 276] width 64 height 21
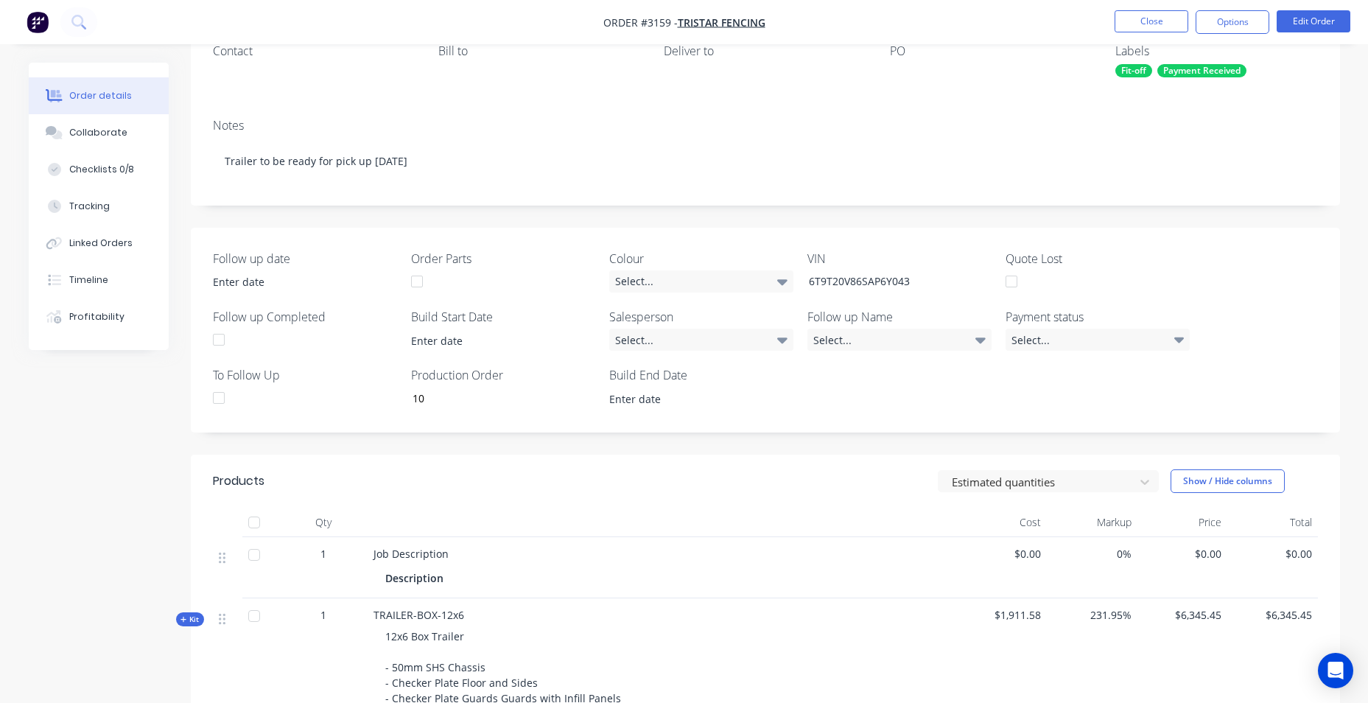
scroll to position [0, 0]
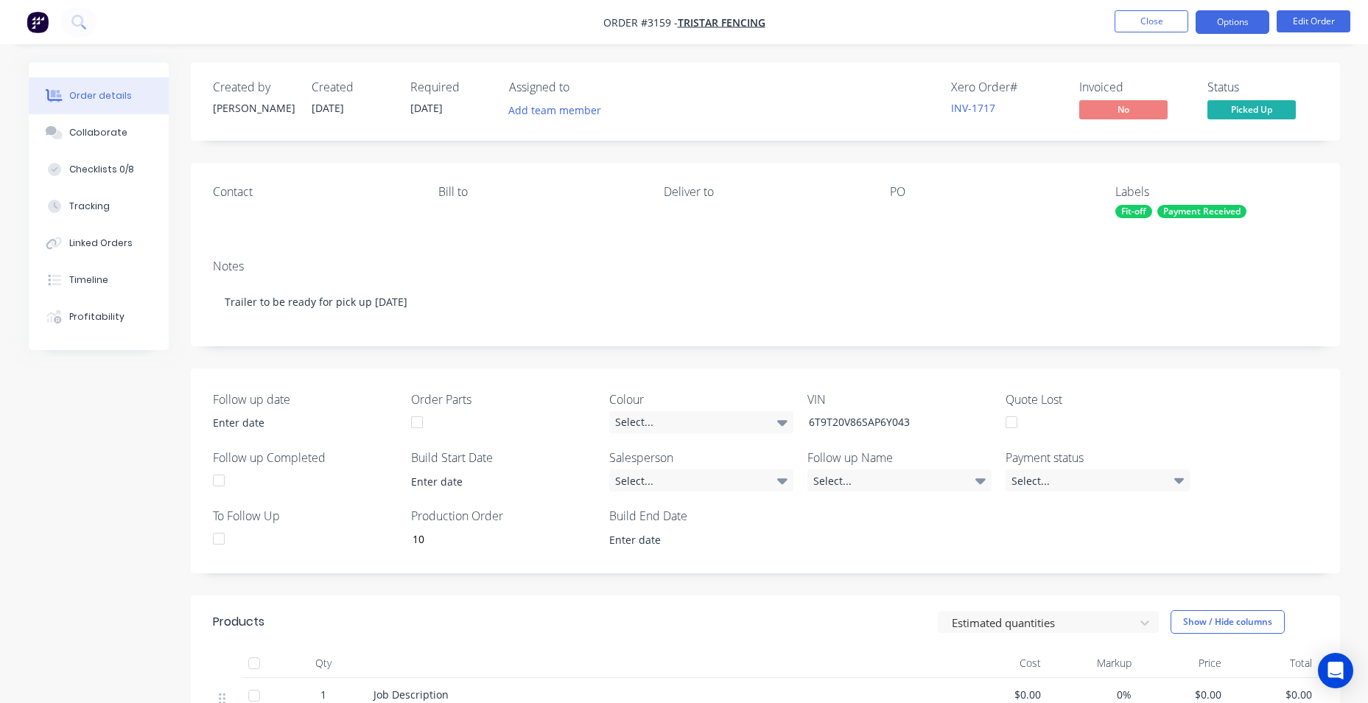
click at [1231, 21] on button "Options" at bounding box center [1232, 22] width 74 height 24
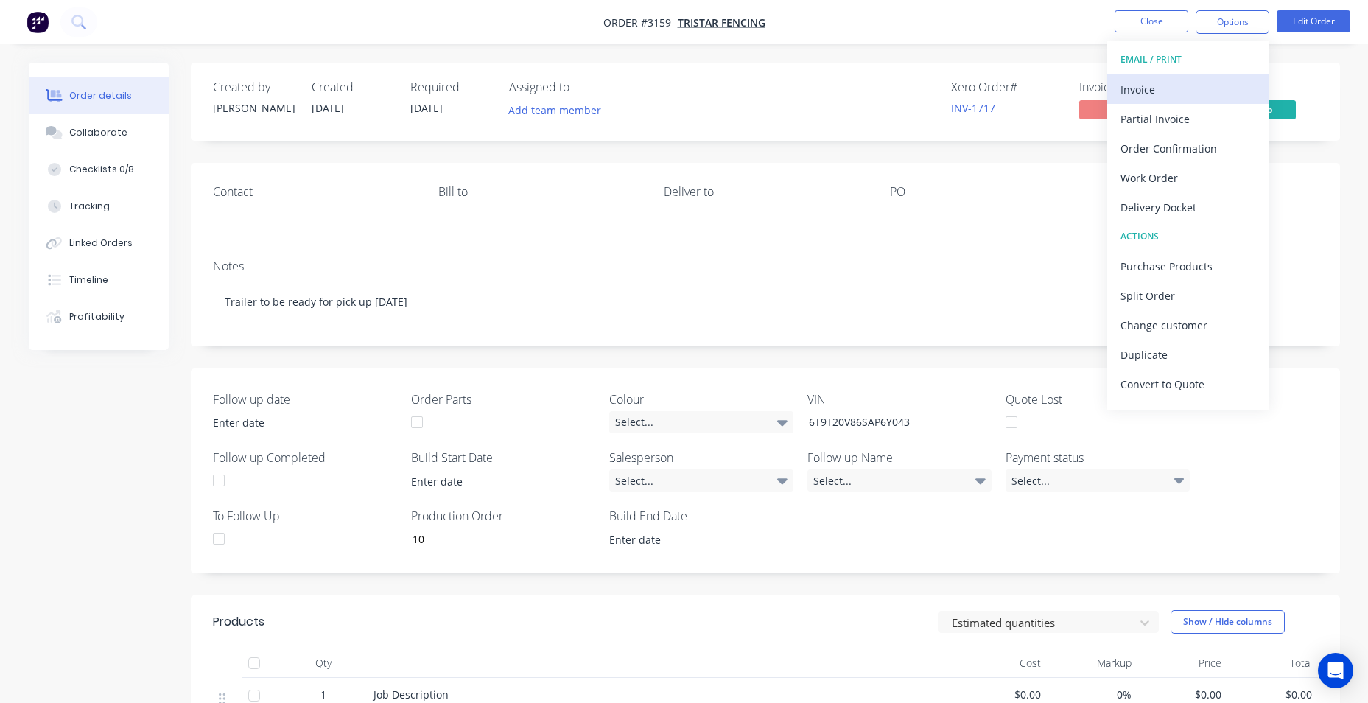
click at [1223, 87] on div "Invoice" at bounding box center [1188, 89] width 136 height 21
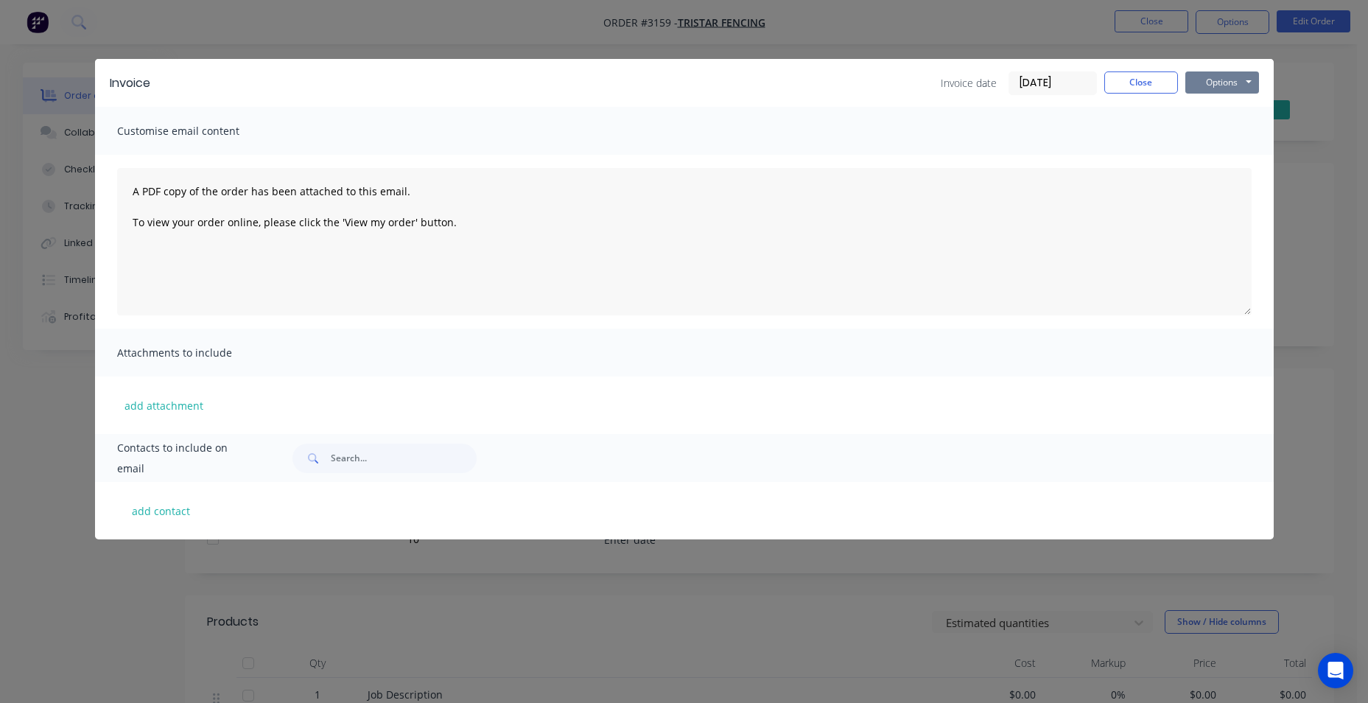
click at [1204, 89] on button "Options" at bounding box center [1222, 82] width 74 height 22
click at [1218, 154] on button "Email" at bounding box center [1232, 157] width 94 height 24
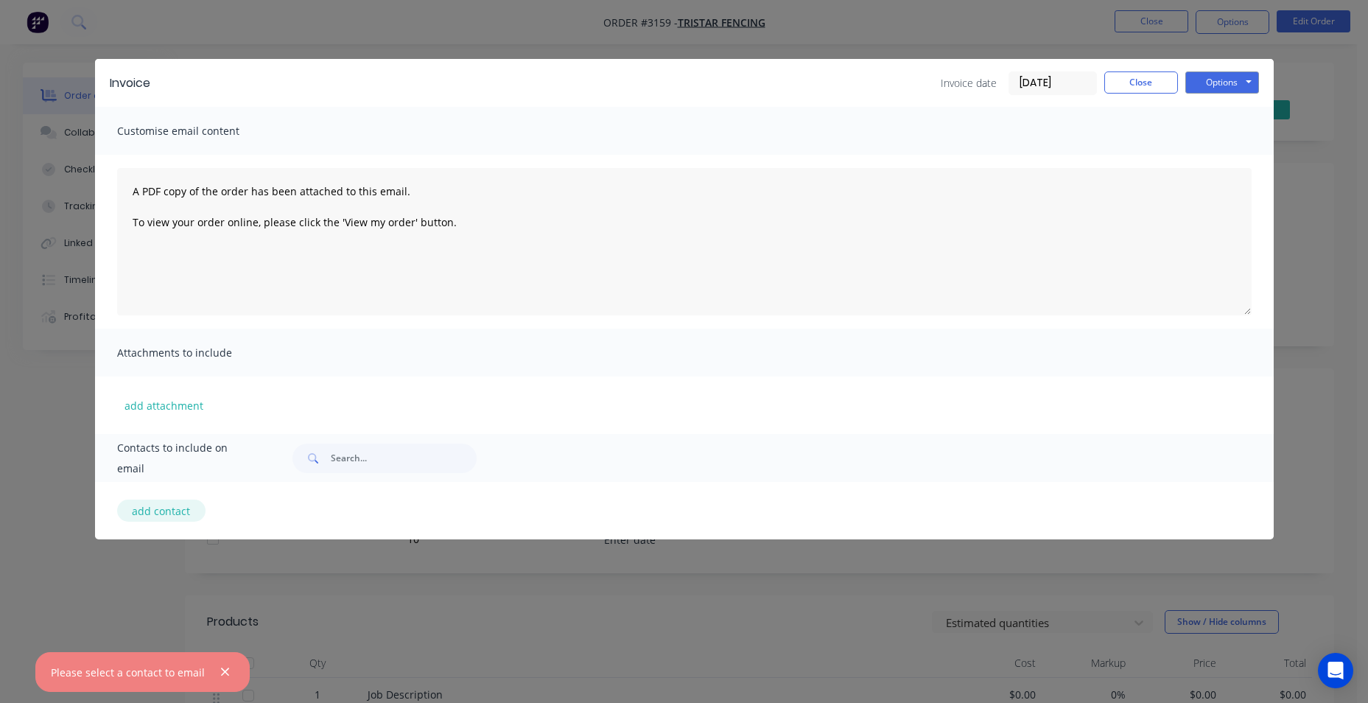
click at [146, 506] on button "add contact" at bounding box center [161, 510] width 88 height 22
select select "AU"
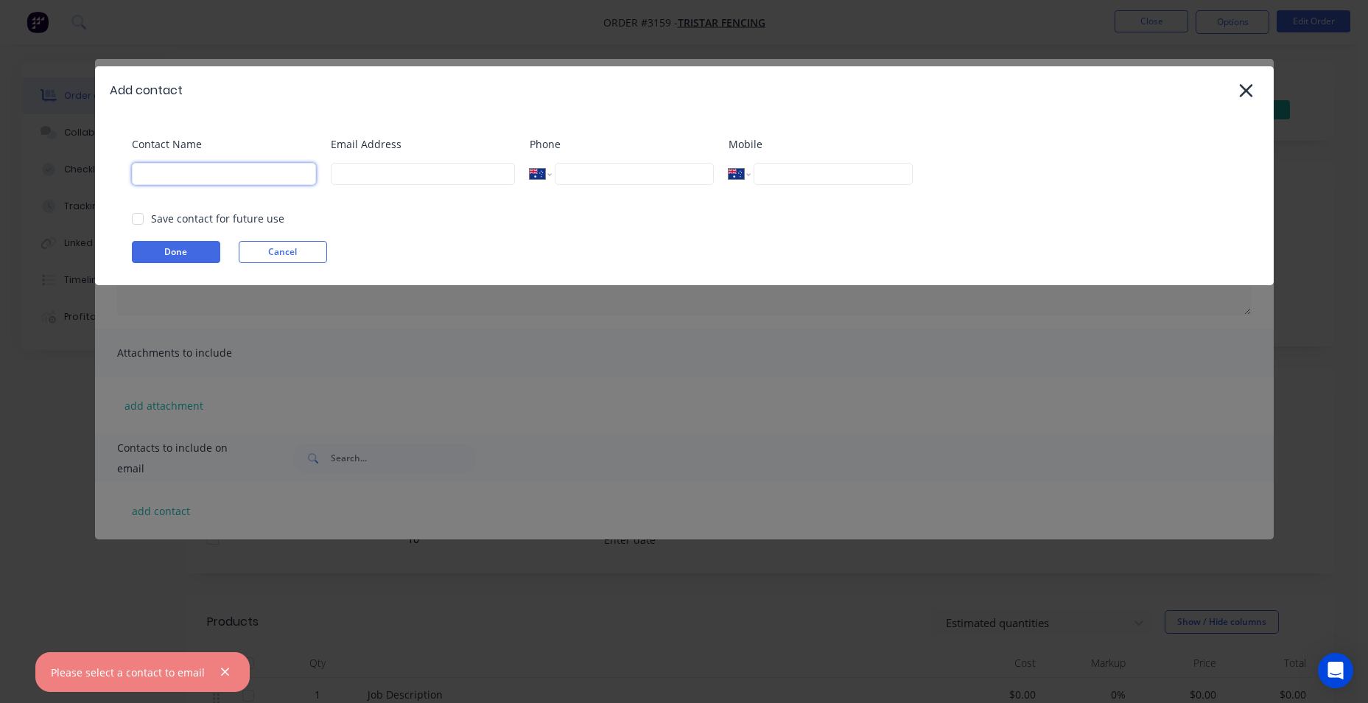
click at [214, 184] on input at bounding box center [224, 174] width 184 height 22
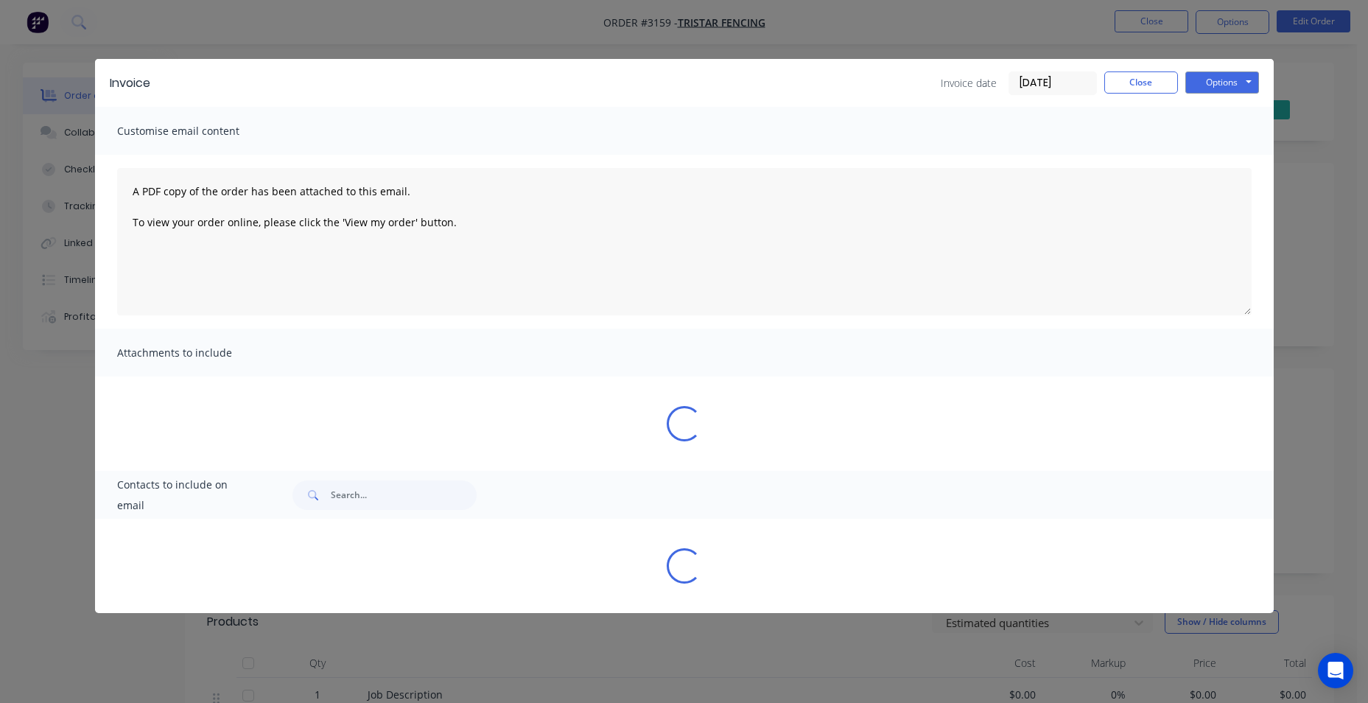
select select "AU"
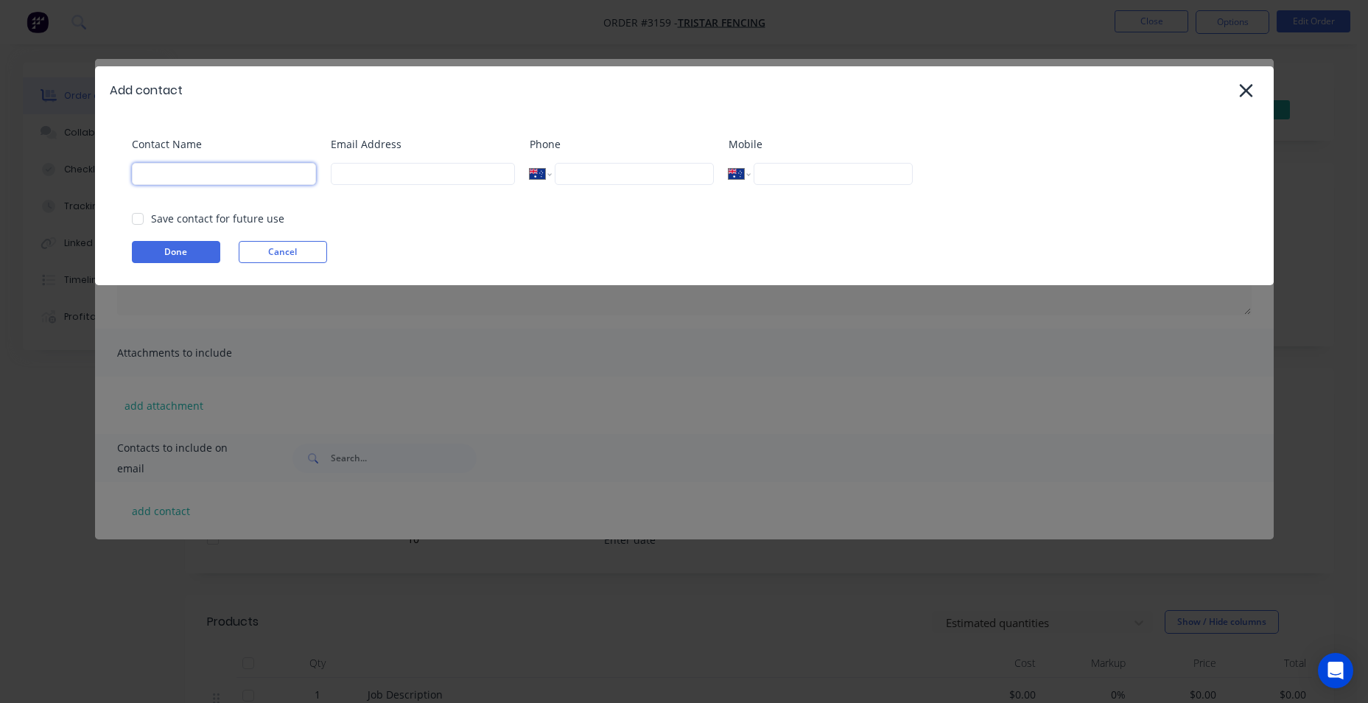
click at [214, 184] on input at bounding box center [224, 174] width 184 height 22
type input "[PERSON_NAME]"
click at [402, 175] on input "[PERSON_NAME][EMAIL_ADDRESS][DOMAIN_NAME]" at bounding box center [423, 174] width 184 height 22
click at [128, 215] on div at bounding box center [137, 218] width 29 height 29
click at [131, 216] on div at bounding box center [137, 218] width 29 height 29
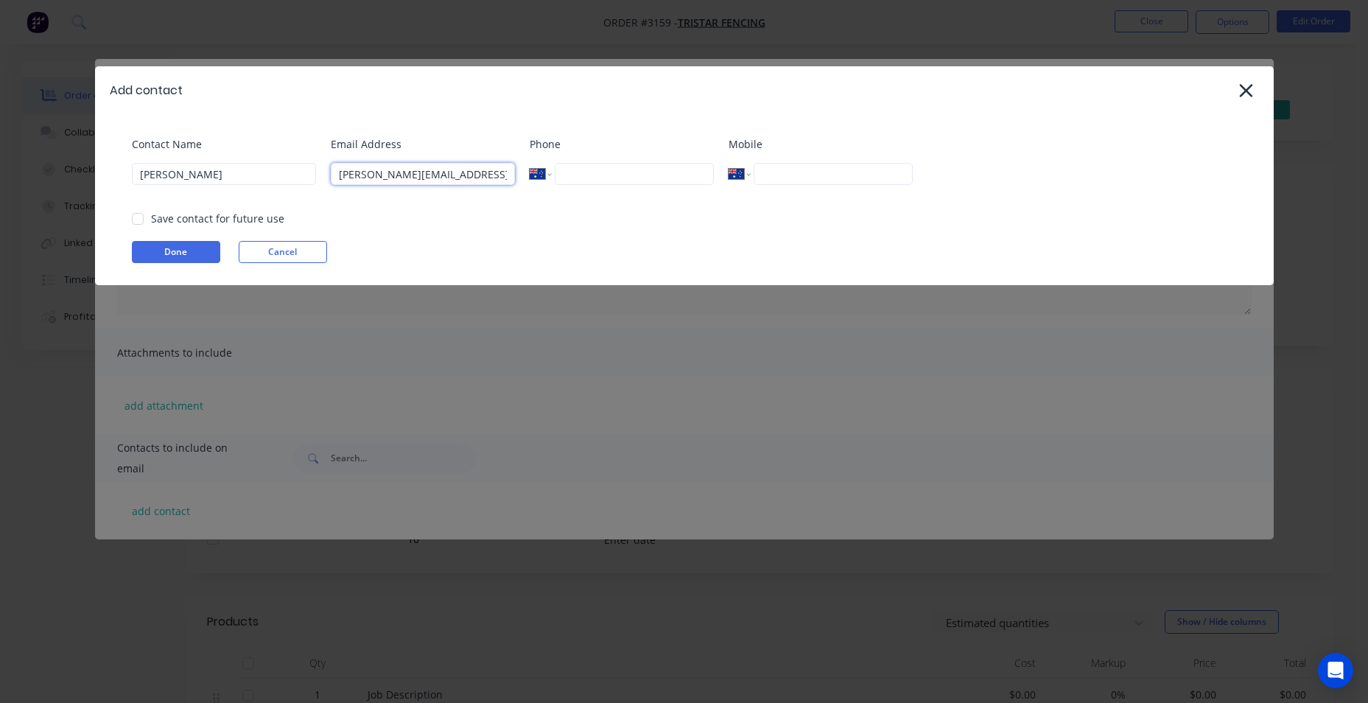
drag, startPoint x: 133, startPoint y: 217, endPoint x: 140, endPoint y: 230, distance: 15.2
click at [133, 217] on div at bounding box center [137, 218] width 29 height 29
type input "[PERSON_NAME][EMAIL_ADDRESS][DOMAIN_NAME]"
click at [145, 244] on button "Done" at bounding box center [176, 252] width 88 height 22
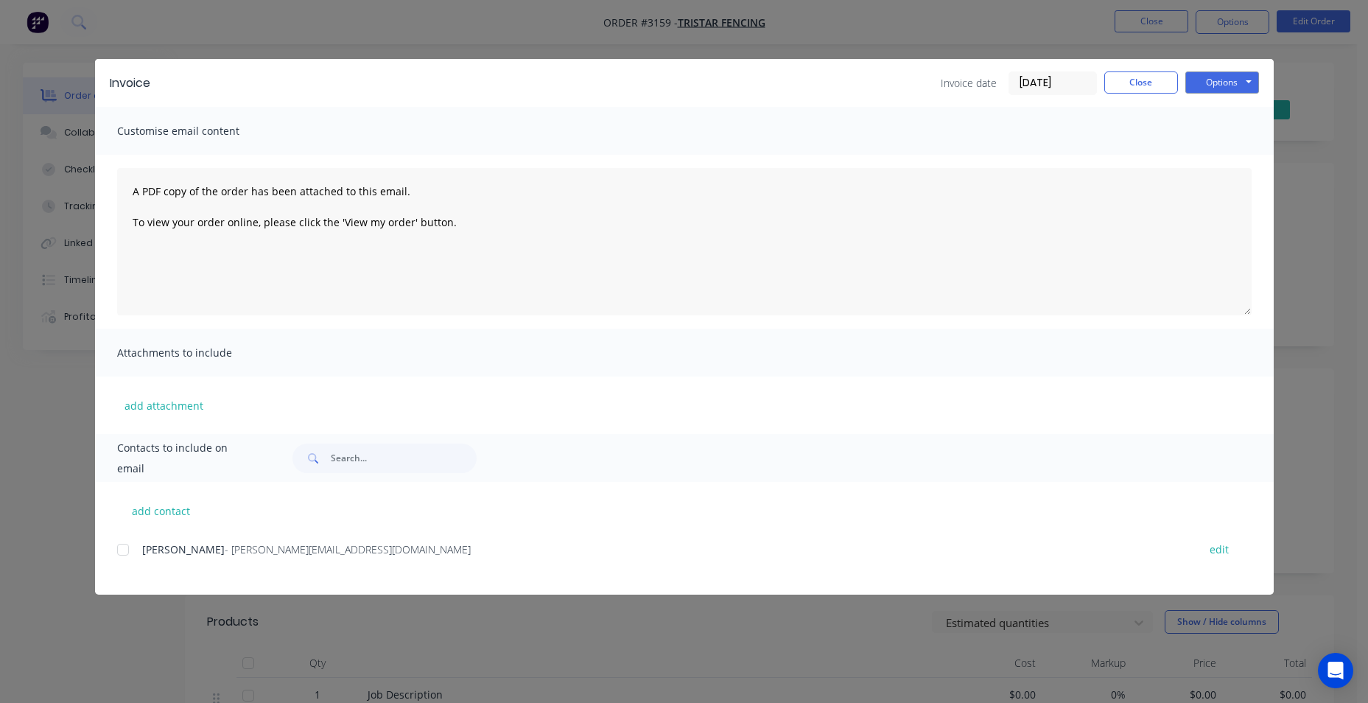
click at [127, 546] on div at bounding box center [122, 549] width 29 height 29
click at [1205, 88] on button "Options" at bounding box center [1222, 82] width 74 height 22
click at [1215, 158] on button "Email" at bounding box center [1232, 157] width 94 height 24
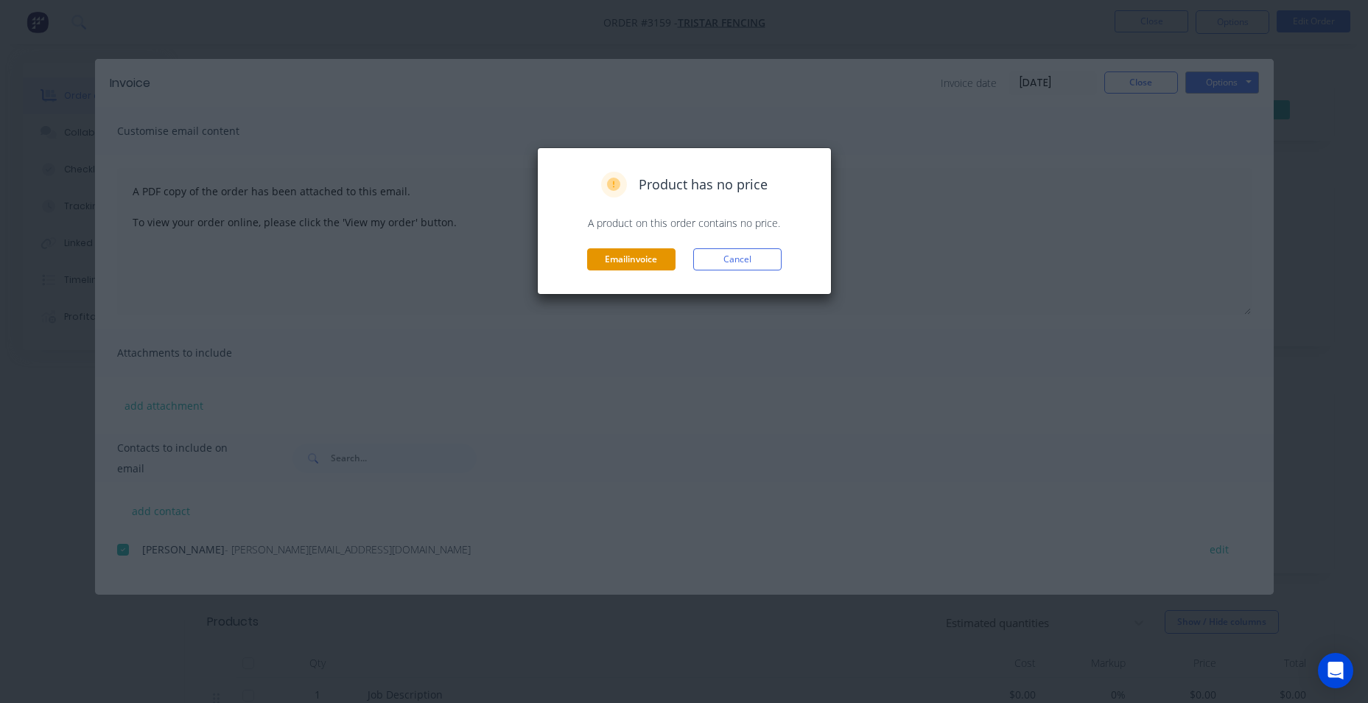
click at [671, 263] on button "Email invoice" at bounding box center [631, 259] width 88 height 22
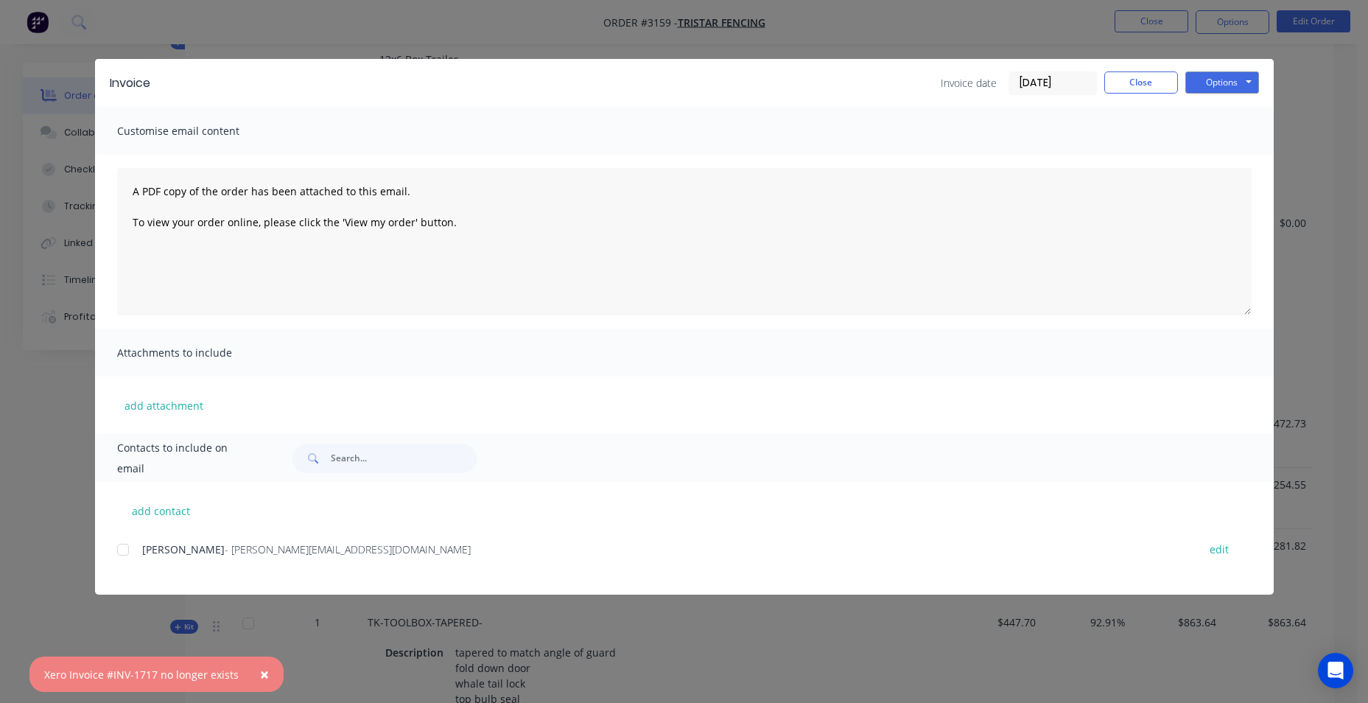
scroll to position [884, 0]
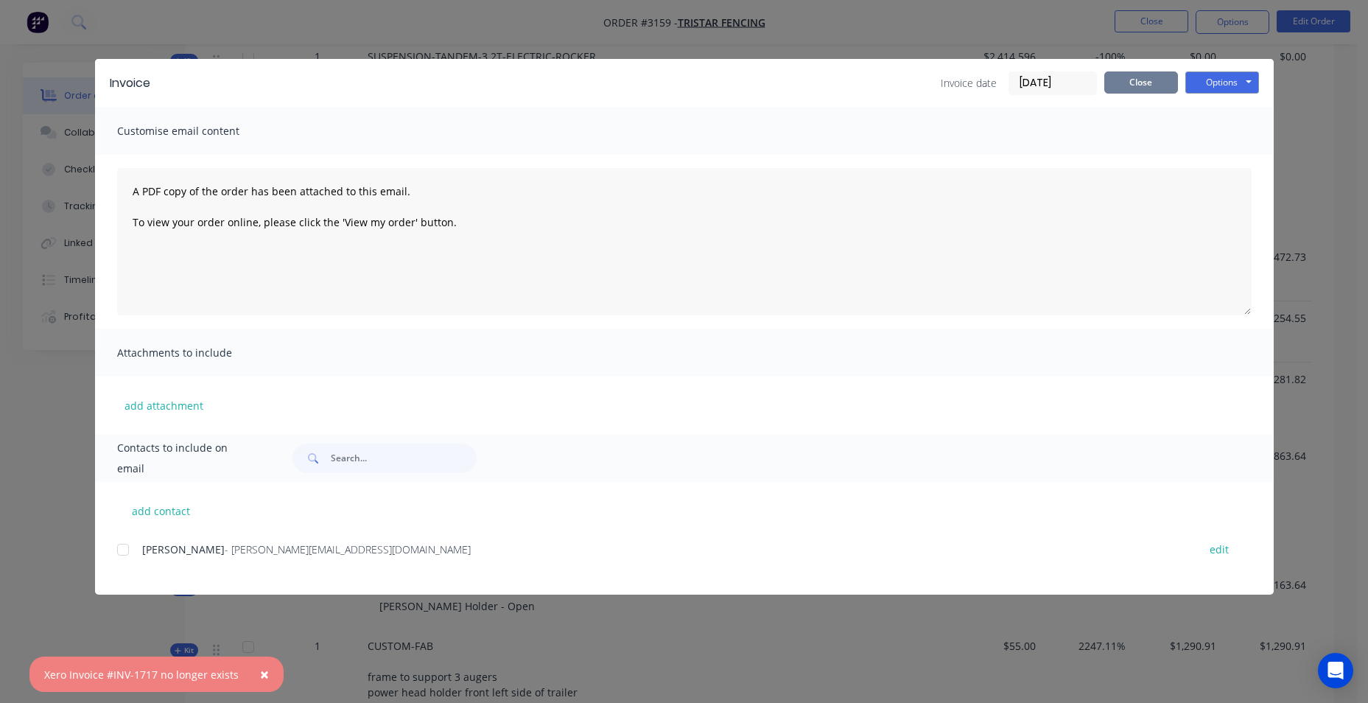
click at [1161, 86] on button "Close" at bounding box center [1141, 82] width 74 height 22
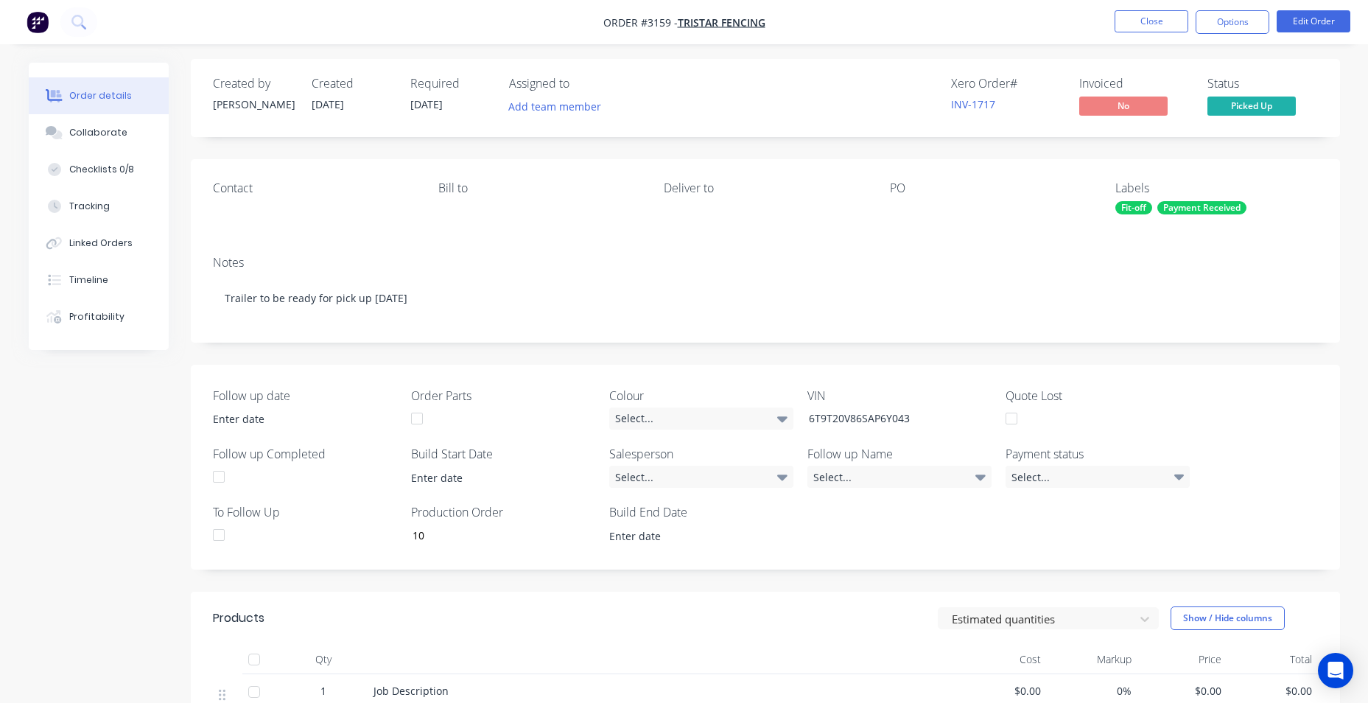
scroll to position [0, 0]
click at [740, 13] on nav "Order #3159 - TriStar Fencing Close Options Edit Order" at bounding box center [684, 22] width 1368 height 44
click at [743, 21] on span "TriStar Fencing" at bounding box center [722, 22] width 88 height 14
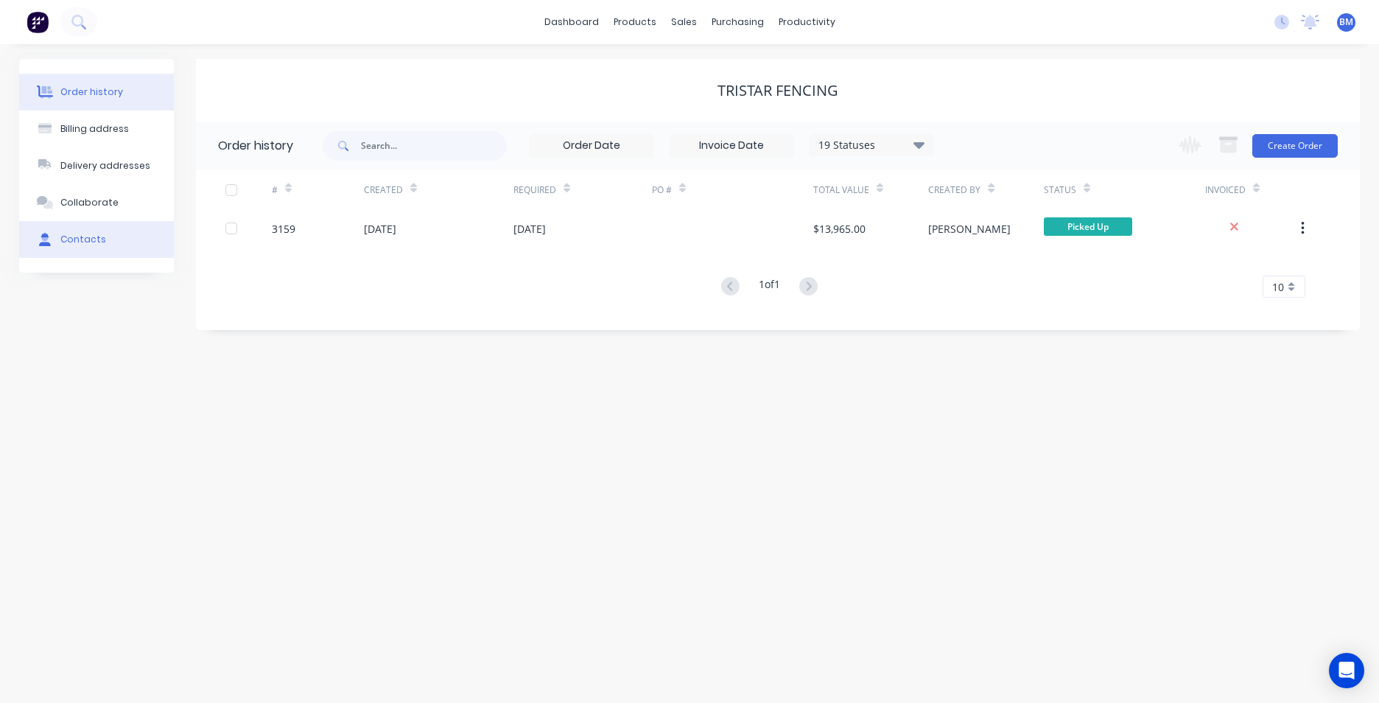
click at [85, 248] on button "Contacts" at bounding box center [96, 239] width 155 height 37
select select "AU"
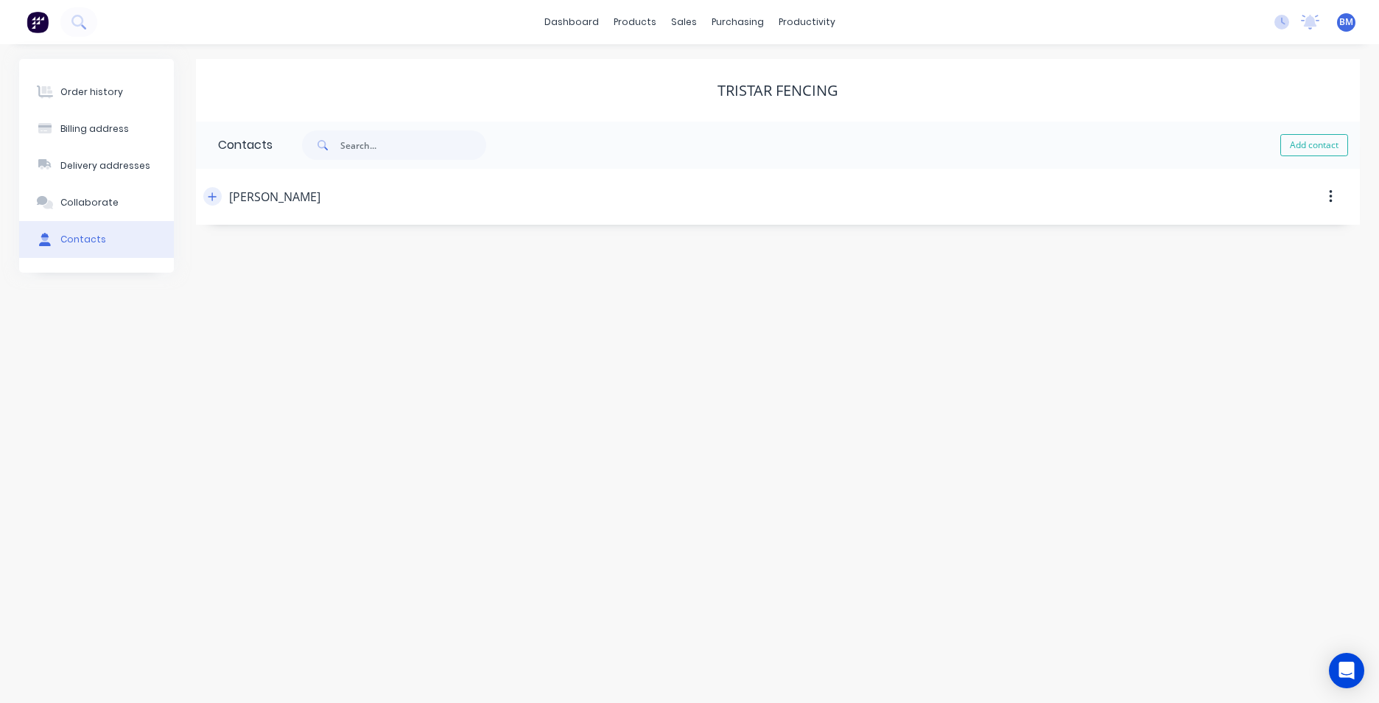
click at [210, 196] on icon "button" at bounding box center [212, 197] width 9 height 10
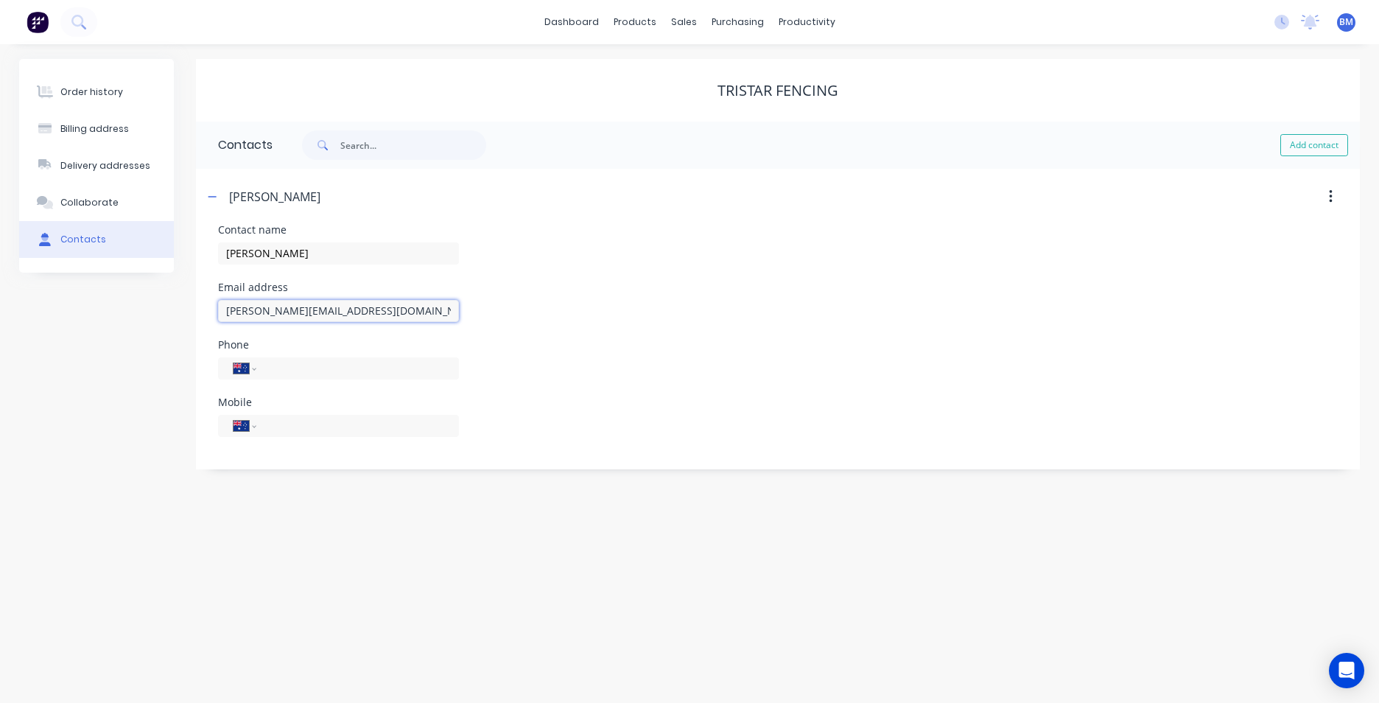
drag, startPoint x: 164, startPoint y: 301, endPoint x: 142, endPoint y: 301, distance: 22.1
click at [142, 301] on div "Order history Billing address Delivery addresses Collaborate Contacts TriStar F…" at bounding box center [689, 264] width 1341 height 410
click at [694, 25] on div "sales" at bounding box center [684, 22] width 41 height 22
click at [756, 64] on div "Sales Orders" at bounding box center [738, 70] width 60 height 13
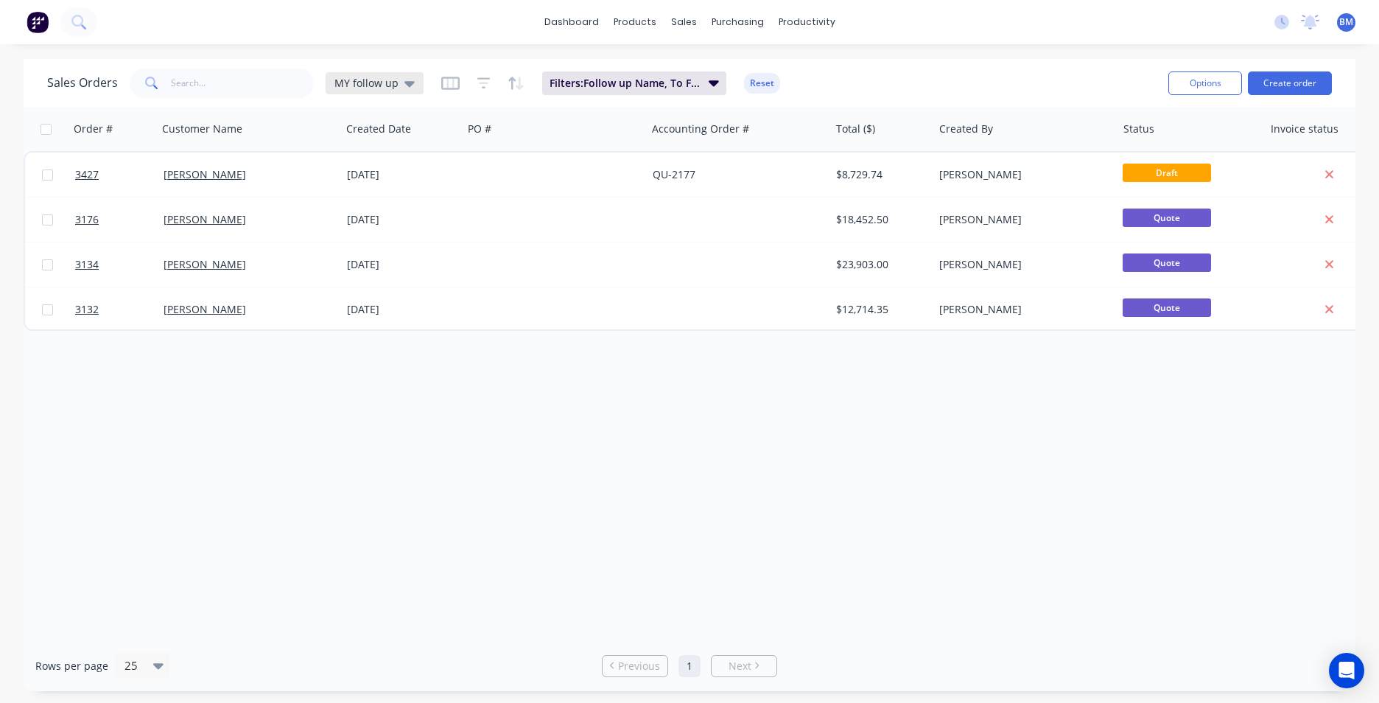
click at [406, 90] on div "MY follow up" at bounding box center [375, 83] width 98 height 22
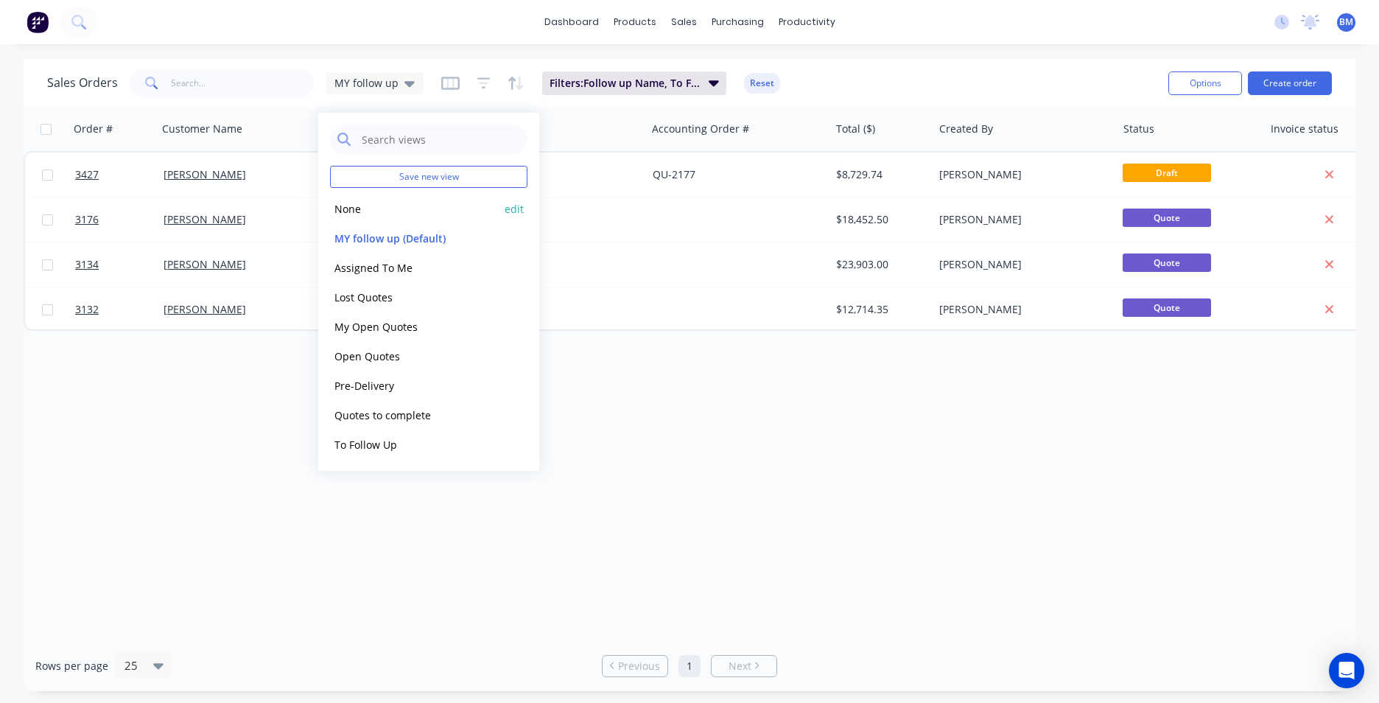
click at [401, 210] on button "None" at bounding box center [414, 208] width 168 height 17
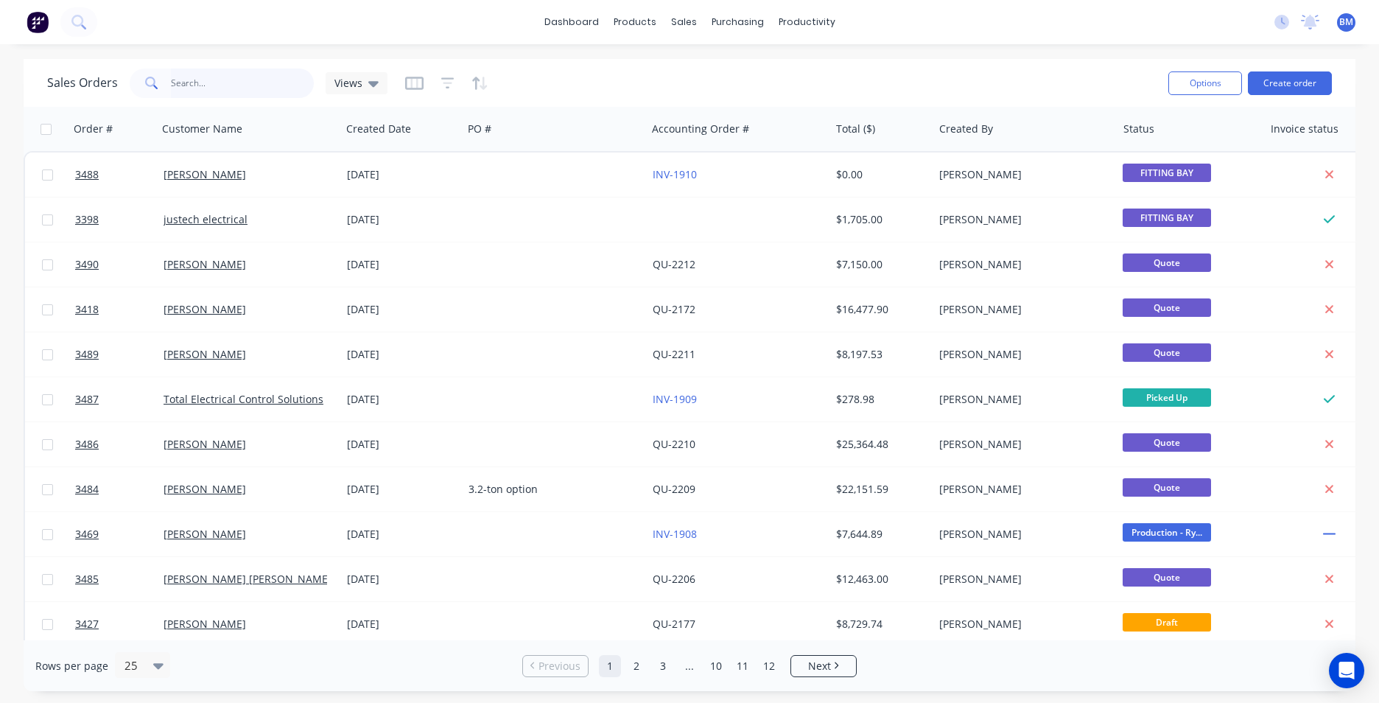
click at [186, 79] on input "text" at bounding box center [243, 83] width 144 height 29
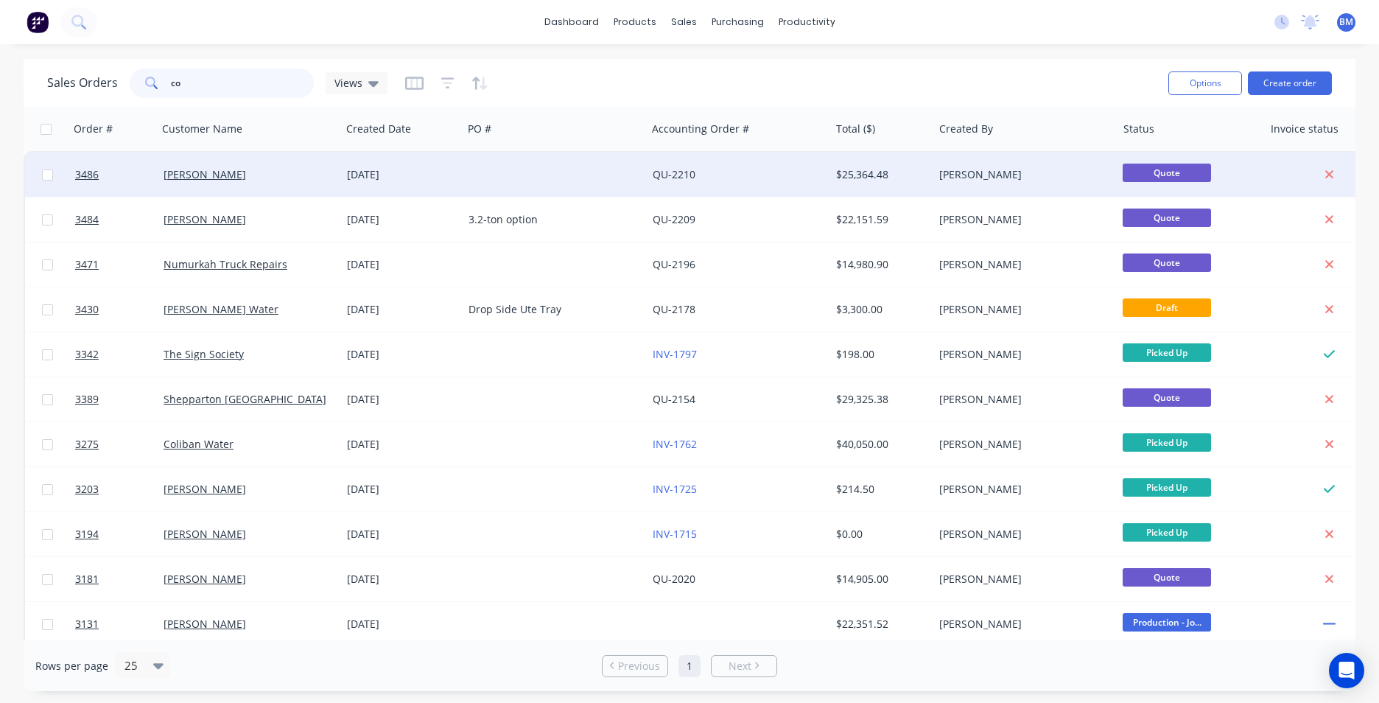
type input "c"
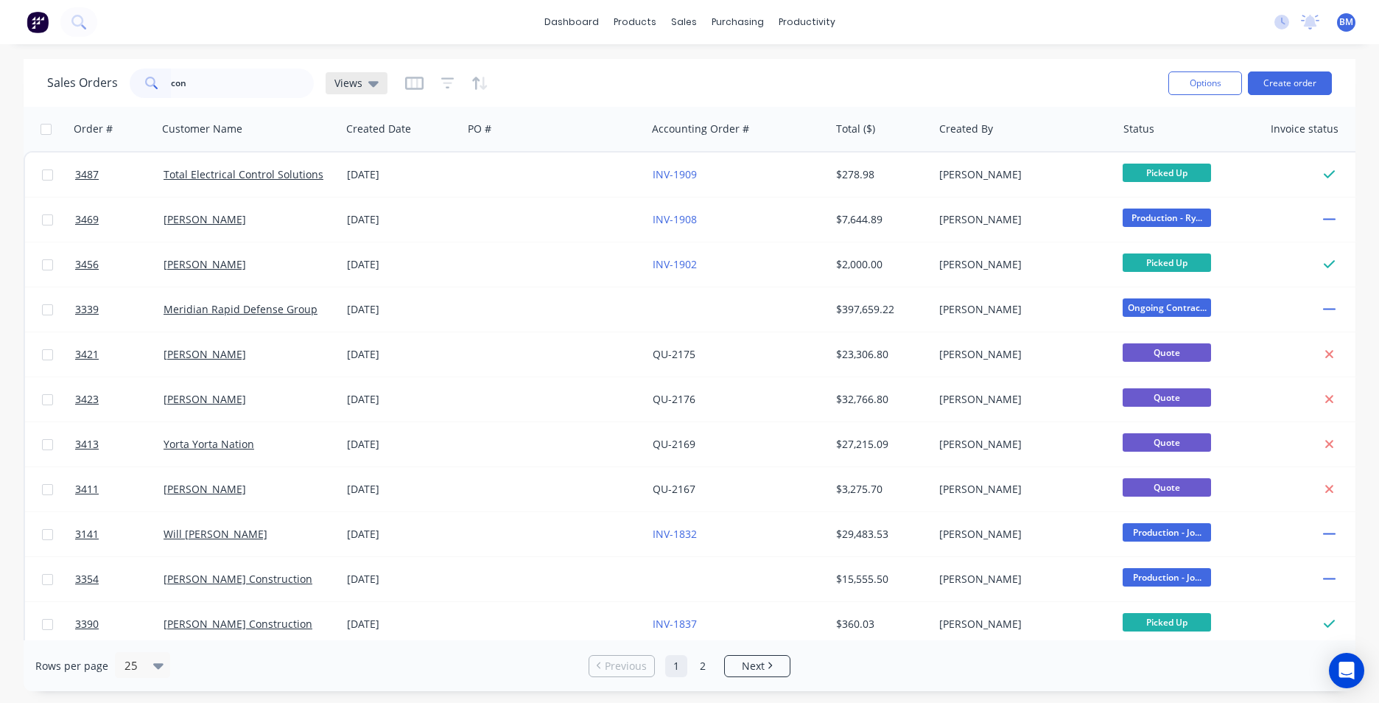
click at [376, 82] on div "Views" at bounding box center [357, 83] width 62 height 22
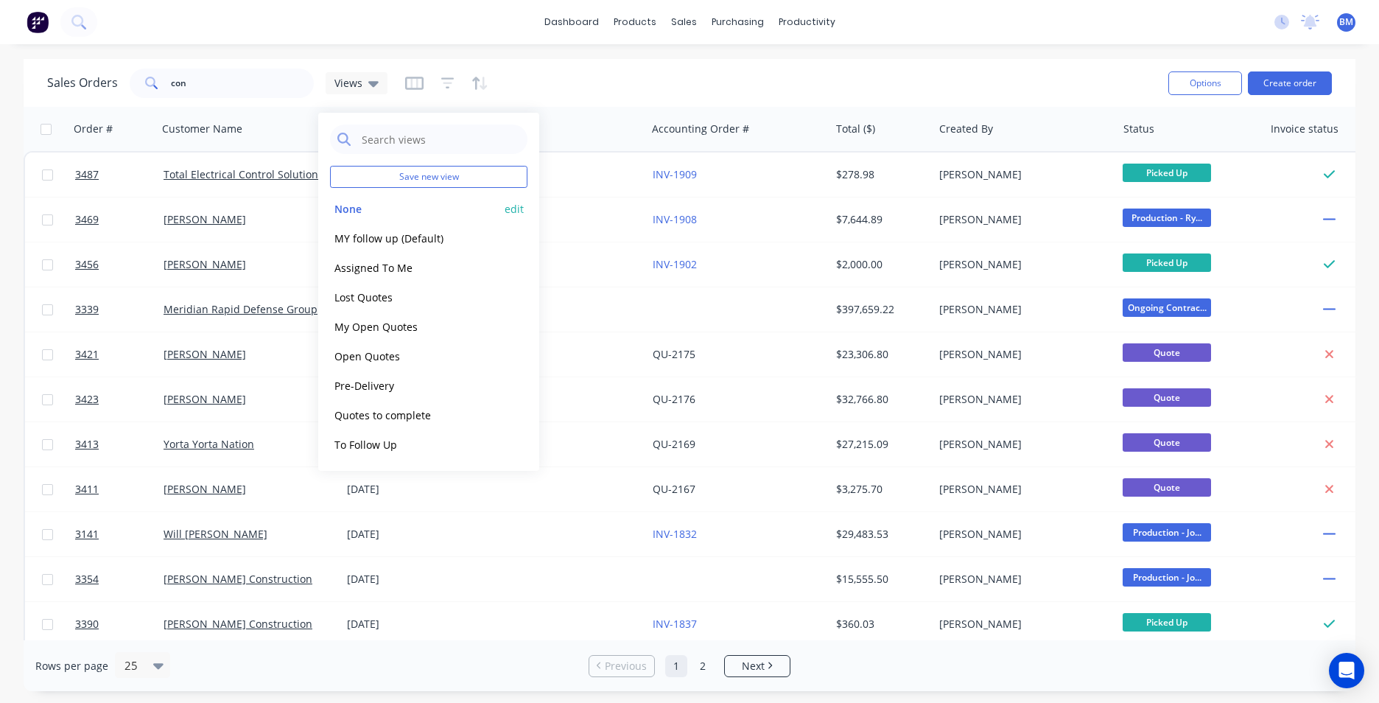
click at [380, 214] on button "None" at bounding box center [414, 208] width 168 height 17
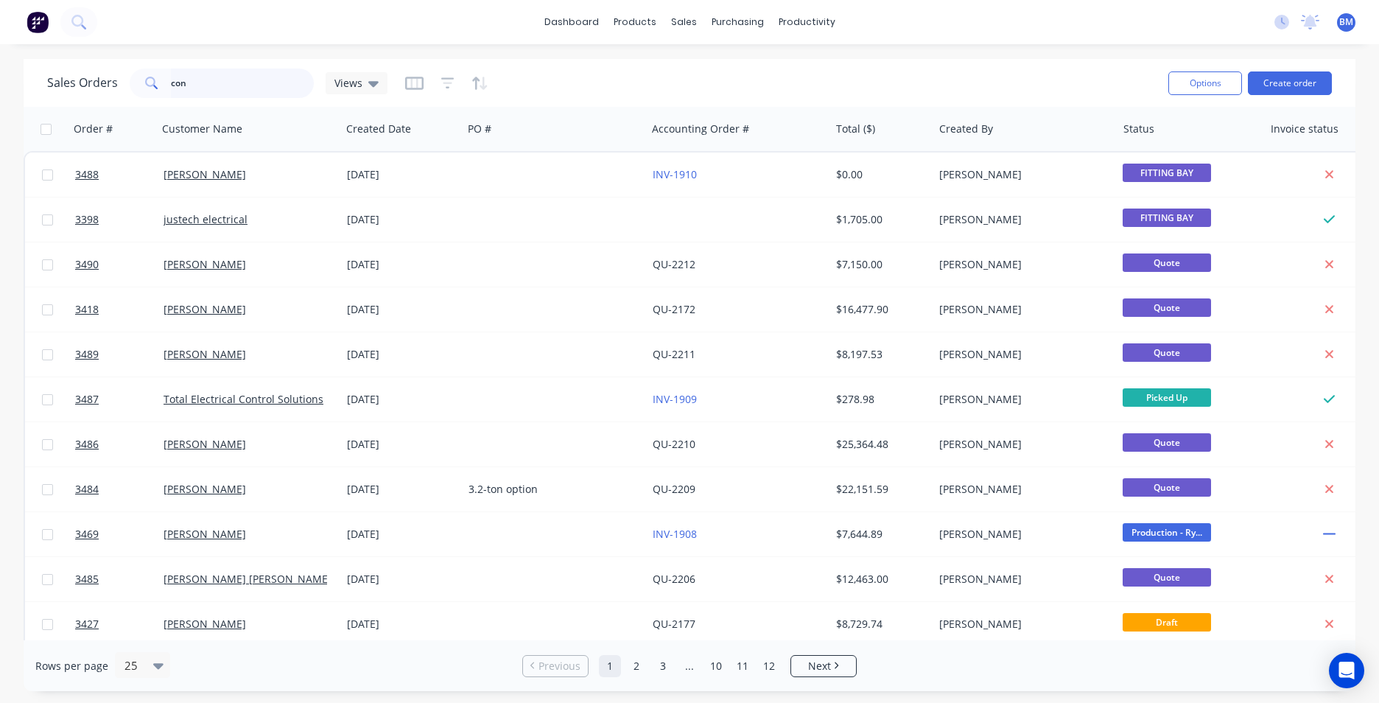
click at [228, 91] on input "con" at bounding box center [243, 83] width 144 height 29
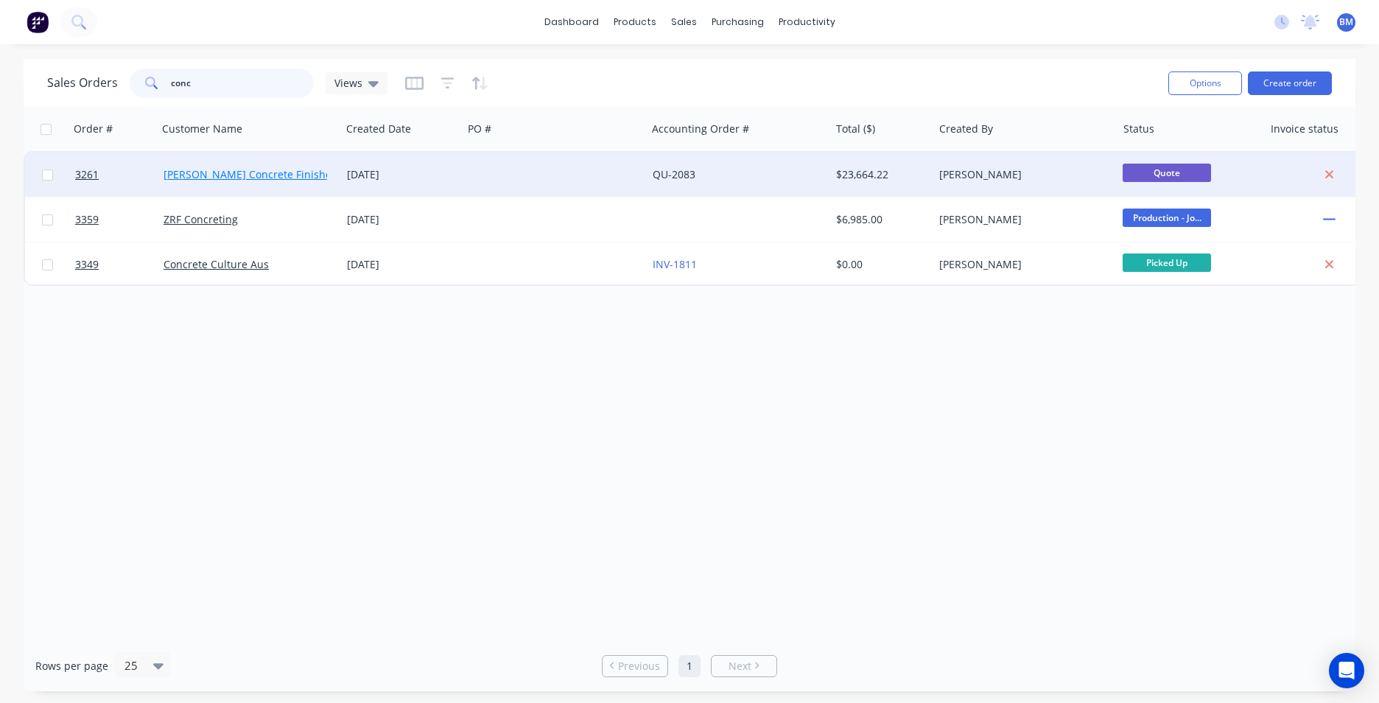
type input "conc"
click at [236, 172] on link "[PERSON_NAME] Concrete Finishes" at bounding box center [250, 174] width 173 height 14
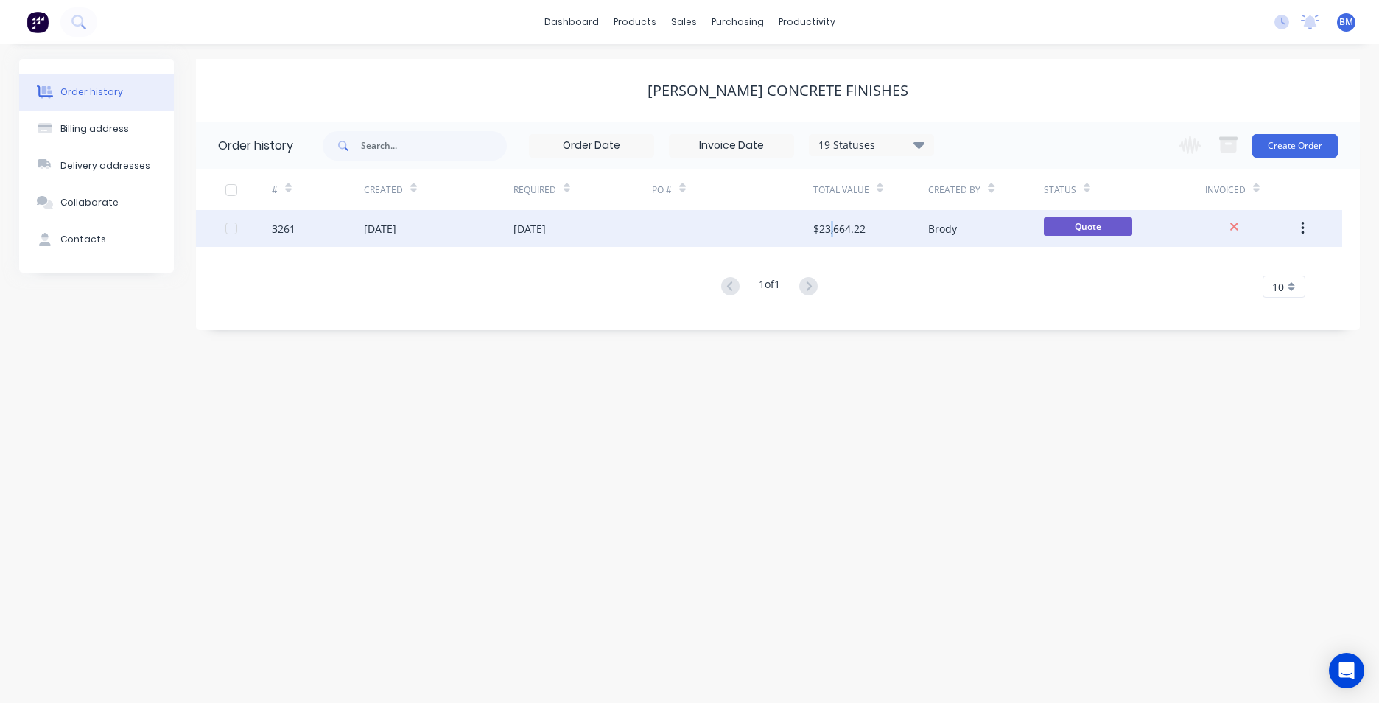
click at [832, 236] on div "$23,664.22" at bounding box center [870, 228] width 115 height 37
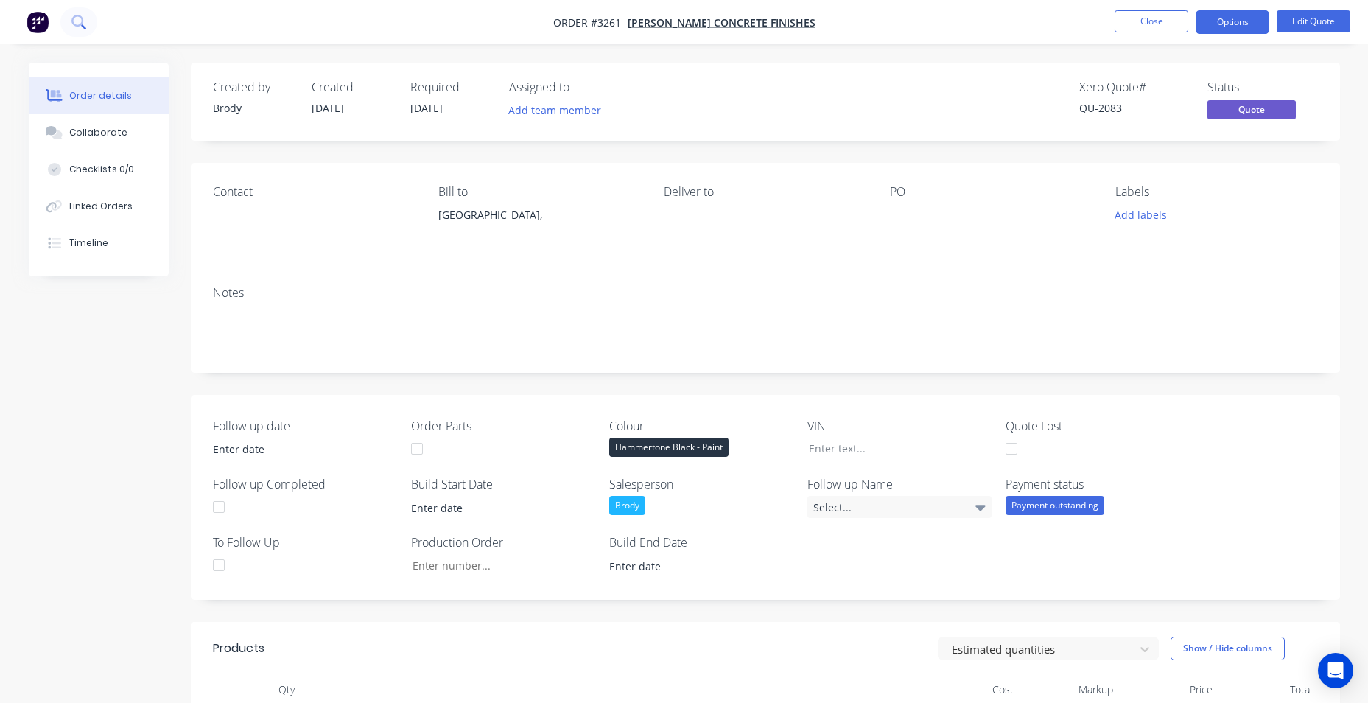
click at [74, 18] on icon at bounding box center [77, 21] width 12 height 12
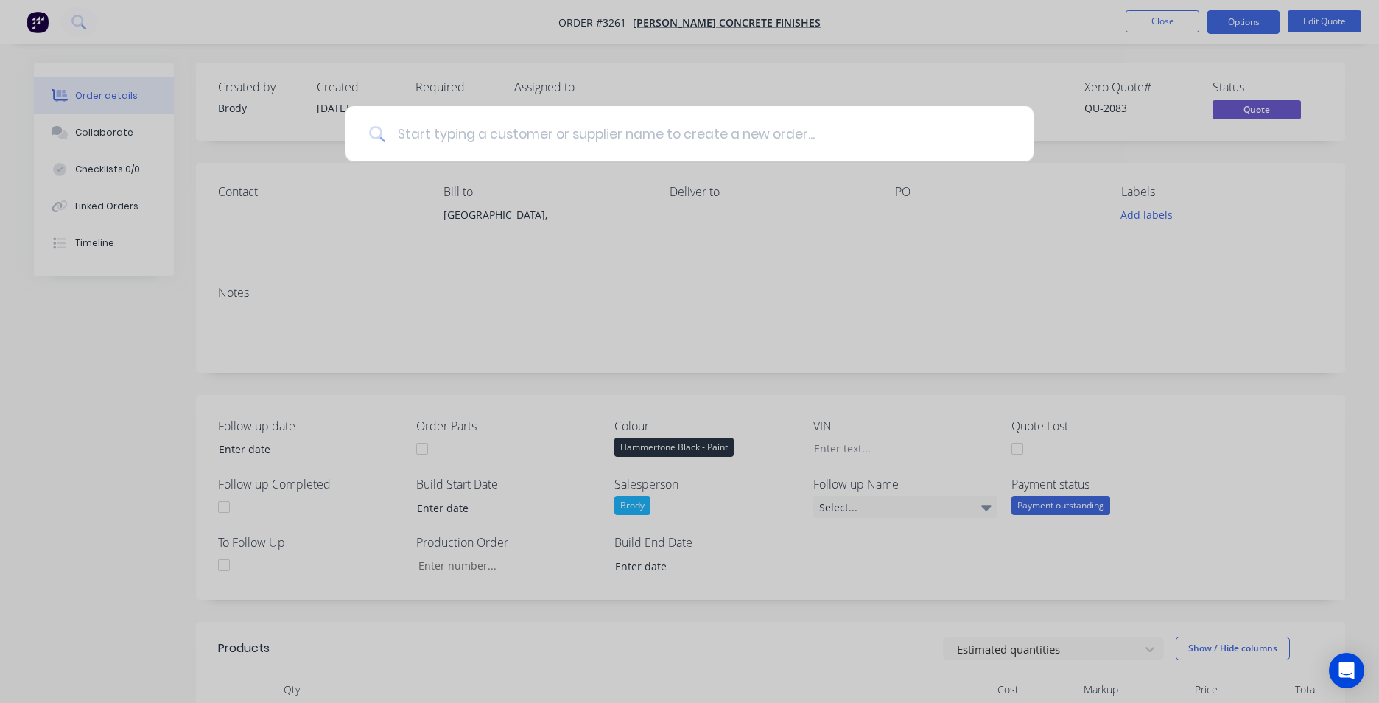
click at [450, 130] on input at bounding box center [697, 133] width 625 height 55
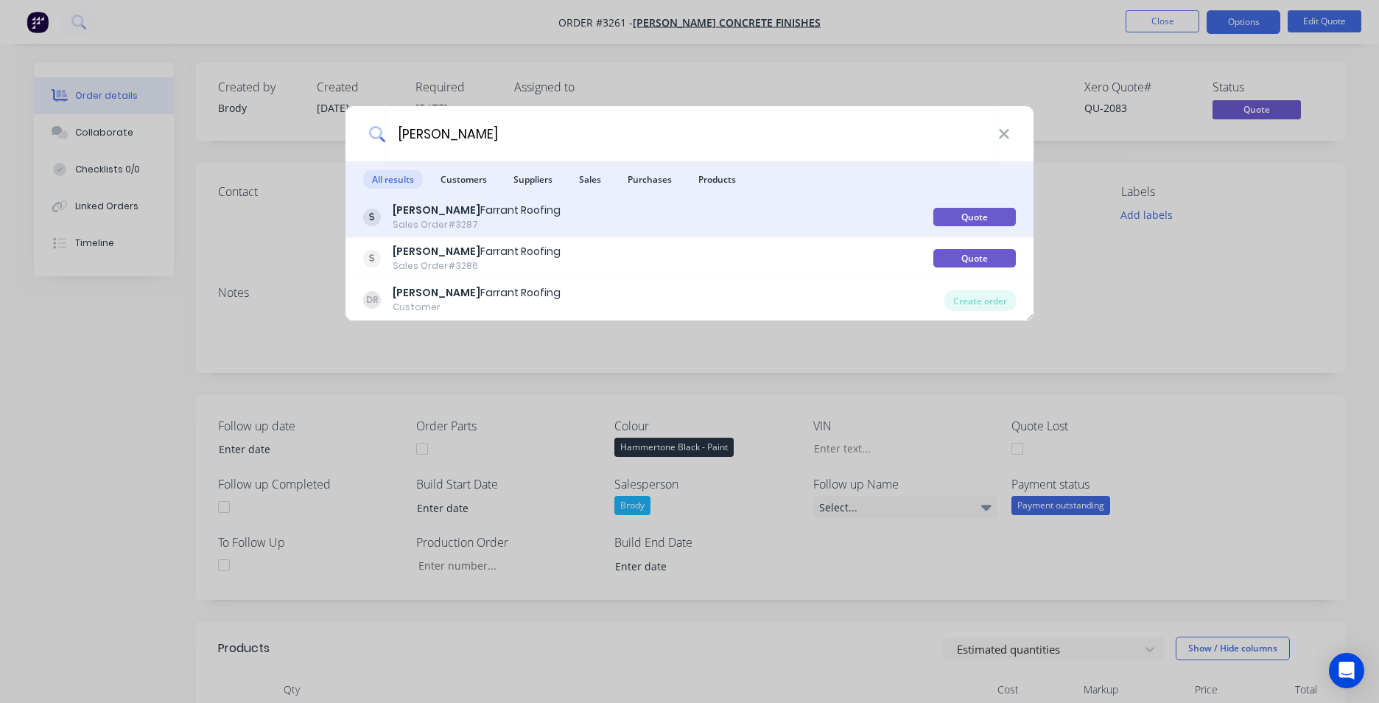
type input "[PERSON_NAME]"
click at [556, 234] on div "[PERSON_NAME] Roofing Sales Order #3287 Quote" at bounding box center [689, 217] width 688 height 41
drag, startPoint x: 498, startPoint y: 217, endPoint x: 496, endPoint y: 208, distance: 8.4
click at [498, 215] on div "[PERSON_NAME] Roofing" at bounding box center [477, 210] width 168 height 15
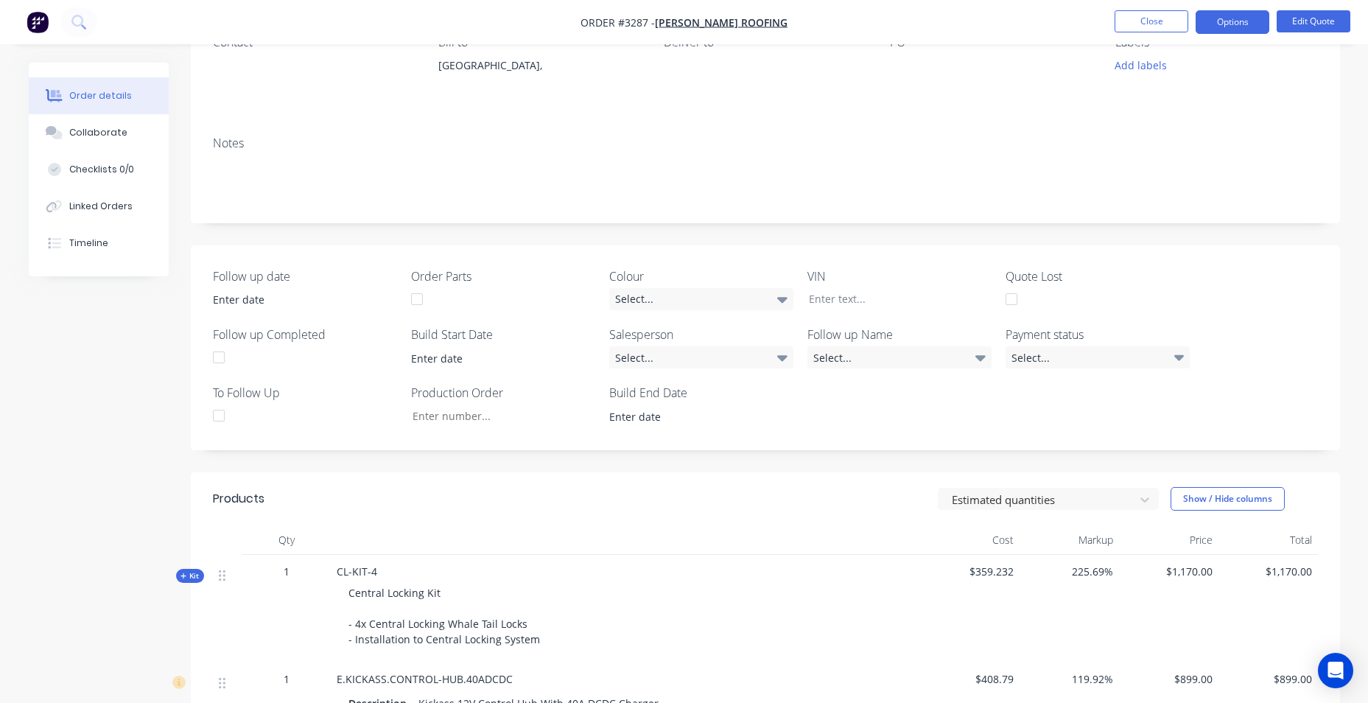
scroll to position [147, 0]
click at [716, 23] on span "[PERSON_NAME] Roofing" at bounding box center [721, 22] width 133 height 14
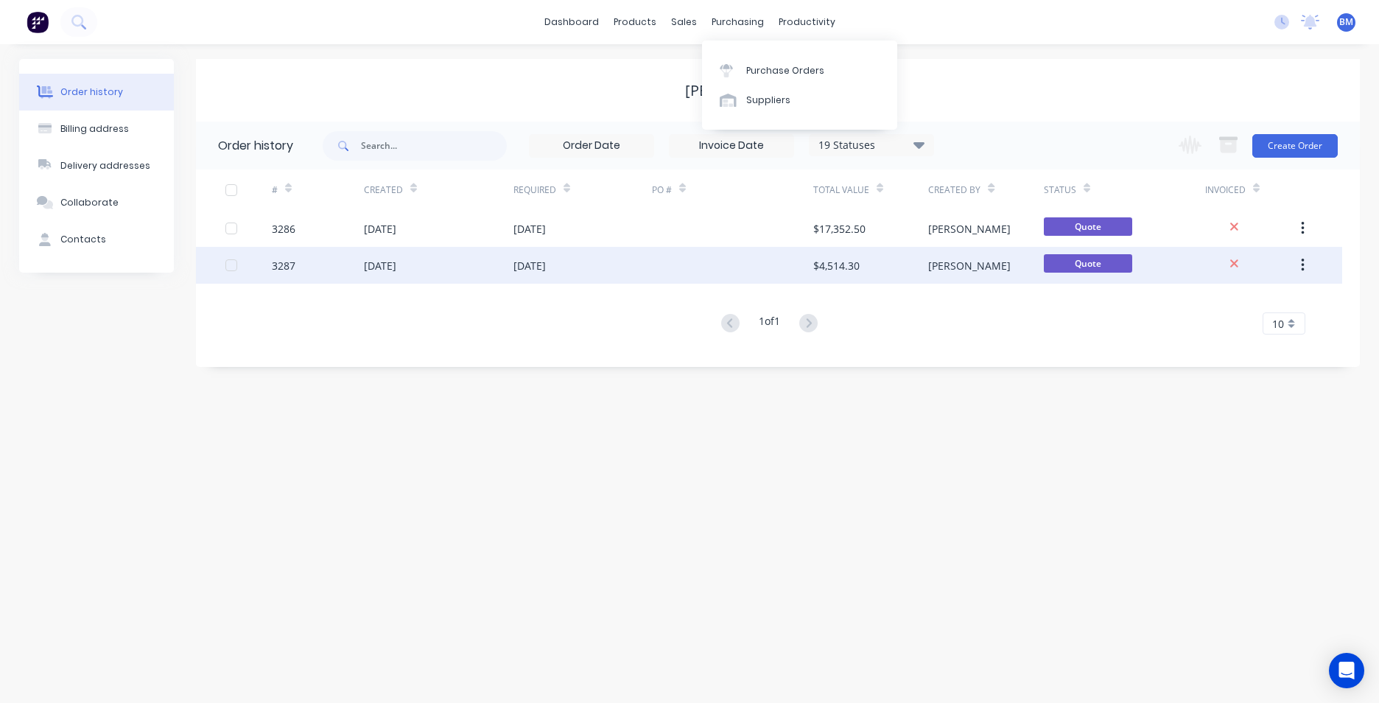
click at [463, 261] on div "[DATE]" at bounding box center [439, 265] width 150 height 37
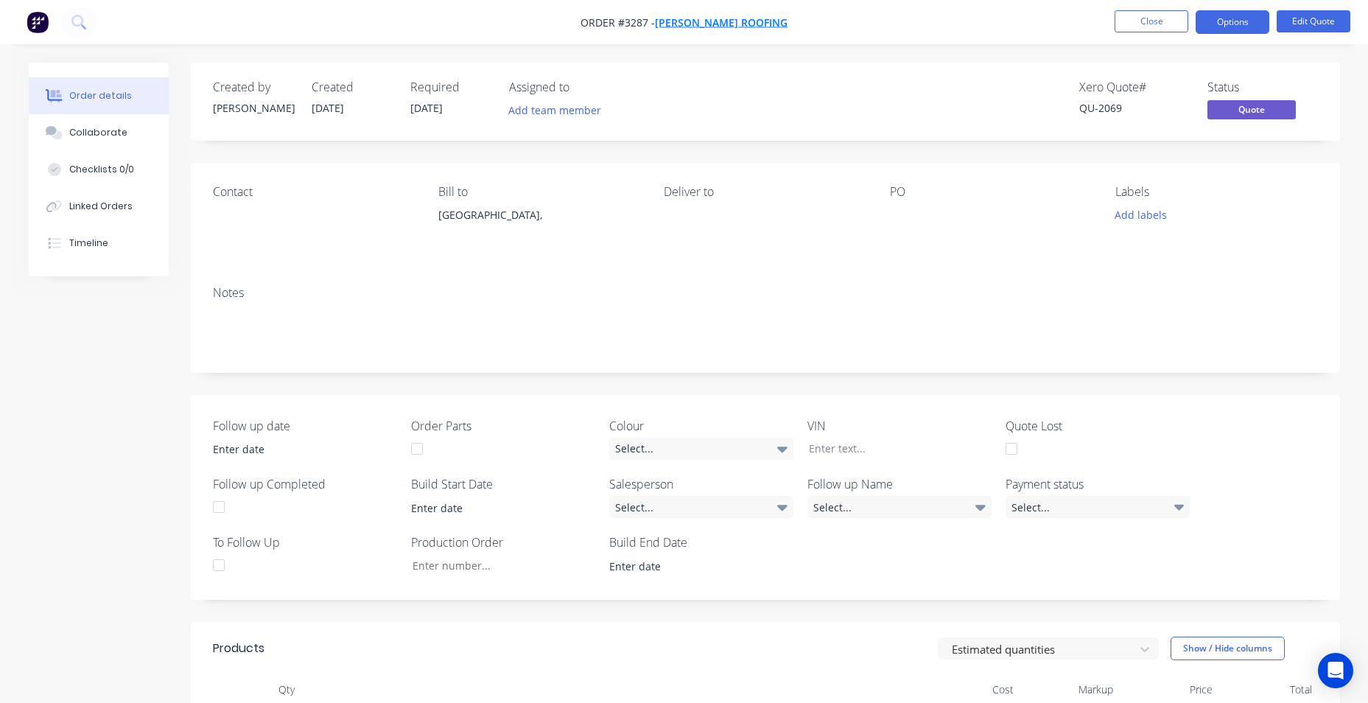
click at [733, 23] on span "[PERSON_NAME] Roofing" at bounding box center [721, 22] width 133 height 14
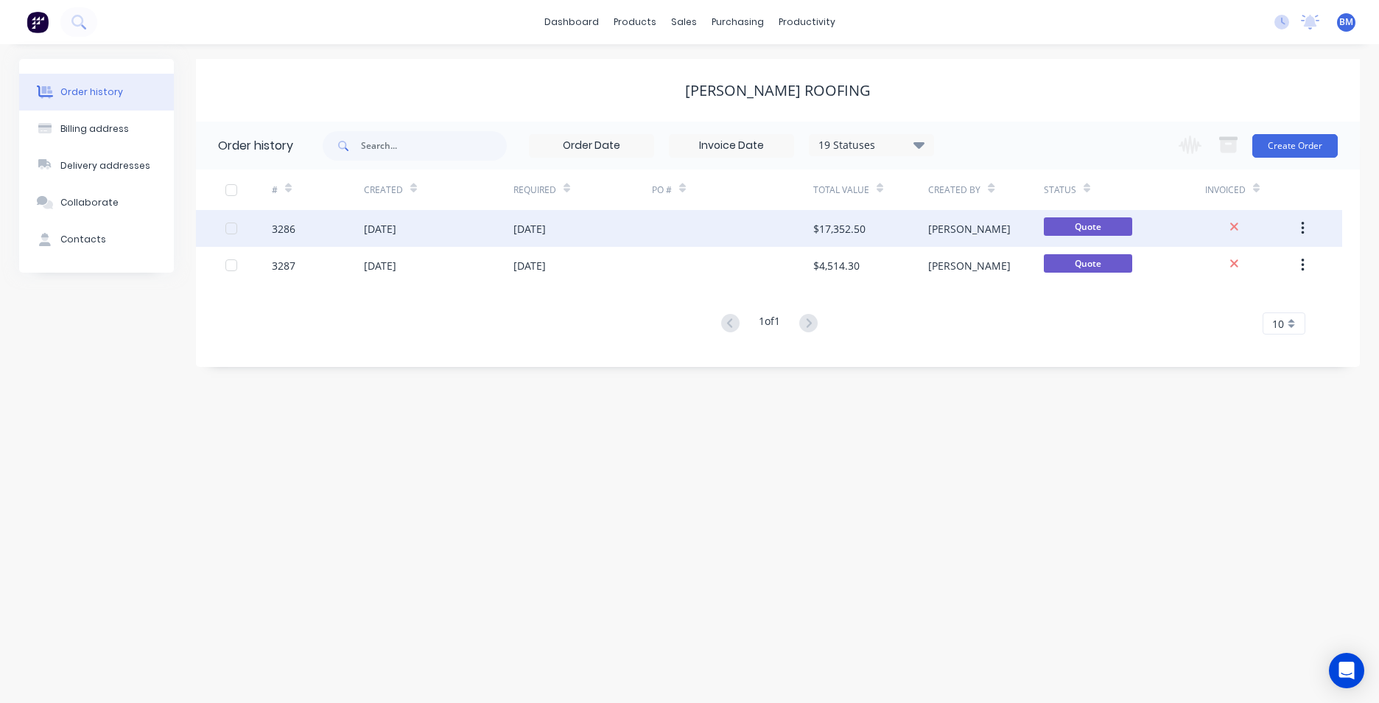
click at [546, 225] on div "[DATE]" at bounding box center [529, 228] width 32 height 15
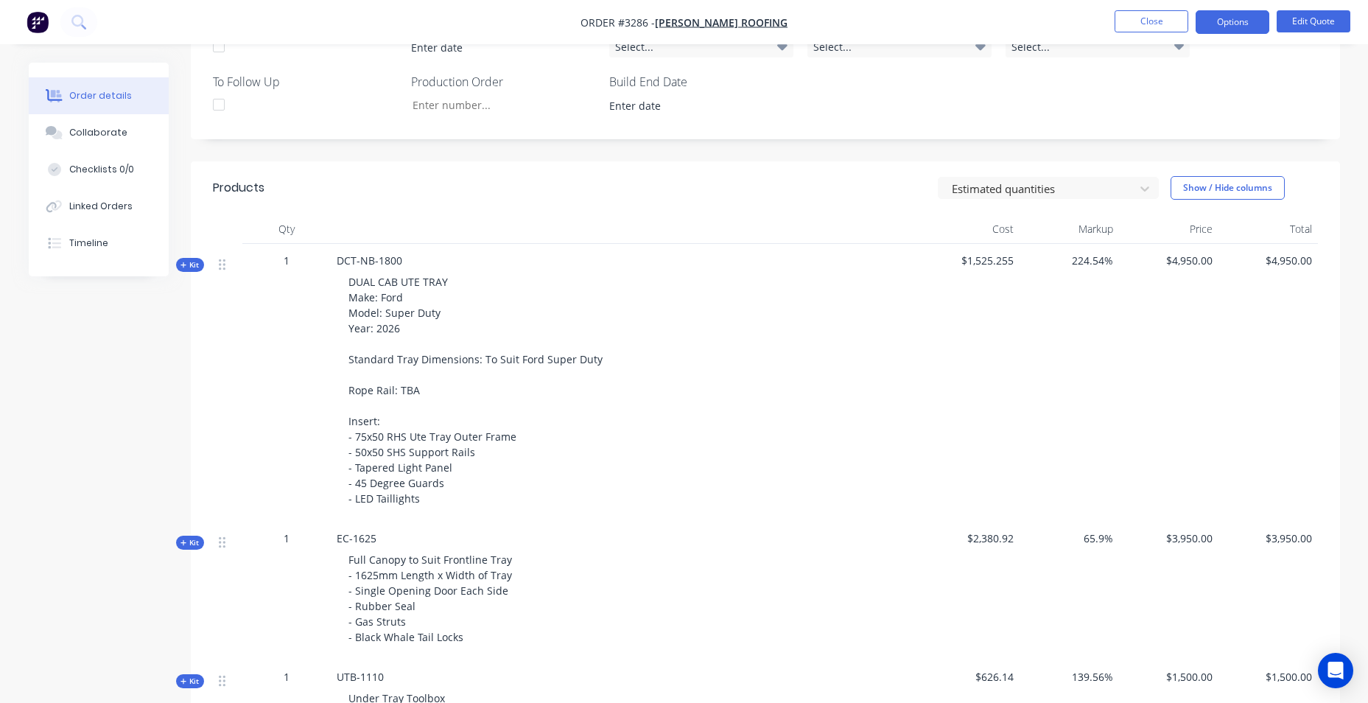
scroll to position [442, 0]
